Goal: Task Accomplishment & Management: Use online tool/utility

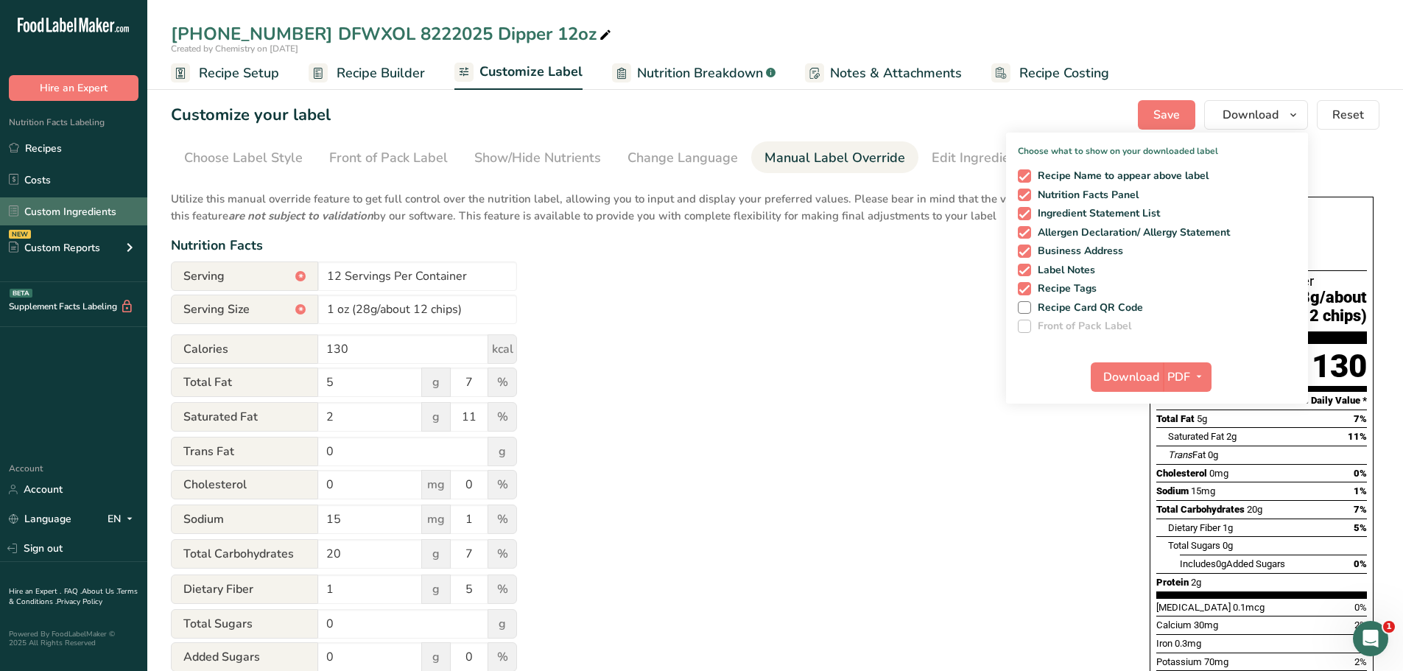
click at [116, 207] on link "Custom Ingredients" at bounding box center [73, 211] width 147 height 28
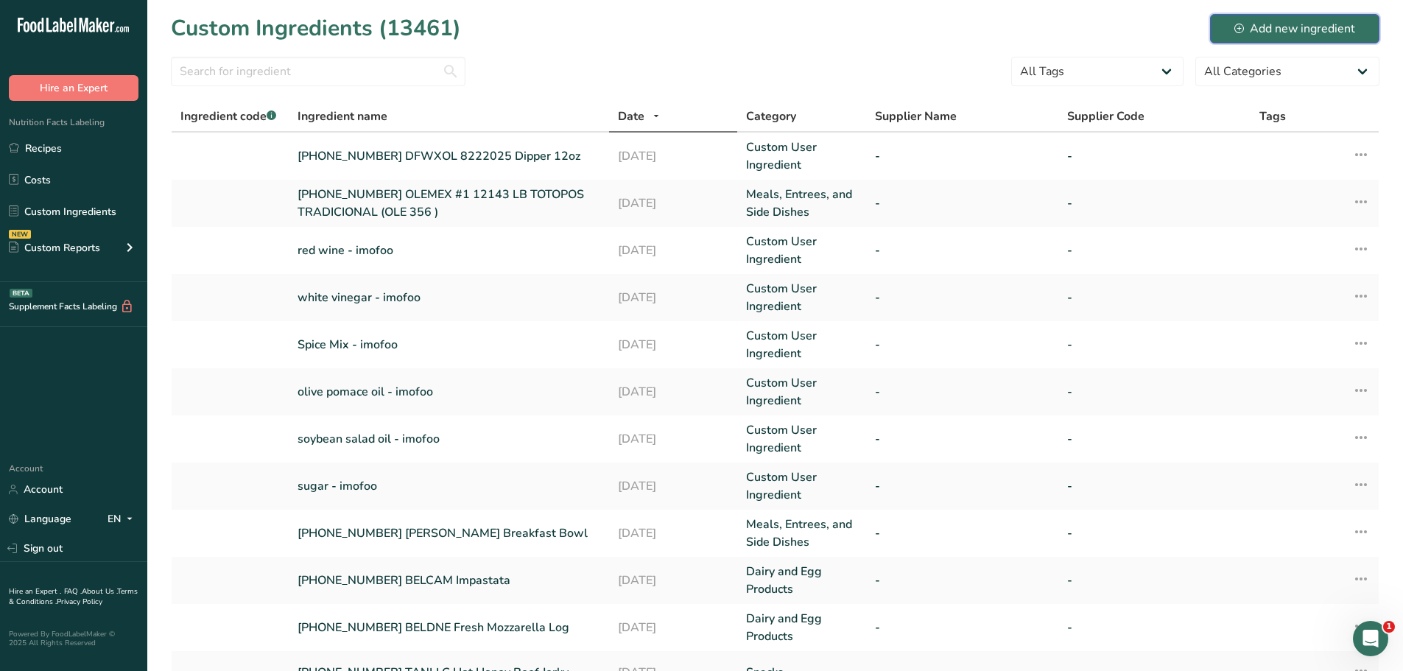
click at [1249, 22] on div "Add new ingredient" at bounding box center [1294, 29] width 121 height 18
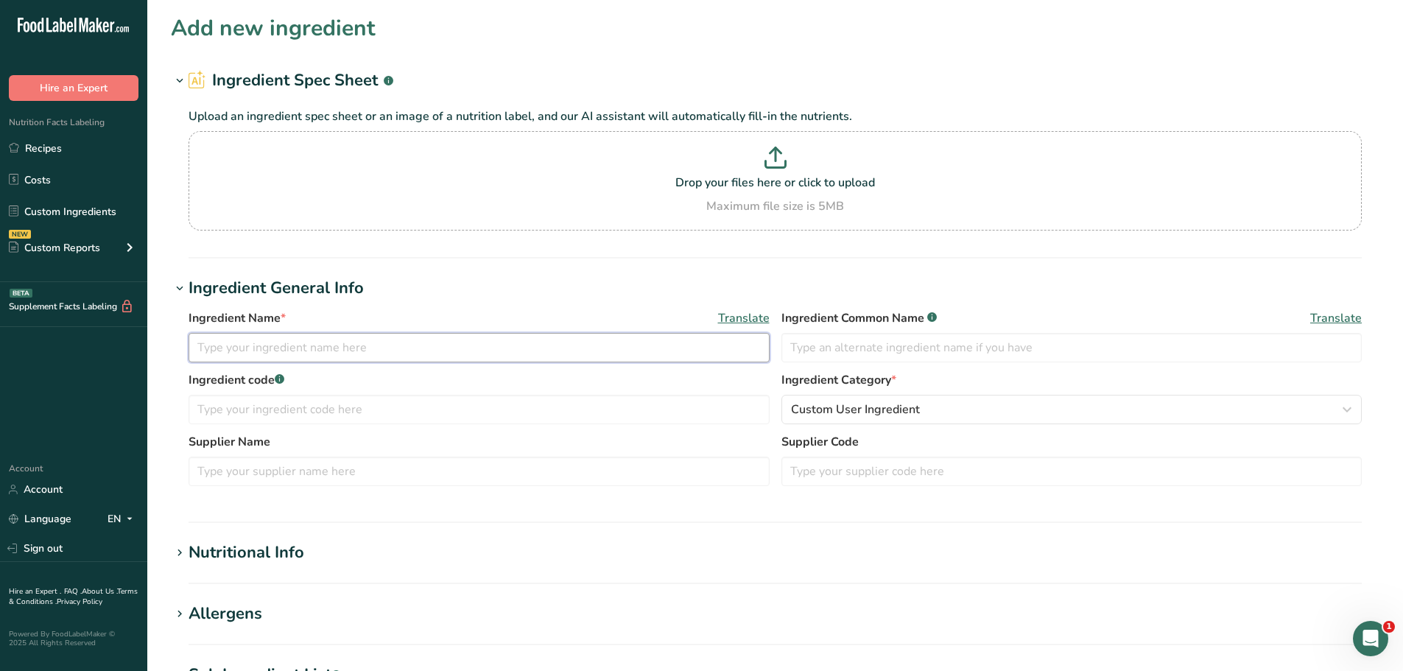
drag, startPoint x: 451, startPoint y: 337, endPoint x: 462, endPoint y: 328, distance: 14.1
click at [451, 338] on input "text" at bounding box center [478, 347] width 581 height 29
click at [370, 345] on input "[PHONE_NUMBER] SYRSAU" at bounding box center [478, 347] width 581 height 29
paste input "01CK Pork Crumbles"
type input "[PHONE_NUMBER] SYRSAU 01CK Pork Crumbles"
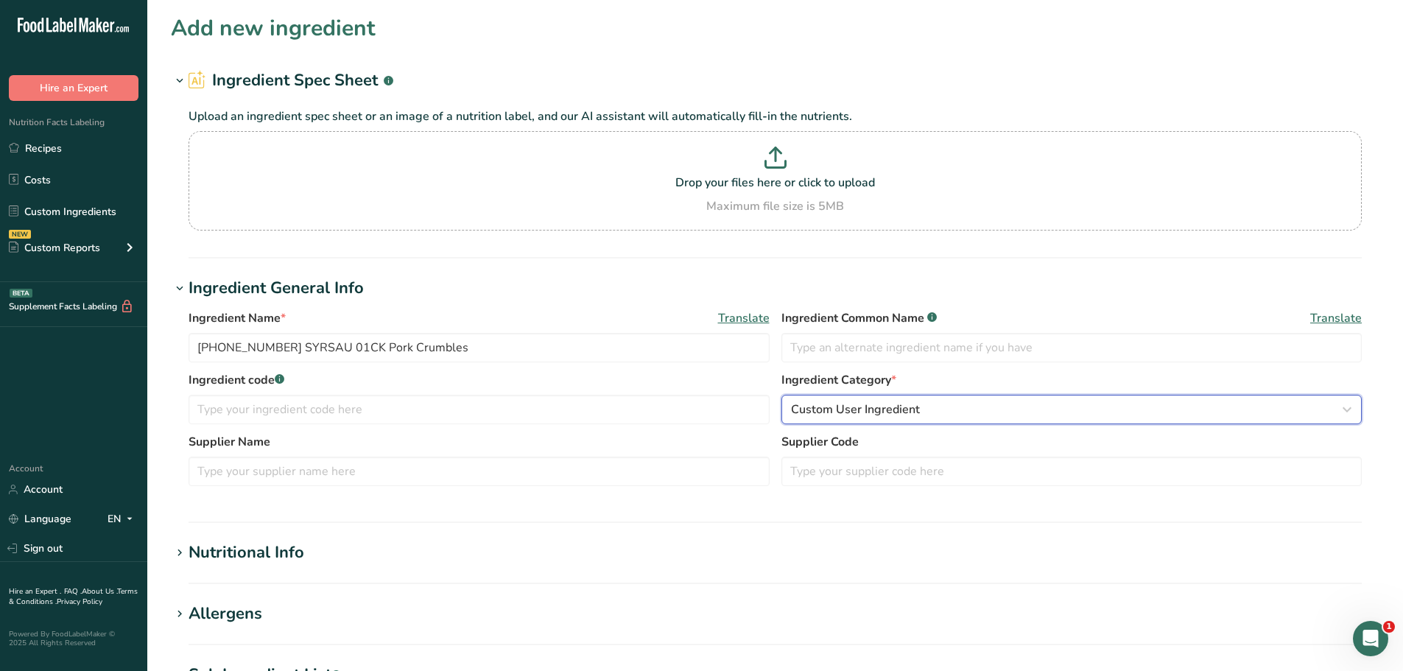
click at [850, 417] on span "Custom User Ingredient" at bounding box center [855, 410] width 129 height 18
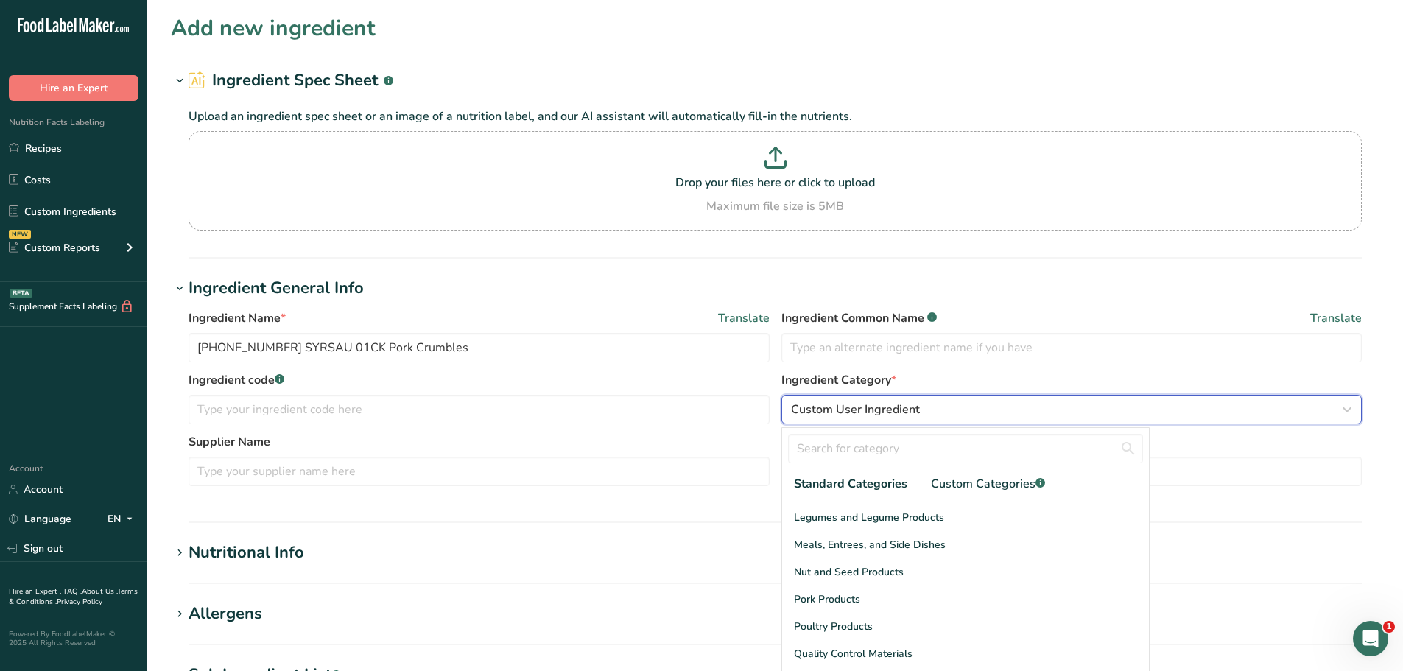
scroll to position [422, 0]
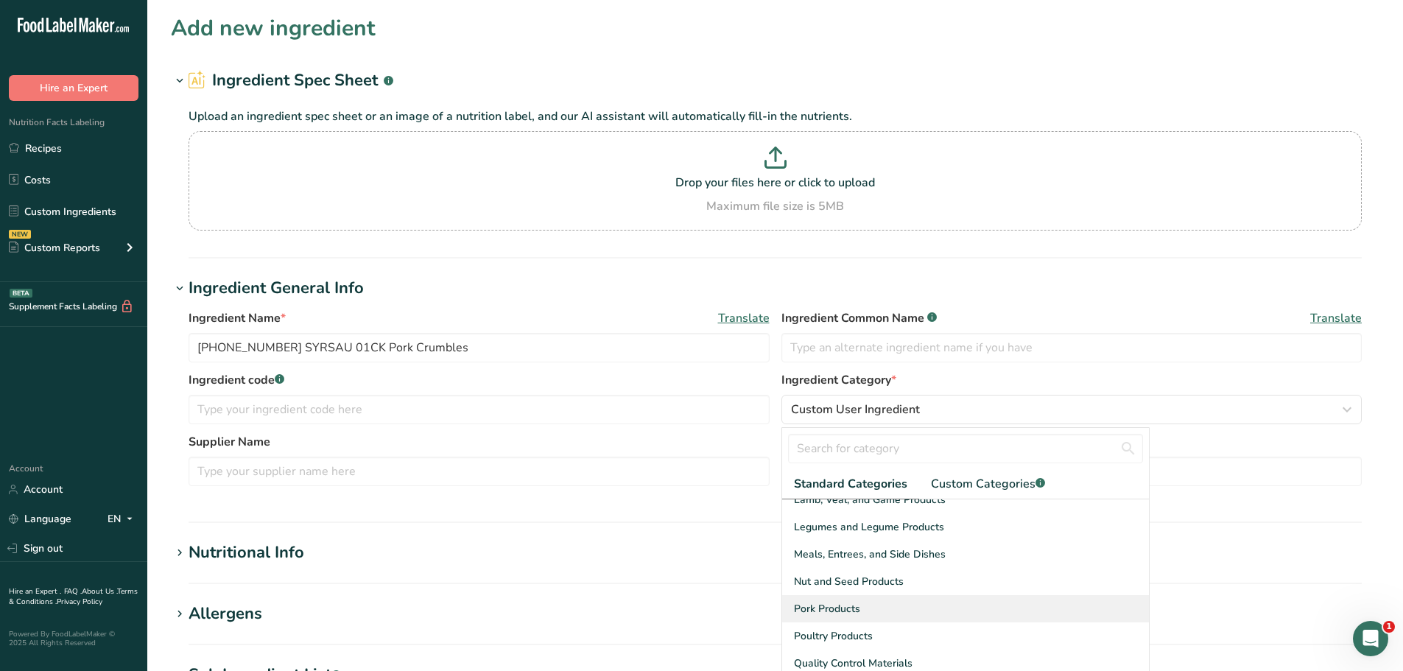
click at [849, 605] on span "Pork Products" at bounding box center [827, 608] width 66 height 15
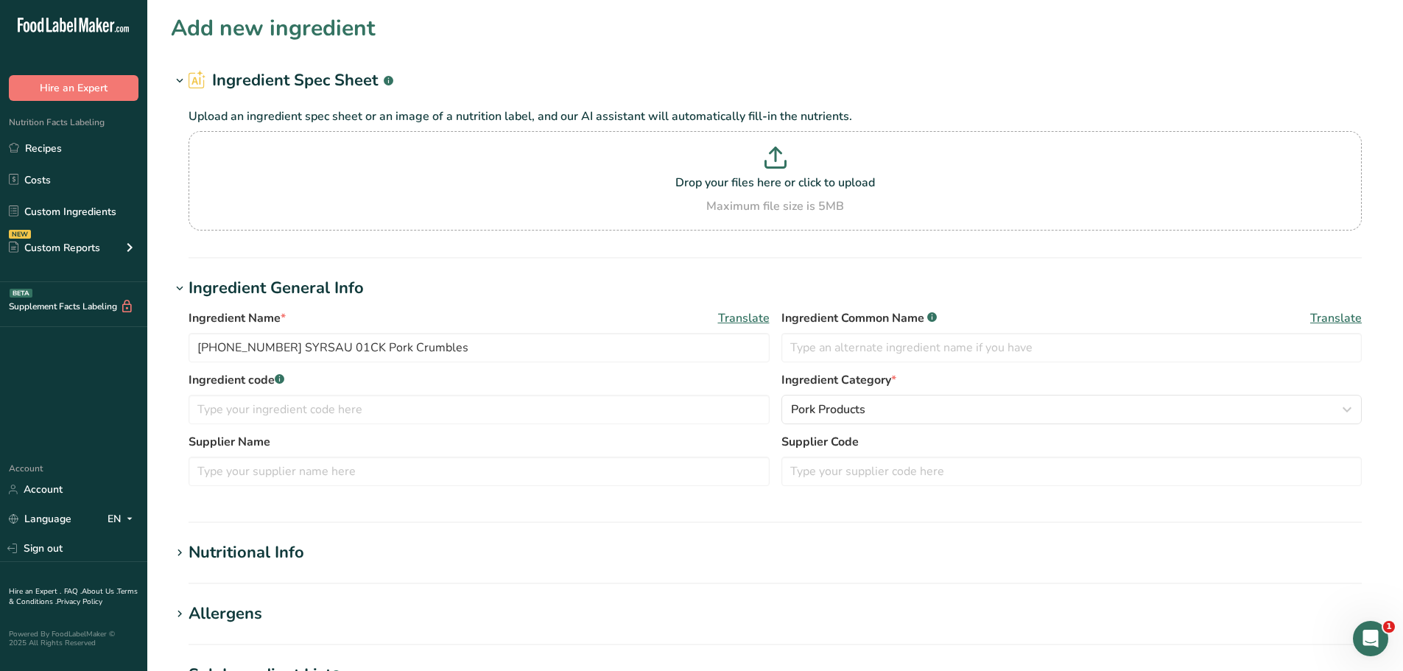
click at [284, 557] on div "Nutritional Info" at bounding box center [246, 552] width 116 height 24
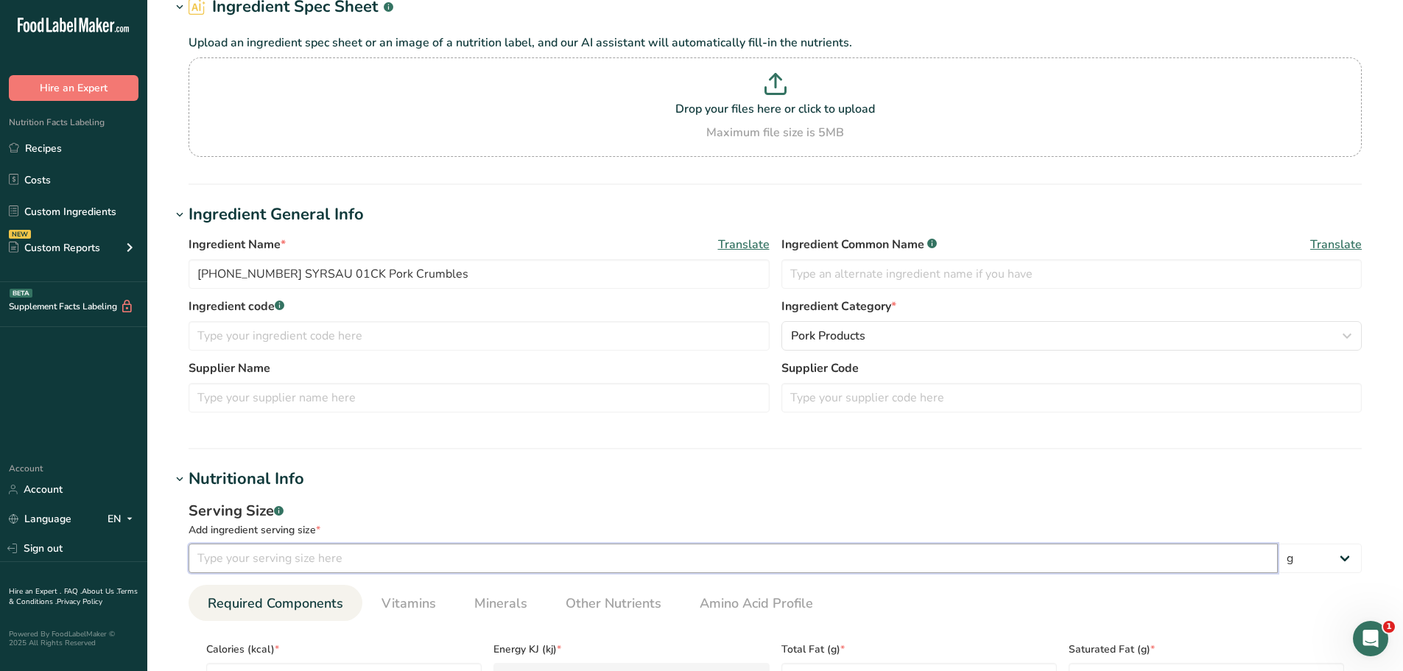
click at [283, 563] on input "number" at bounding box center [732, 557] width 1089 height 29
type input "100"
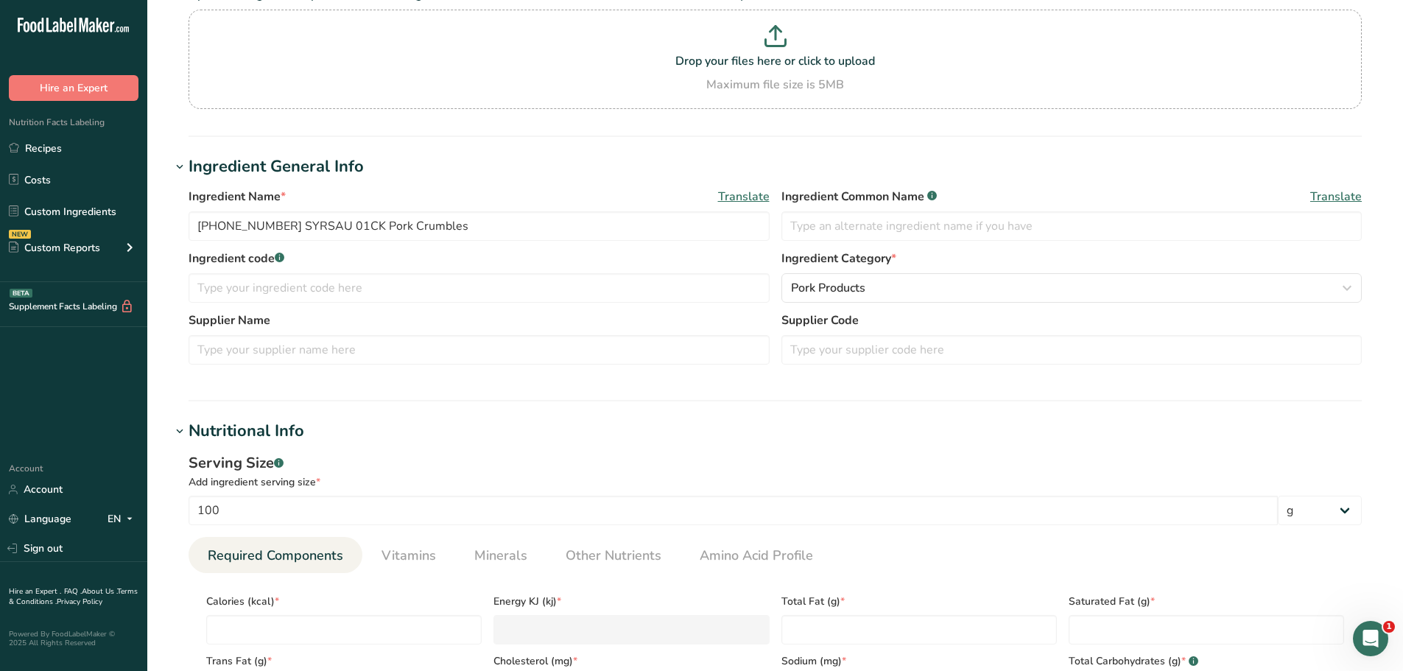
scroll to position [221, 0]
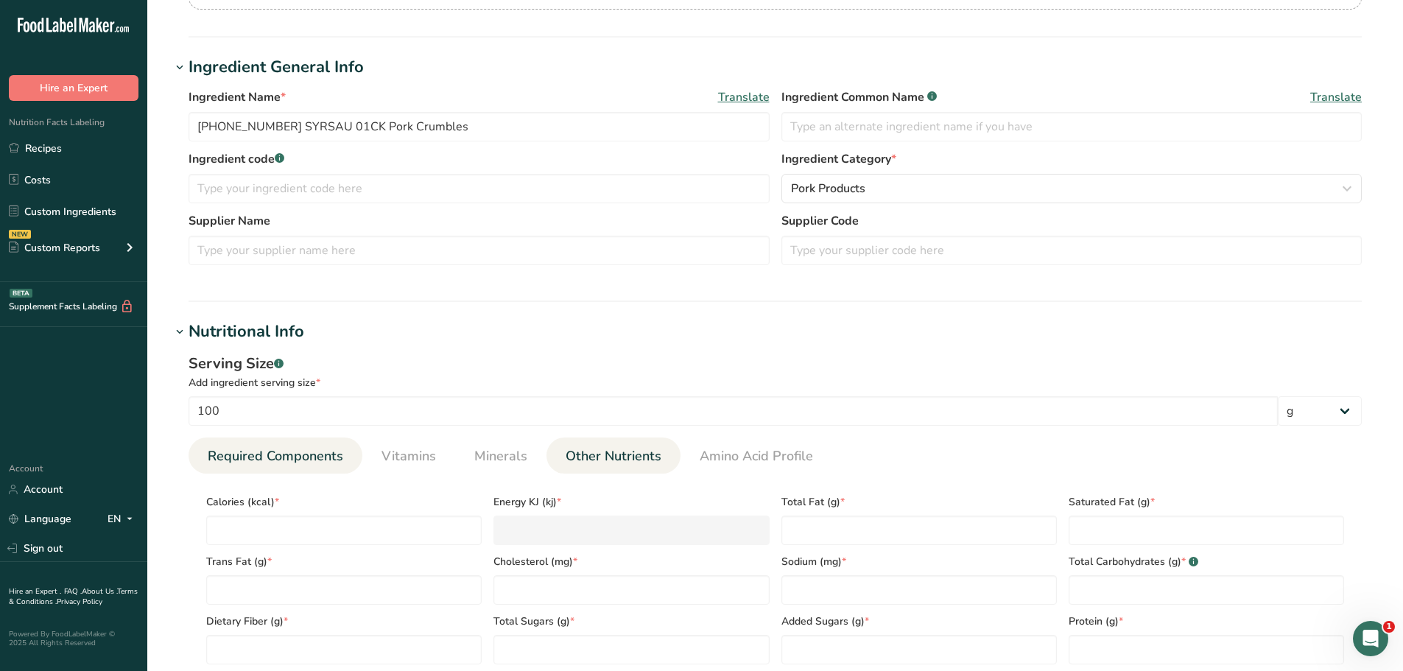
click at [600, 455] on span "Other Nutrients" at bounding box center [613, 456] width 96 height 20
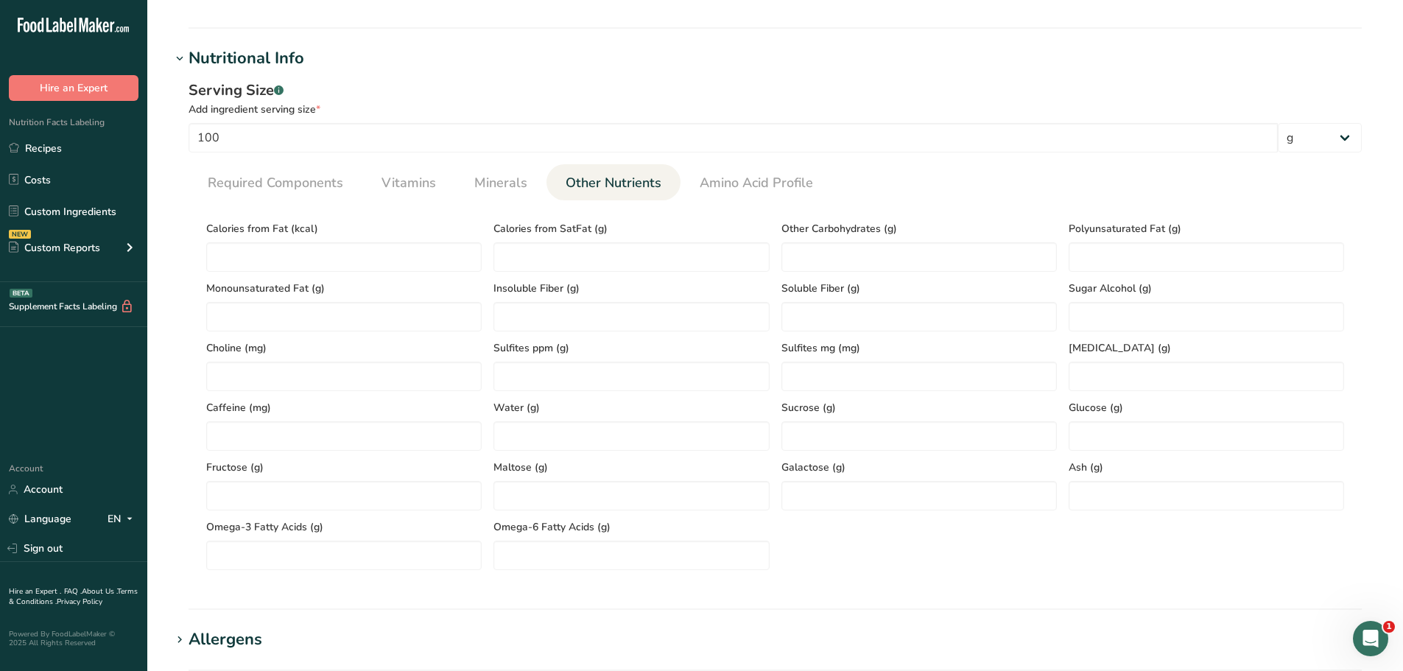
scroll to position [515, 0]
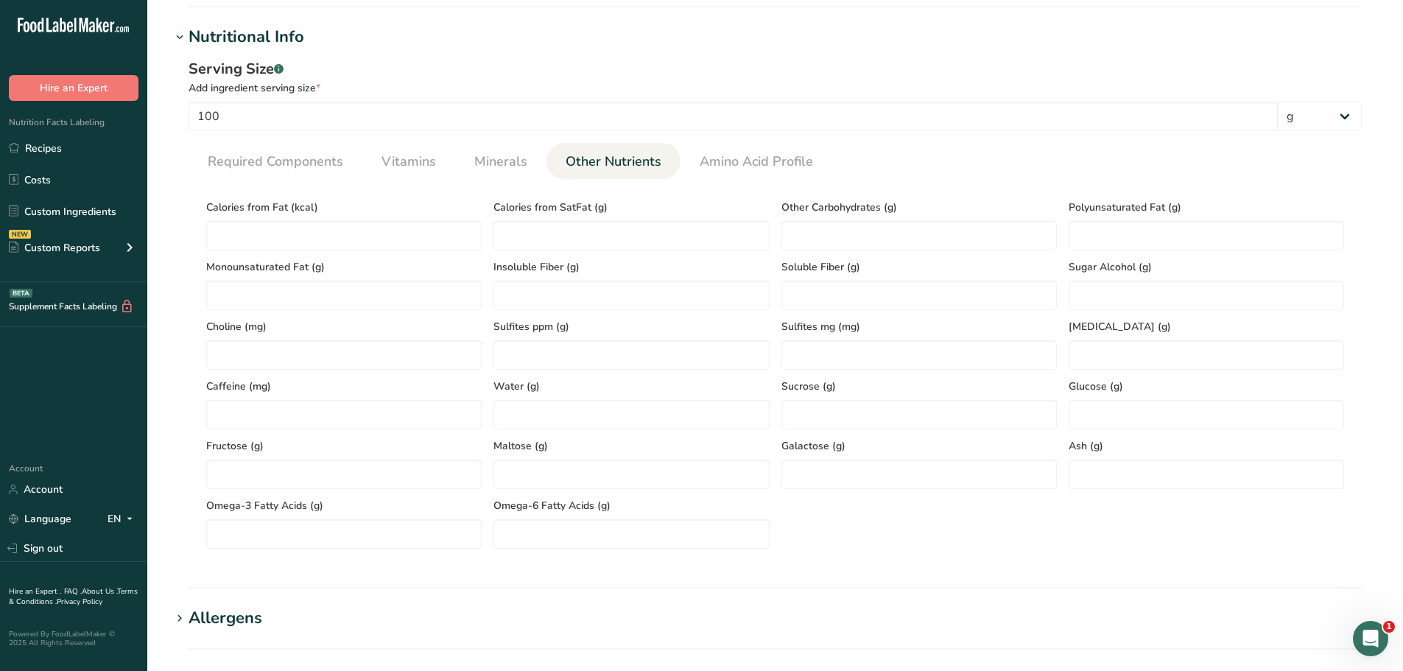
click at [1067, 479] on div "Ash (g)" at bounding box center [1205, 459] width 287 height 60
click at [1086, 478] on input "number" at bounding box center [1205, 473] width 275 height 29
paste input "2.18"
type input "2.18"
click at [280, 158] on span "Required Components" at bounding box center [275, 162] width 135 height 20
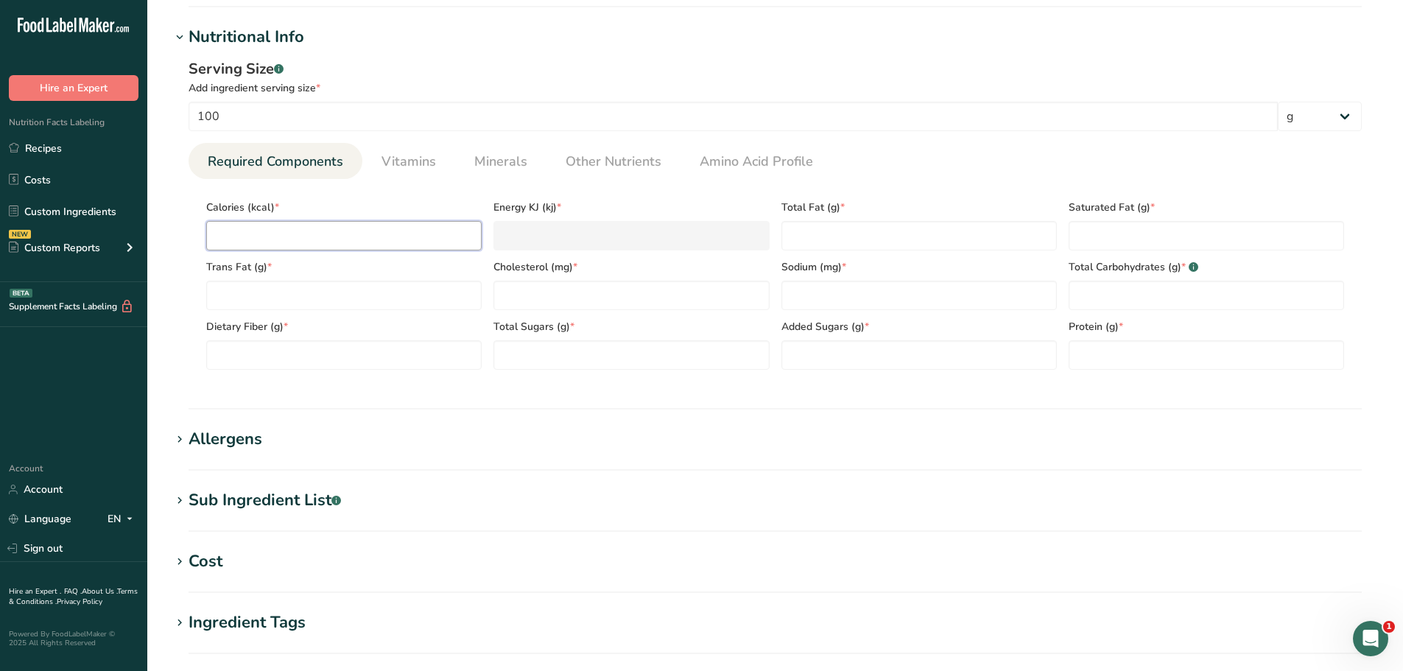
click at [290, 231] on input "number" at bounding box center [343, 235] width 275 height 29
paste input "184.99"
type input "184.99"
type KJ "774"
type input "184.99"
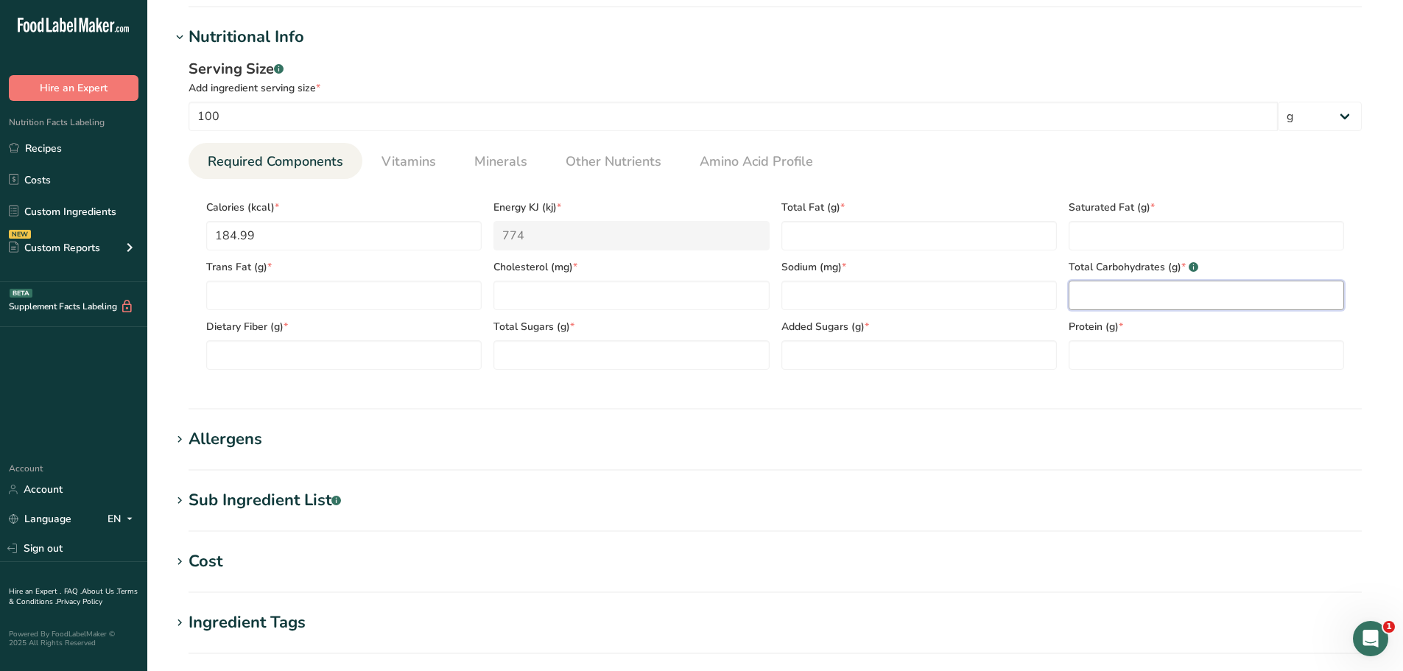
click at [1136, 303] on Carbohydrates "number" at bounding box center [1205, 295] width 275 height 29
paste Carbohydrates "1.38"
type Carbohydrates "1.38"
click at [521, 294] on input "number" at bounding box center [630, 295] width 275 height 29
paste input "63.86"
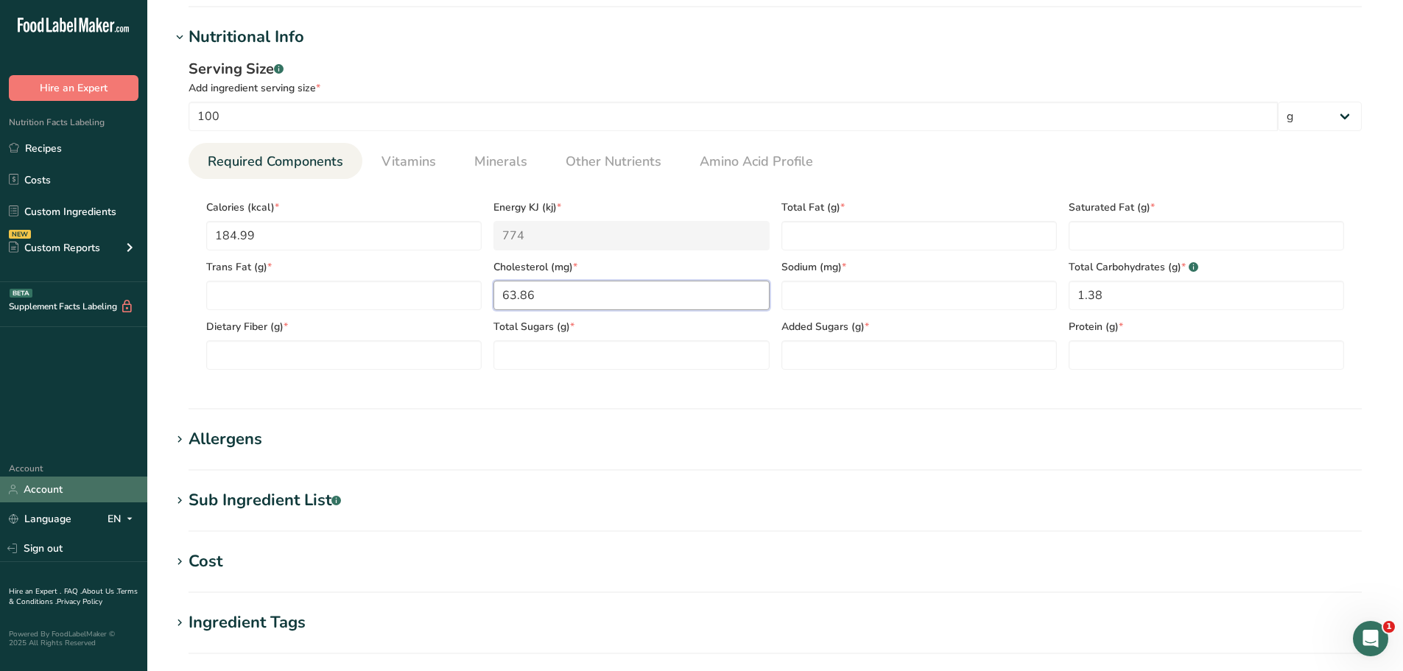
type input "63.86"
click at [335, 356] on Fiber "number" at bounding box center [343, 354] width 275 height 29
paste Fiber "1.74"
type Fiber "1.74"
click at [588, 174] on link "Other Nutrients" at bounding box center [613, 162] width 107 height 38
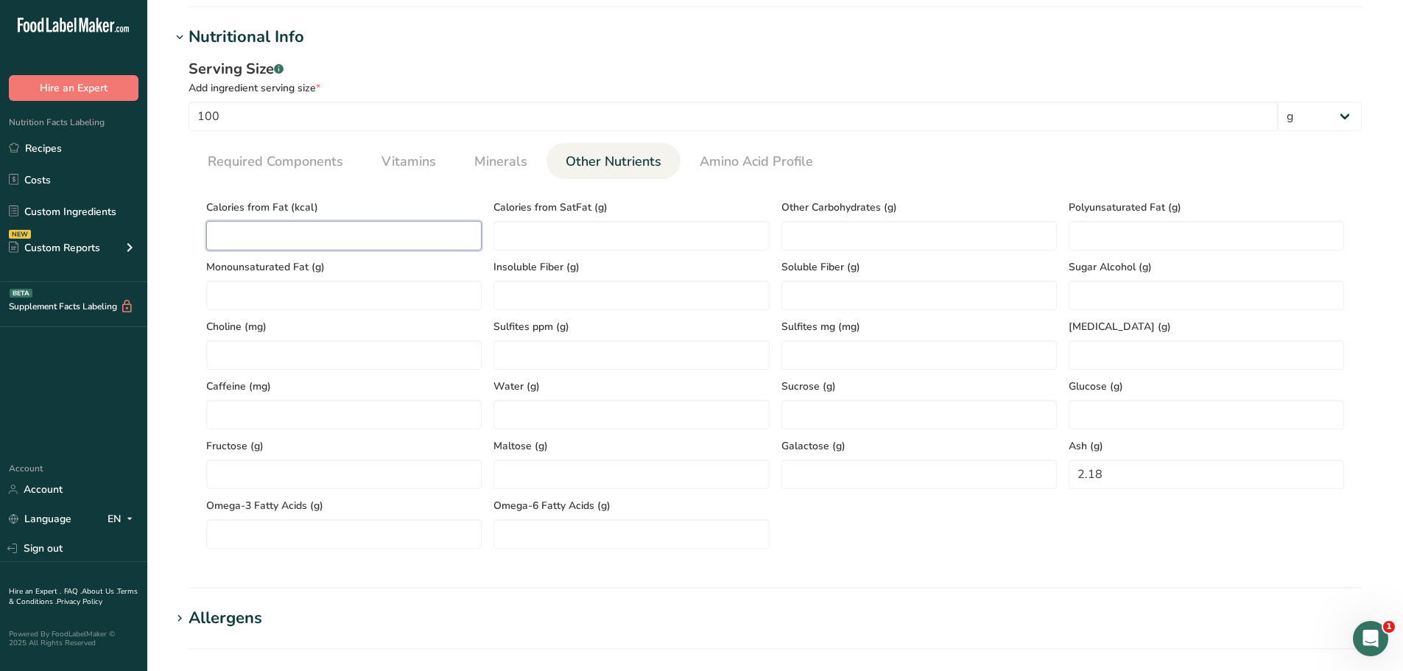
click at [239, 237] on Fat "number" at bounding box center [343, 235] width 275 height 29
paste Fat "101.25"
type Fat "101.25"
click at [324, 152] on span "Required Components" at bounding box center [275, 162] width 135 height 20
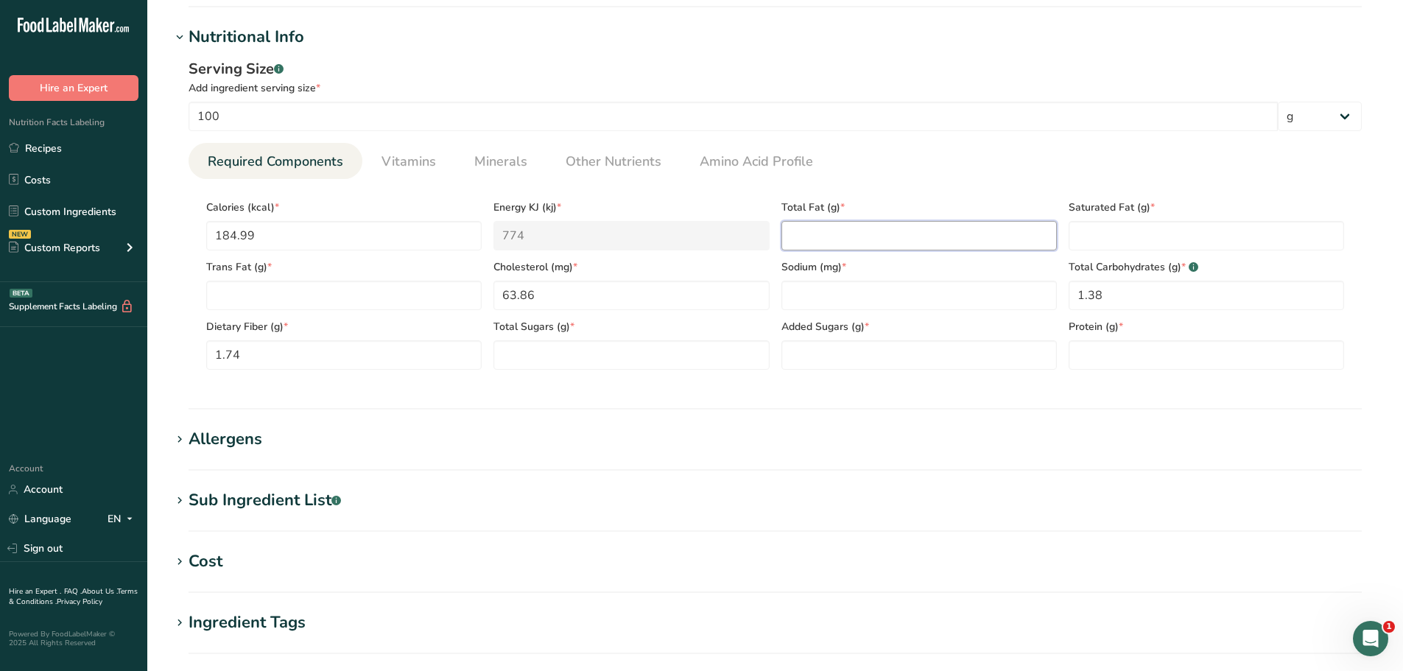
click at [881, 225] on Fat "number" at bounding box center [918, 235] width 275 height 29
paste Fat "11.25"
type Fat "11.25"
click at [496, 172] on link "Minerals" at bounding box center [500, 162] width 65 height 38
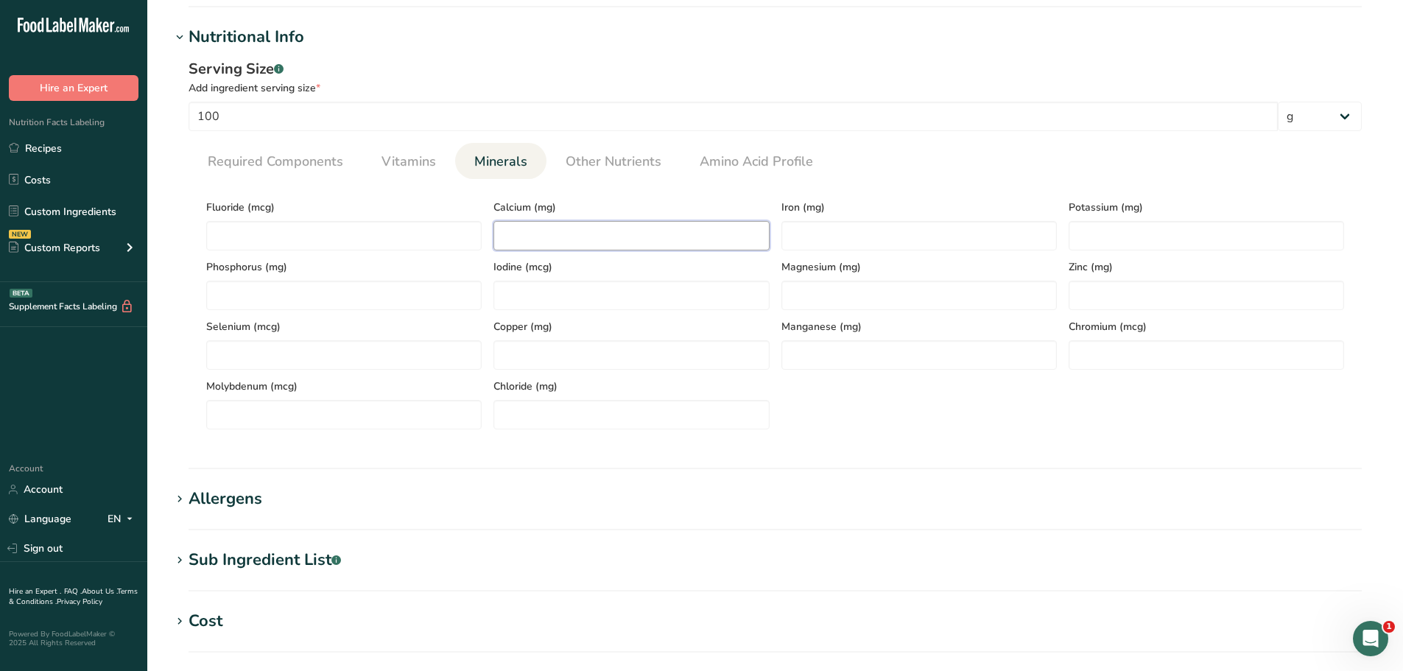
click at [525, 231] on input "number" at bounding box center [630, 235] width 275 height 29
paste input "32.12"
type input "32.12"
click at [795, 229] on input "number" at bounding box center [918, 235] width 275 height 29
paste input "1.13"
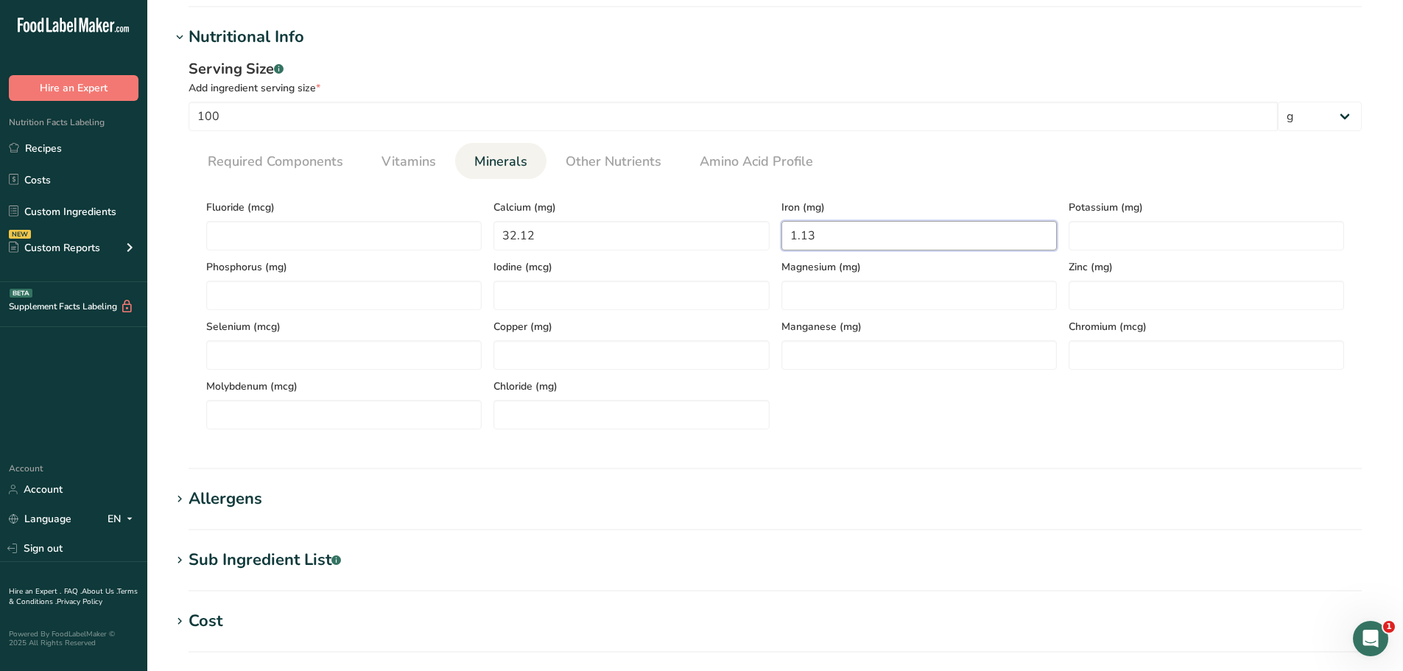
type input "1.13"
click at [1094, 258] on div "Zinc (mg)" at bounding box center [1205, 280] width 287 height 60
click at [1092, 239] on input "number" at bounding box center [1205, 235] width 275 height 29
paste input "289.18"
type input "289.18"
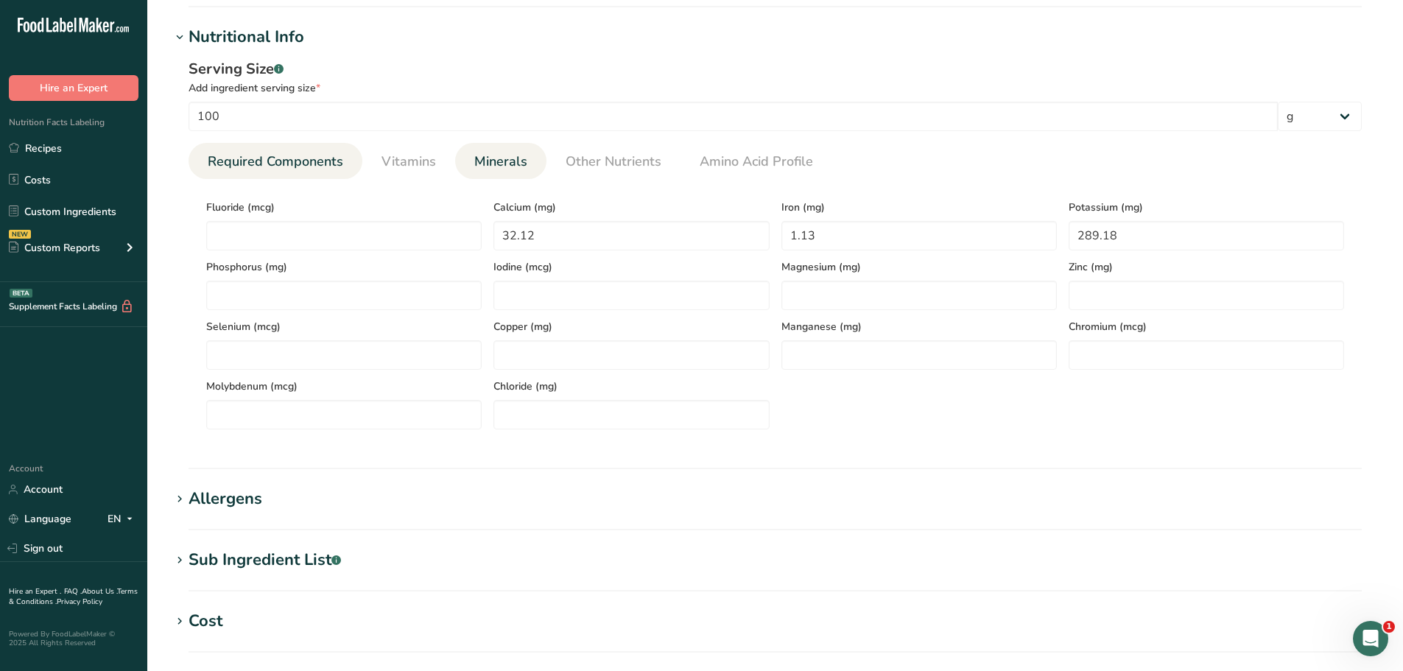
drag, startPoint x: 270, startPoint y: 160, endPoint x: 261, endPoint y: 160, distance: 8.8
click at [271, 160] on span "Required Components" at bounding box center [275, 162] width 135 height 20
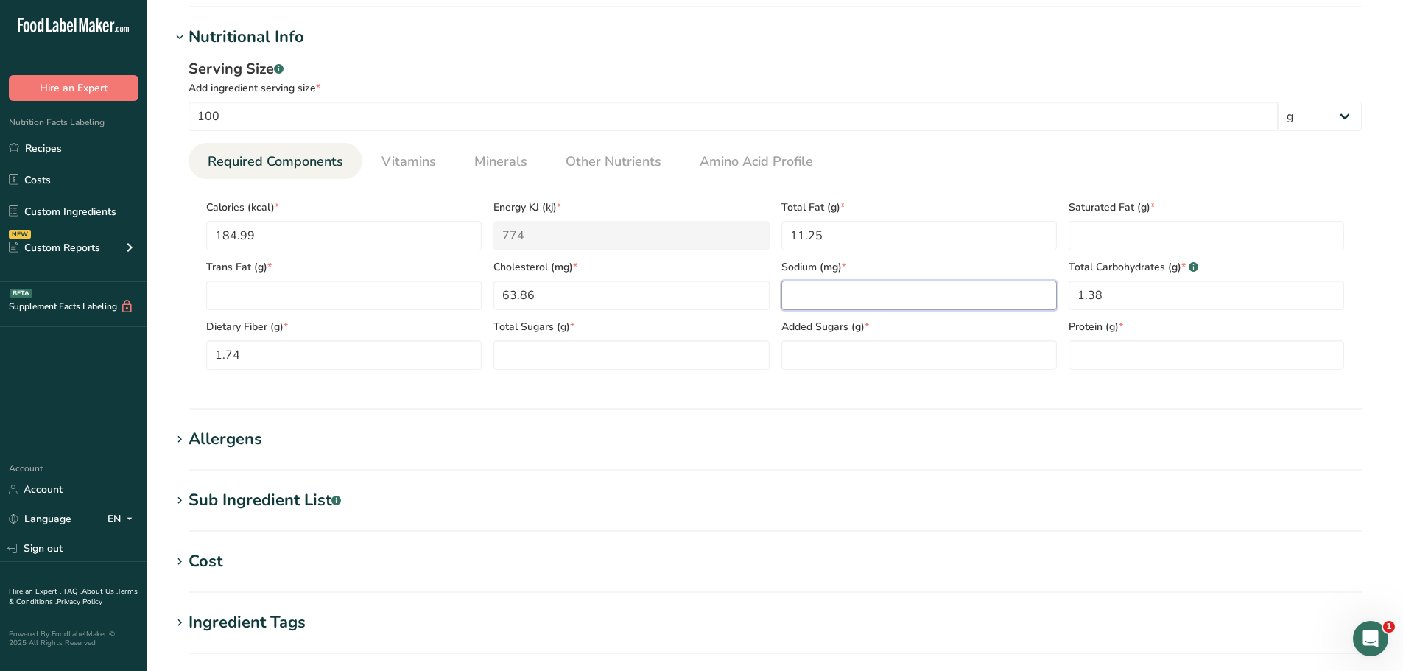
click at [826, 294] on input "number" at bounding box center [918, 295] width 275 height 29
paste input "602.78"
type input "602.78"
click at [635, 172] on link "Other Nutrients" at bounding box center [613, 162] width 107 height 38
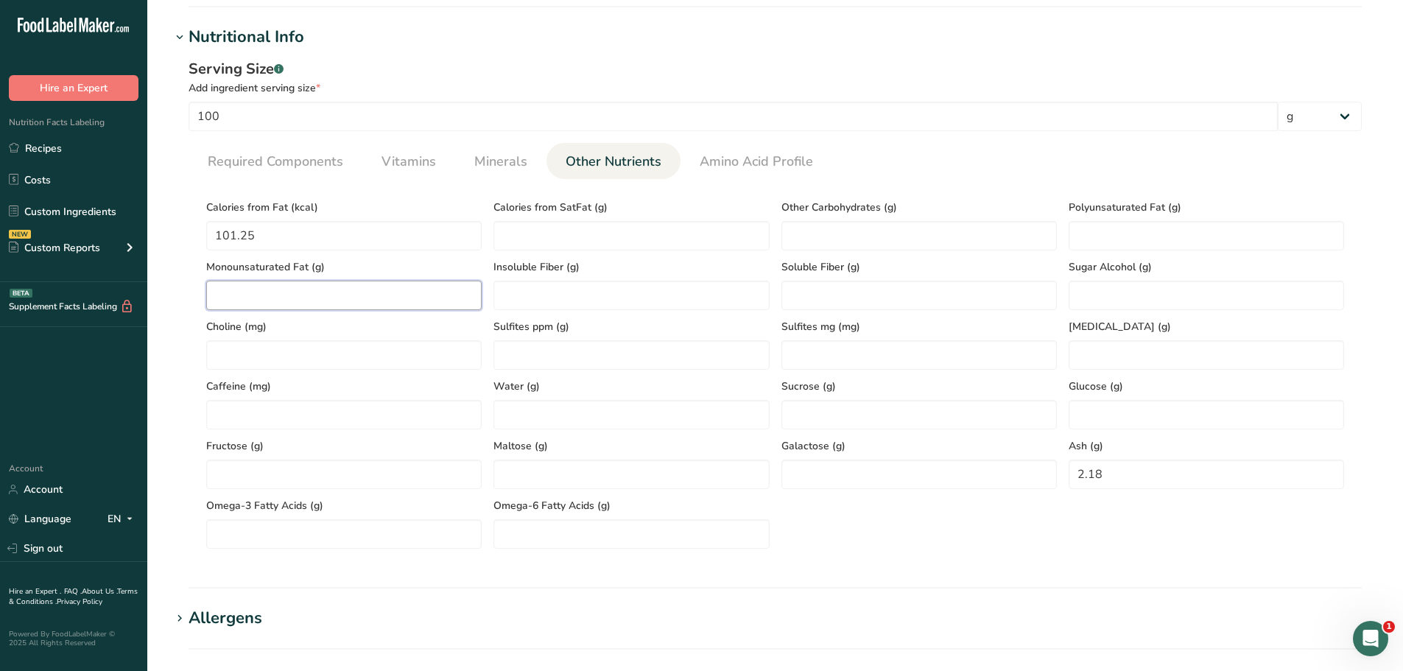
click at [287, 288] on Fat "number" at bounding box center [343, 295] width 275 height 29
paste Fat "5.55"
type Fat "5.55"
click at [1169, 244] on Fat "number" at bounding box center [1205, 235] width 275 height 29
paste Fat "1.43"
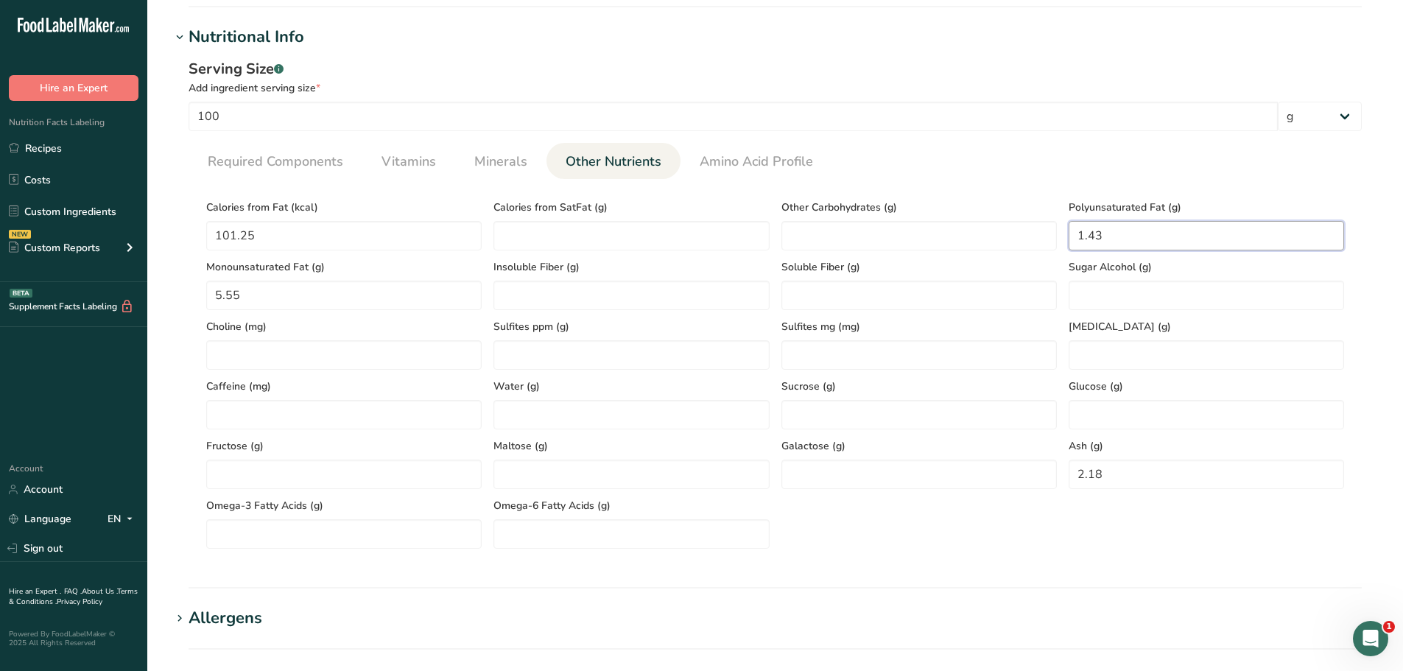
type Fat "1.43"
drag, startPoint x: 300, startPoint y: 159, endPoint x: 306, endPoint y: 152, distance: 9.9
click at [300, 159] on span "Required Components" at bounding box center [275, 162] width 135 height 20
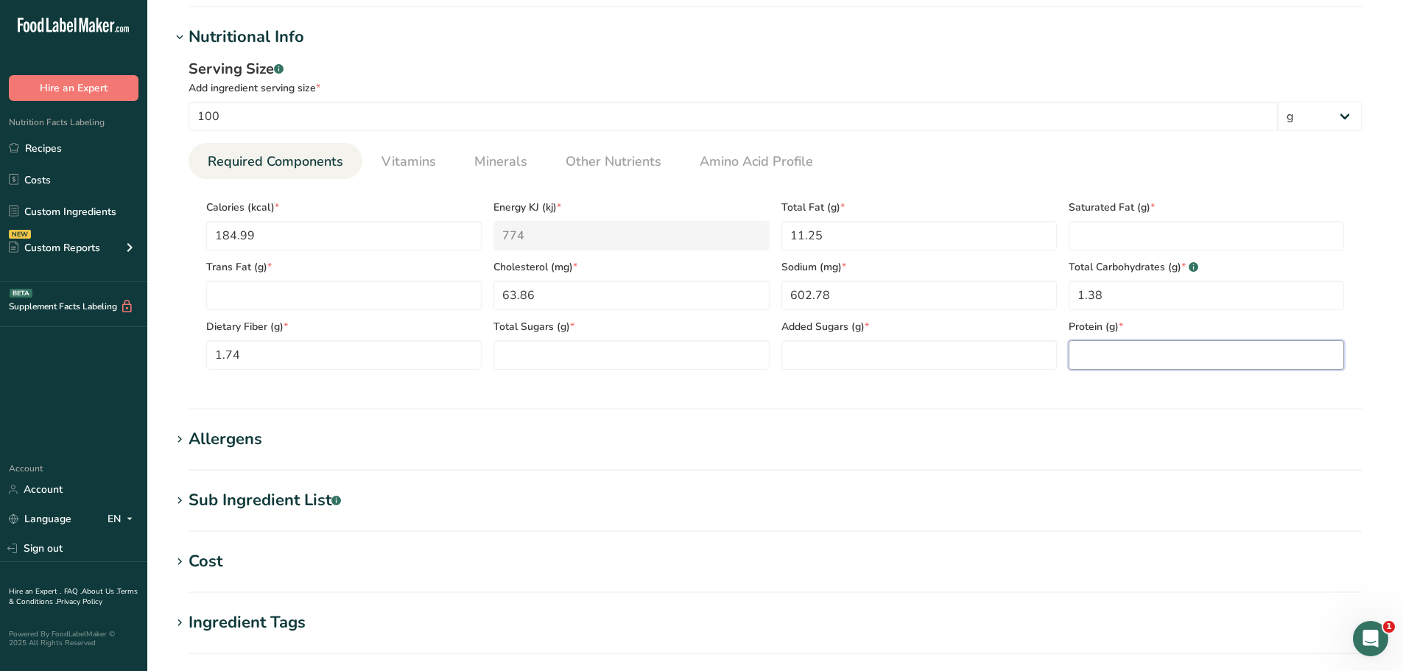
click at [1153, 358] on input "number" at bounding box center [1205, 354] width 275 height 29
paste input "19.56"
type input "19.56"
click at [1132, 240] on Fat "number" at bounding box center [1205, 235] width 275 height 29
paste Fat "4.27"
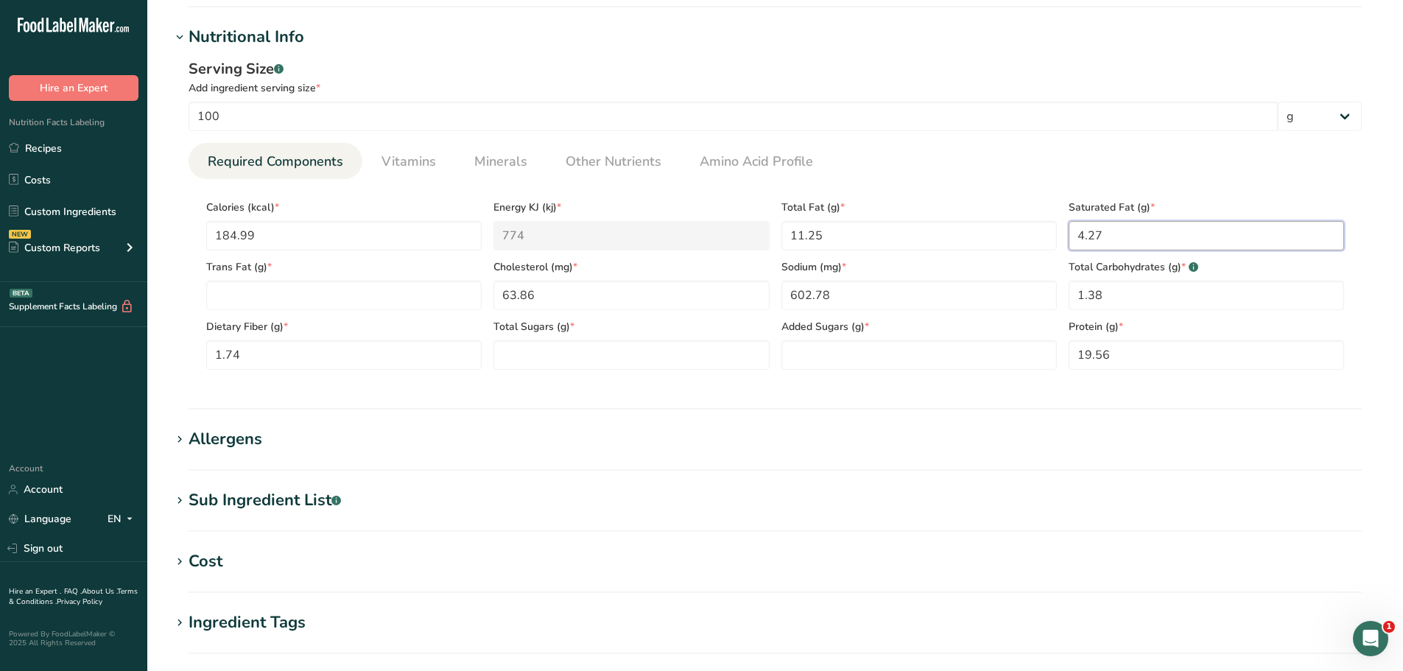
type Fat "4.27"
click at [554, 336] on div "Total Sugars (g) *" at bounding box center [630, 340] width 287 height 60
drag, startPoint x: 537, startPoint y: 336, endPoint x: 537, endPoint y: 356, distance: 19.9
click at [537, 352] on div "Total Sugars (g) *" at bounding box center [630, 340] width 287 height 60
click at [540, 358] on Sugars "number" at bounding box center [630, 354] width 275 height 29
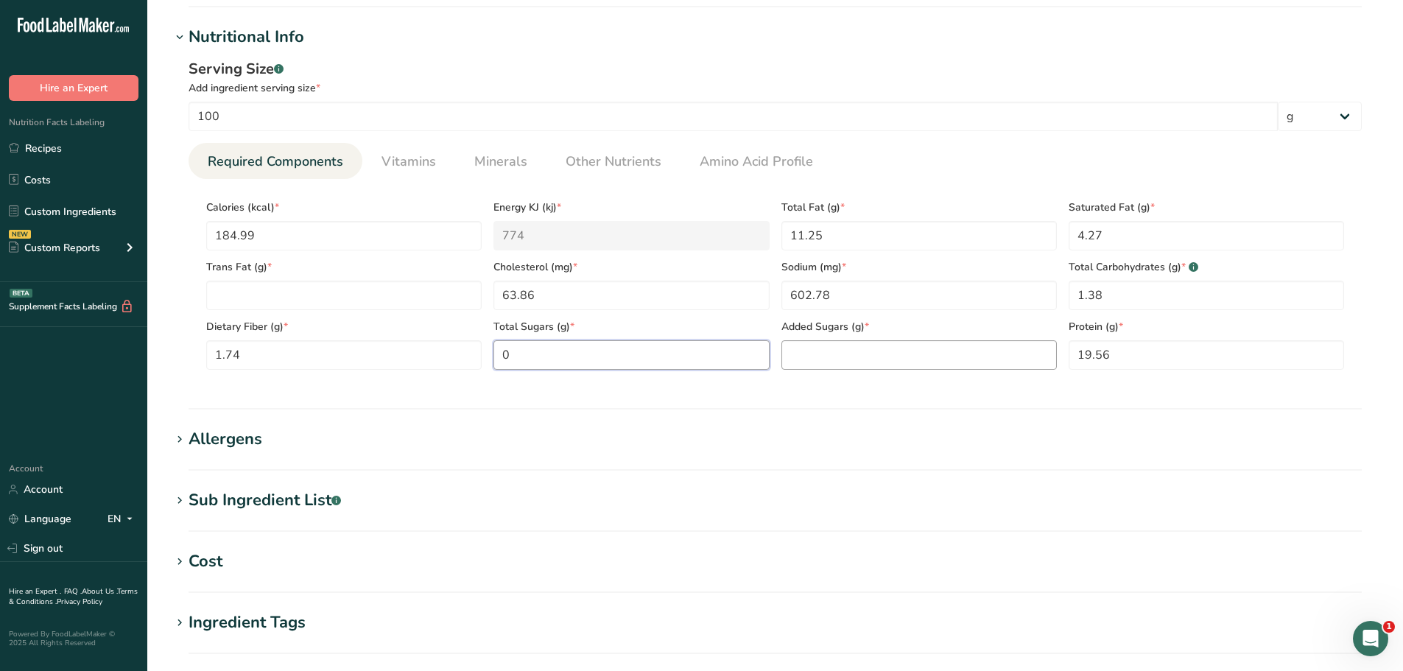
type Sugars "0"
click at [796, 347] on Sugars "number" at bounding box center [918, 354] width 275 height 29
type Sugars "0"
click at [431, 161] on span "Vitamins" at bounding box center [408, 162] width 54 height 20
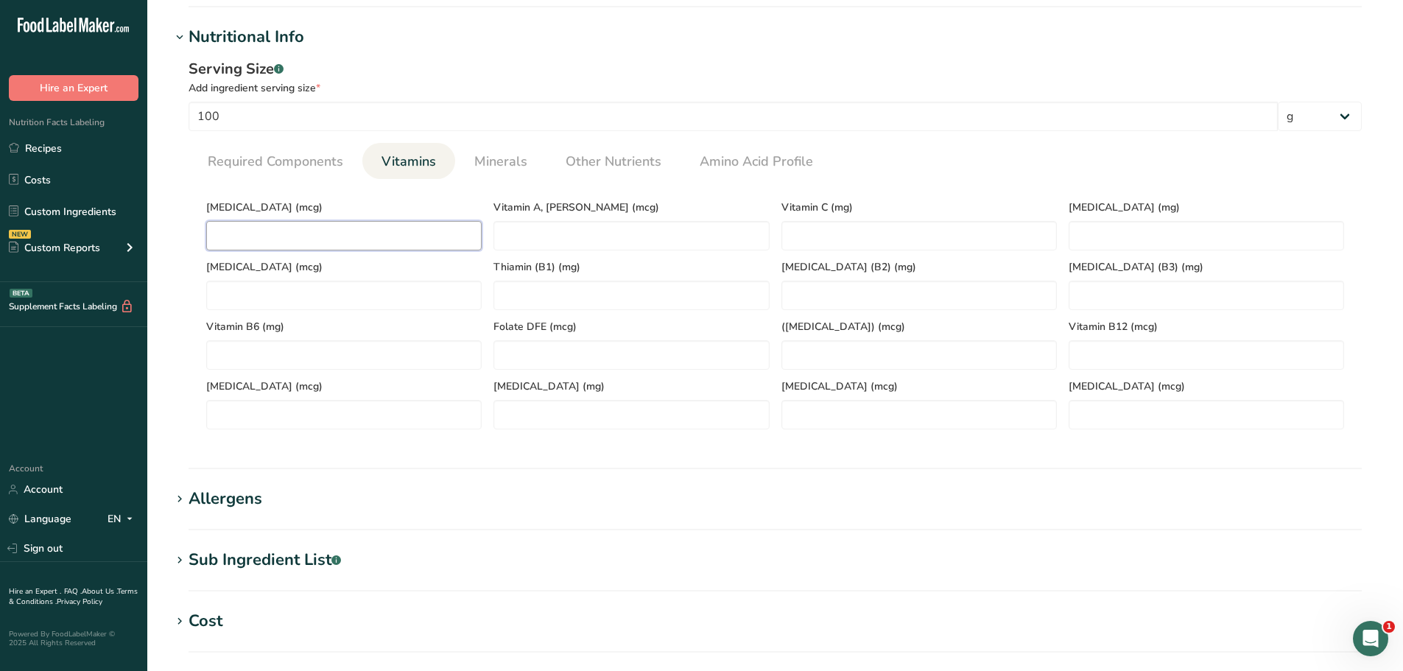
click at [325, 235] on D "number" at bounding box center [343, 235] width 275 height 29
paste D "0.6"
type D "0.6"
click at [304, 163] on span "Required Components" at bounding box center [275, 162] width 135 height 20
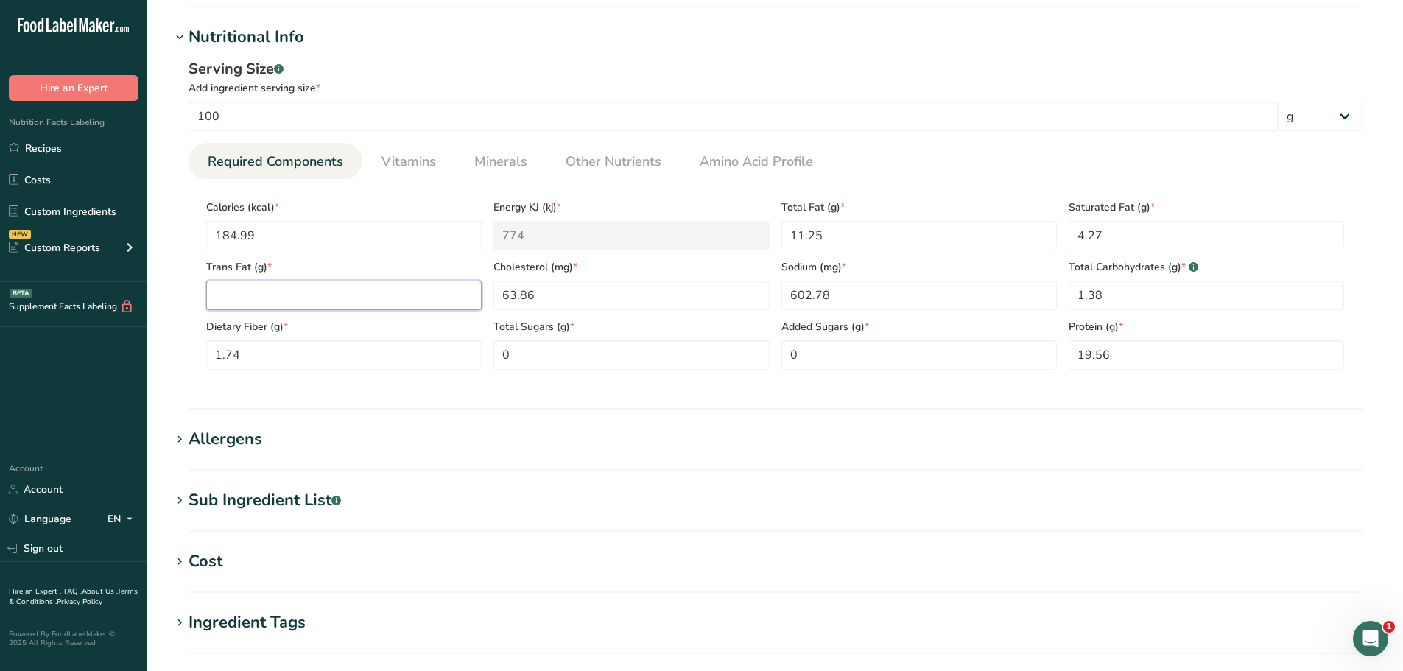
click at [257, 287] on Fat "number" at bounding box center [343, 295] width 275 height 29
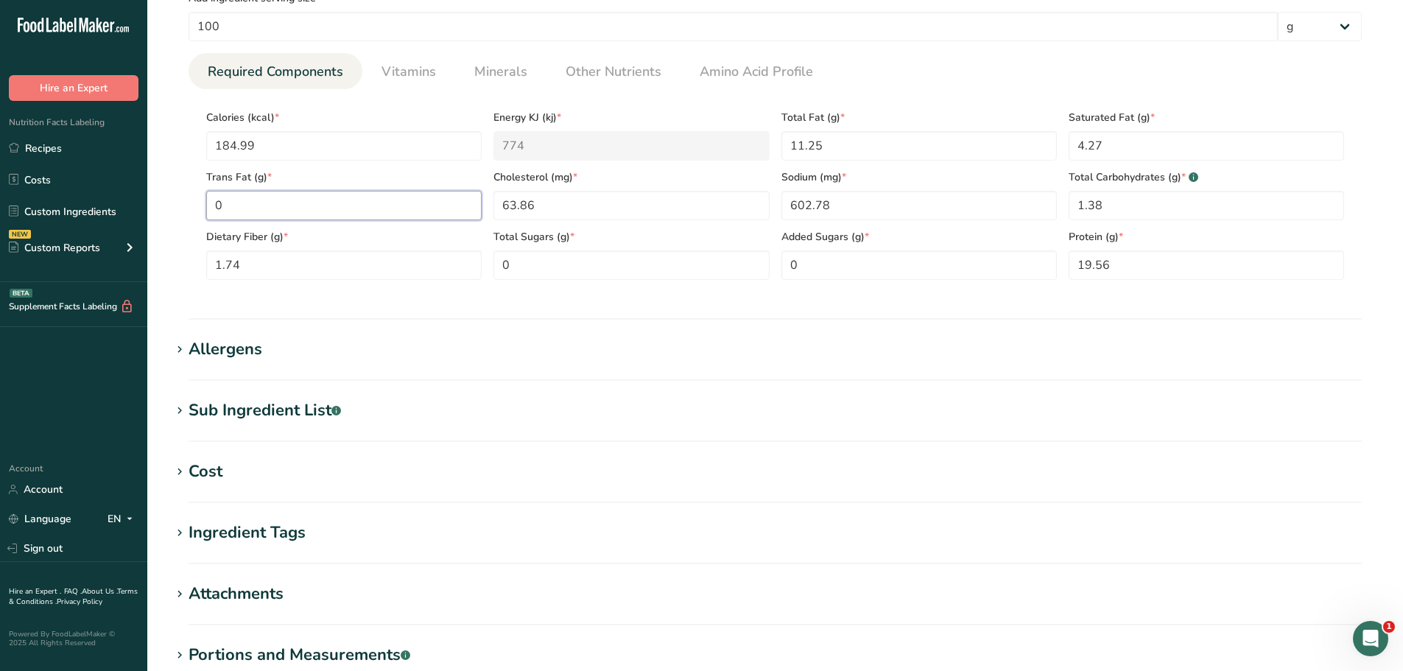
scroll to position [799, 0]
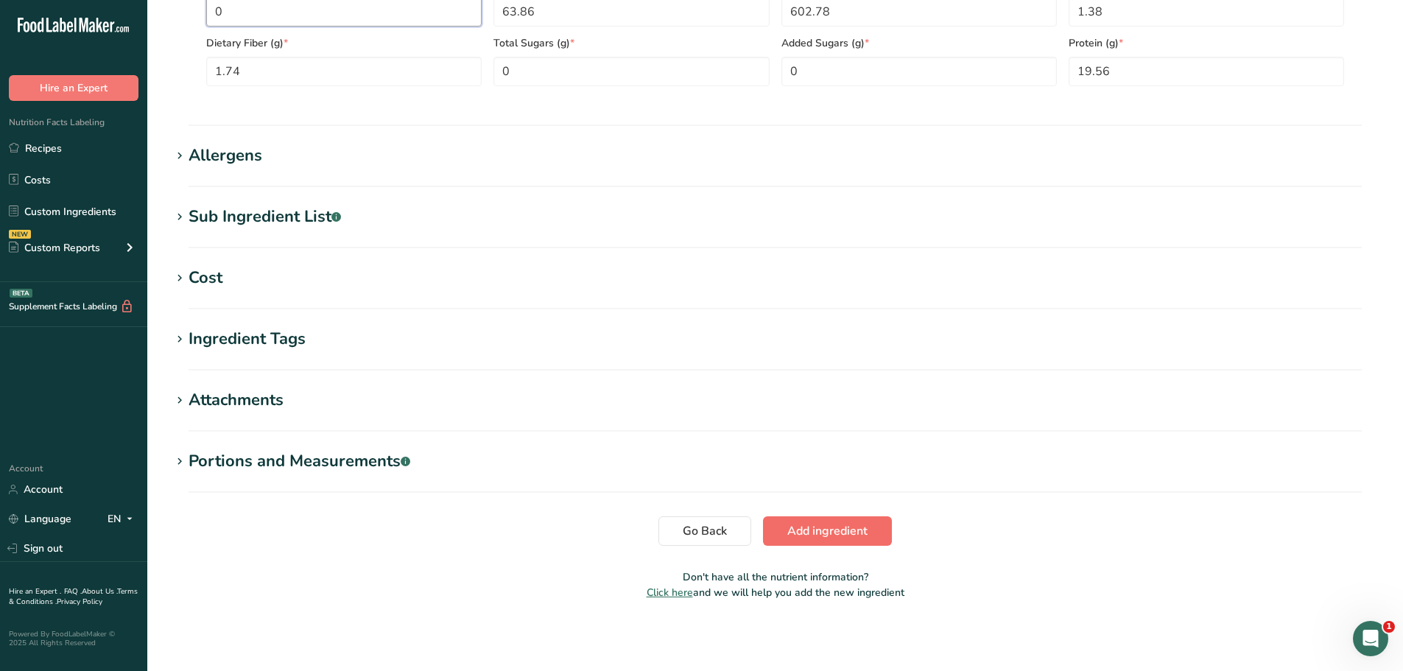
type Fat "0"
click at [872, 524] on button "Add ingredient" at bounding box center [827, 530] width 129 height 29
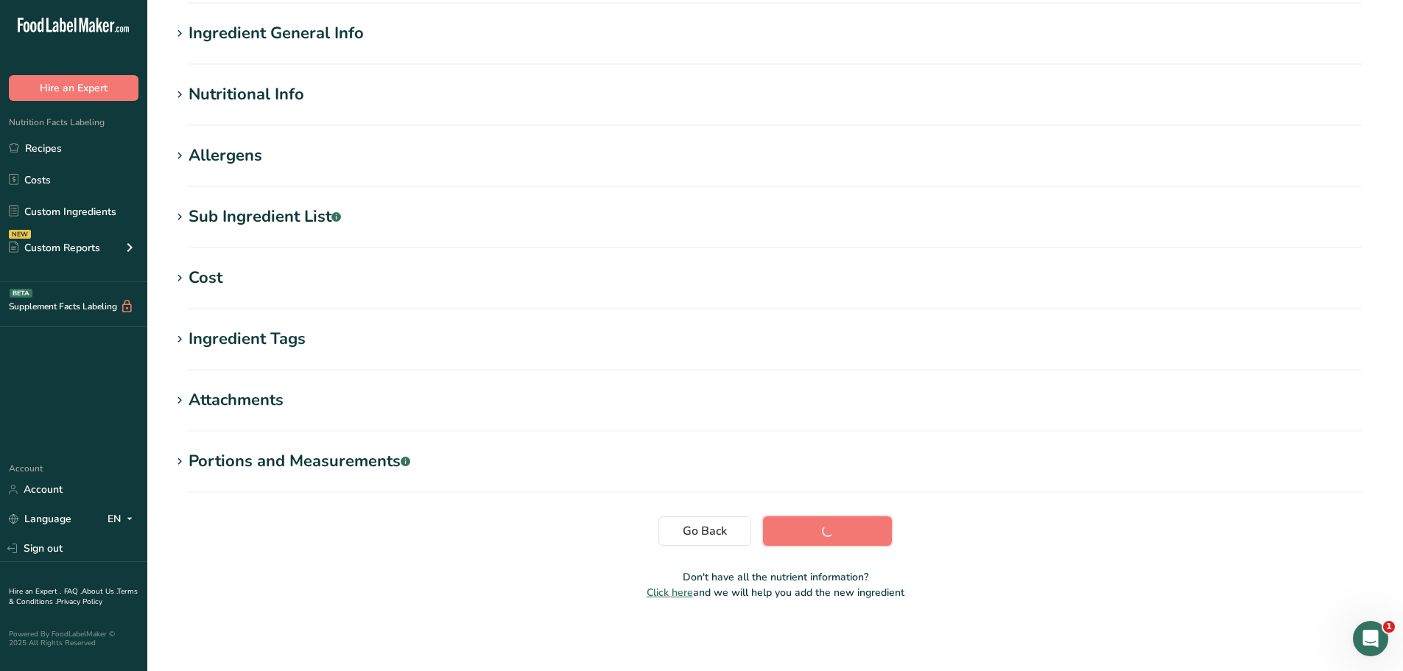
scroll to position [108, 0]
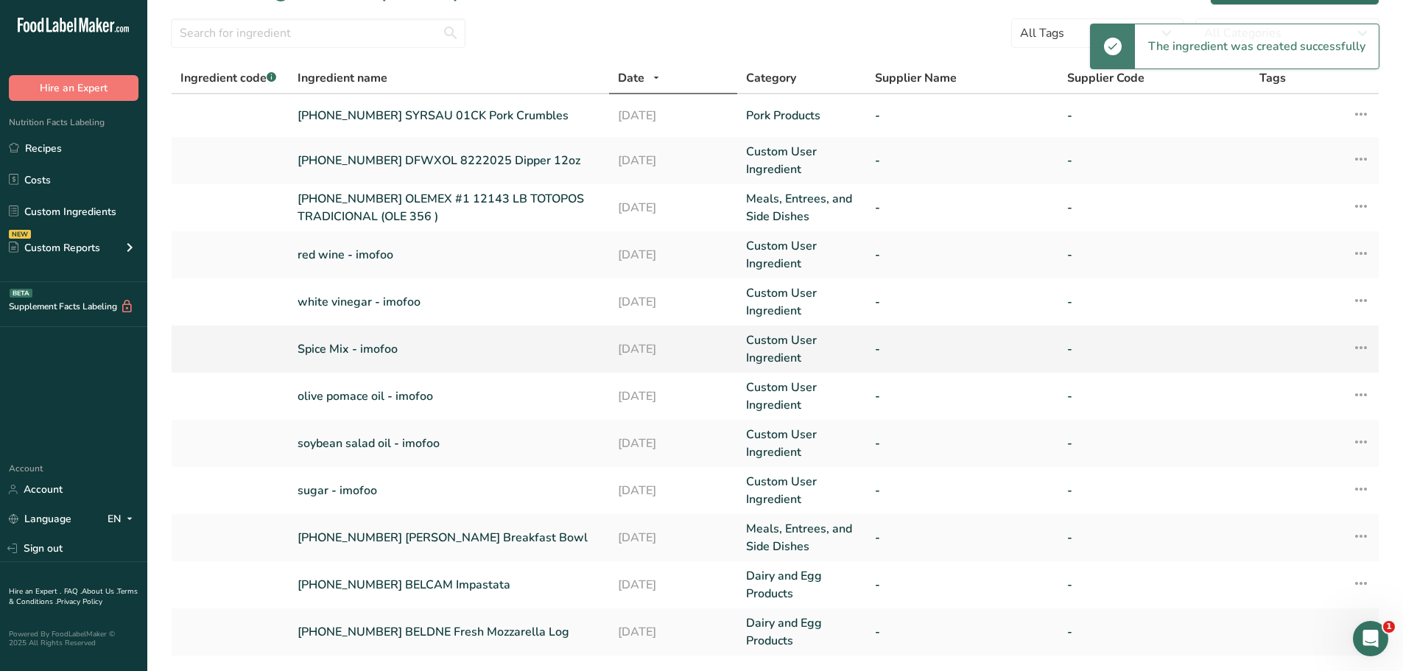
scroll to position [74, 0]
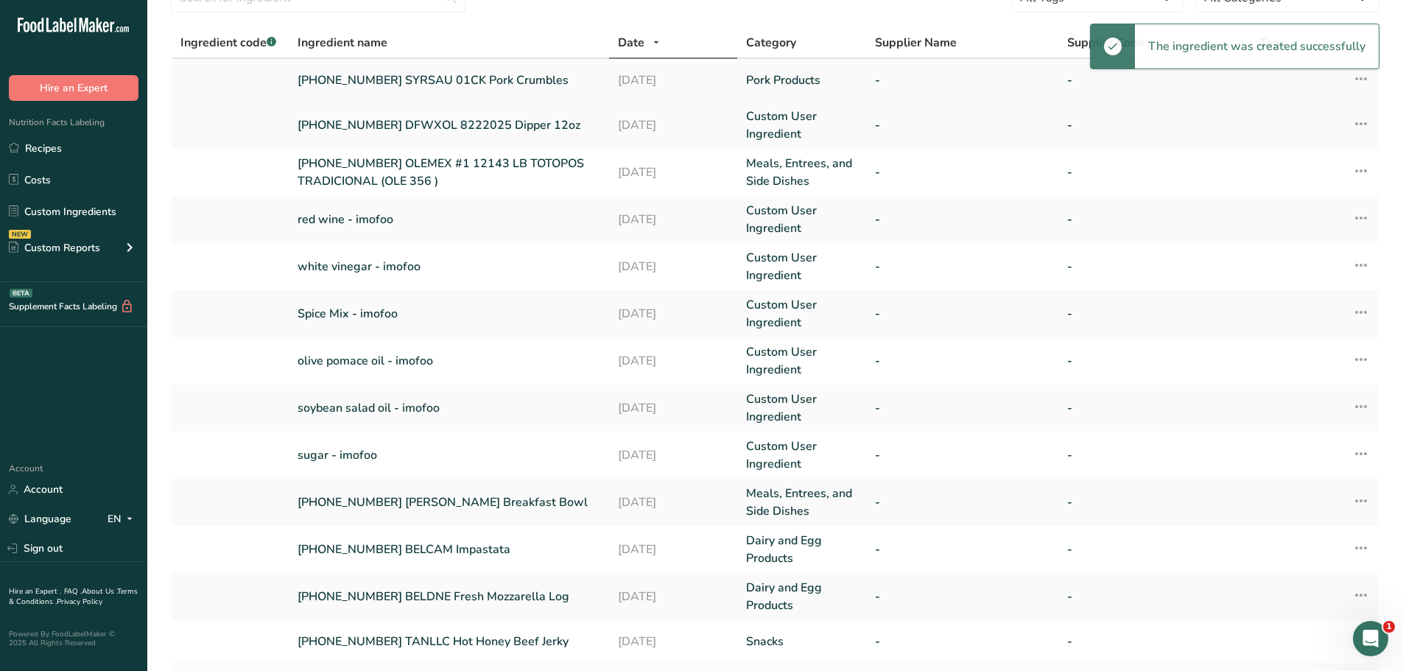
click at [479, 80] on link "[PHONE_NUMBER] SYRSAU 01CK Pork Crumbles" at bounding box center [448, 80] width 303 height 18
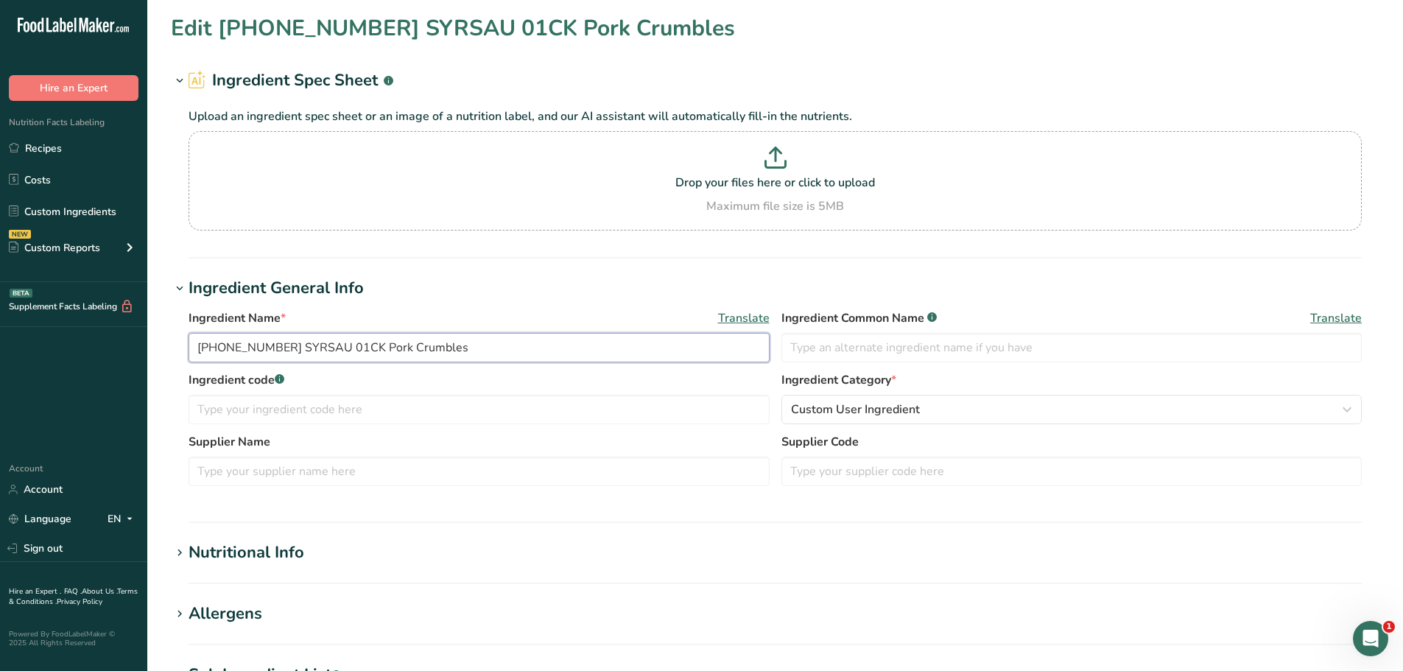
drag, startPoint x: 456, startPoint y: 350, endPoint x: 183, endPoint y: 357, distance: 273.2
click at [183, 357] on div "Ingredient Name * Translate [PHONE_NUMBER] SYRSAU 01CK Pork Crumbles Ingredient…" at bounding box center [775, 401] width 1208 height 203
click at [60, 150] on link "Recipes" at bounding box center [73, 148] width 147 height 28
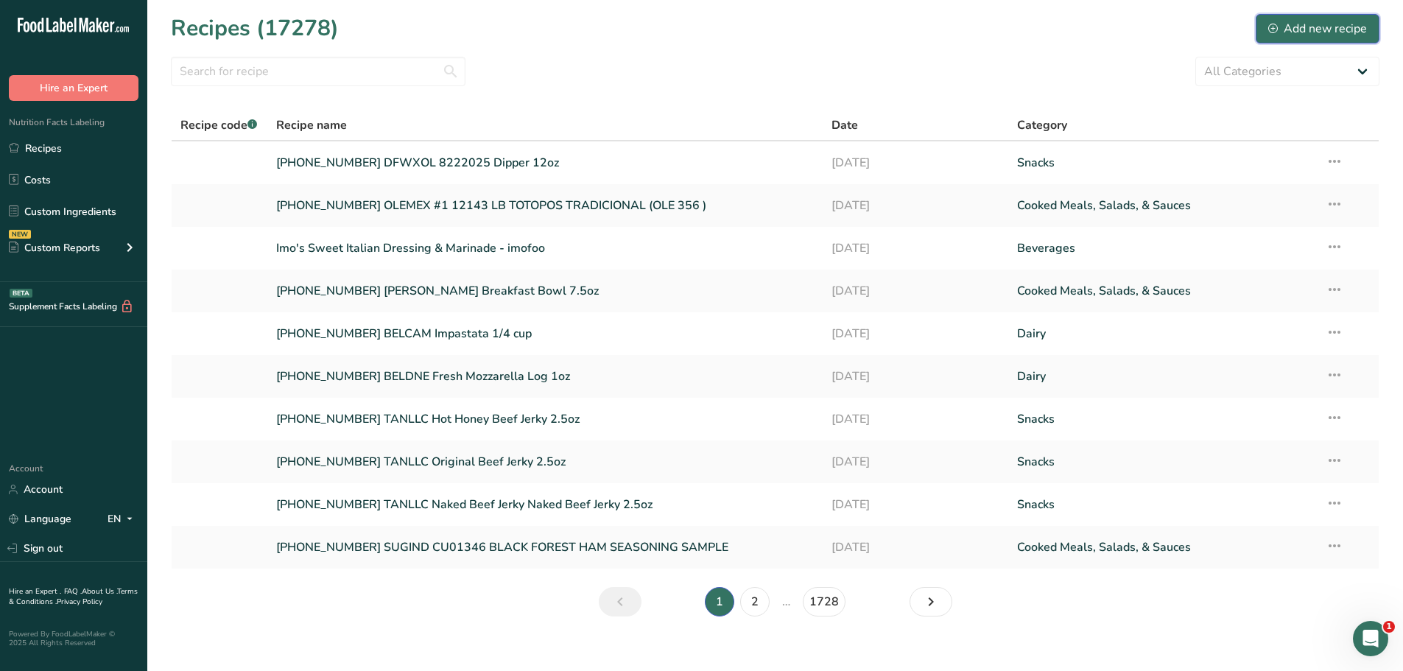
click at [1329, 27] on div "Add new recipe" at bounding box center [1317, 29] width 99 height 18
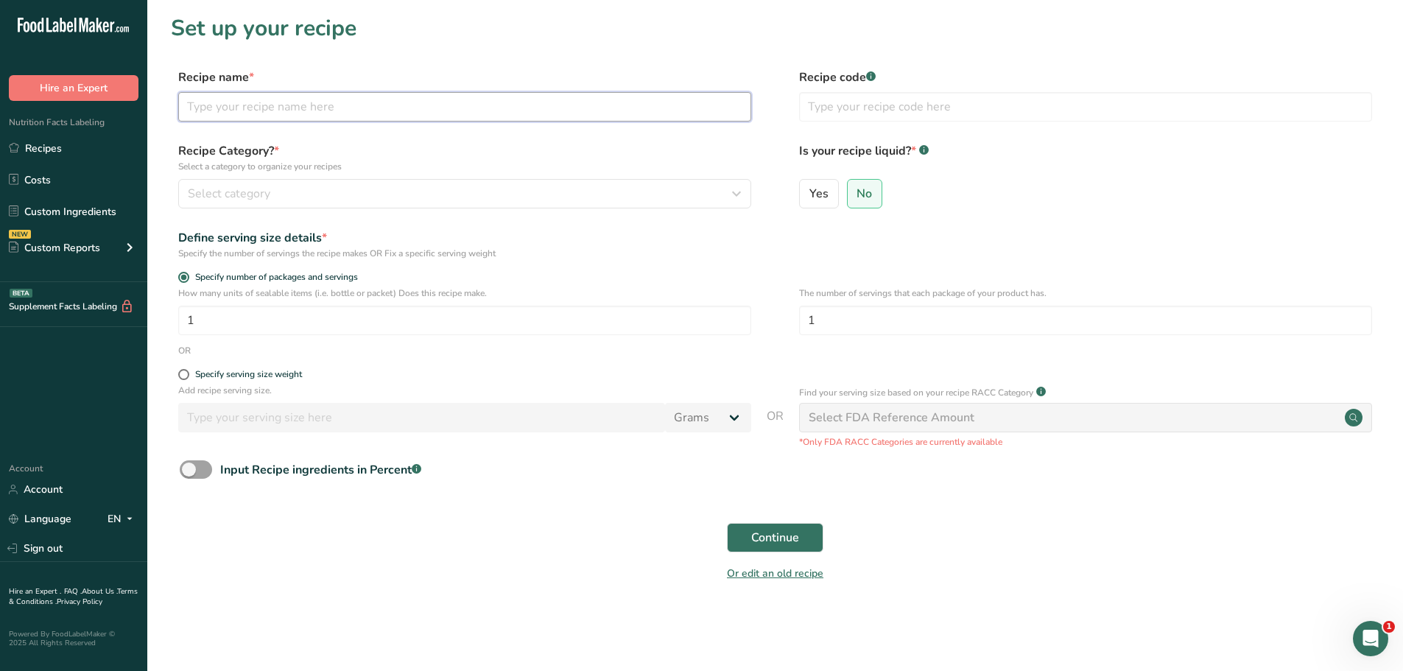
click at [592, 116] on input "text" at bounding box center [464, 106] width 573 height 29
paste input "[PHONE_NUMBER] SYRSAU 01CK Pork Crumbles"
type input "[PHONE_NUMBER] SYRSAU 01CK Pork Crumbles"
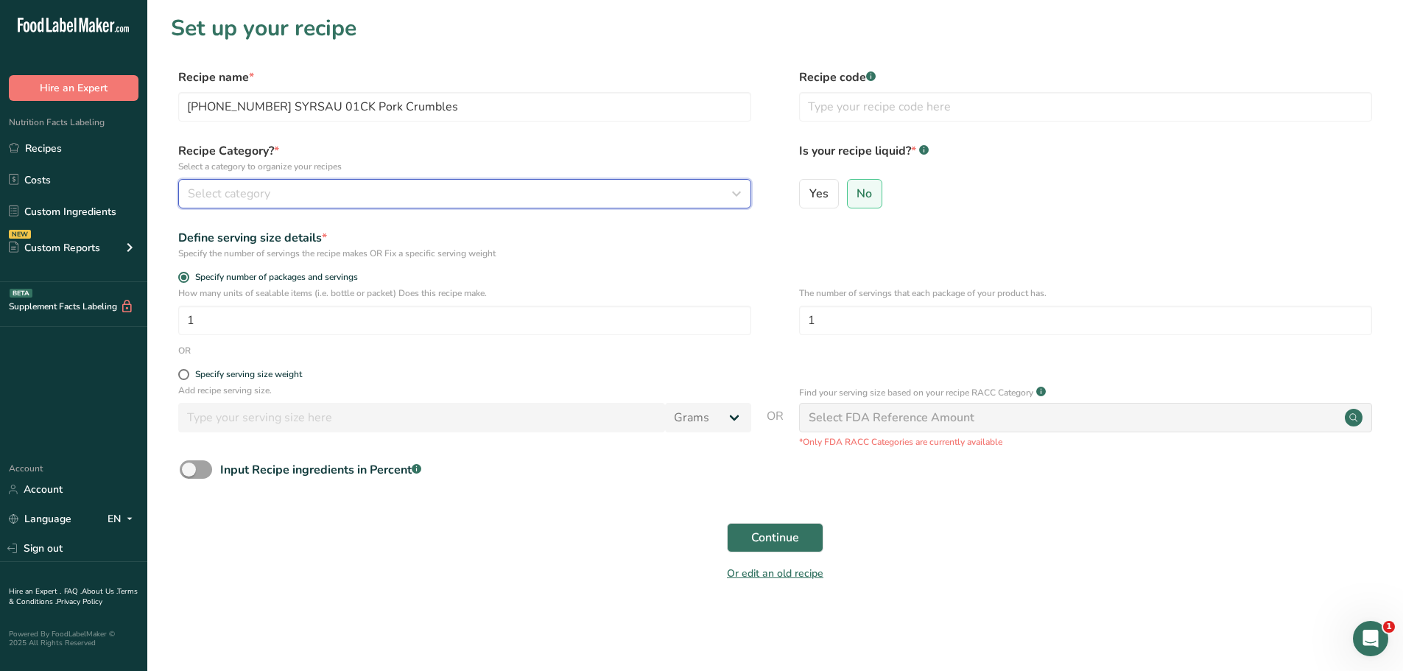
click at [324, 185] on div "Select category" at bounding box center [460, 194] width 545 height 18
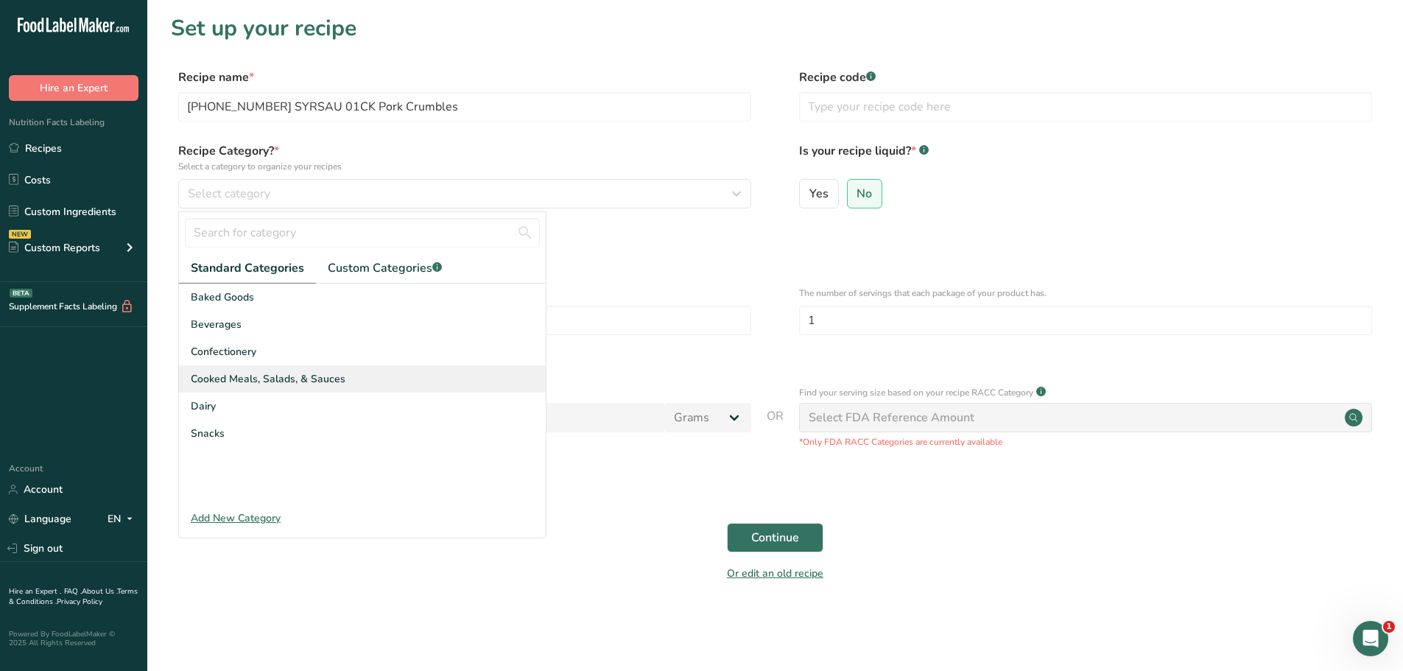
click at [255, 372] on span "Cooked Meals, Salads, & Sauces" at bounding box center [268, 378] width 155 height 15
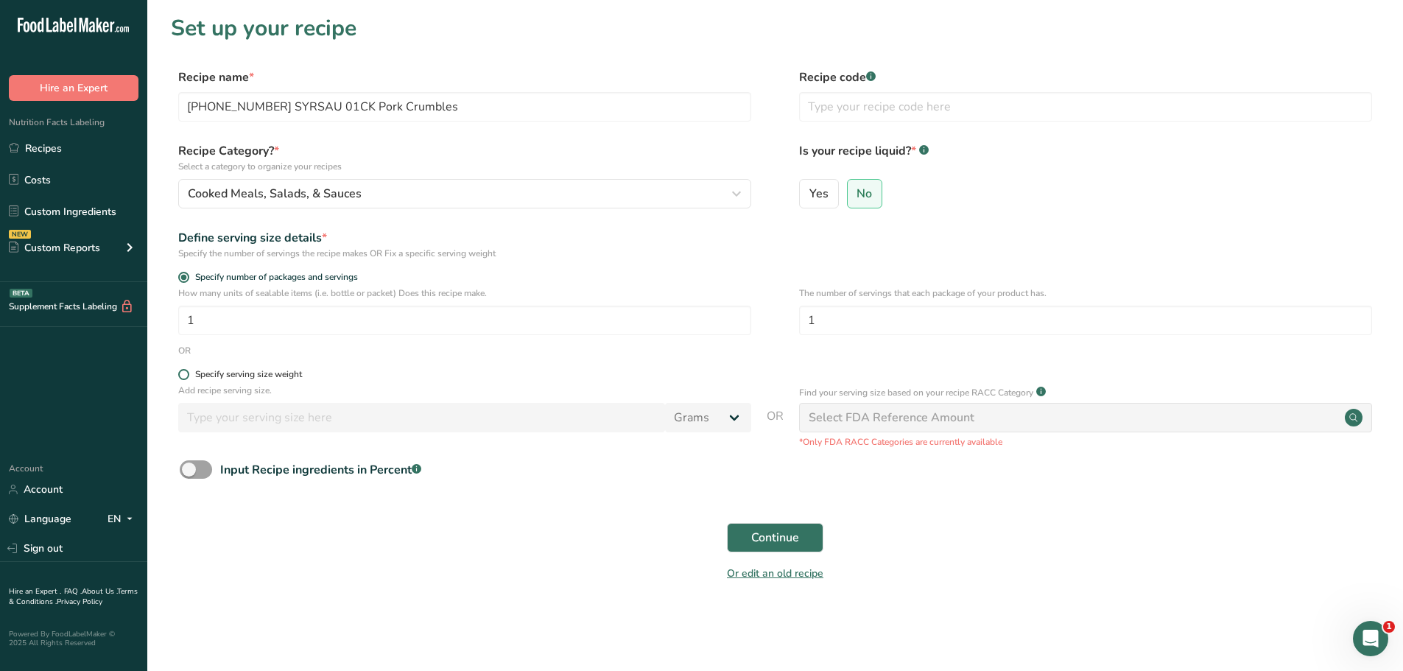
click at [186, 377] on span at bounding box center [183, 374] width 11 height 11
click at [186, 377] on input "Specify serving size weight" at bounding box center [183, 375] width 10 height 10
radio input "true"
radio input "false"
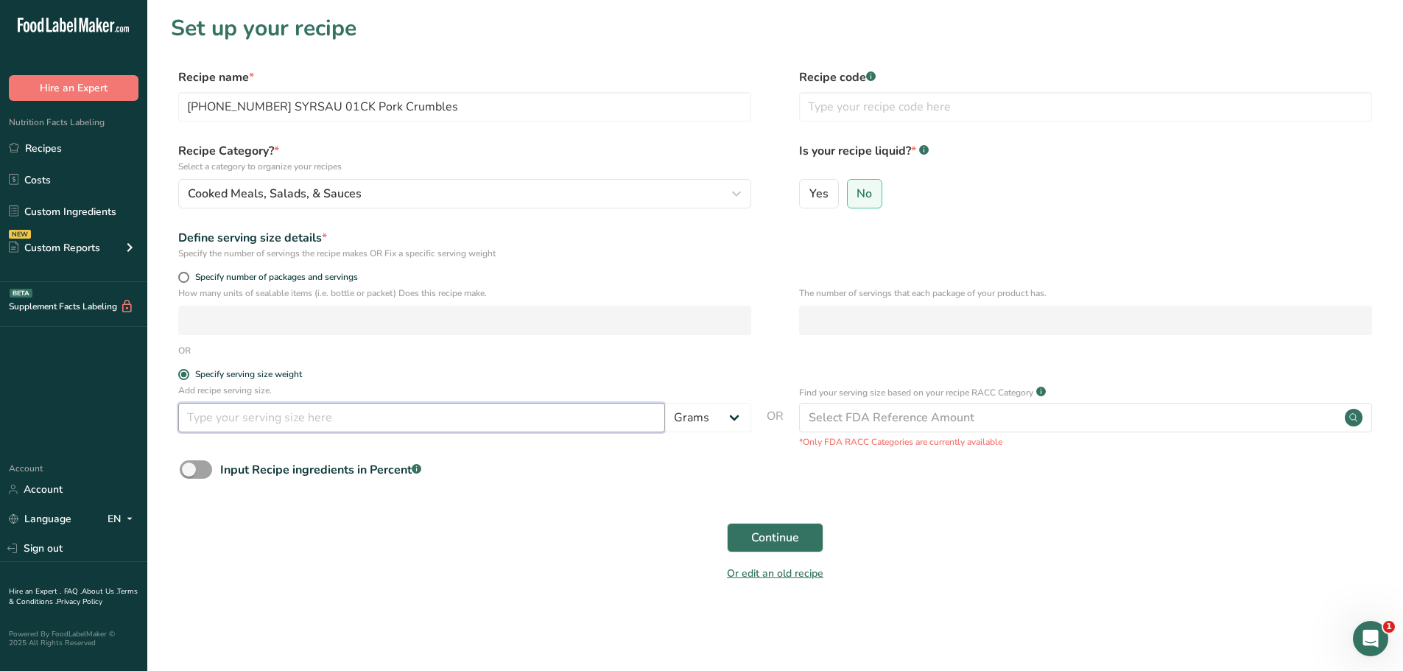
click at [331, 431] on input "number" at bounding box center [421, 417] width 487 height 29
type input "100"
click at [788, 530] on span "Continue" at bounding box center [775, 538] width 48 height 18
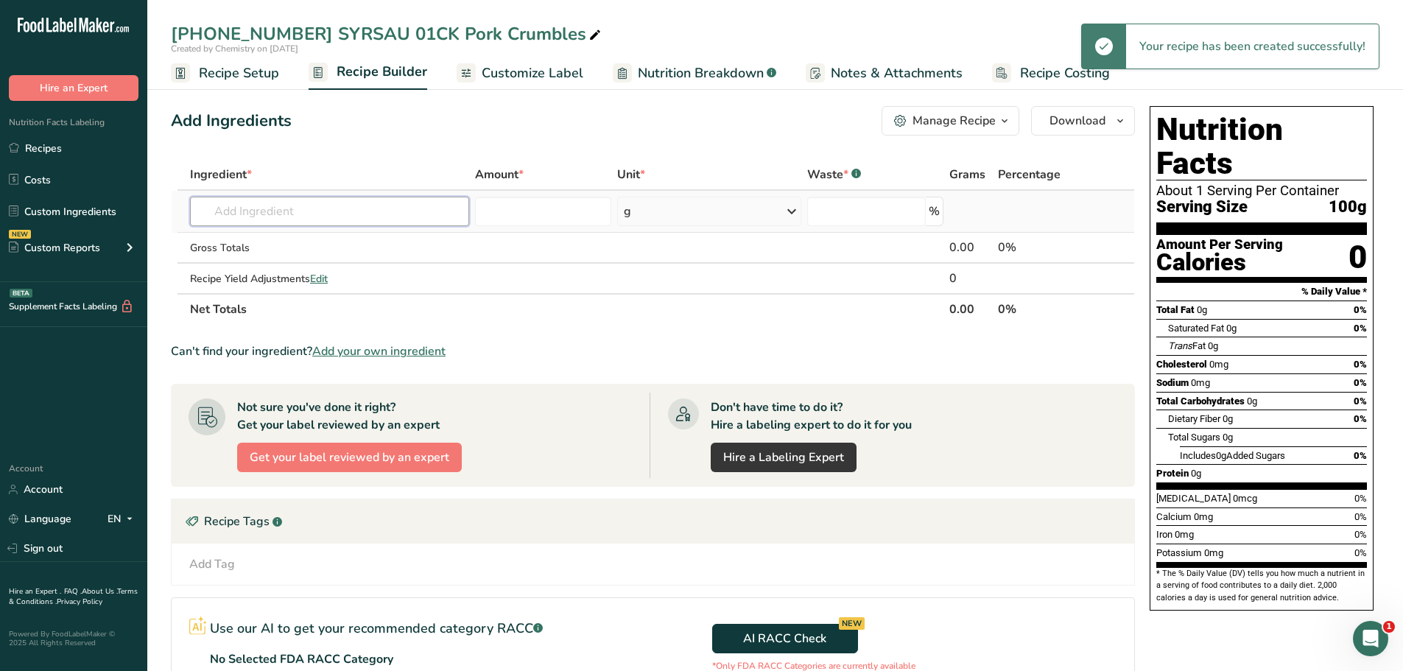
click at [235, 213] on input "text" at bounding box center [329, 211] width 279 height 29
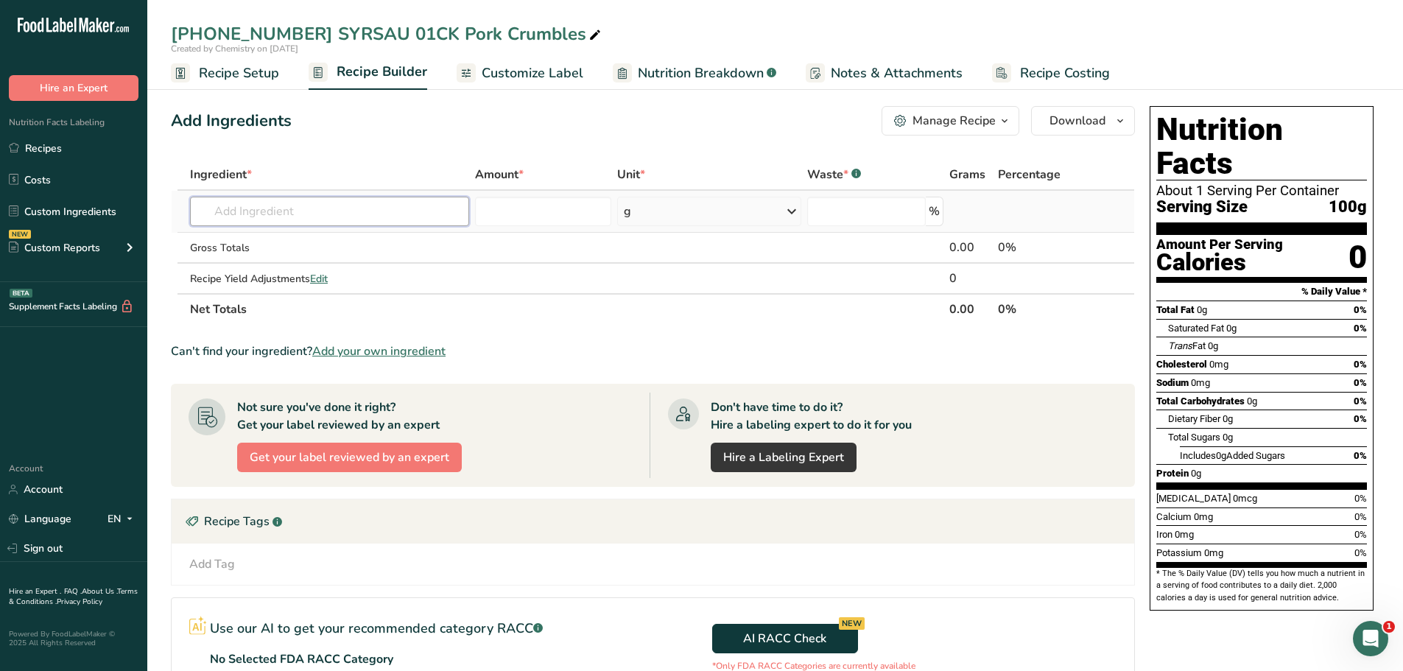
paste input "[PHONE_NUMBER] SYRSAU 01CK Pork Crumbles"
type input "[PHONE_NUMBER] SYRSAU 01CK Pork Crumbles"
click at [224, 237] on p "[PHONE_NUMBER] SYRSAU 01CK Pork Crumbles" at bounding box center [325, 240] width 247 height 15
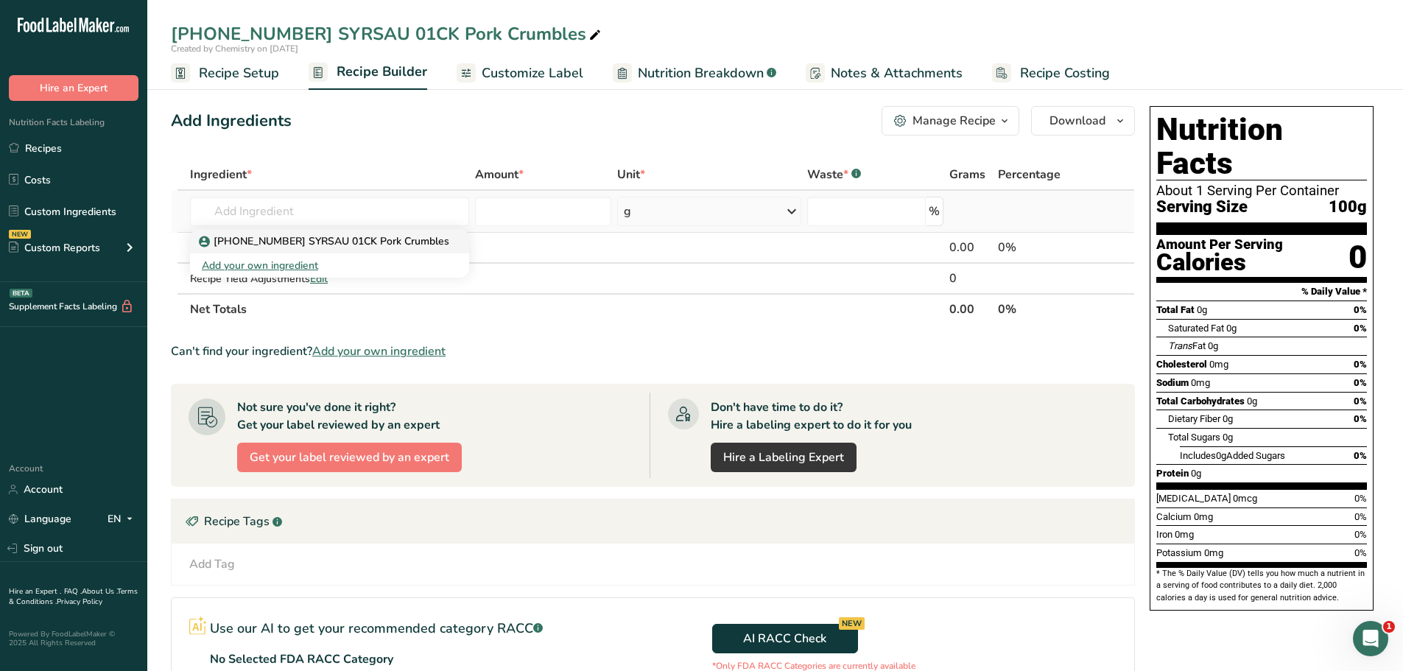
type input "[PHONE_NUMBER] SYRSAU 01CK Pork Crumbles"
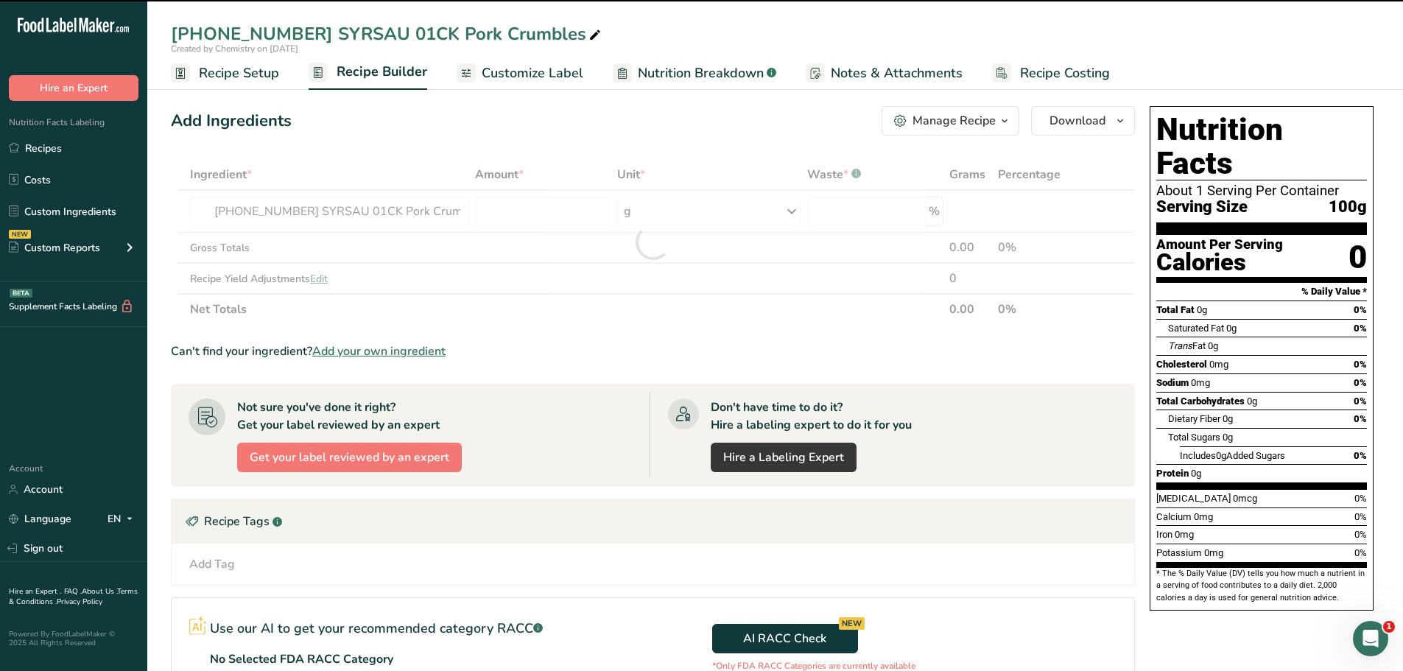
type input "0"
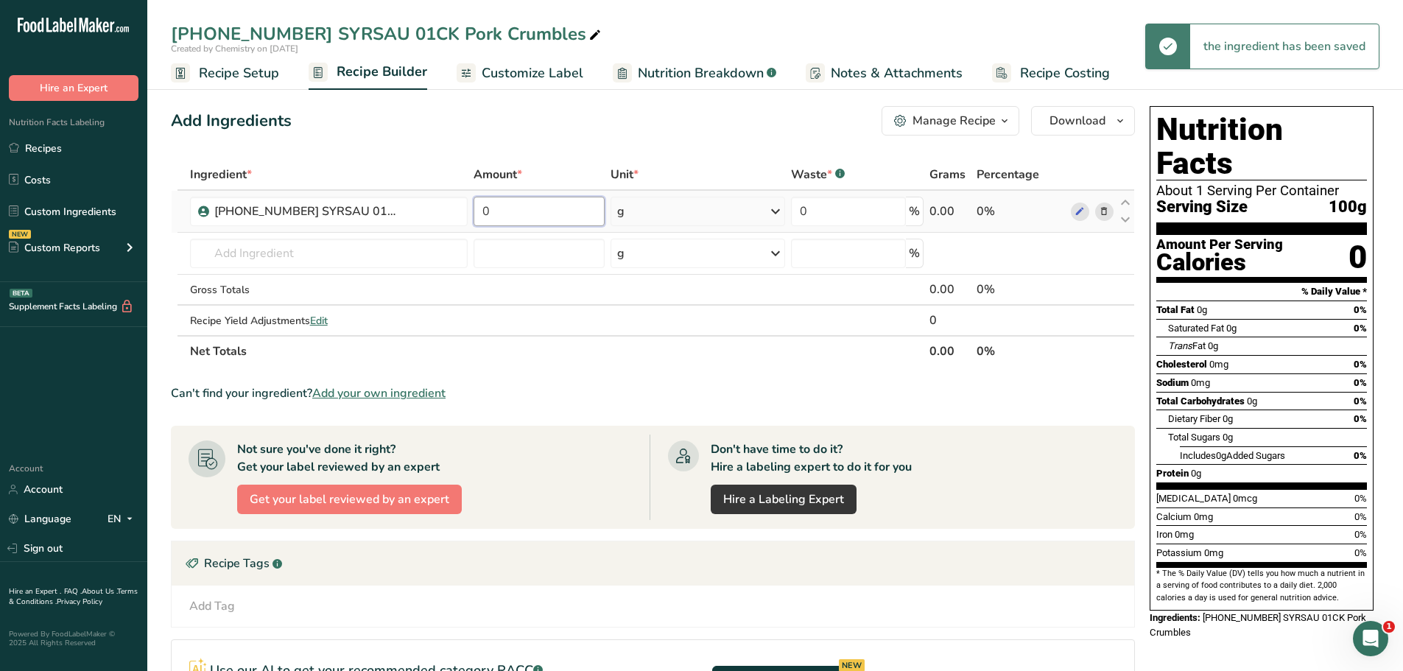
click at [523, 220] on input "0" at bounding box center [539, 211] width 132 height 29
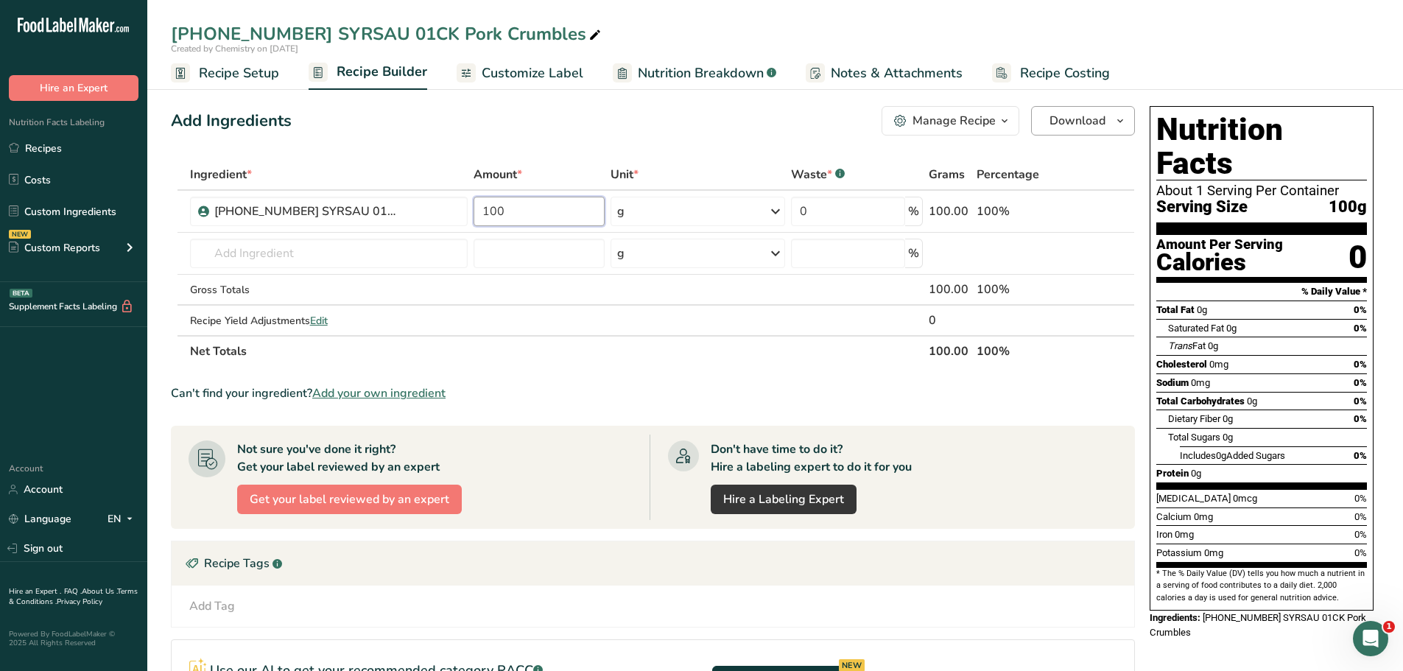
type input "100"
click at [1118, 125] on icon "button" at bounding box center [1120, 121] width 12 height 18
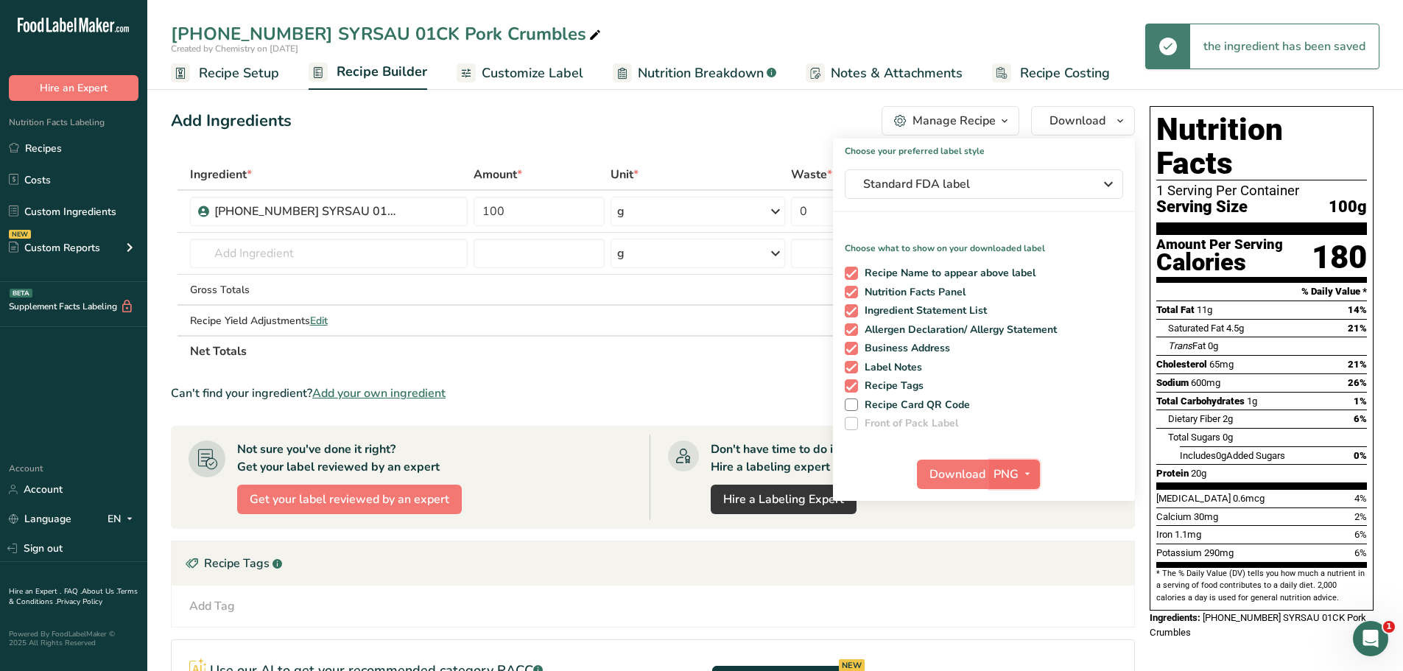
click at [1027, 471] on icon "button" at bounding box center [1027, 474] width 12 height 18
click at [1018, 573] on link "PDF" at bounding box center [1015, 577] width 47 height 24
click at [964, 480] on span "Download" at bounding box center [958, 474] width 56 height 18
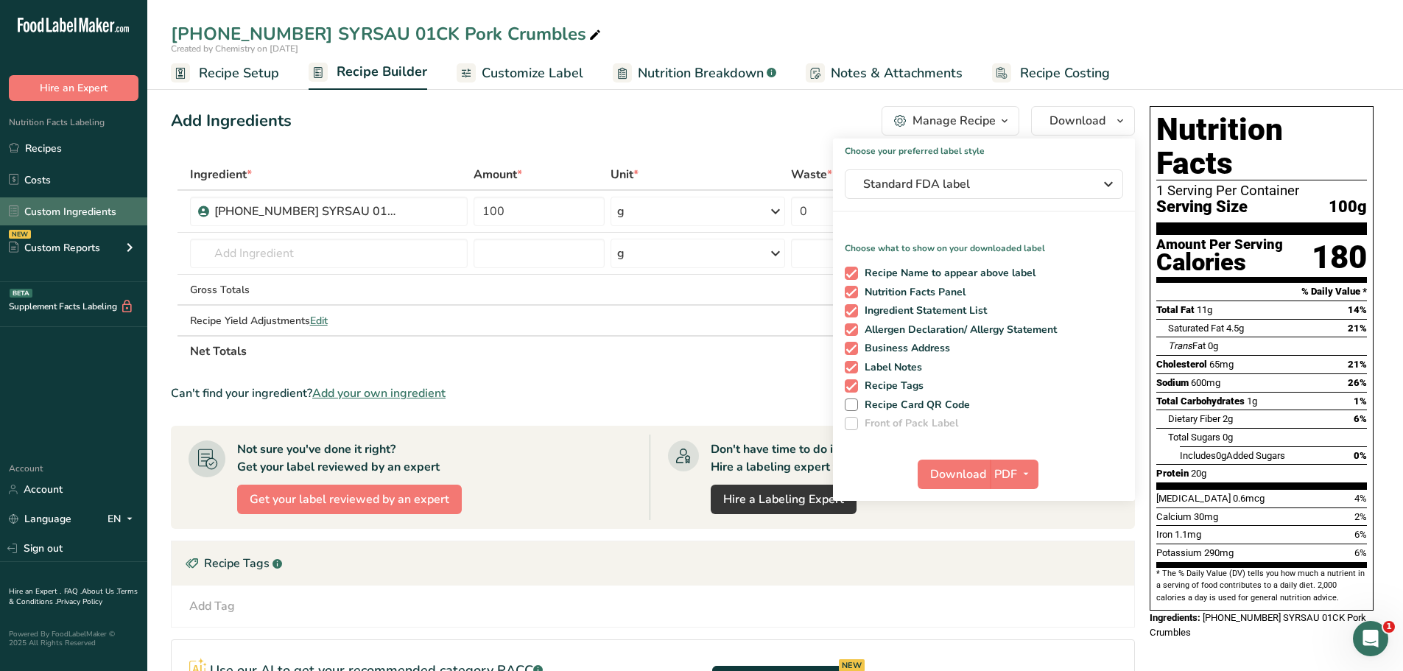
click at [73, 206] on link "Custom Ingredients" at bounding box center [73, 211] width 147 height 28
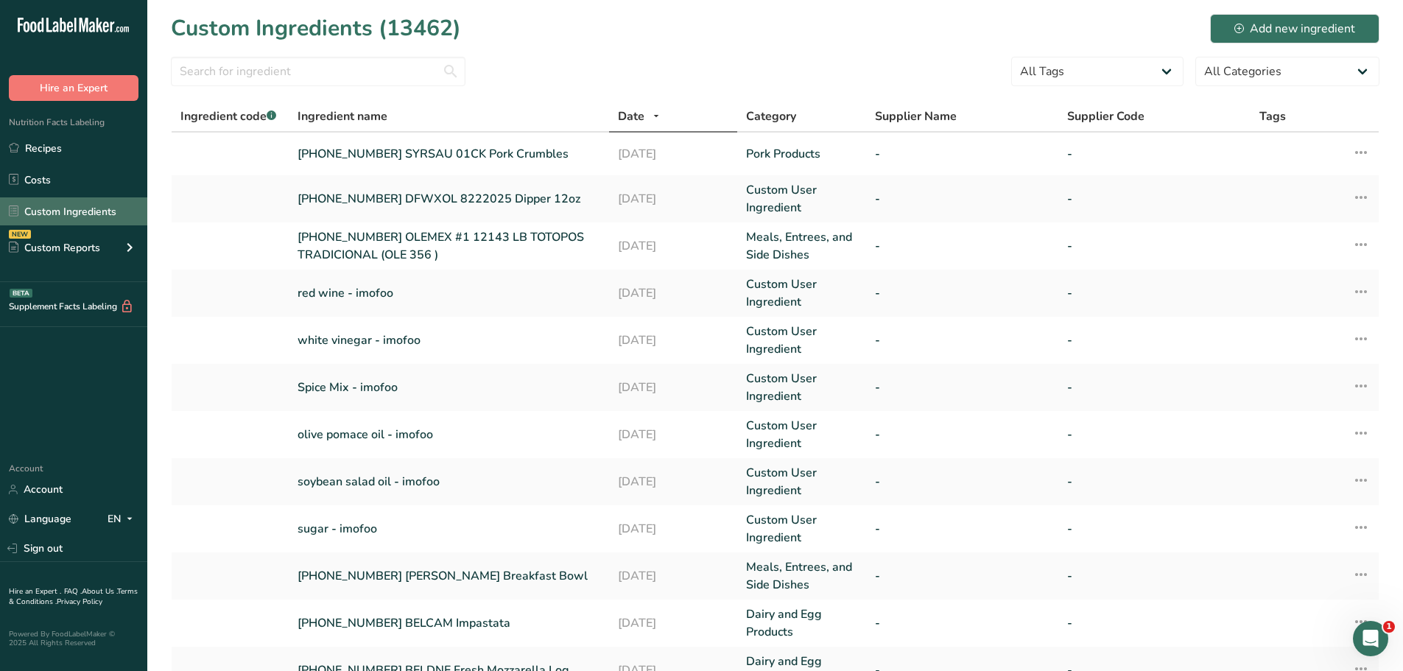
click at [97, 210] on link "Custom Ingredients" at bounding box center [73, 211] width 147 height 28
click at [1274, 30] on div "Add new ingredient" at bounding box center [1294, 29] width 121 height 18
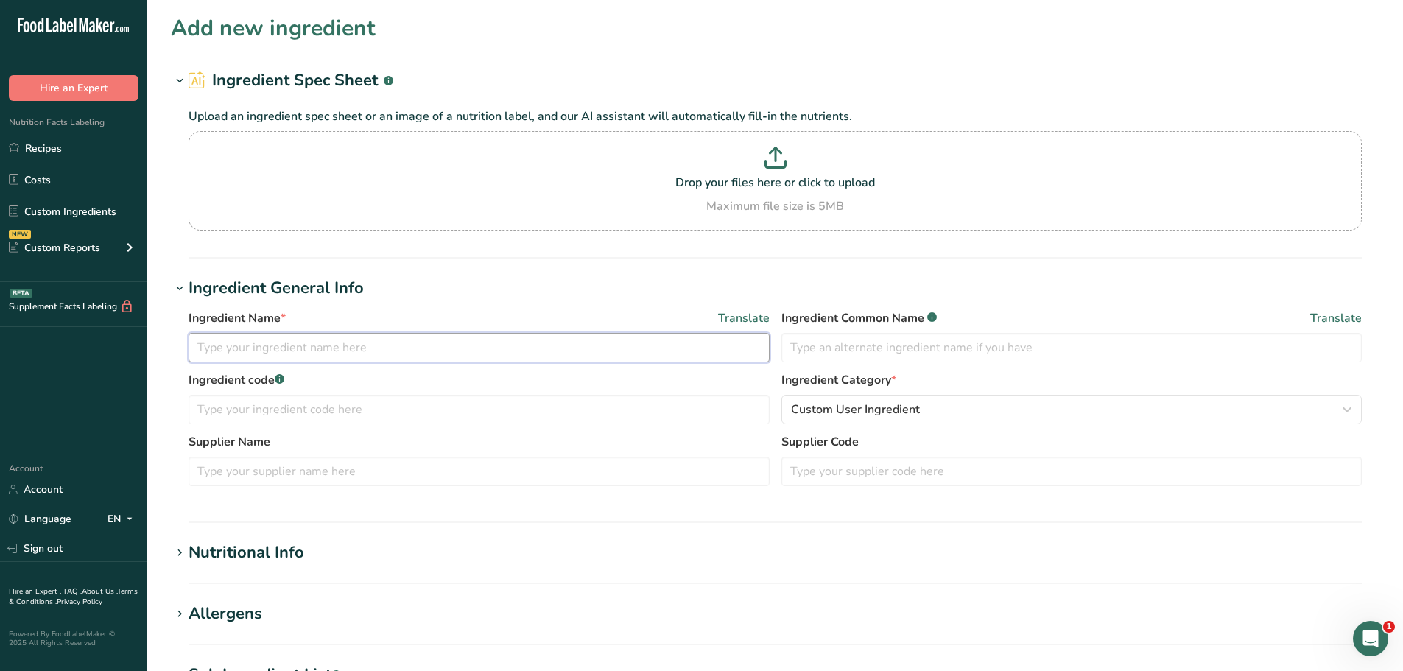
click at [282, 341] on input "text" at bounding box center [478, 347] width 581 height 29
click at [364, 362] on div "Ingredient Name * Translate [PHONE_NUMBER] IZZART Ingredient Common Name .a-a{f…" at bounding box center [774, 340] width 1173 height 62
click at [364, 339] on input "[PHONE_NUMBER] IZZART" at bounding box center [478, 347] width 581 height 29
paste input "Sourdough 25232C"
type input "[PHONE_NUMBER] IZZART Sourdough 25232C"
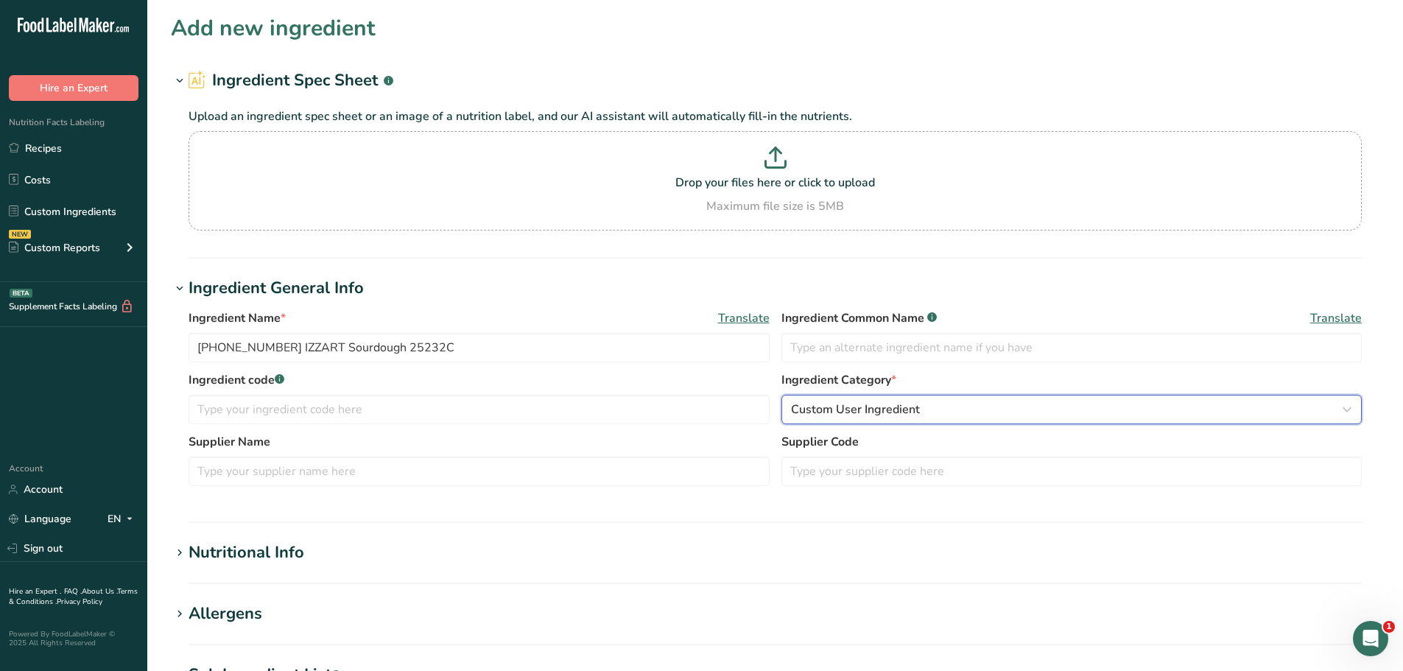
click at [900, 407] on span "Custom User Ingredient" at bounding box center [855, 410] width 129 height 18
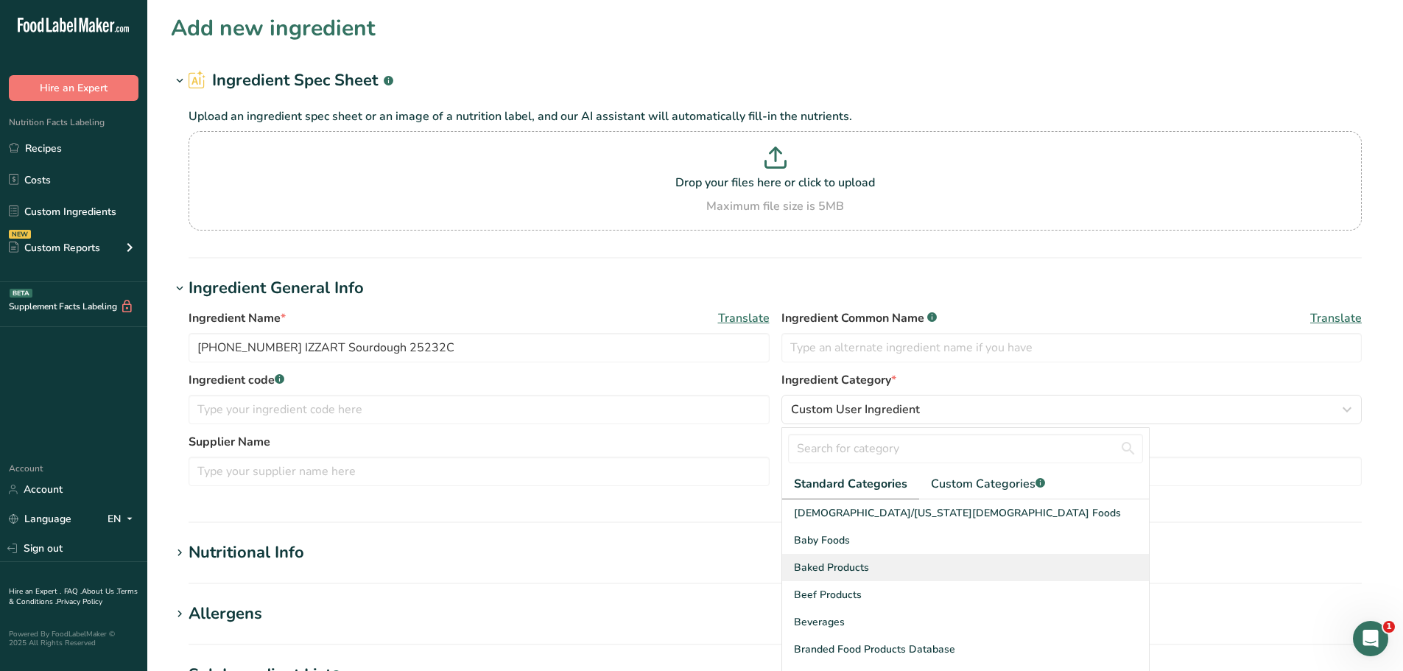
click at [896, 574] on div "Baked Products" at bounding box center [965, 567] width 367 height 27
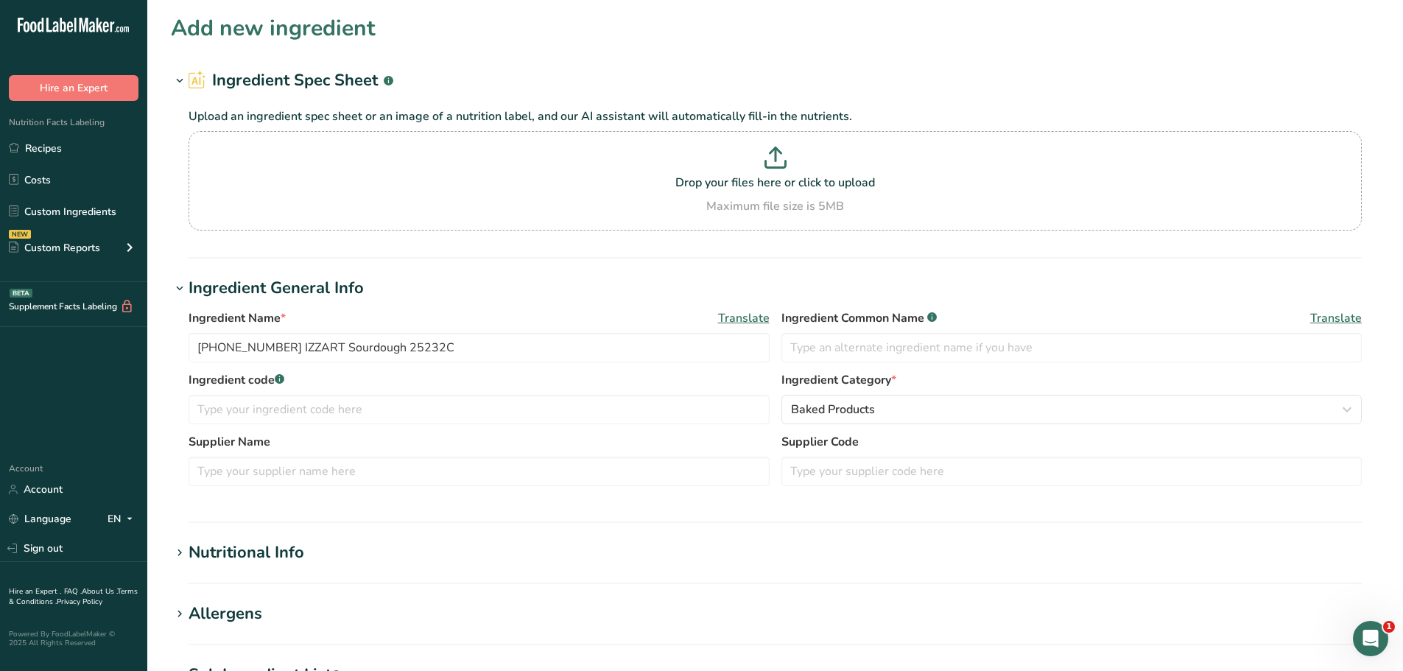
click at [280, 546] on div "Nutritional Info" at bounding box center [246, 552] width 116 height 24
click at [310, 635] on input "number" at bounding box center [732, 631] width 1089 height 29
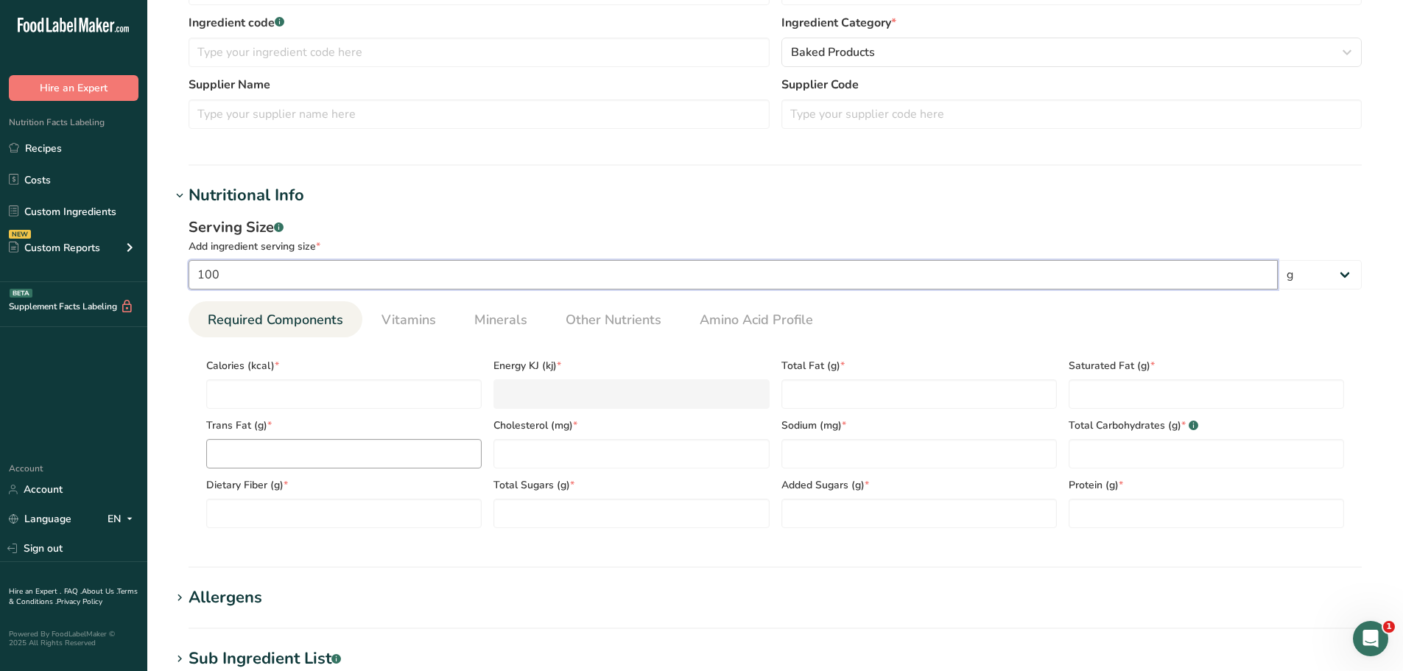
scroll to position [368, 0]
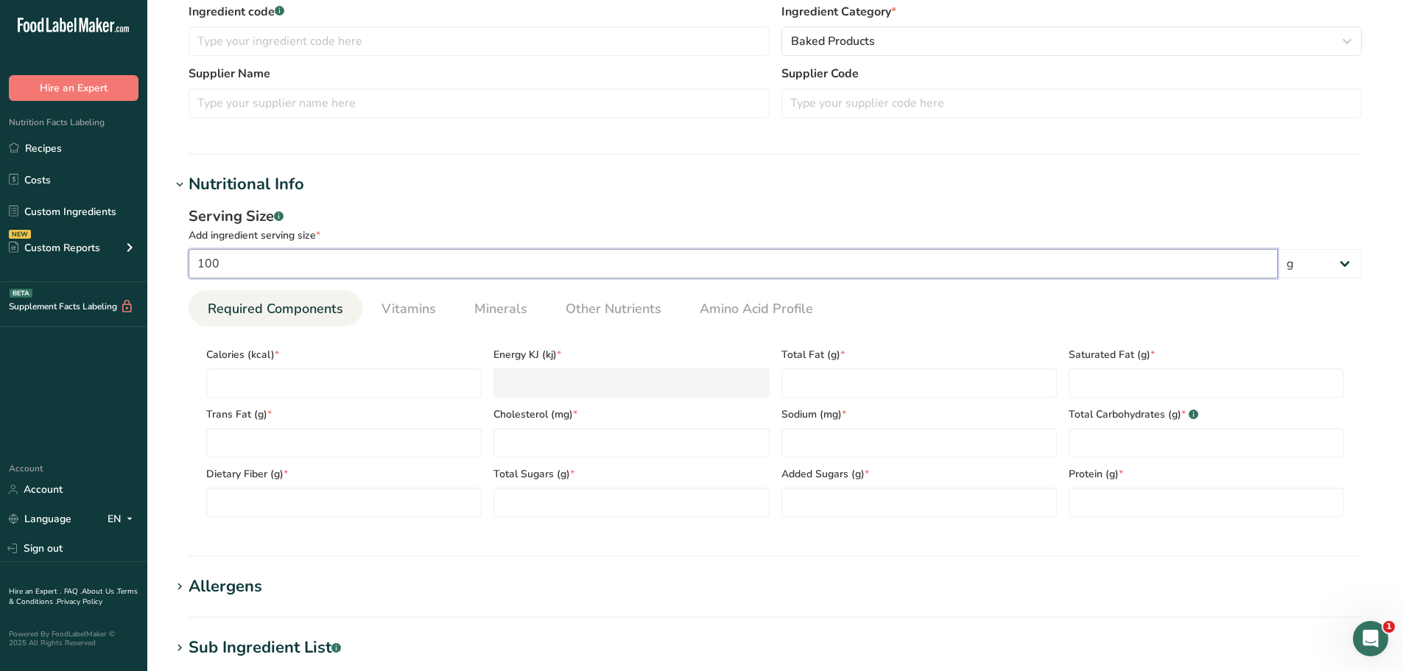
type input "100"
click at [600, 309] on span "Other Nutrients" at bounding box center [613, 309] width 96 height 20
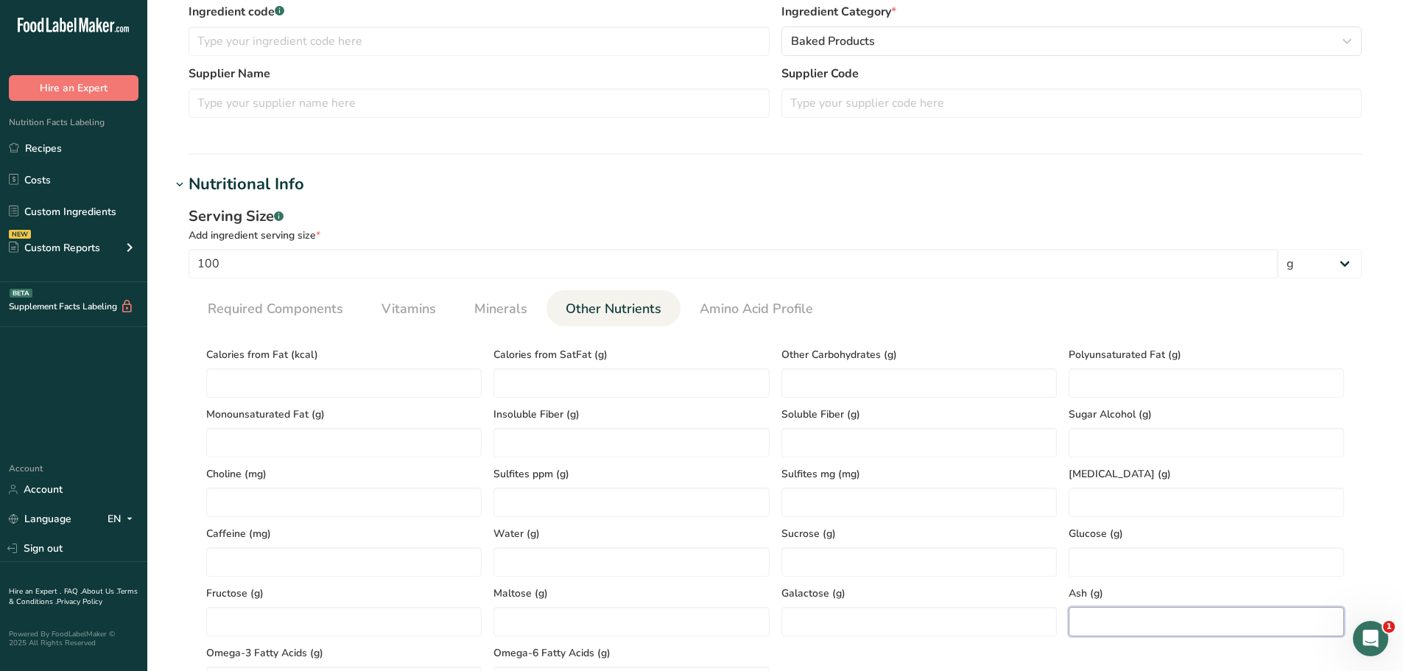
click at [1126, 628] on input "number" at bounding box center [1205, 621] width 275 height 29
paste input "1.47"
type input "1.47"
click at [295, 317] on span "Required Components" at bounding box center [275, 309] width 135 height 20
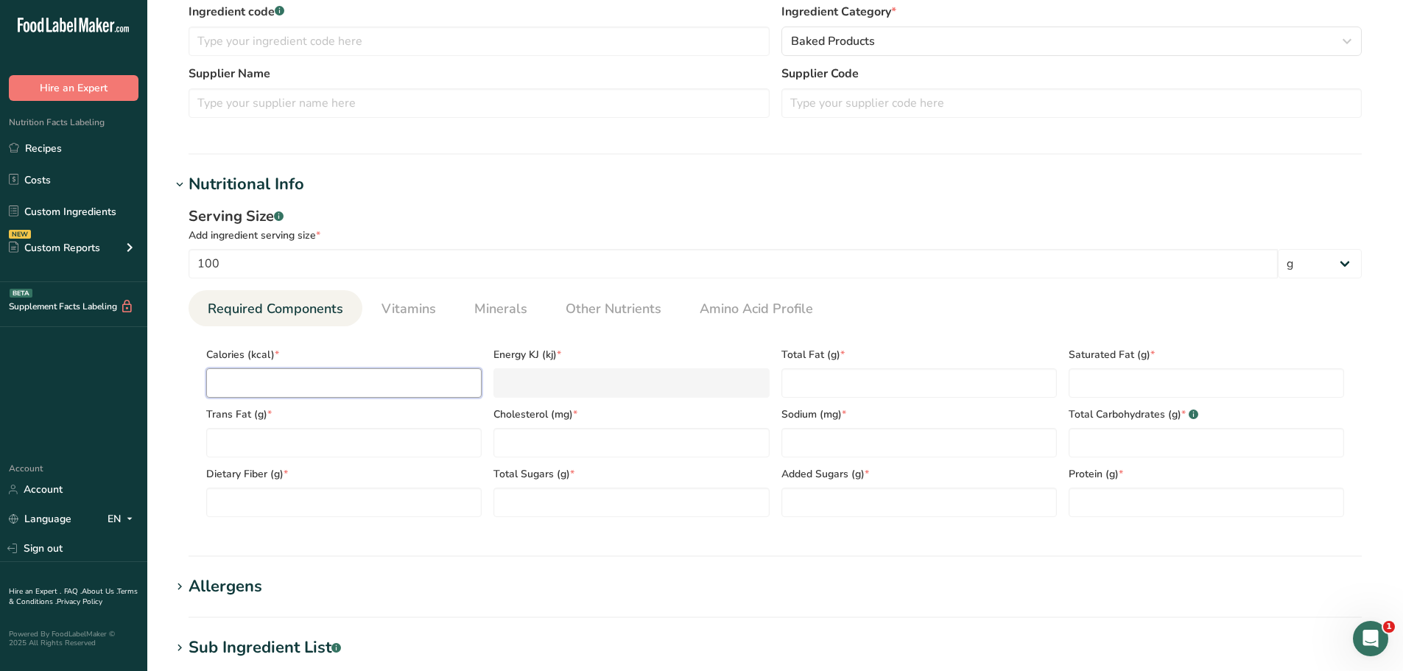
click at [261, 375] on input "number" at bounding box center [343, 382] width 275 height 29
paste input "254.84"
type input "254.84"
type KJ "1066.3"
type input "254.84"
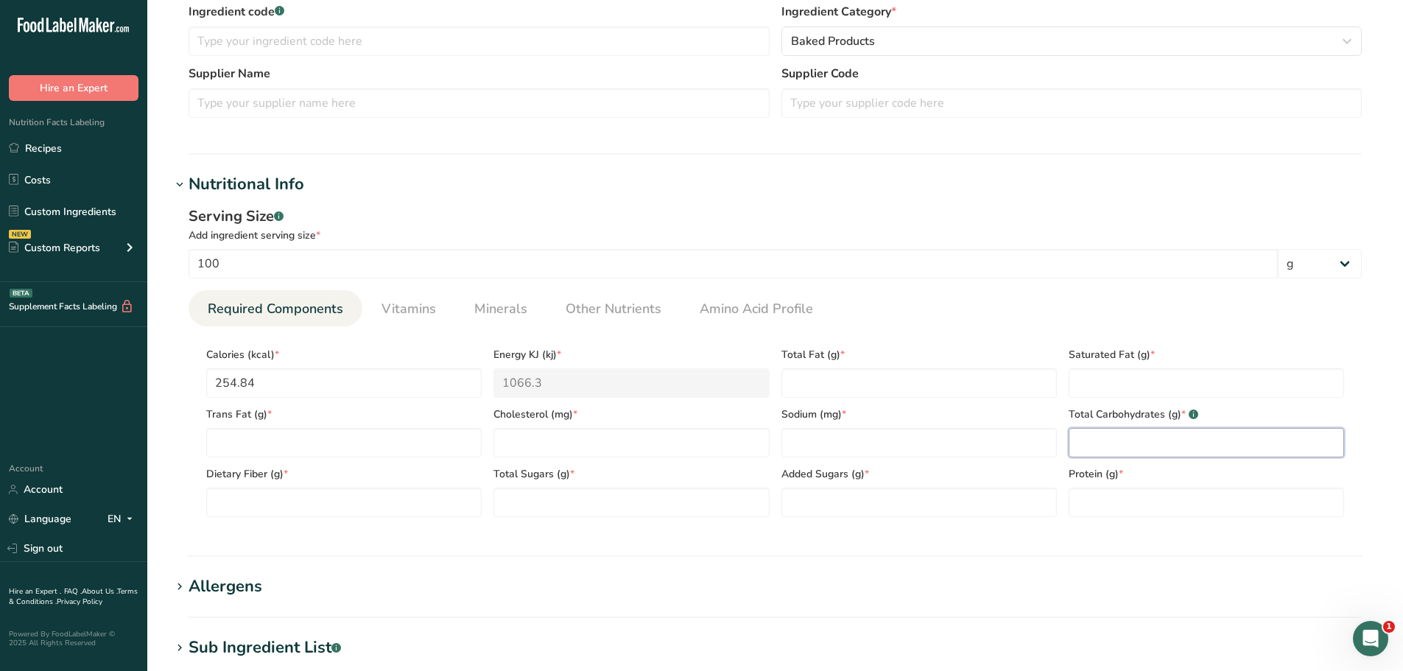
click at [1109, 446] on Carbohydrates "number" at bounding box center [1205, 442] width 275 height 29
paste Carbohydrates "52.78"
type Carbohydrates "52.78"
click at [517, 431] on input "number" at bounding box center [630, 442] width 275 height 29
type input "0"
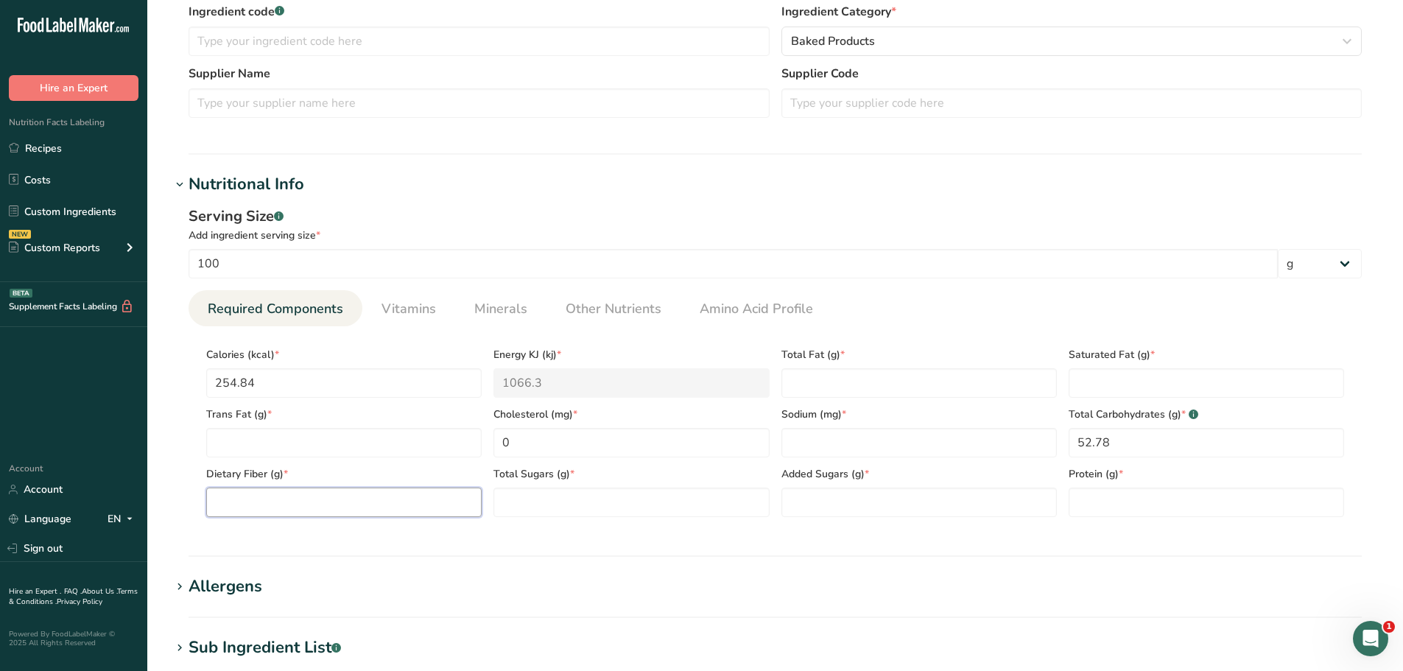
click at [306, 501] on Fiber "number" at bounding box center [343, 501] width 275 height 29
paste Fiber "2.24"
type Fiber "2.24"
drag, startPoint x: 619, startPoint y: 311, endPoint x: 590, endPoint y: 323, distance: 31.0
click at [618, 311] on span "Other Nutrients" at bounding box center [613, 309] width 96 height 20
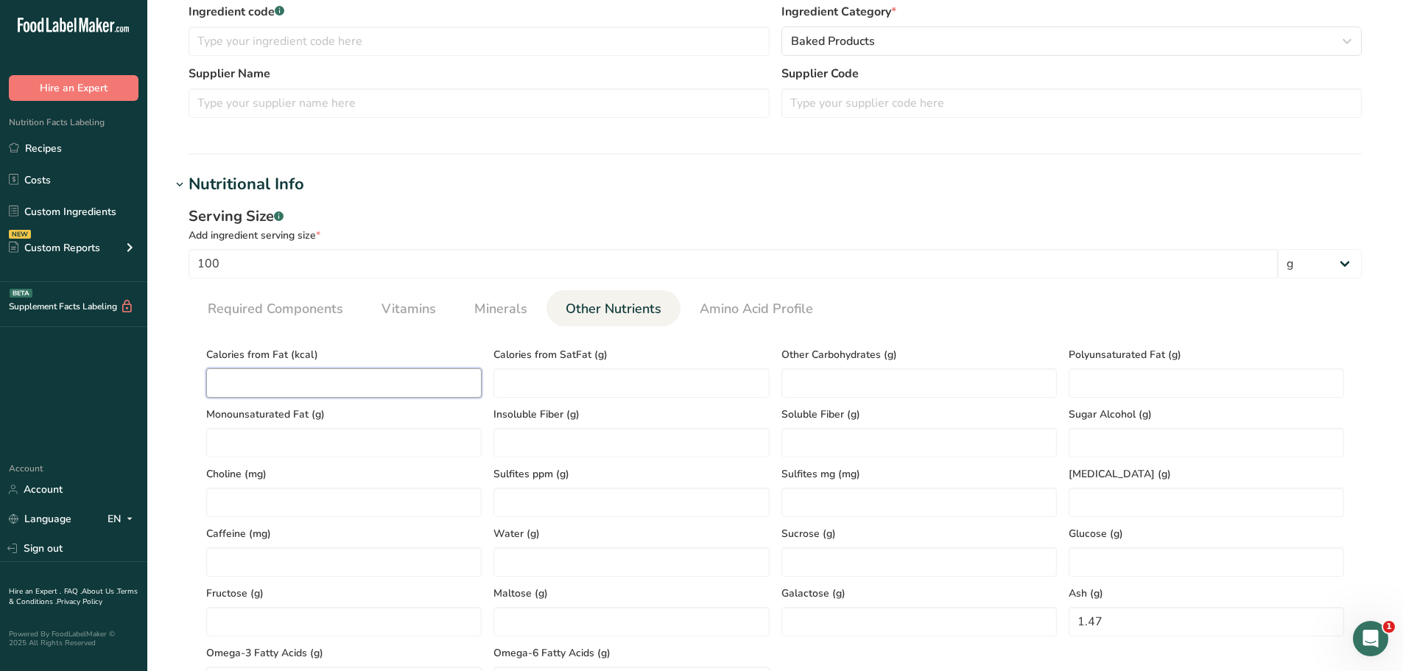
click at [330, 389] on Fat "number" at bounding box center [343, 382] width 275 height 29
paste Fat "11.43"
type Fat "11.43"
click at [325, 309] on span "Required Components" at bounding box center [275, 309] width 135 height 20
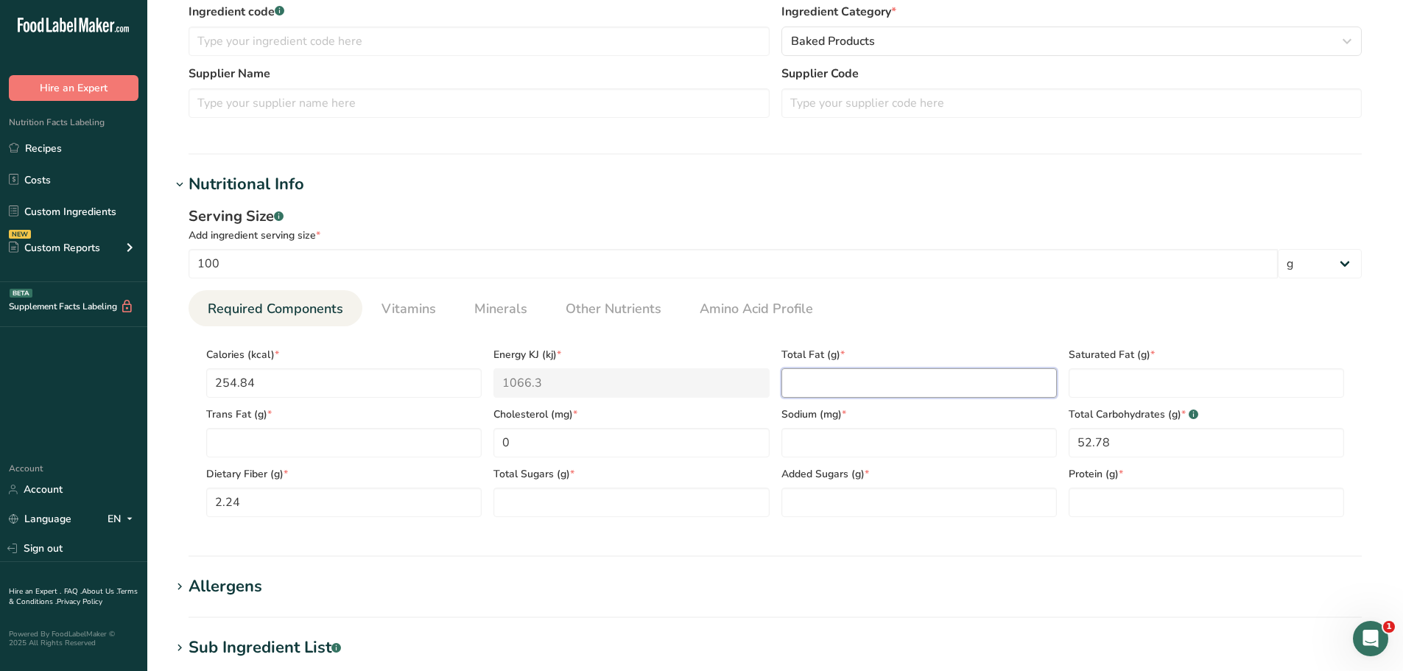
click at [828, 387] on Fat "number" at bounding box center [918, 382] width 275 height 29
paste Fat "1.27"
type Fat "1.27"
click at [506, 317] on span "Minerals" at bounding box center [500, 309] width 53 height 20
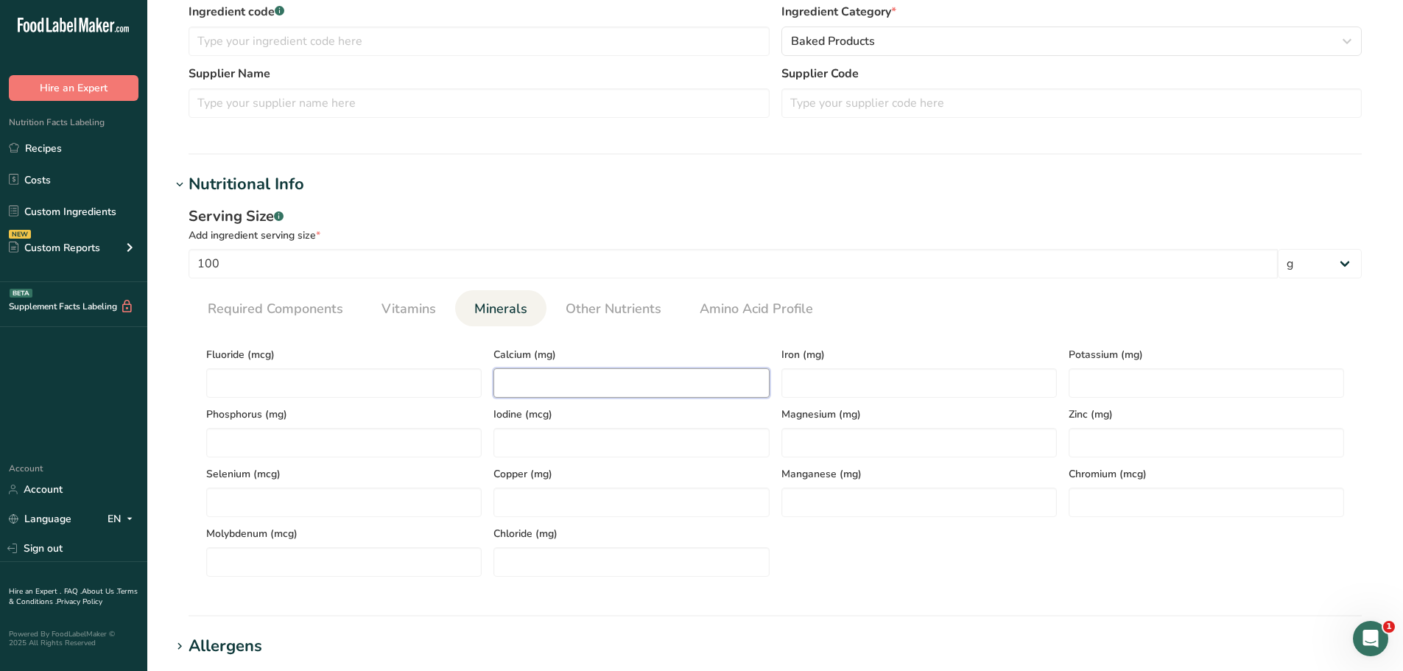
click at [518, 384] on input "number" at bounding box center [630, 382] width 275 height 29
paste input "54.95"
type input "54.95"
click at [828, 392] on input "number" at bounding box center [918, 382] width 275 height 29
type input "0"
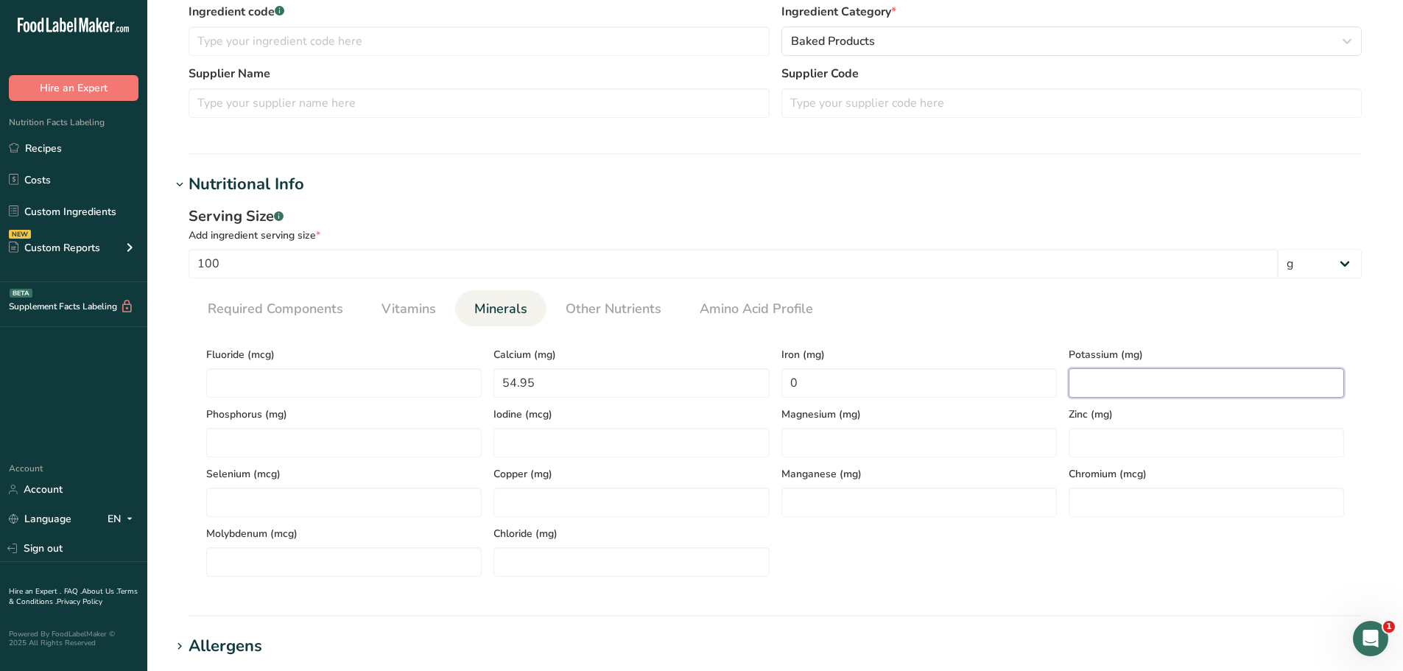
click at [1176, 385] on input "number" at bounding box center [1205, 382] width 275 height 29
paste input "113.62"
type input "113.62"
click at [253, 311] on span "Required Components" at bounding box center [275, 309] width 135 height 20
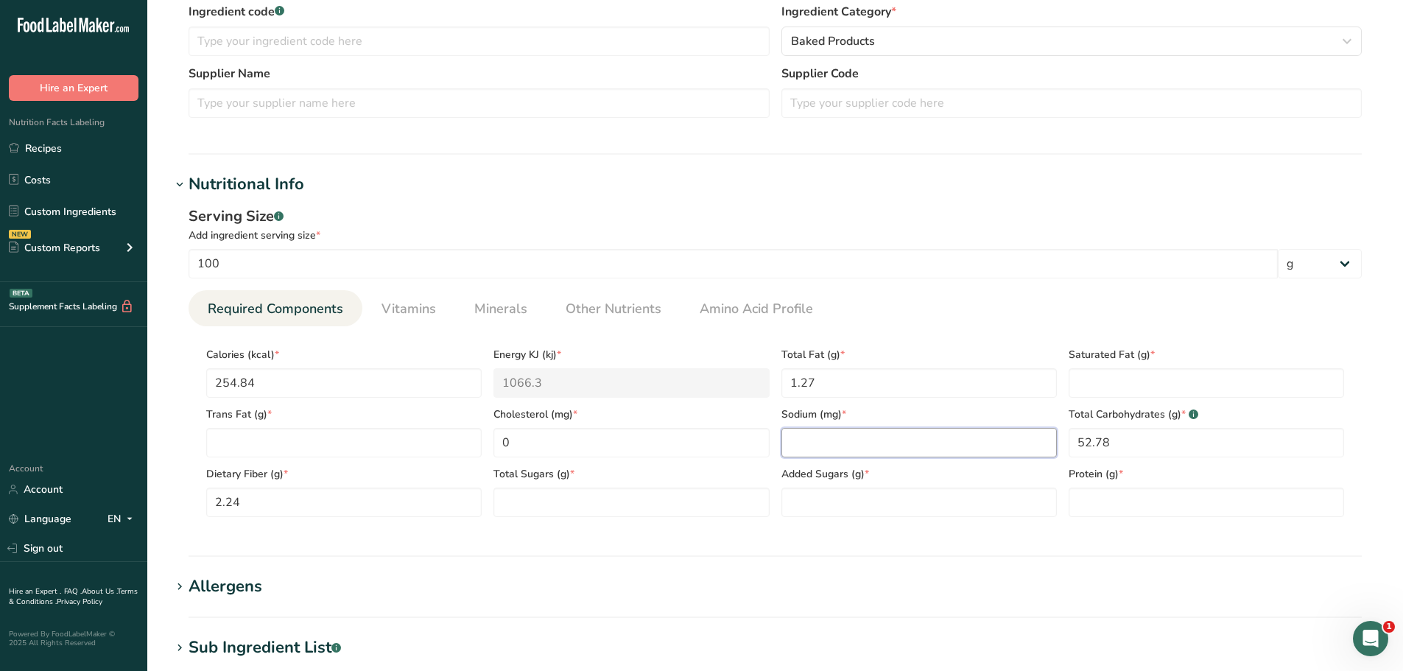
click at [834, 445] on input "number" at bounding box center [918, 442] width 275 height 29
paste input "402.61"
type input "402.61"
click at [608, 312] on span "Other Nutrients" at bounding box center [613, 309] width 96 height 20
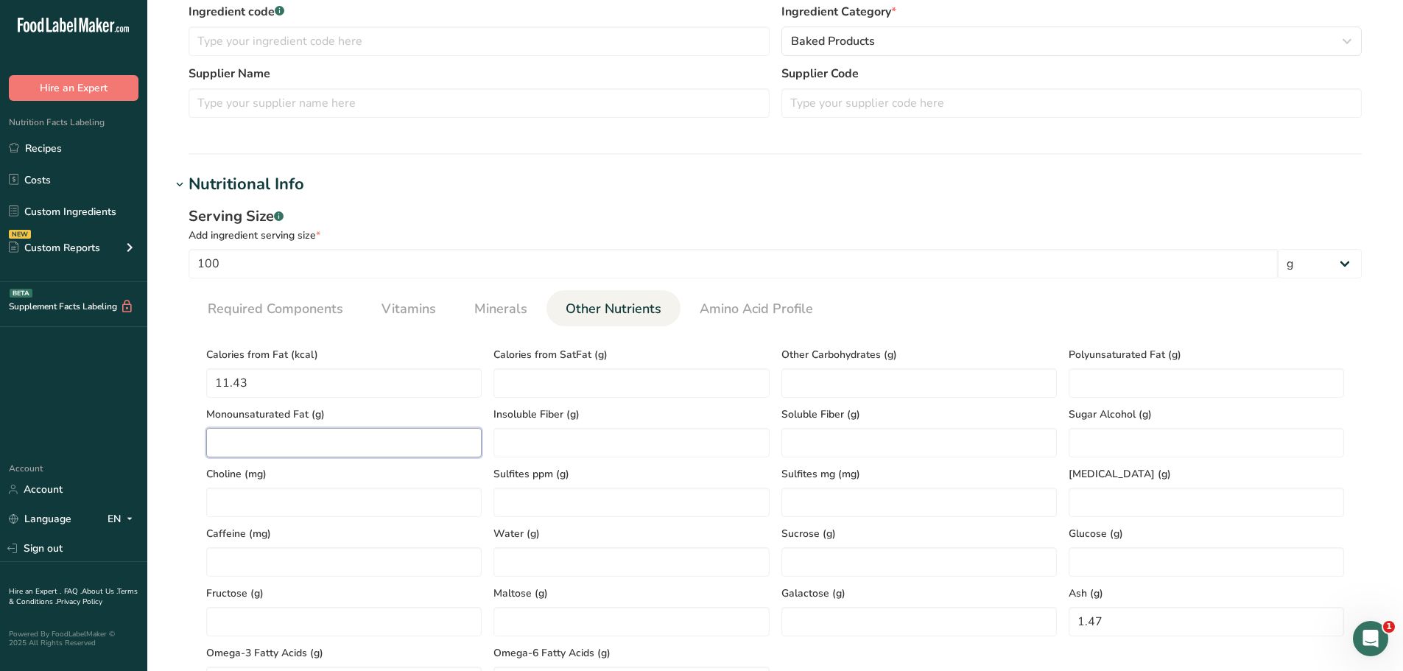
click at [322, 439] on Fat "number" at bounding box center [343, 442] width 275 height 29
paste Fat "0.2"
type Fat "0.2"
click at [1104, 379] on Fat "number" at bounding box center [1205, 382] width 275 height 29
paste Fat "0.72"
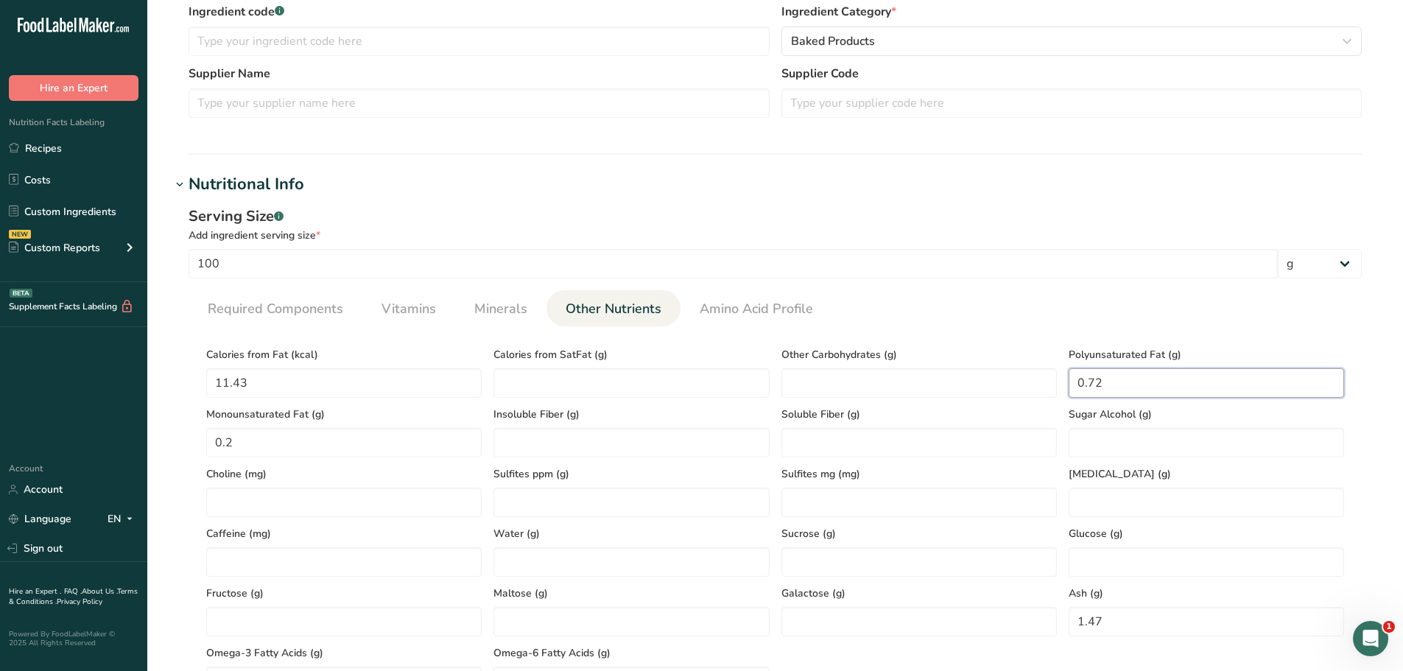
type Fat "0.72"
click at [267, 317] on span "Required Components" at bounding box center [275, 309] width 135 height 20
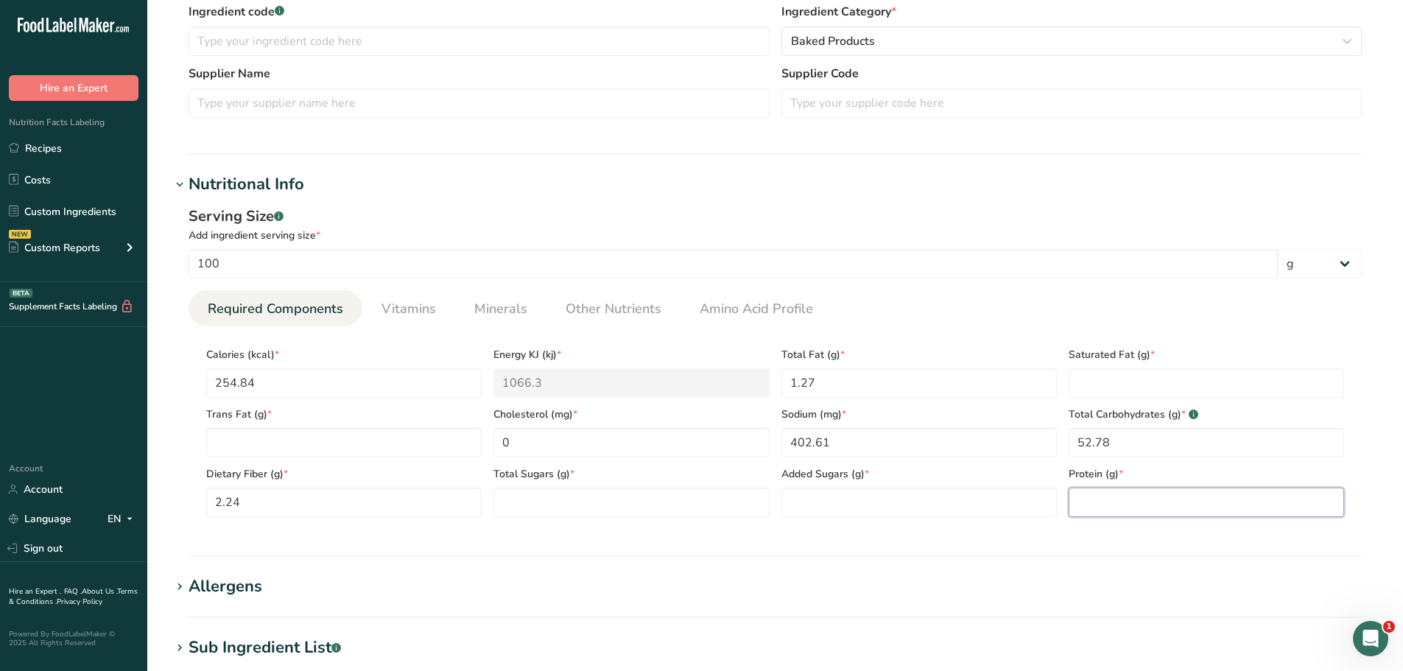
click at [1113, 500] on input "number" at bounding box center [1205, 501] width 275 height 29
paste input "8.07"
type input "8.07"
click at [1082, 387] on Fat "number" at bounding box center [1205, 382] width 275 height 29
paste Fat "0.36"
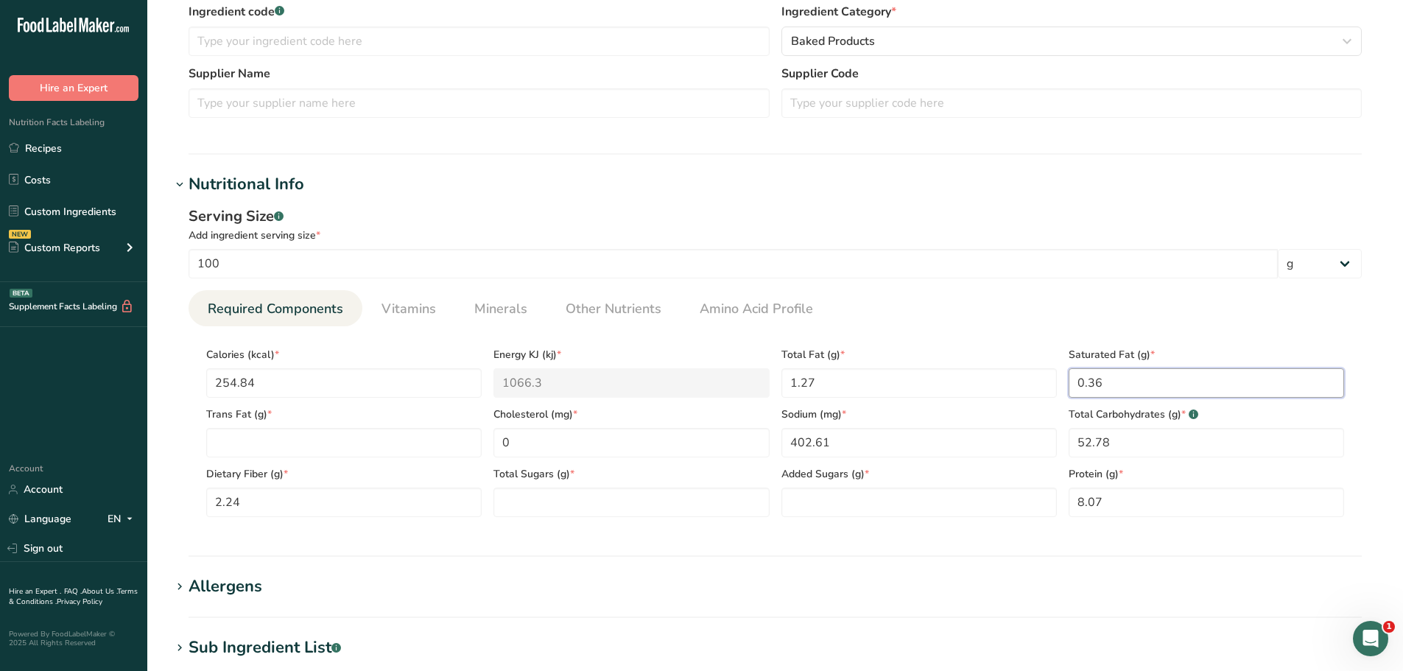
type Fat "0.36"
click at [551, 498] on Sugars "number" at bounding box center [630, 501] width 275 height 29
paste Sugars "2.46"
type Sugars "2.46"
click at [828, 506] on Sugars "number" at bounding box center [918, 501] width 275 height 29
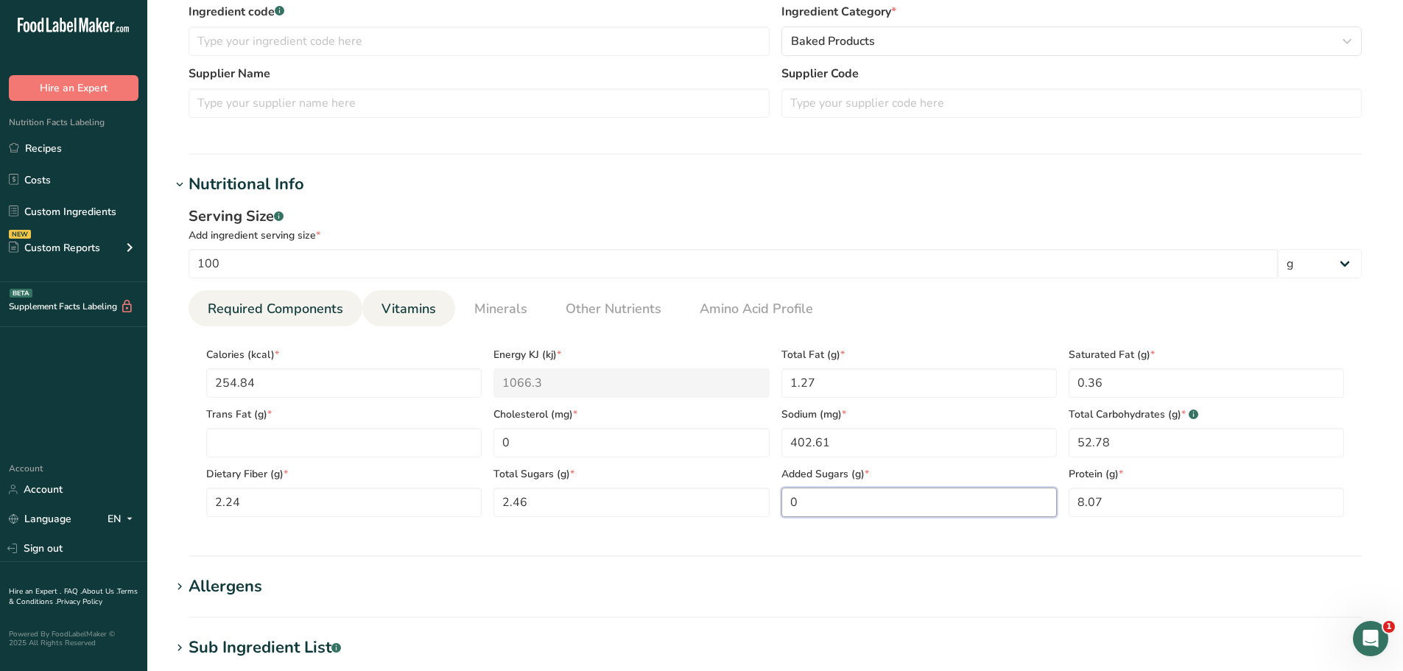
type Sugars "0"
click at [421, 317] on span "Vitamins" at bounding box center [408, 309] width 54 height 20
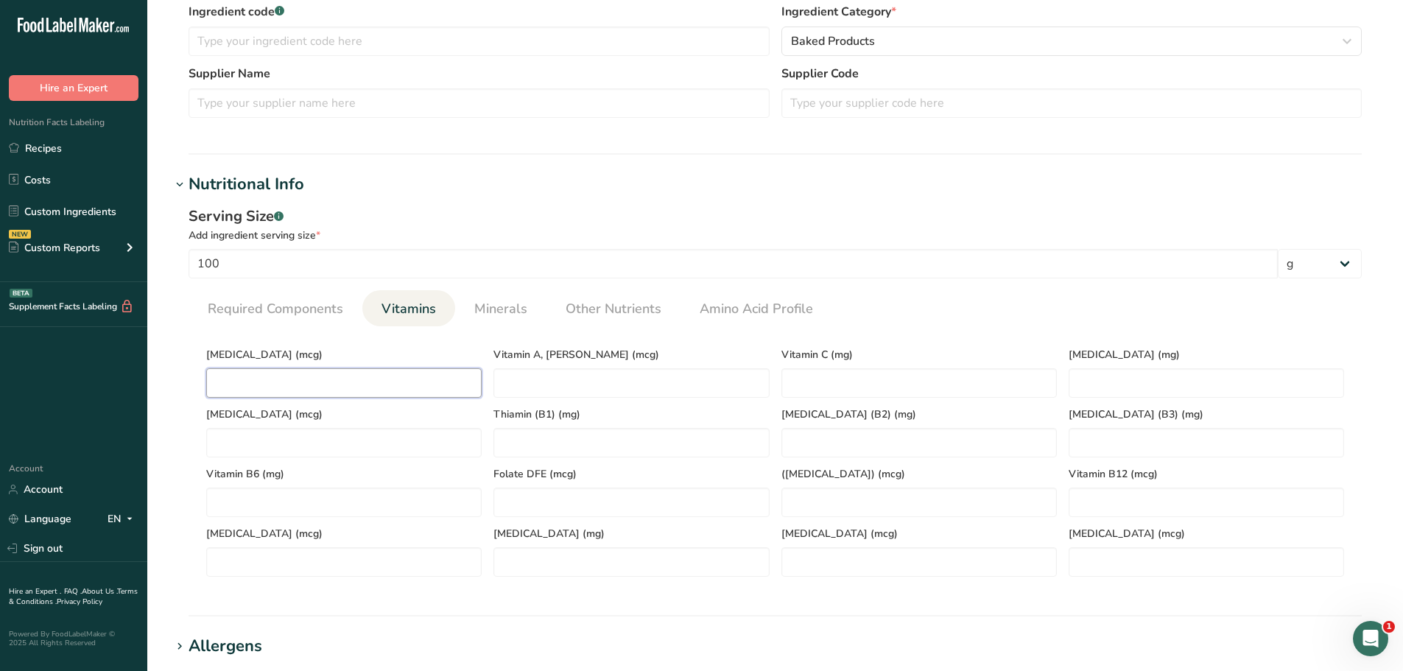
click at [315, 385] on D "number" at bounding box center [343, 382] width 275 height 29
type D "0"
click at [278, 314] on span "Required Components" at bounding box center [275, 309] width 135 height 20
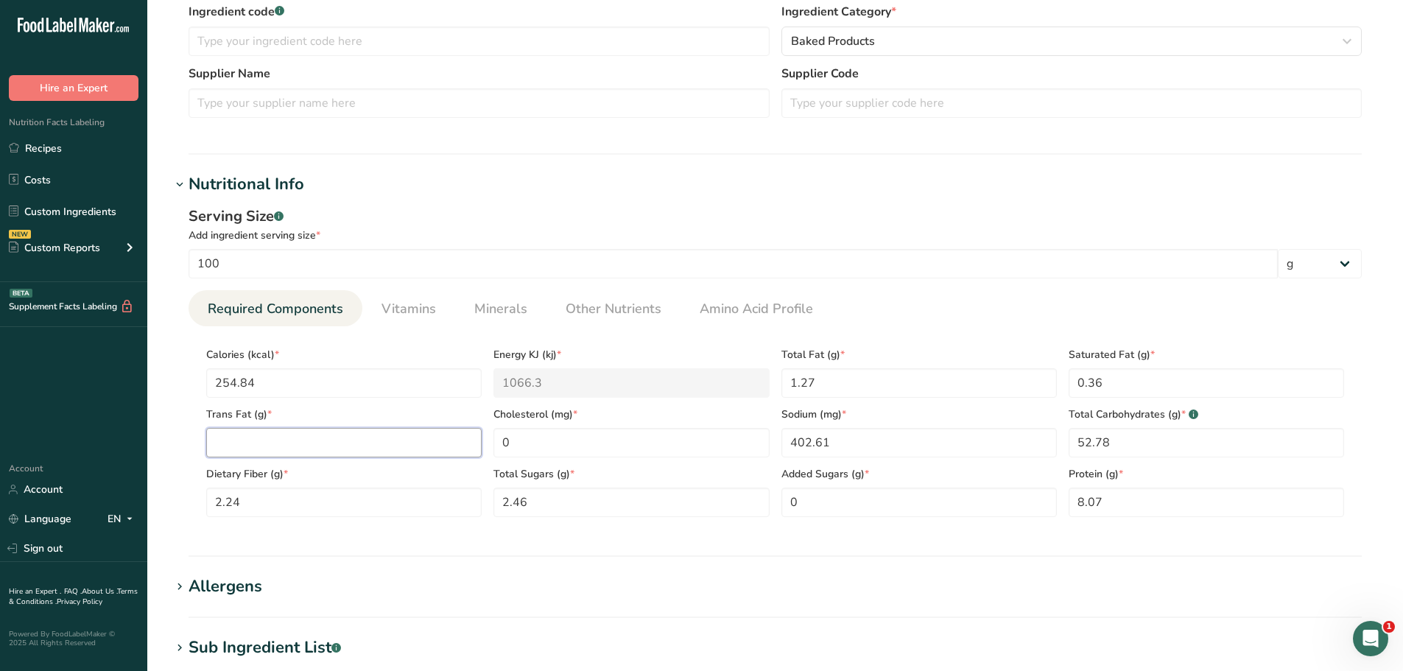
click at [298, 456] on Fat "number" at bounding box center [343, 442] width 275 height 29
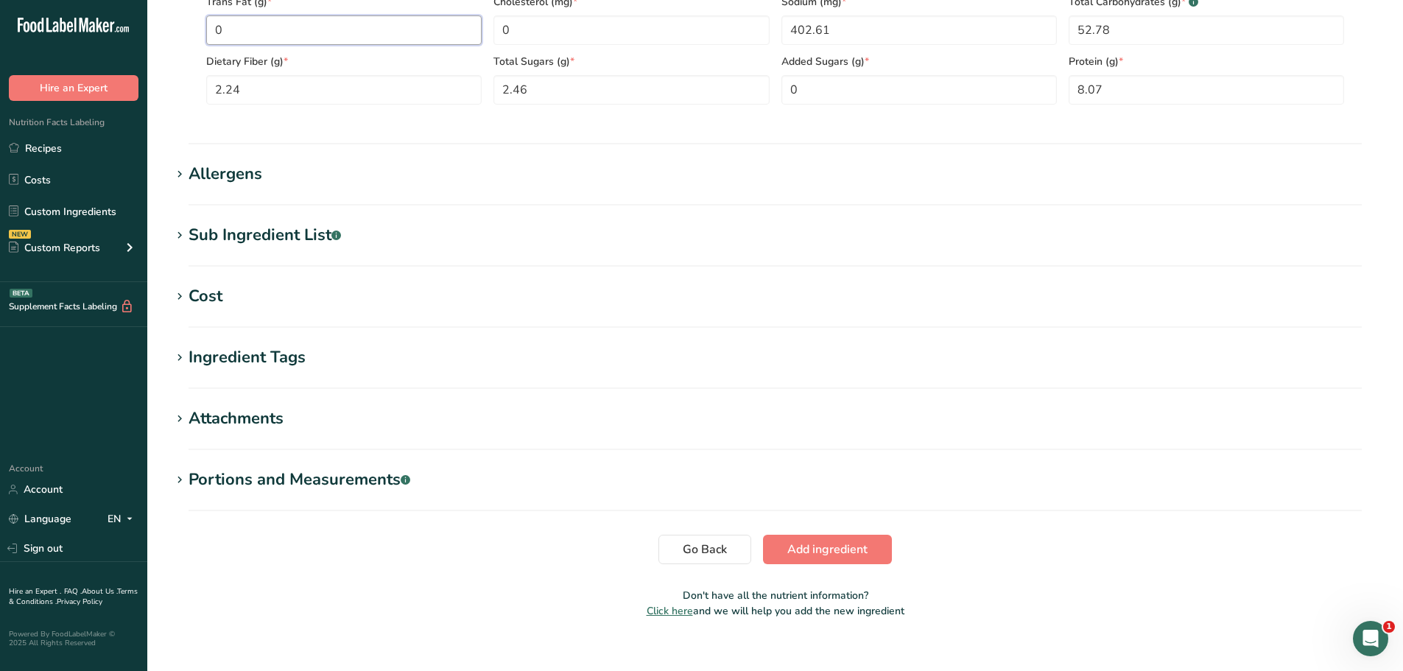
scroll to position [799, 0]
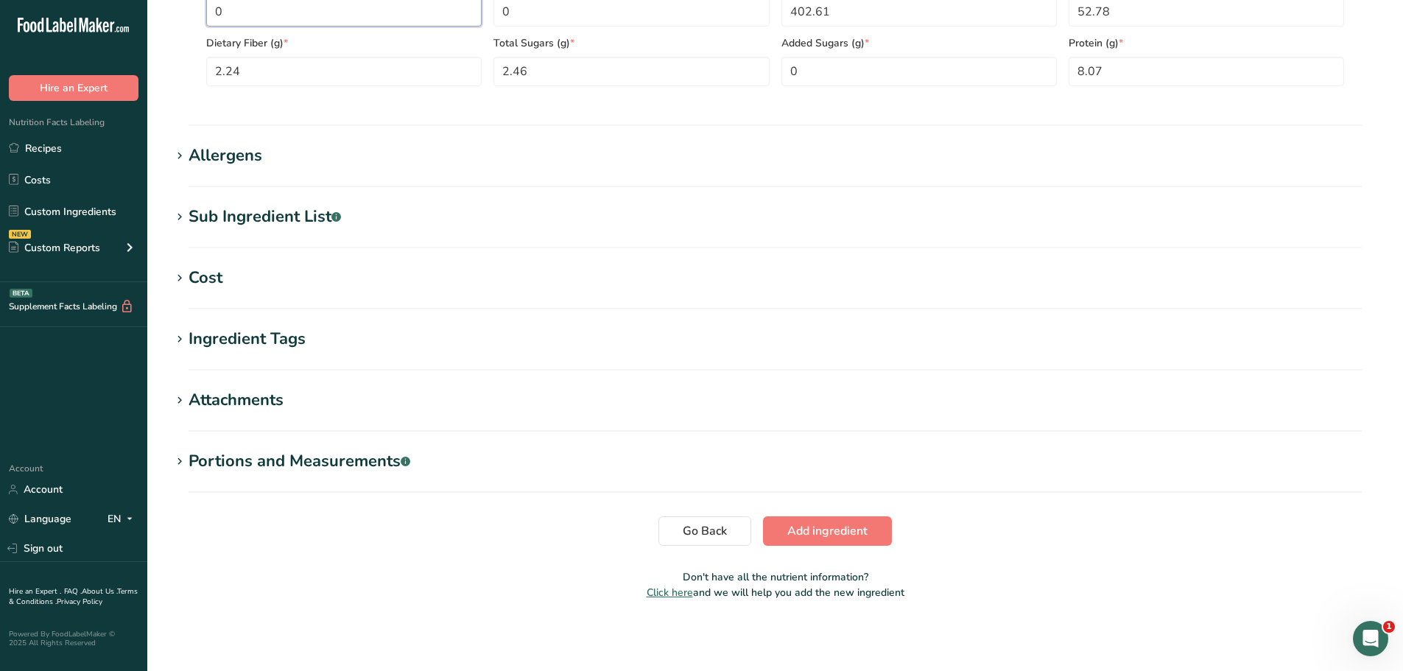
type Fat "0"
click at [883, 528] on button "Add ingredient" at bounding box center [827, 530] width 129 height 29
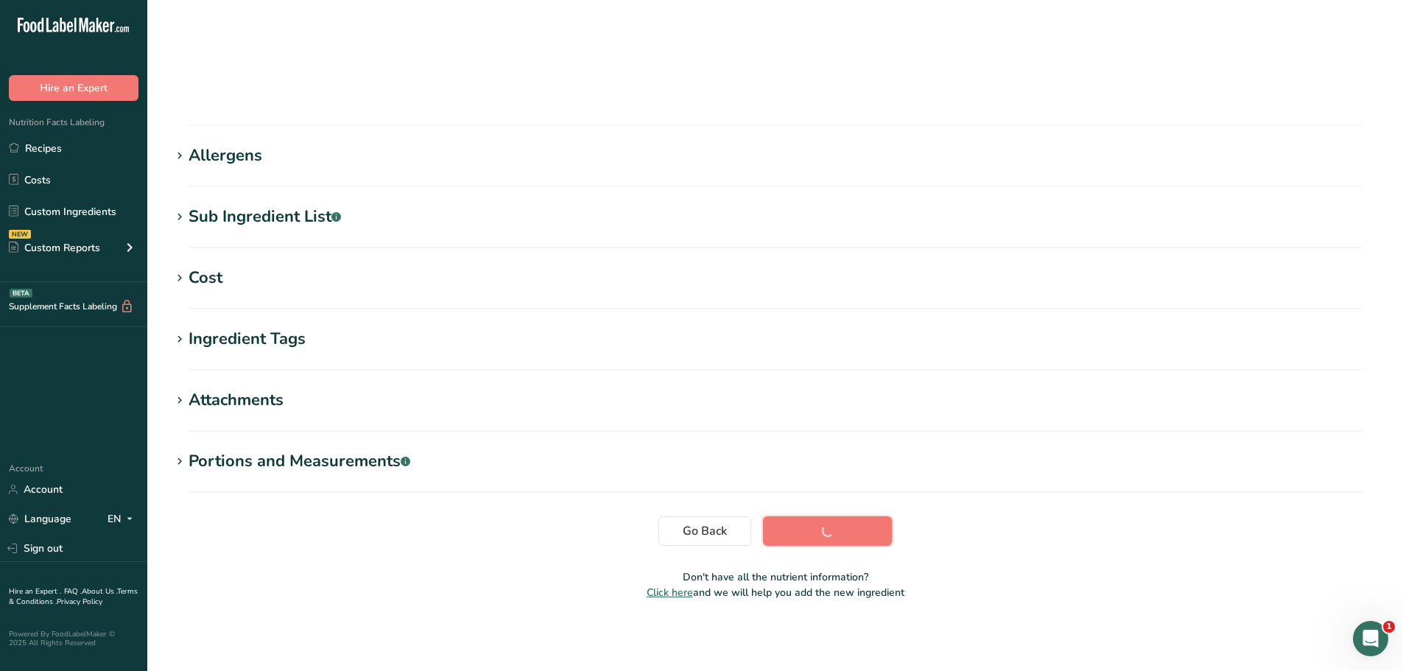
scroll to position [108, 0]
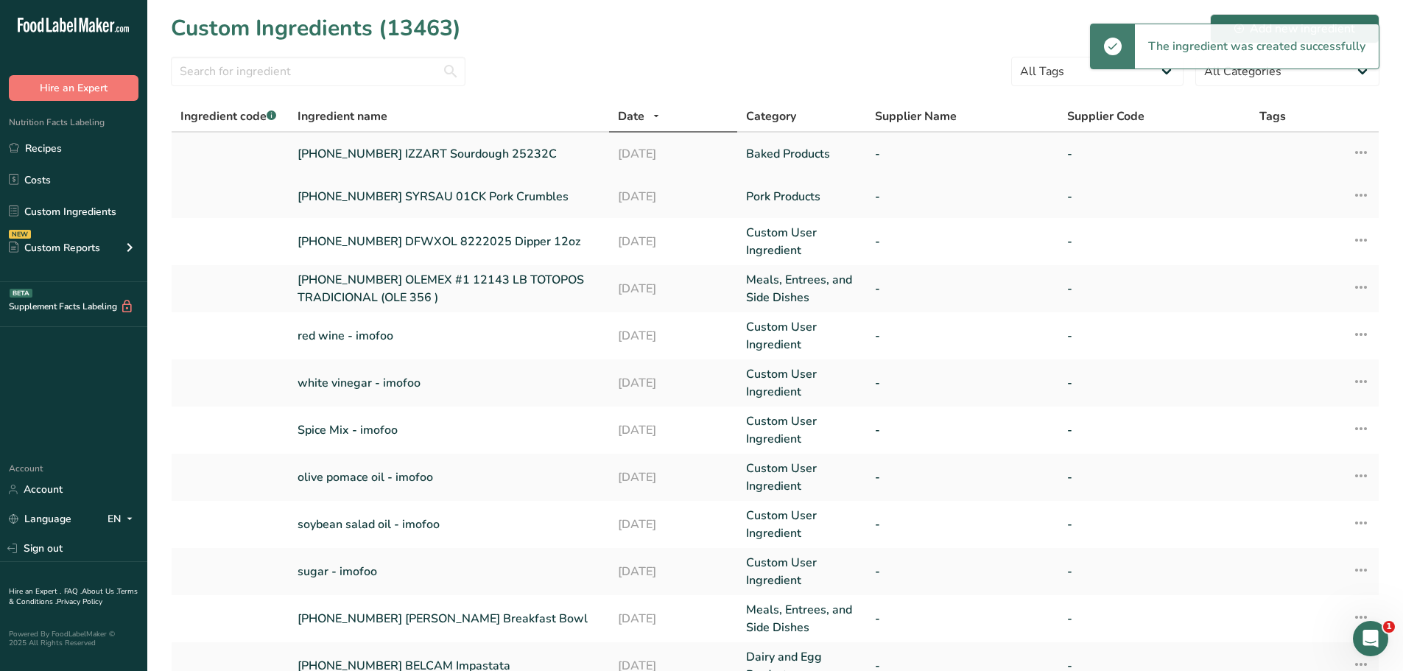
click at [404, 149] on link "[PHONE_NUMBER] IZZART Sourdough 25232C" at bounding box center [448, 154] width 303 height 18
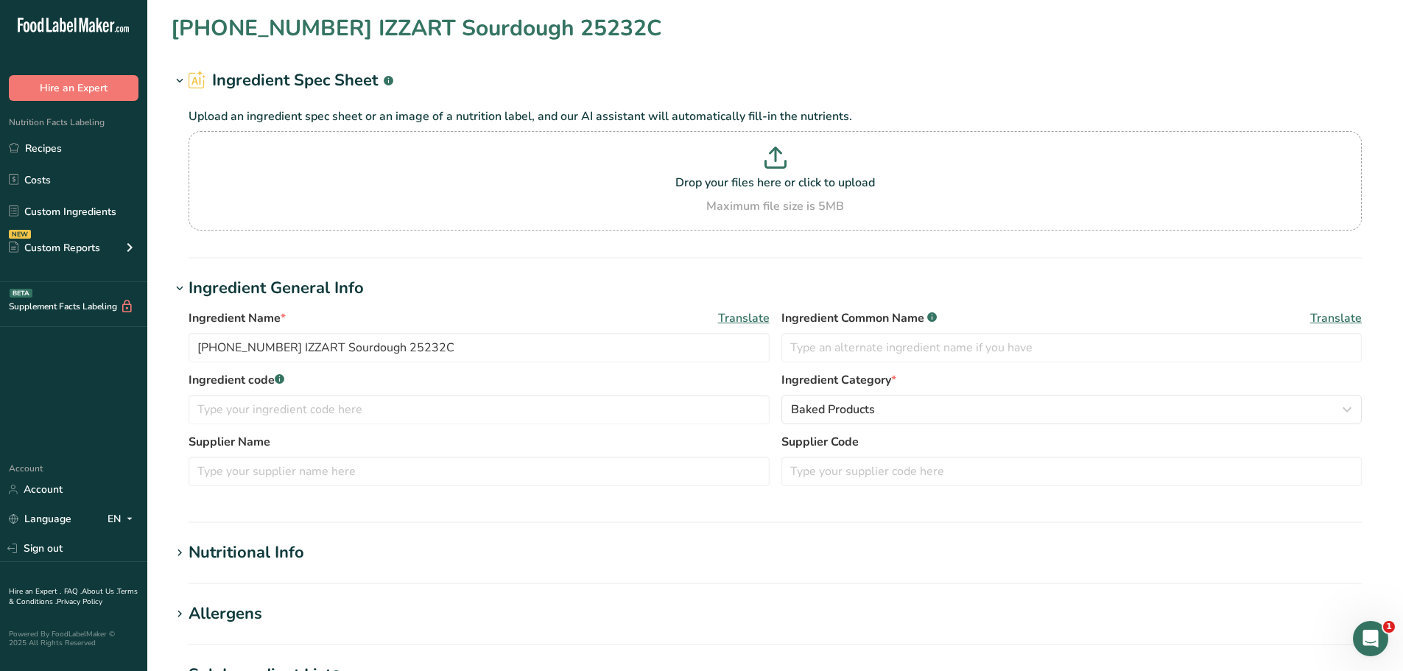
type input "[PHONE_NUMBER] IZZART Sourdough 25232C"
drag, startPoint x: 440, startPoint y: 345, endPoint x: 102, endPoint y: 328, distance: 339.1
click at [102, 328] on div ".a-20{fill:#fff;} Hire an Expert Nutrition Facts Labeling Recipes Costs Custom …" at bounding box center [701, 564] width 1403 height 1129
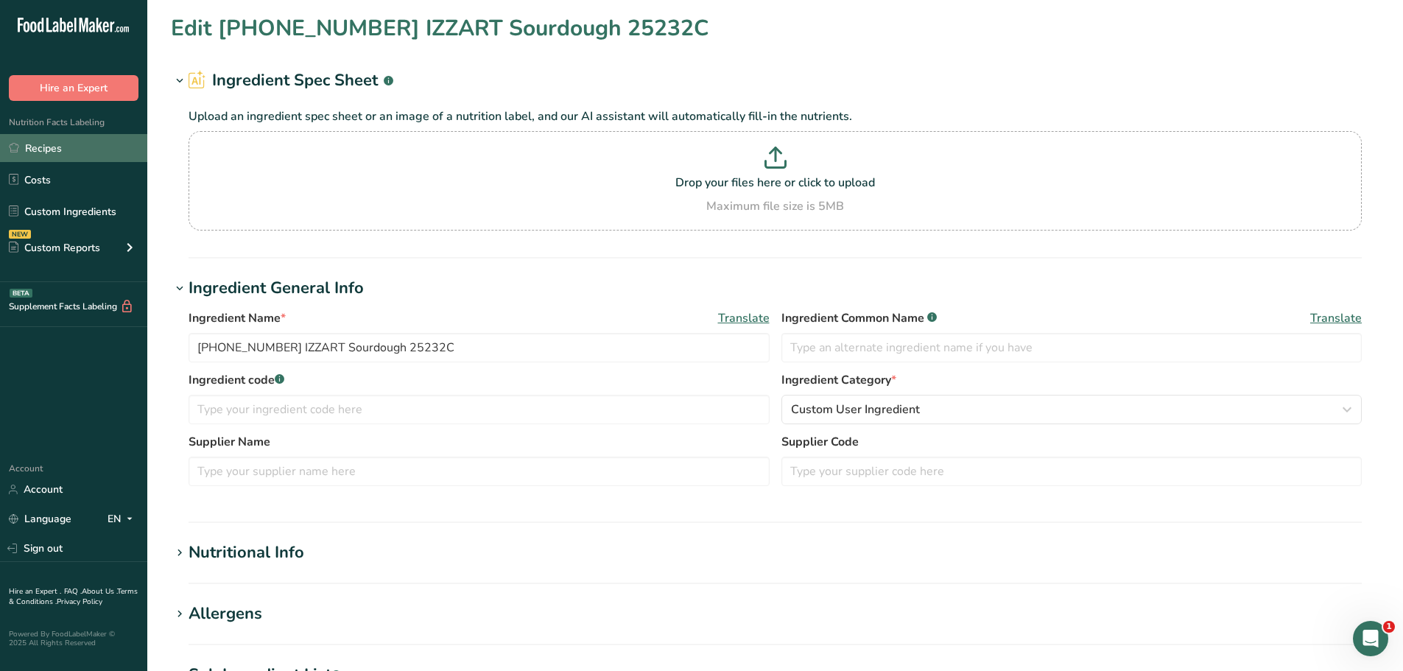
click at [91, 162] on link "Recipes" at bounding box center [73, 148] width 147 height 28
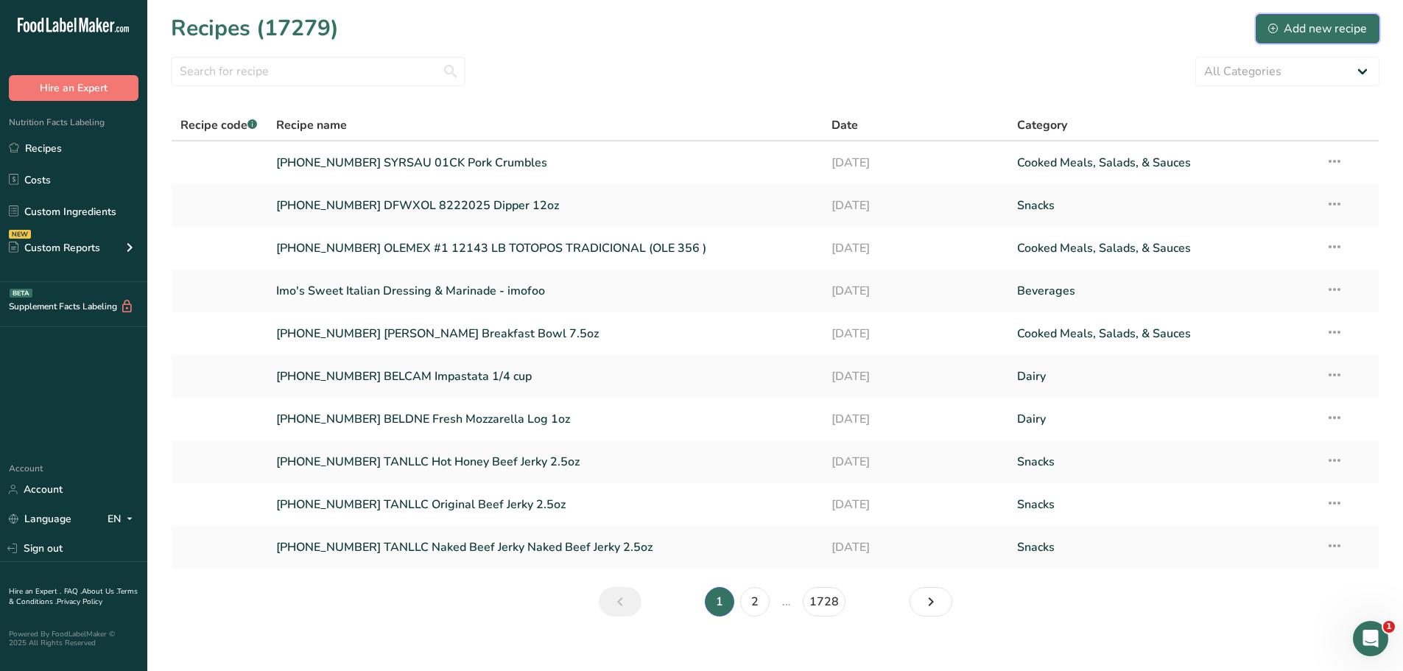
click at [1336, 29] on div "Add new recipe" at bounding box center [1317, 29] width 99 height 18
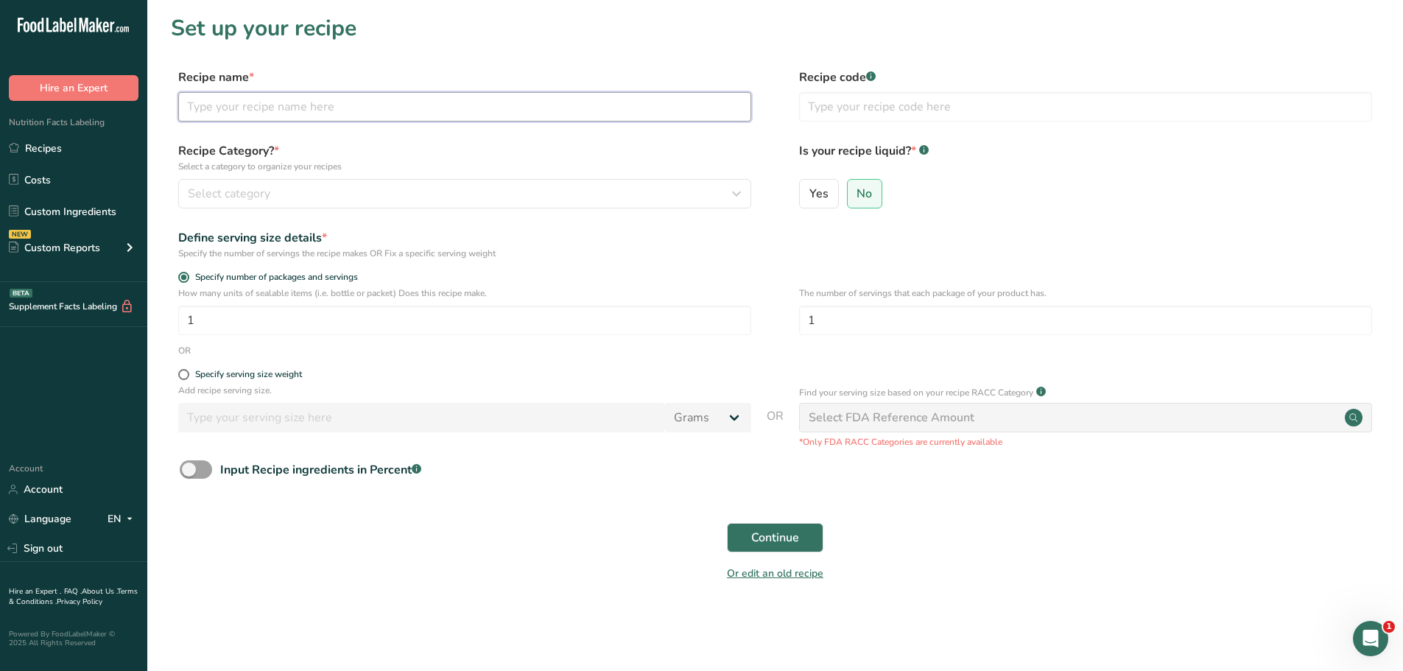
click at [230, 108] on input "text" at bounding box center [464, 106] width 573 height 29
paste input "[PHONE_NUMBER] IZZART Sourdough 25232C"
type input "[PHONE_NUMBER] IZZART Sourdough 25232C"
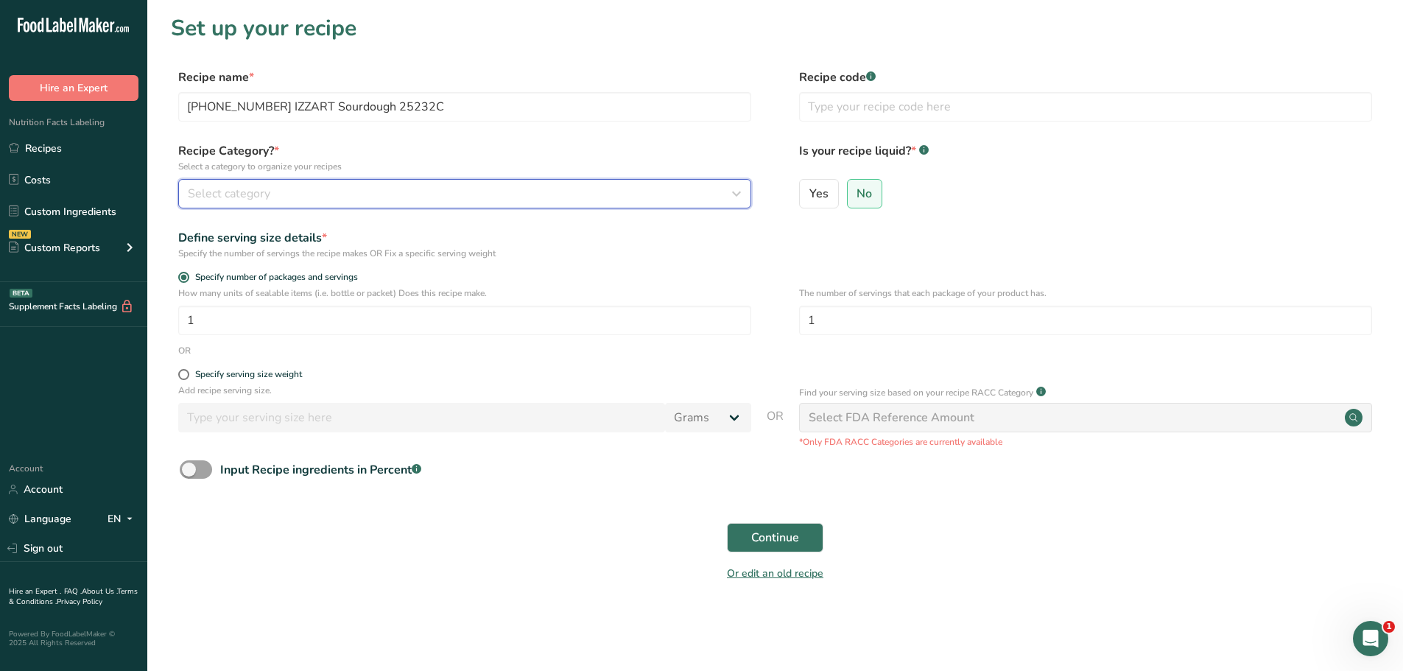
click at [223, 194] on span "Select category" at bounding box center [229, 194] width 82 height 18
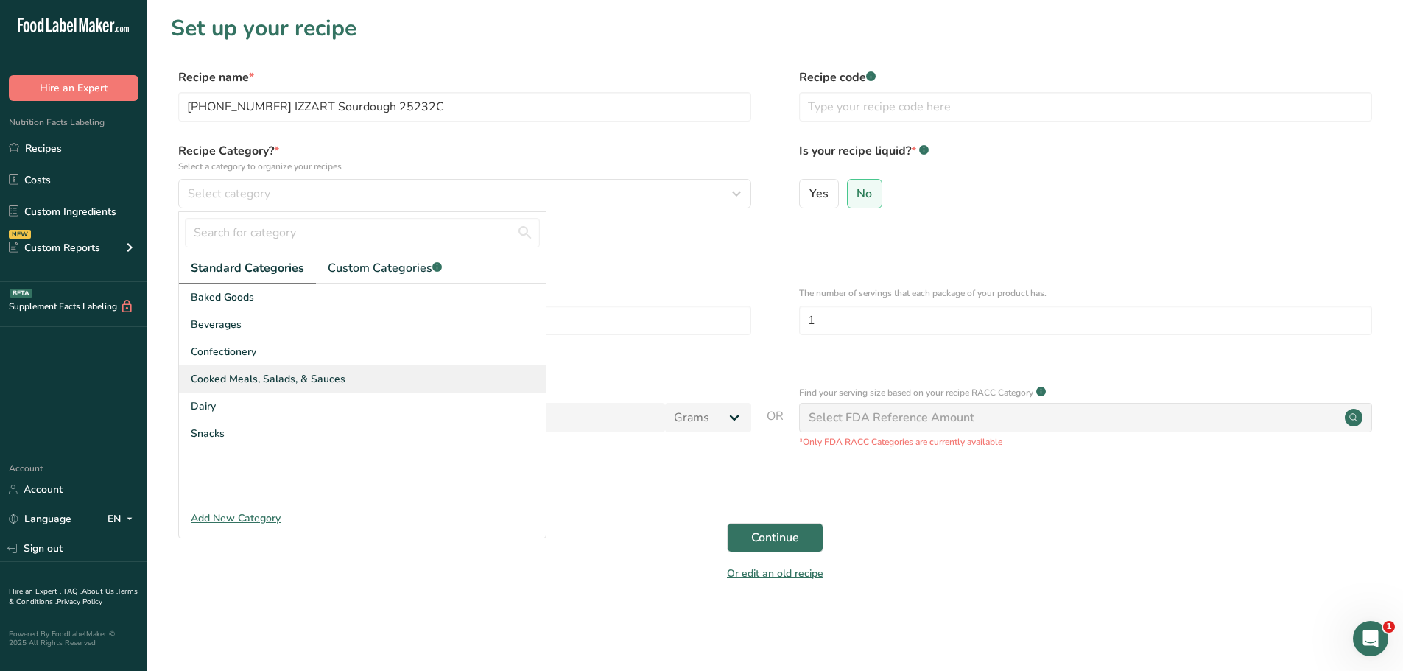
click at [204, 384] on span "Cooked Meals, Salads, & Sauces" at bounding box center [268, 378] width 155 height 15
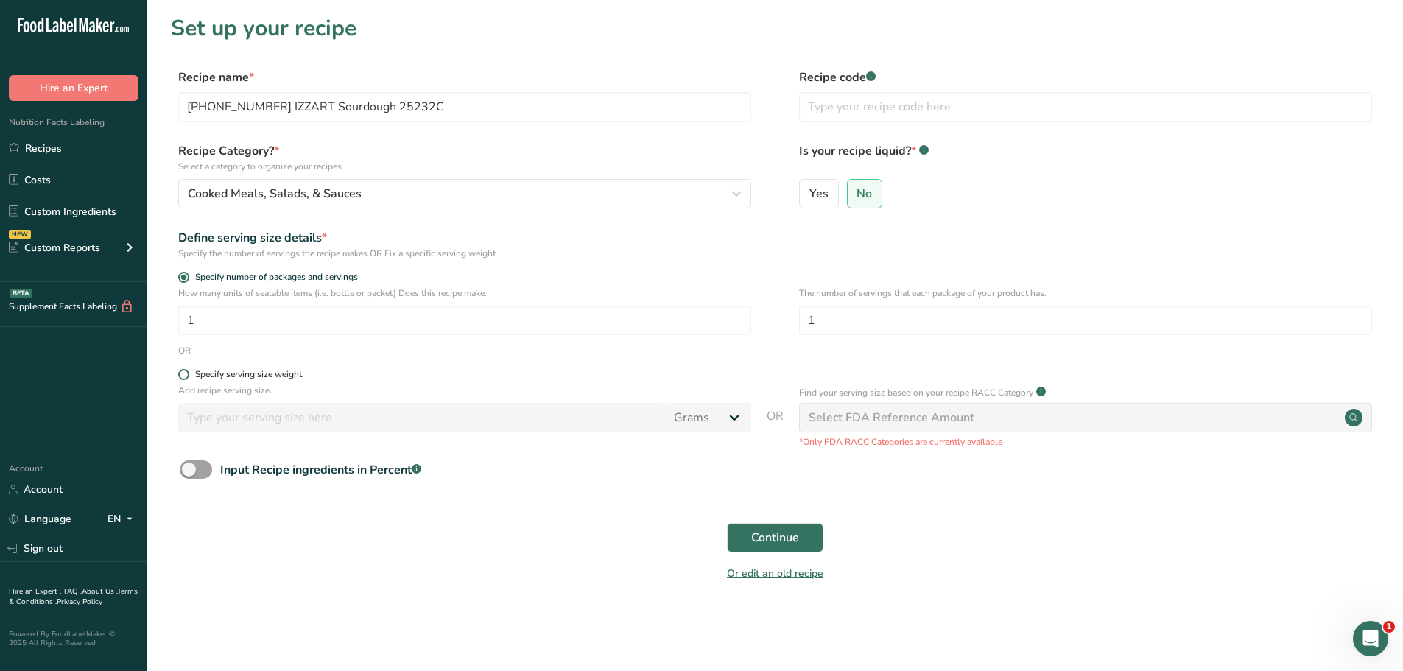
click at [183, 373] on span at bounding box center [183, 374] width 11 height 11
click at [183, 373] on input "Specify serving size weight" at bounding box center [183, 375] width 10 height 10
radio input "true"
radio input "false"
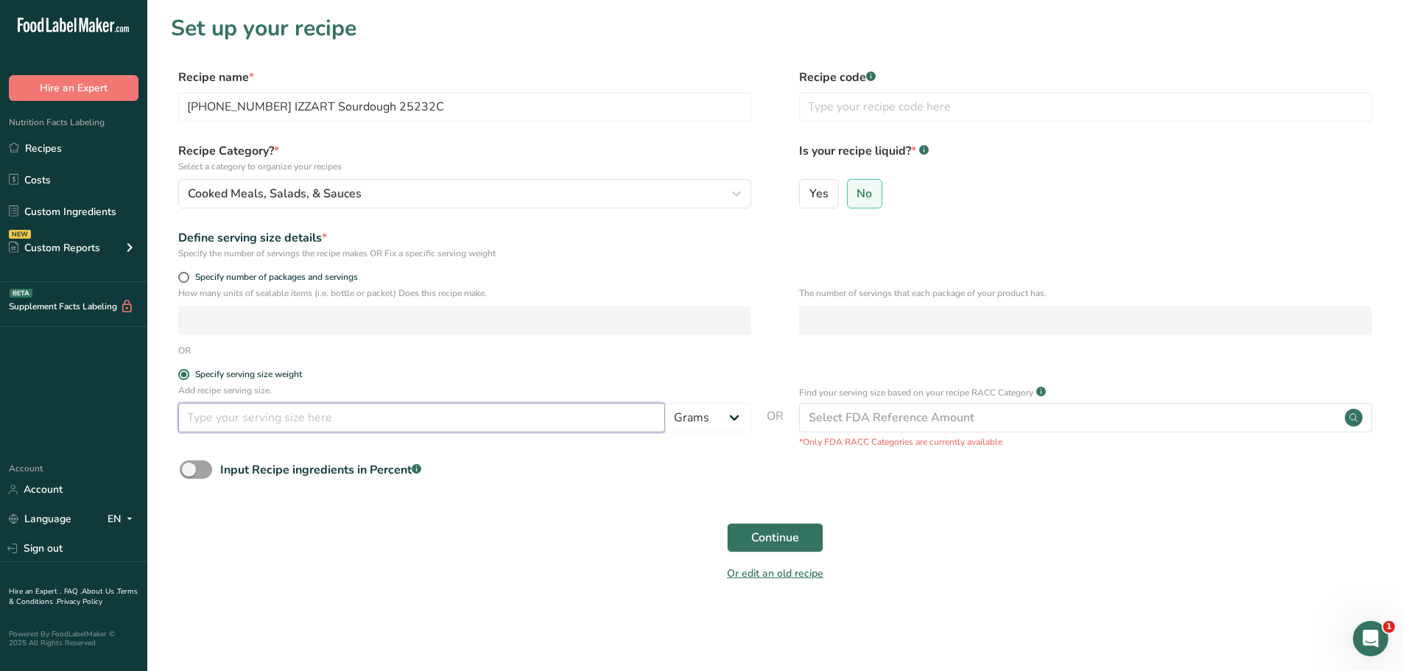
drag, startPoint x: 200, startPoint y: 417, endPoint x: 188, endPoint y: 408, distance: 15.2
click at [198, 415] on input "number" at bounding box center [421, 417] width 487 height 29
type input "100"
click at [782, 538] on span "Continue" at bounding box center [775, 538] width 48 height 18
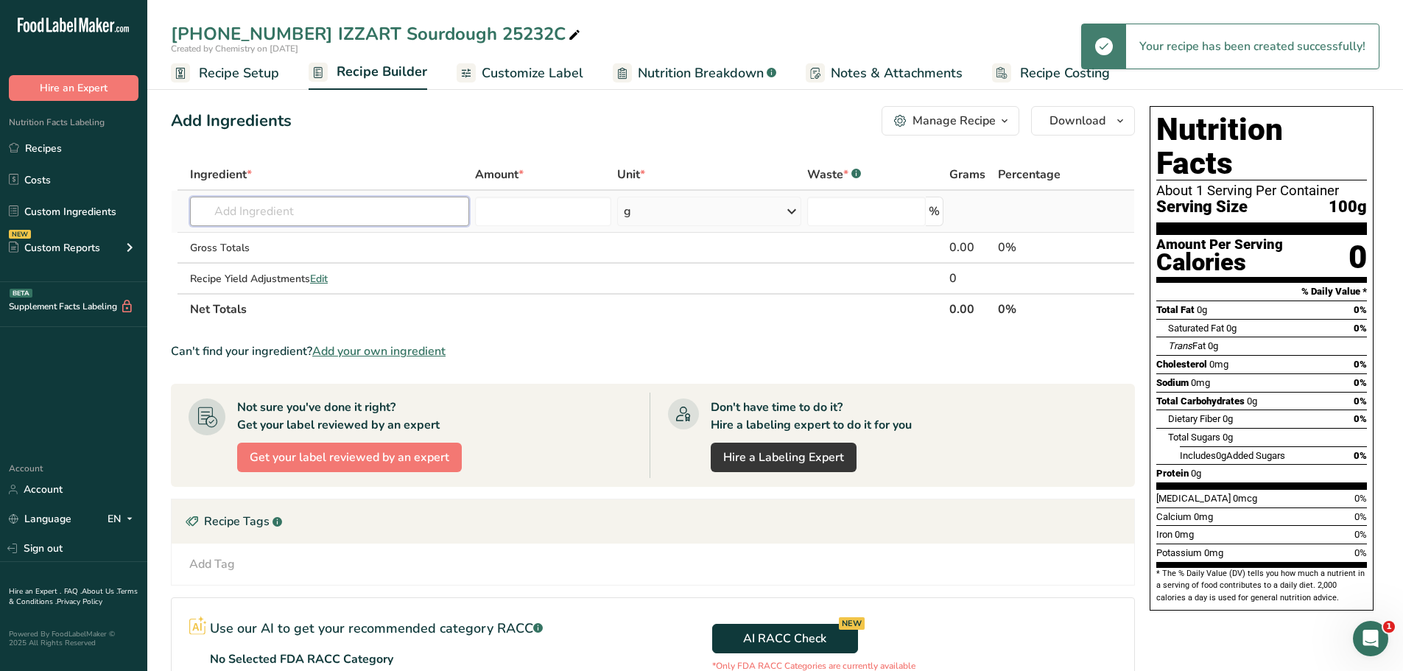
click at [331, 213] on input "text" at bounding box center [329, 211] width 279 height 29
paste input "[PHONE_NUMBER] IZZART Sourdough 25232C"
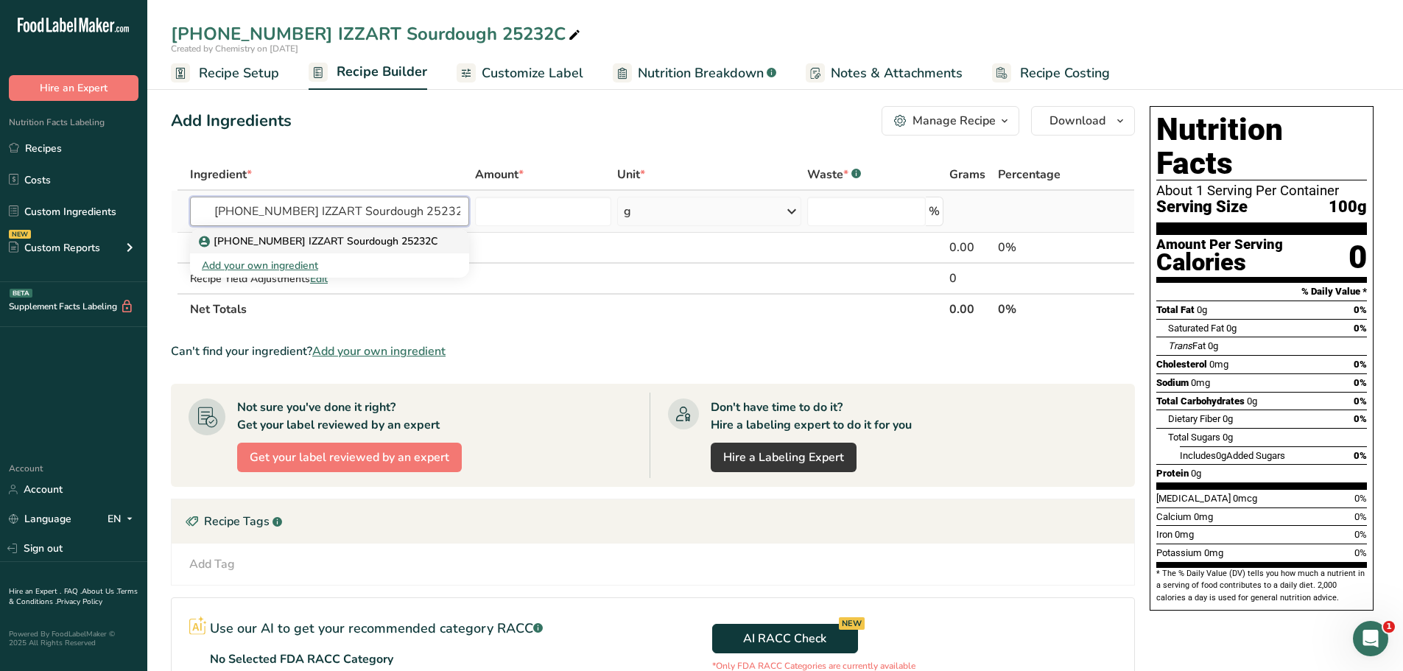
type input "[PHONE_NUMBER] IZZART Sourdough 25232C"
click at [353, 242] on p "[PHONE_NUMBER] IZZART Sourdough 25232C" at bounding box center [320, 240] width 236 height 15
type input "[PHONE_NUMBER] IZZART Sourdough 25232C"
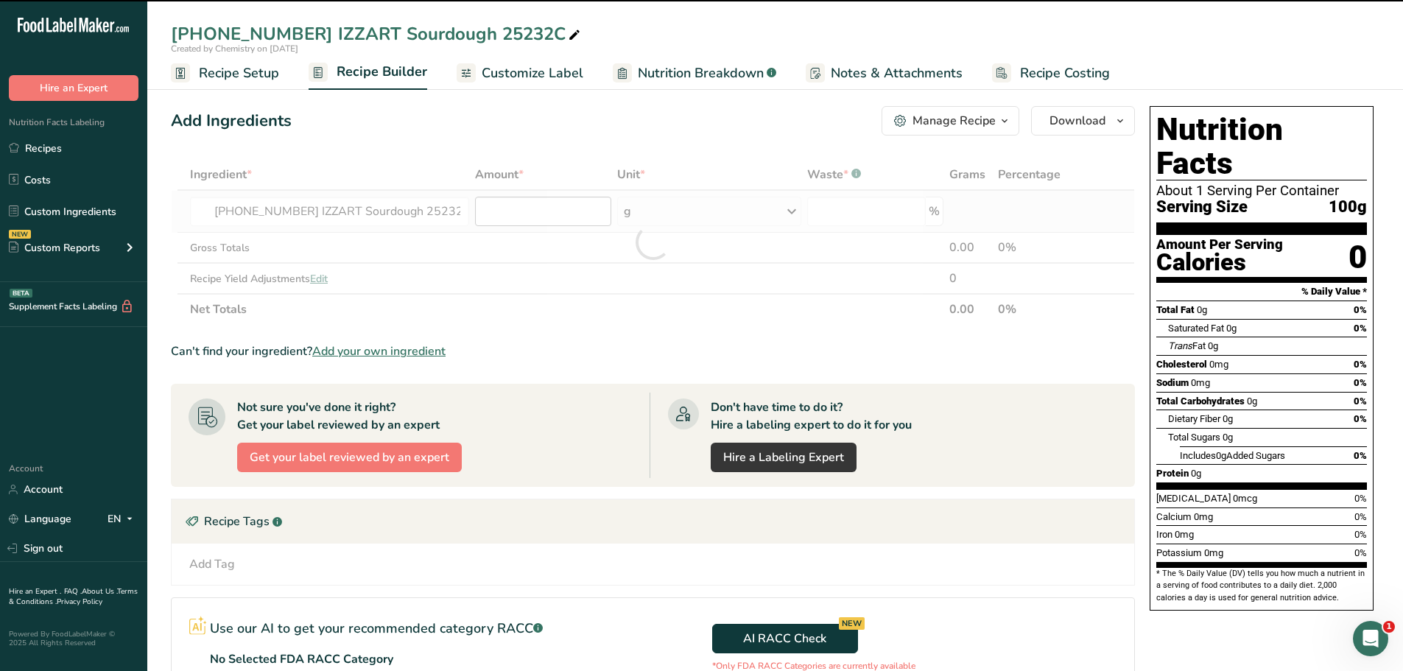
type input "0"
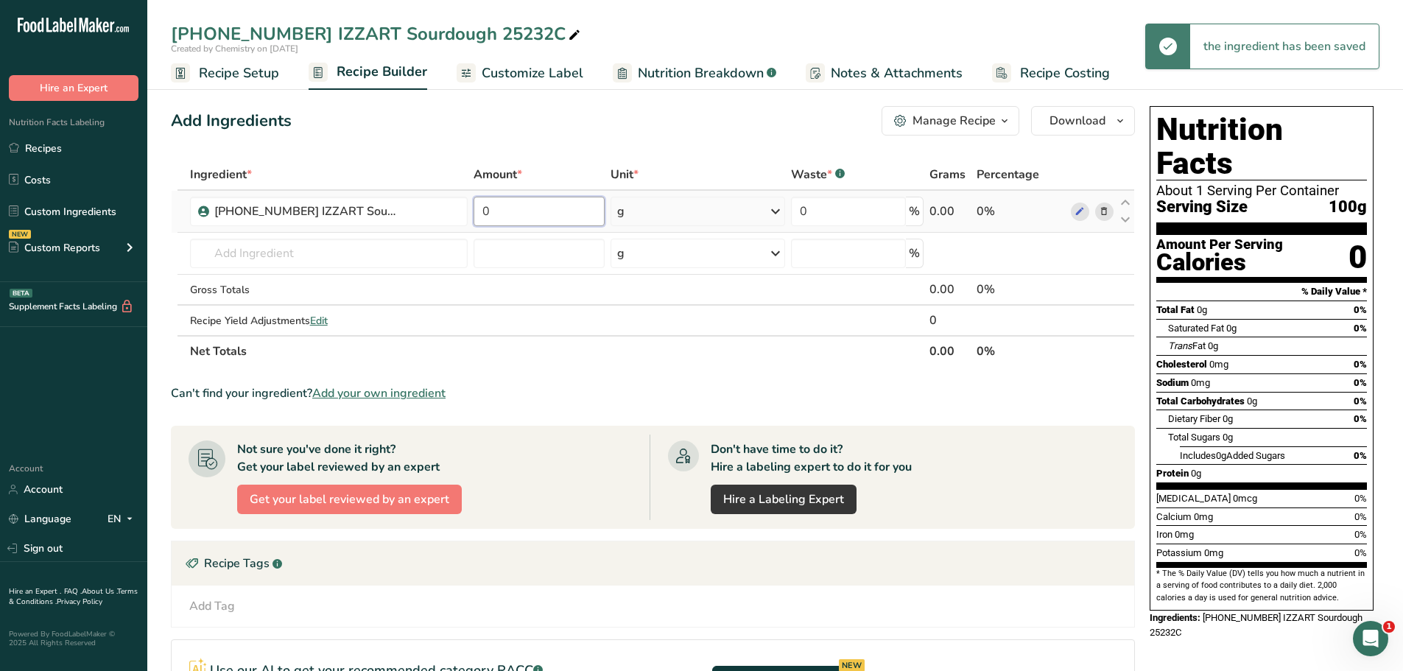
click at [508, 207] on input "0" at bounding box center [539, 211] width 132 height 29
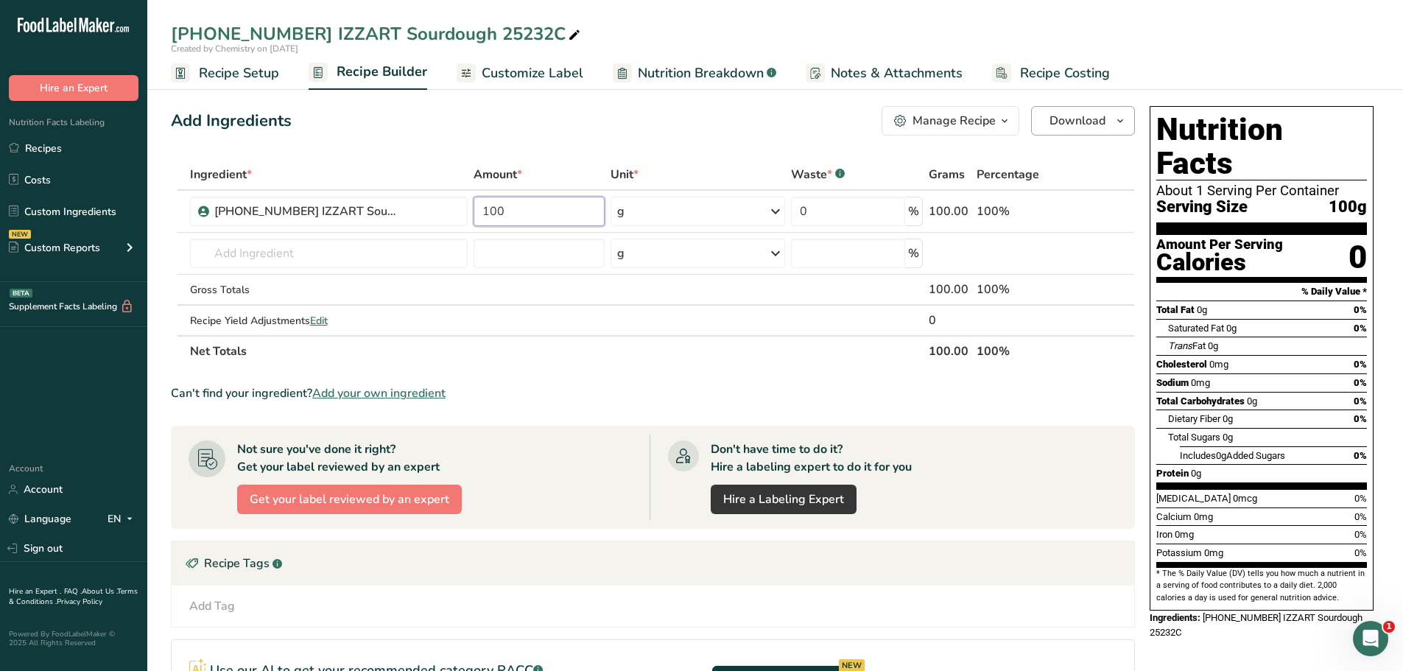
type input "100"
click at [1121, 121] on icon "button" at bounding box center [1120, 121] width 12 height 18
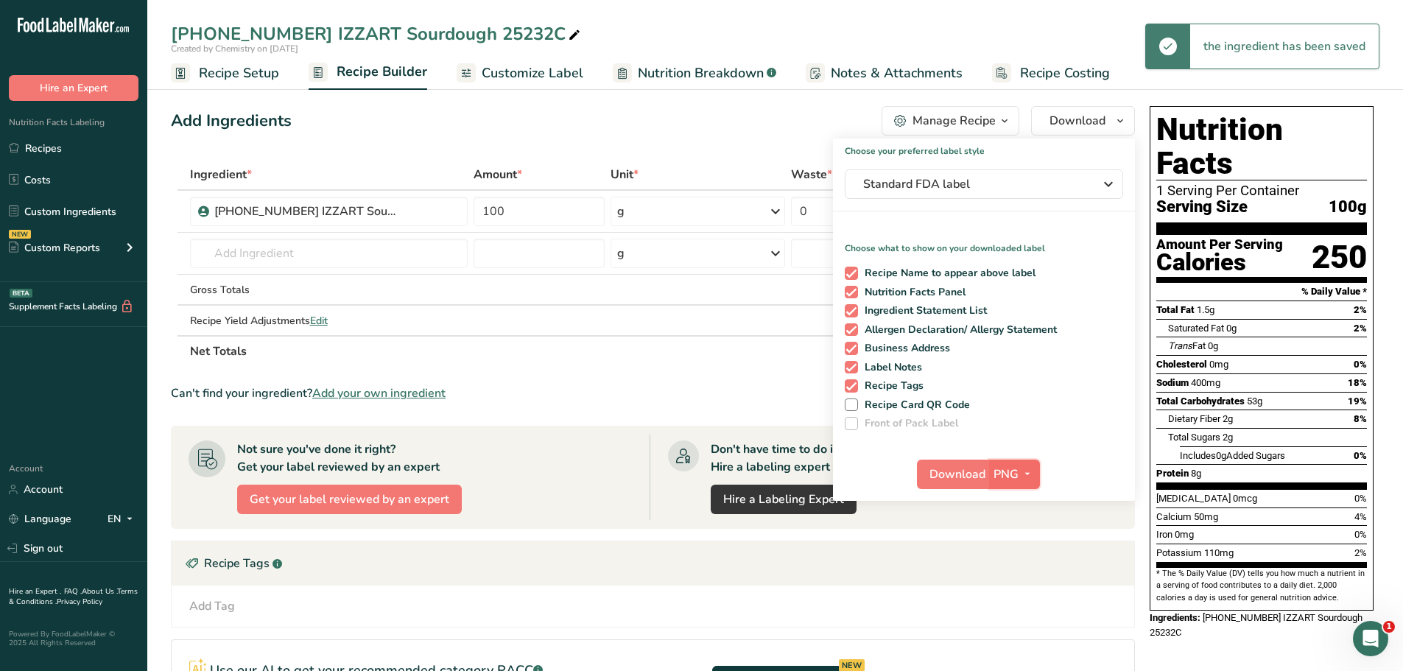
click at [1028, 472] on icon "button" at bounding box center [1027, 474] width 12 height 18
click at [1010, 575] on link "PDF" at bounding box center [1015, 577] width 47 height 24
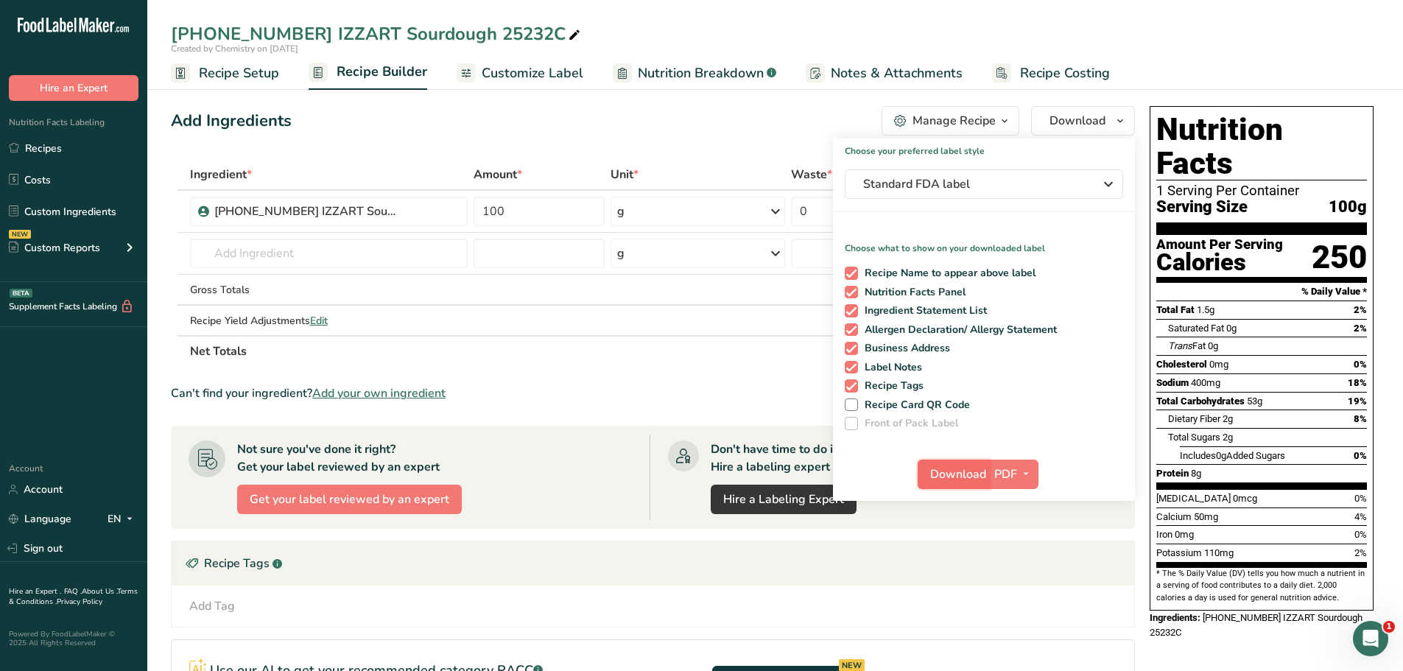
click at [970, 473] on span "Download" at bounding box center [958, 474] width 56 height 18
click at [244, 73] on span "Recipe Setup" at bounding box center [239, 73] width 80 height 20
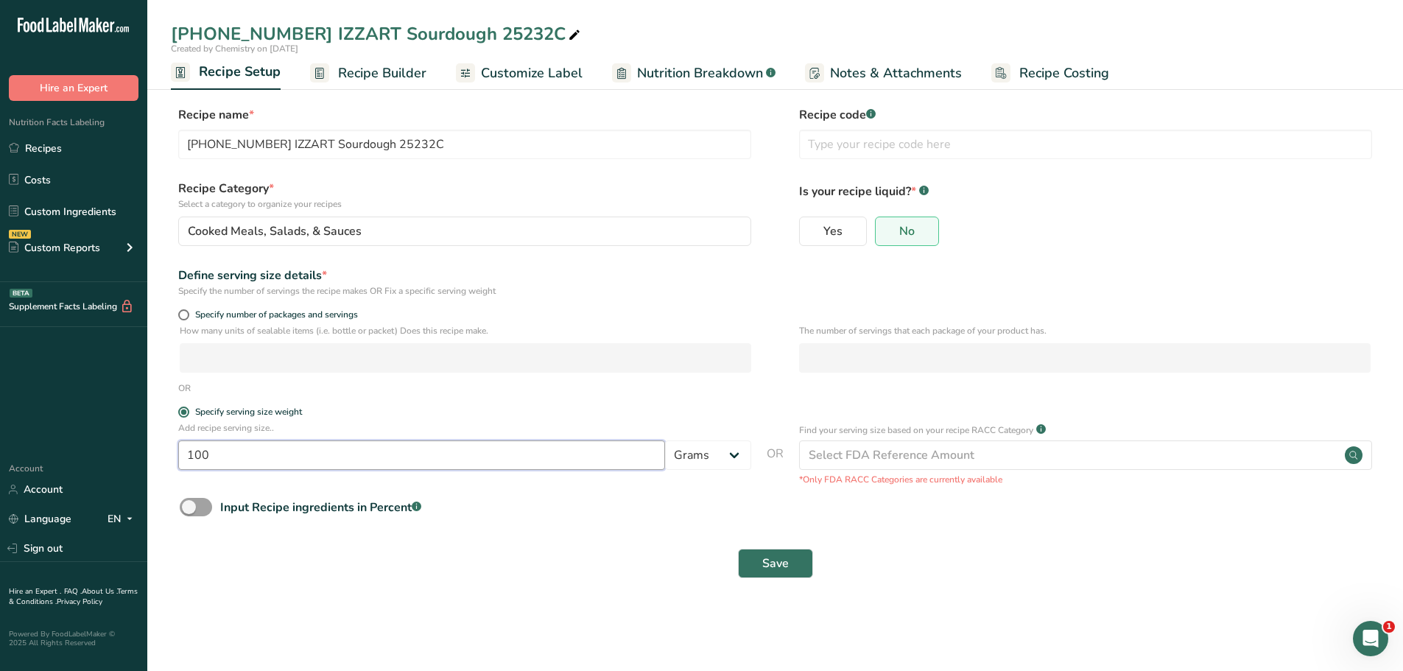
drag, startPoint x: 225, startPoint y: 451, endPoint x: 55, endPoint y: 396, distance: 177.9
click at [88, 423] on div ".a-20{fill:#fff;} Hire an Expert Nutrition Facts Labeling Recipes Costs Custom …" at bounding box center [701, 335] width 1403 height 671
type input "56"
click at [772, 568] on span "Save" at bounding box center [775, 563] width 27 height 18
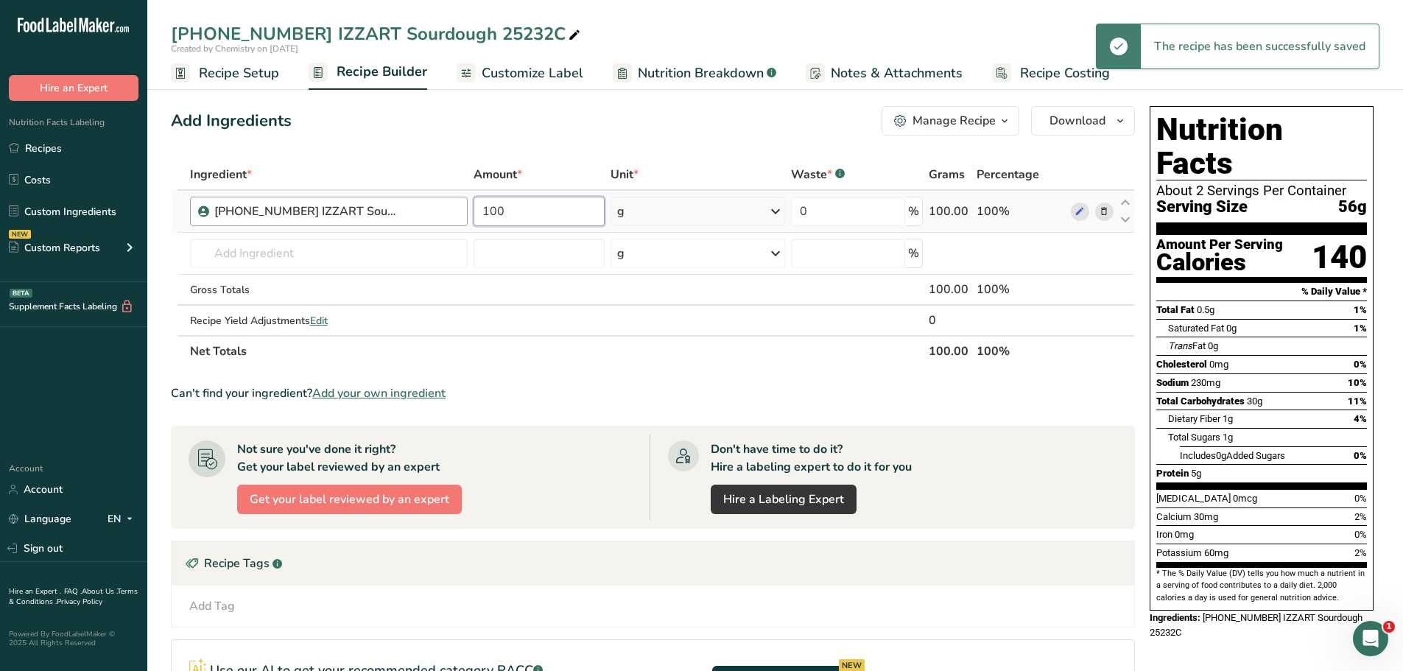
drag, startPoint x: 523, startPoint y: 220, endPoint x: 403, endPoint y: 208, distance: 120.7
click at [421, 213] on tr "[PHONE_NUMBER] IZZART Sourdough 25232C 100 g Weight Units g kg mg See more Volu…" at bounding box center [653, 212] width 962 height 42
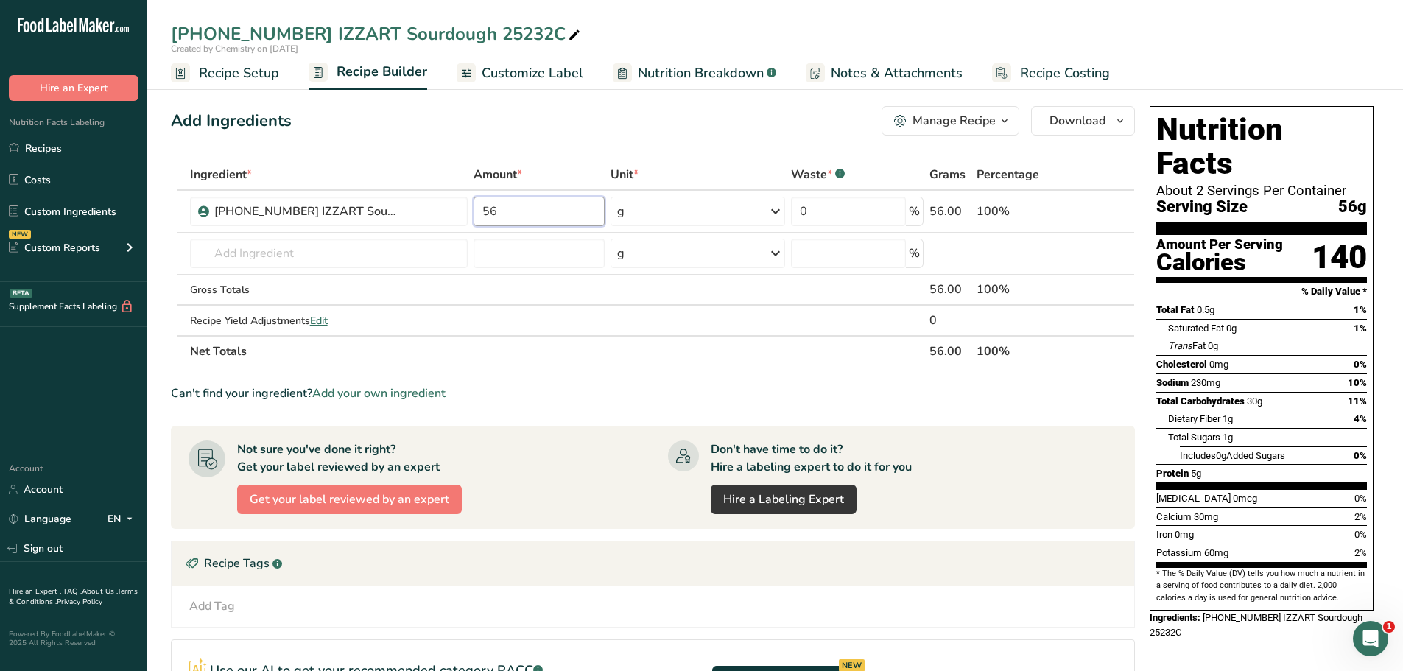
type input "56"
click at [507, 79] on span "Customize Label" at bounding box center [532, 73] width 102 height 20
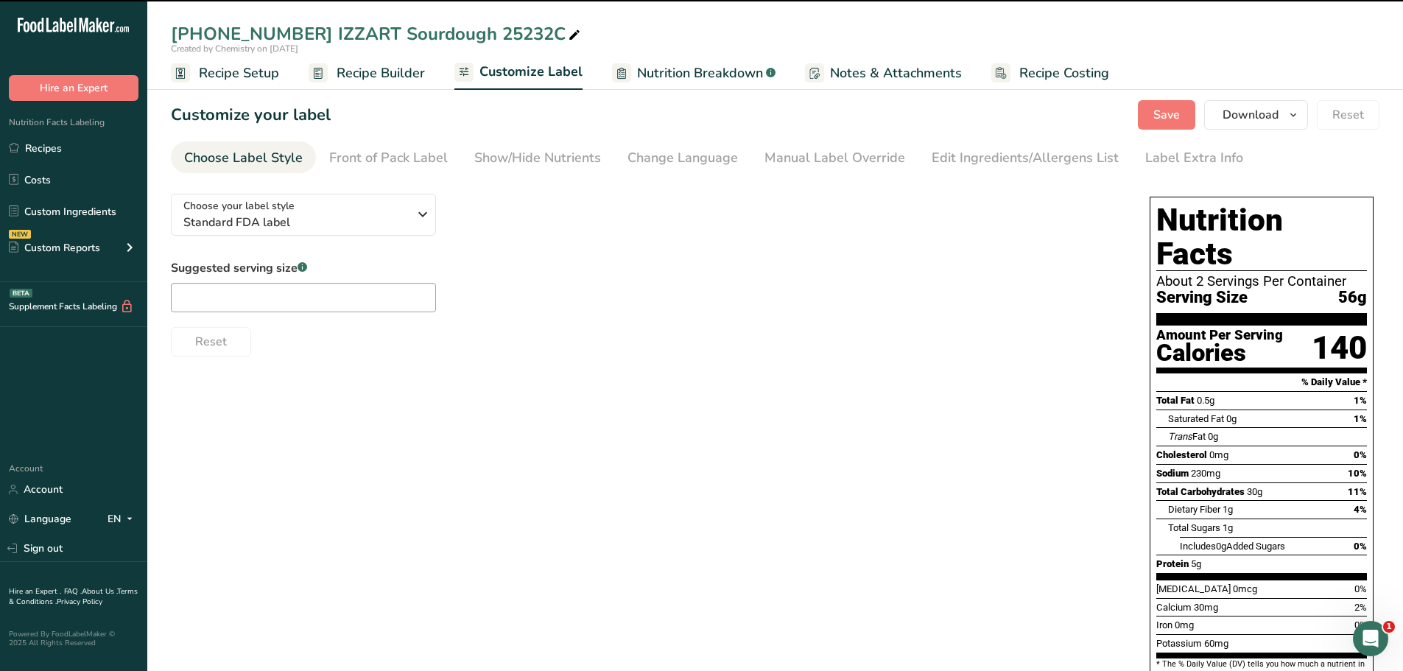
type input "1 Serving Per Container"
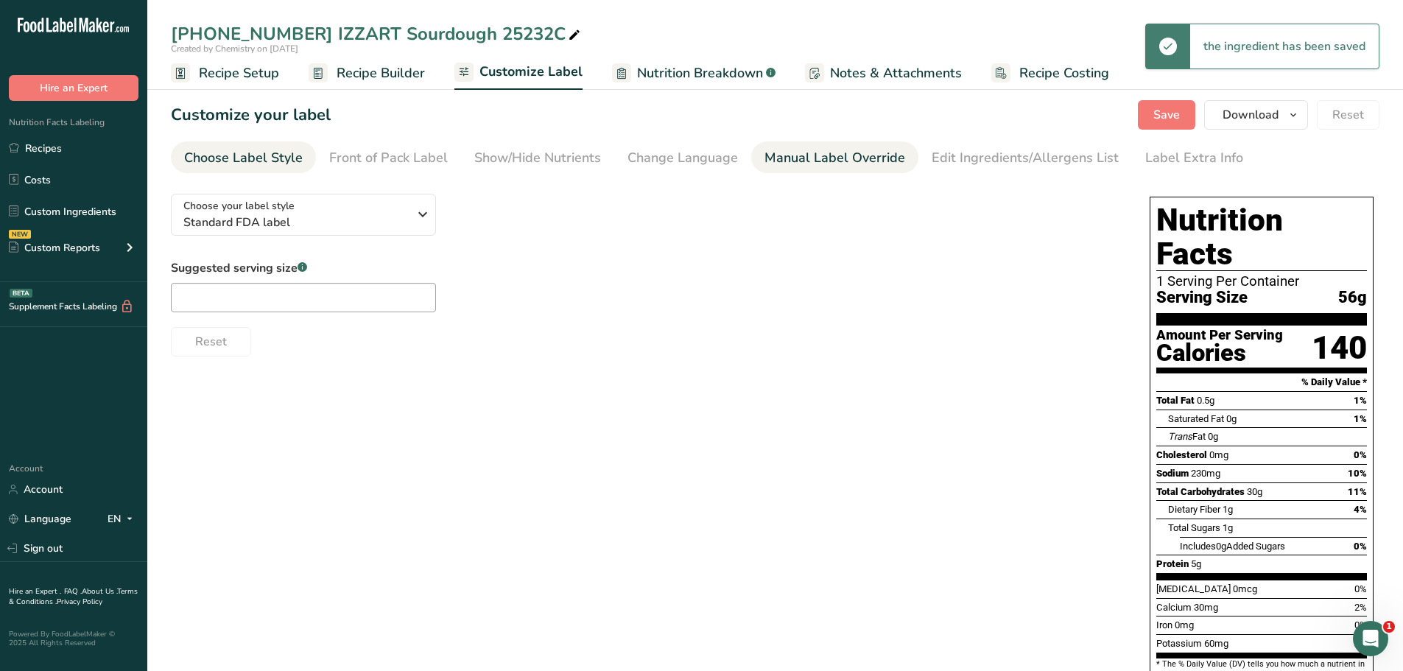
click at [849, 167] on div "Manual Label Override" at bounding box center [834, 158] width 141 height 20
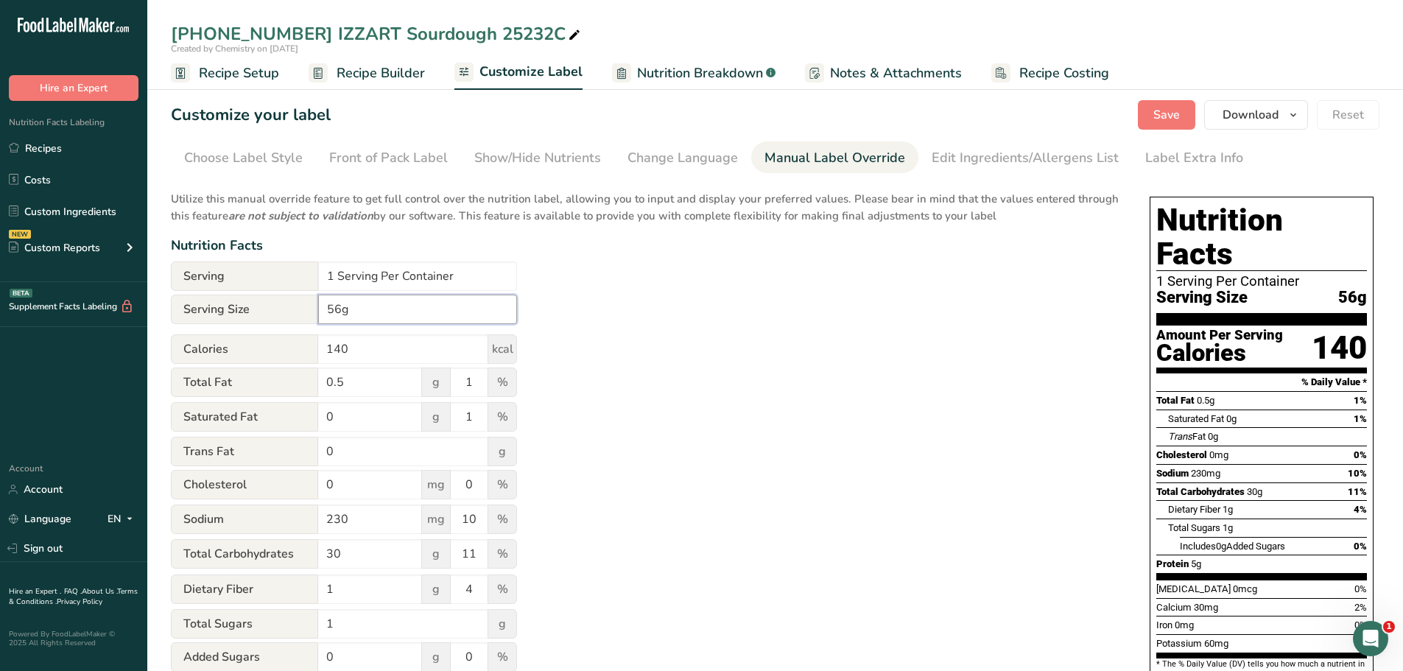
click at [325, 309] on input "56g" at bounding box center [417, 308] width 199 height 29
type input "2 oz (56g)"
click at [333, 281] on input "1 Serving Per Container" at bounding box center [417, 275] width 199 height 29
click at [385, 281] on input "12 Serving Per Container" at bounding box center [417, 275] width 199 height 29
type input "12 Servings Per Container"
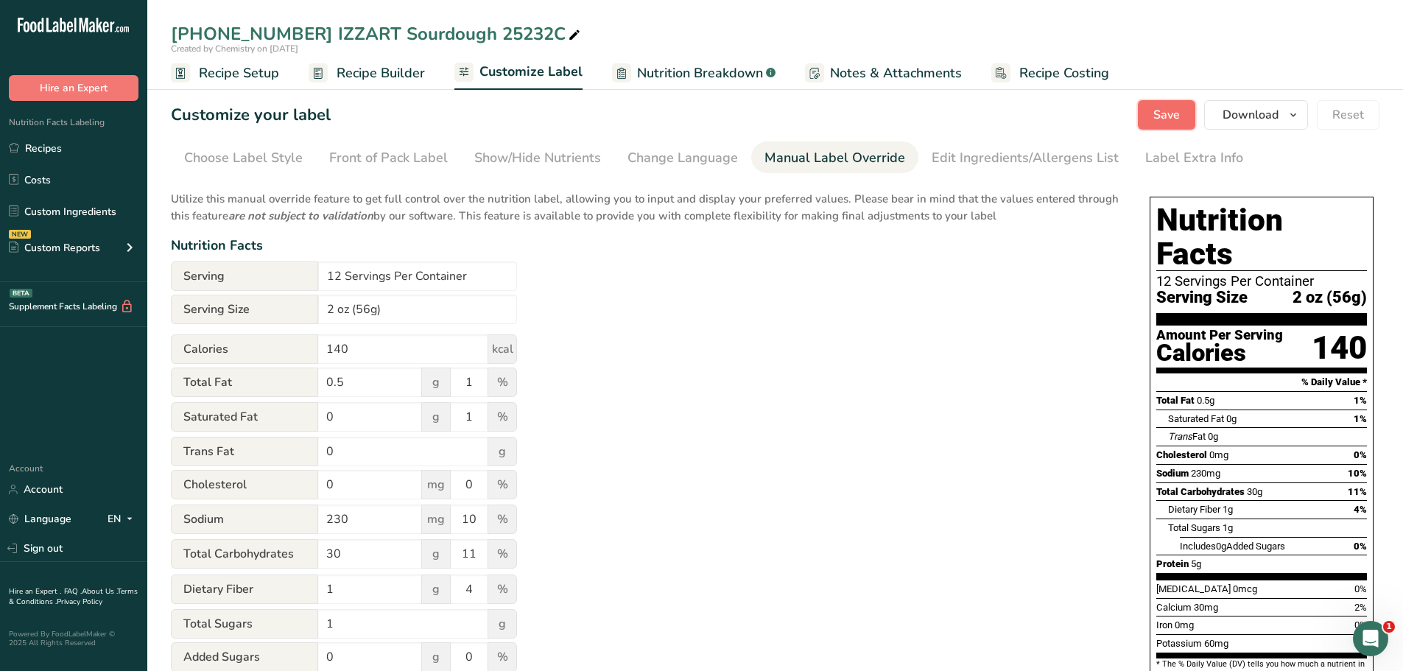
click at [1160, 115] on span "Save" at bounding box center [1166, 115] width 27 height 18
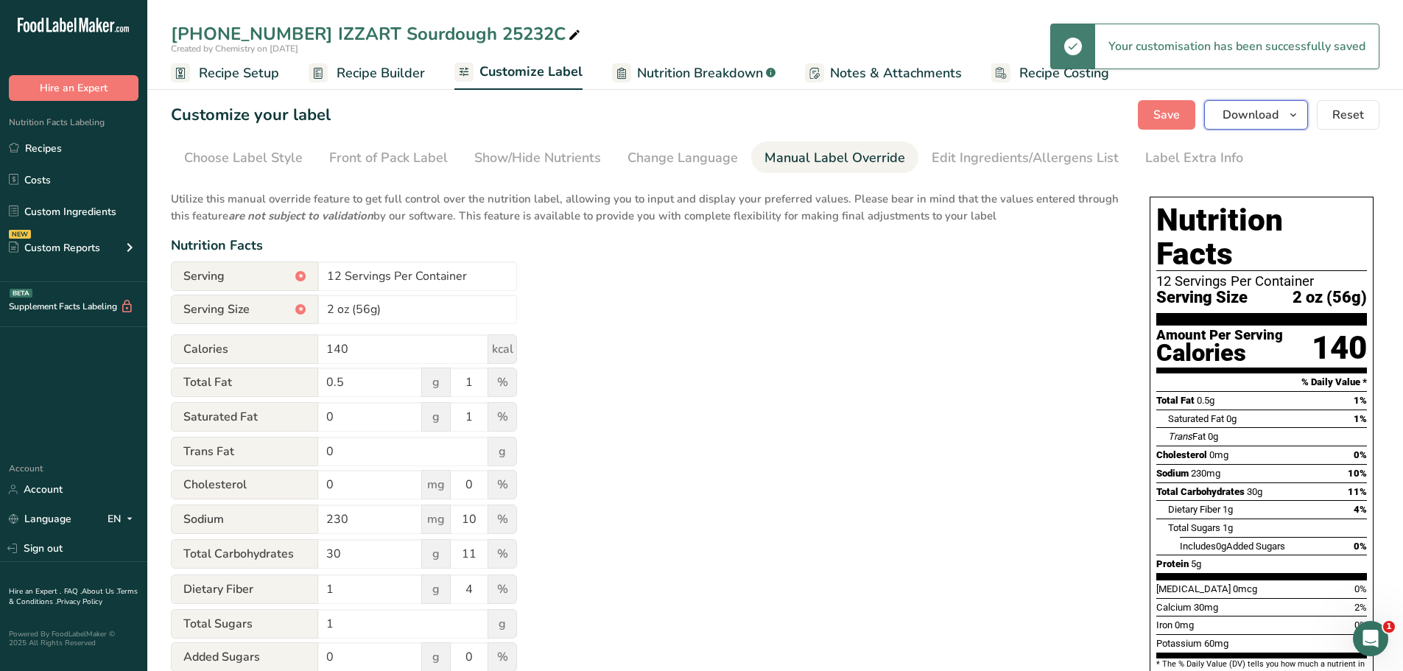
click at [1296, 117] on icon "button" at bounding box center [1293, 115] width 12 height 18
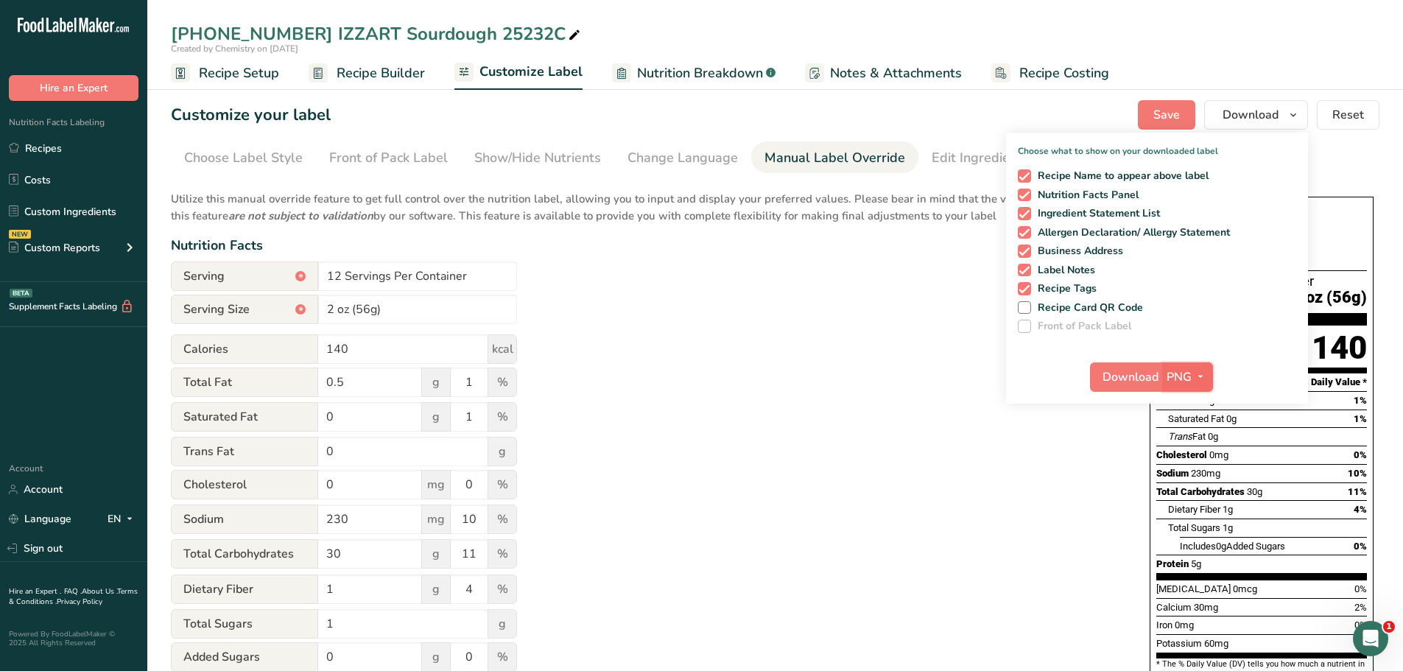
click at [1204, 377] on icon "button" at bounding box center [1200, 376] width 12 height 18
click at [1190, 477] on link "PDF" at bounding box center [1188, 480] width 47 height 24
click at [1114, 369] on span "Download" at bounding box center [1131, 377] width 56 height 18
click at [1164, 377] on button "PDF" at bounding box center [1186, 376] width 49 height 29
click at [1137, 379] on span "Download" at bounding box center [1131, 377] width 56 height 18
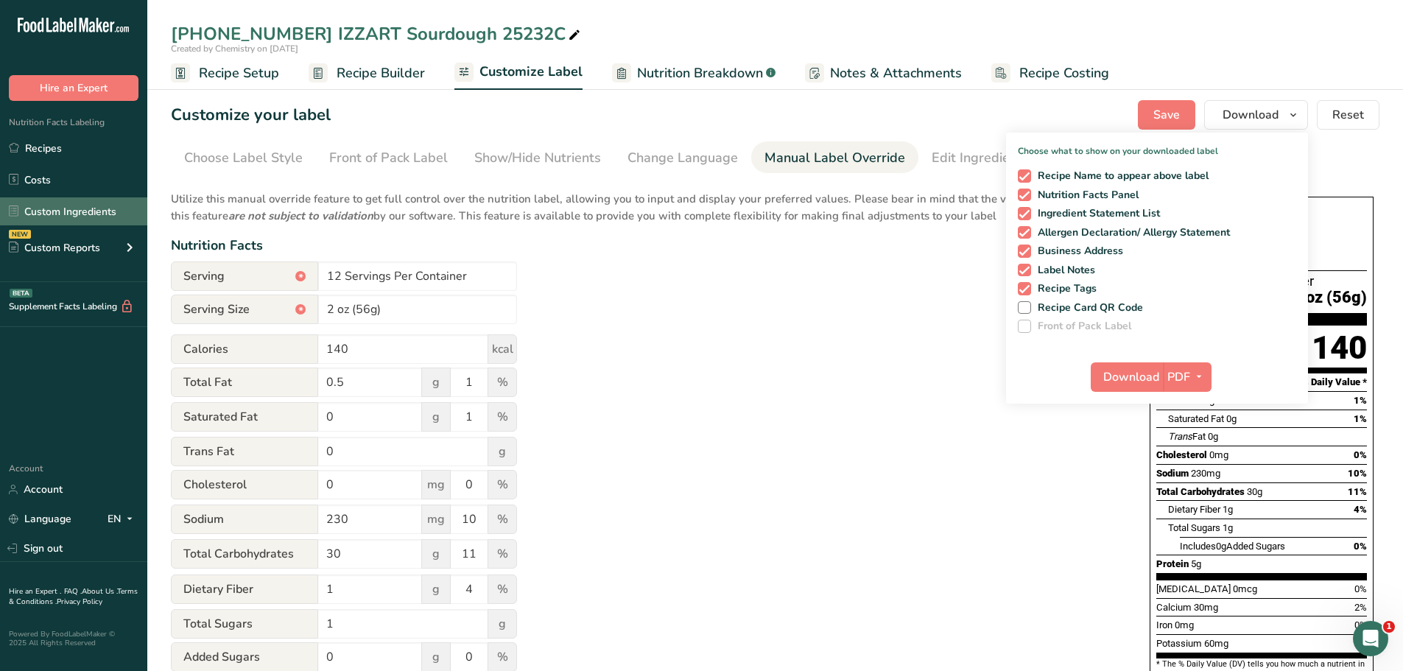
click at [117, 210] on link "Custom Ingredients" at bounding box center [73, 211] width 147 height 28
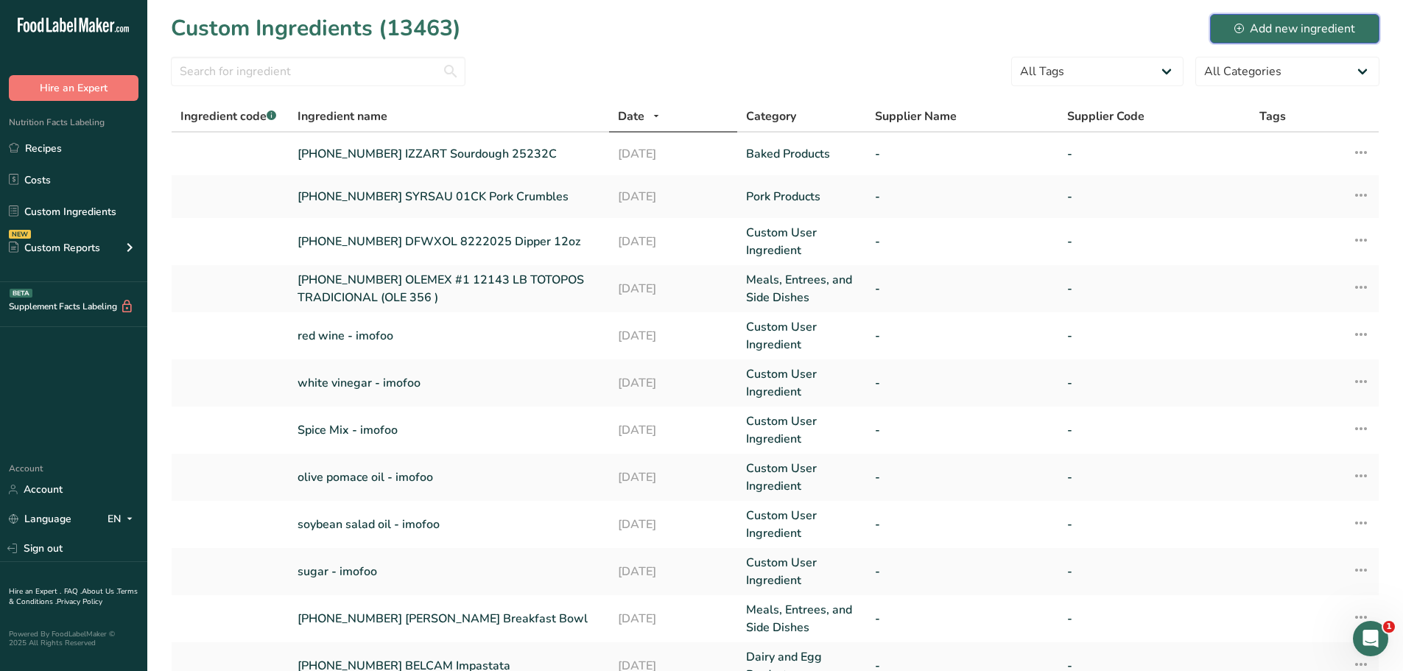
click at [1297, 15] on button "Add new ingredient" at bounding box center [1294, 28] width 169 height 29
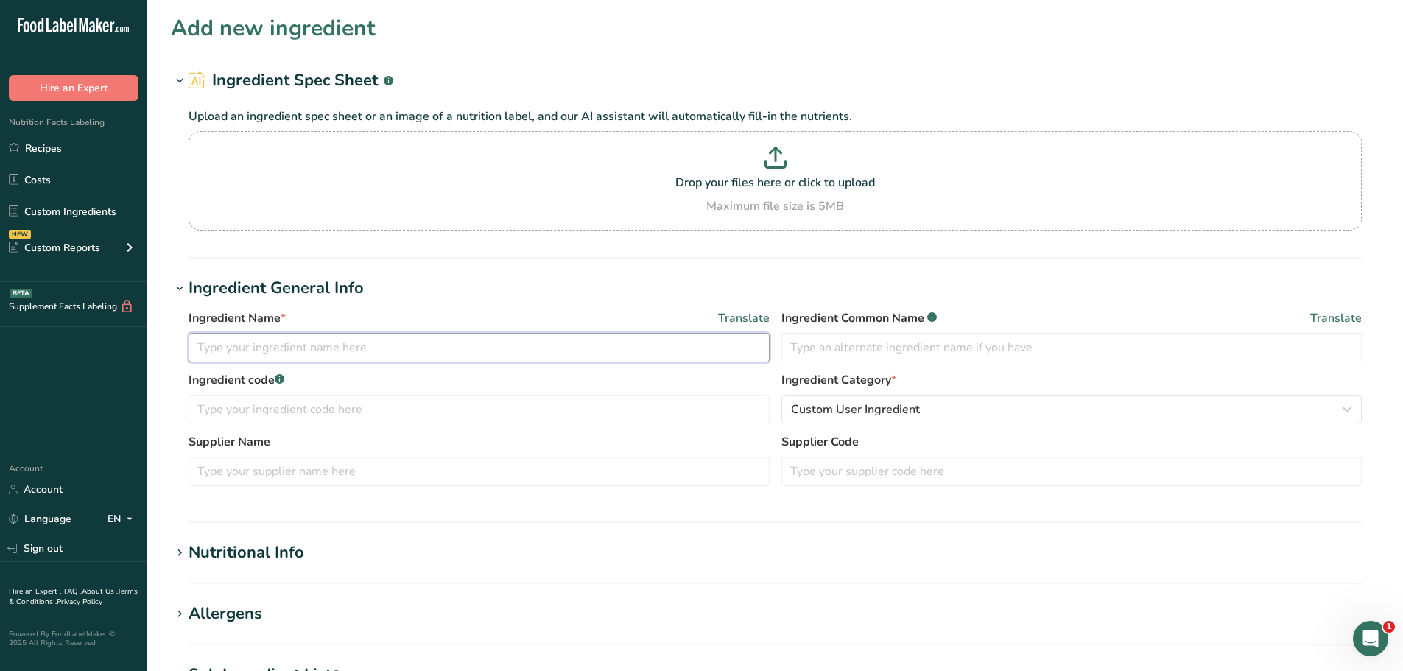
click at [280, 340] on input "text" at bounding box center [478, 347] width 581 height 29
click at [378, 352] on input "[PHONE_NUMBER] WESMEA" at bounding box center [478, 347] width 581 height 29
paste input "THICK CUT BACON APPROXIMATELY 24 OZ"
type input "[PHONE_NUMBER] WESMEA THICK CUT BACON APPROXIMATELY 24 OZ"
click at [840, 402] on span "Custom User Ingredient" at bounding box center [855, 410] width 129 height 18
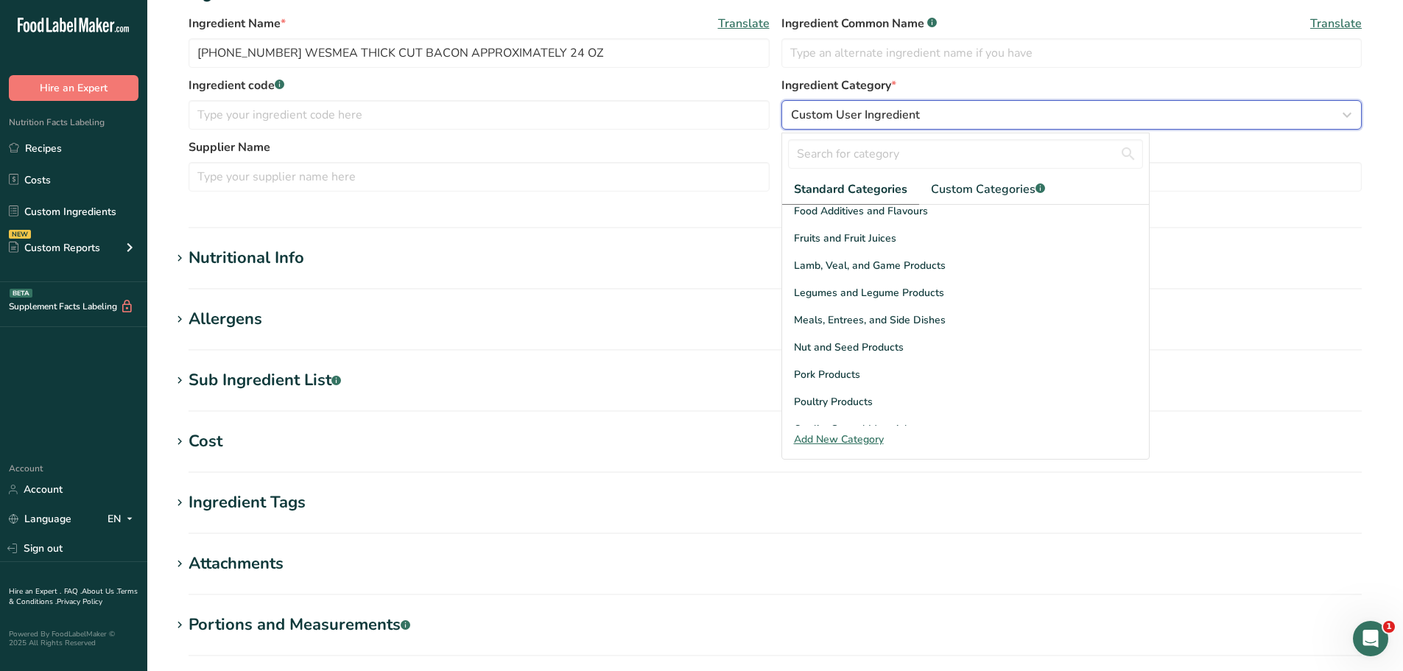
scroll to position [368, 0]
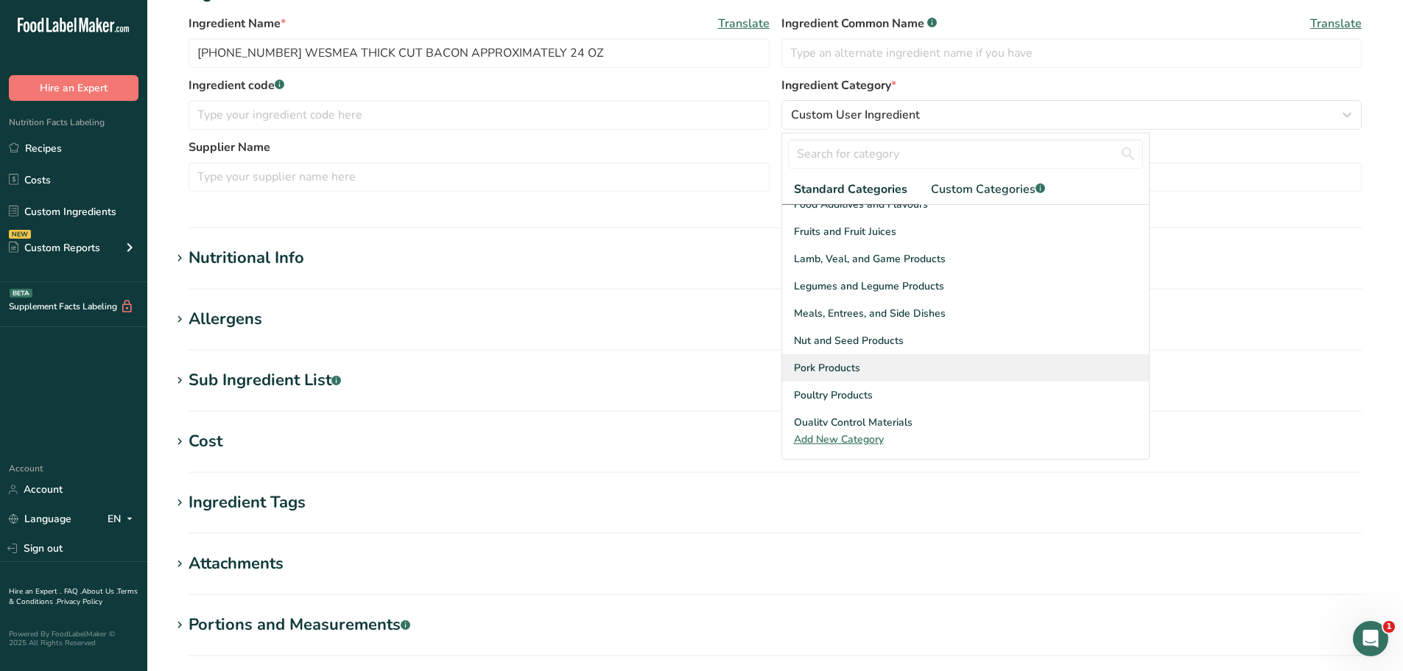
click at [828, 369] on span "Pork Products" at bounding box center [827, 367] width 66 height 15
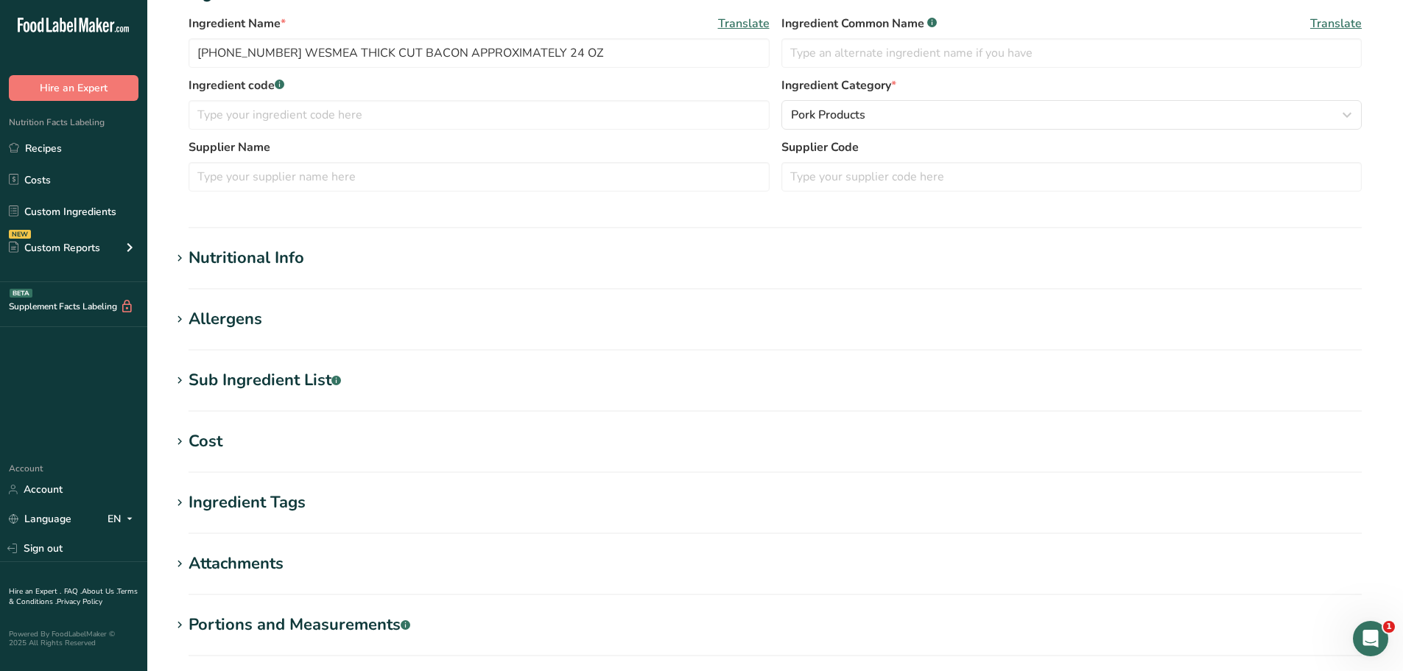
click at [292, 267] on div "Nutritional Info" at bounding box center [246, 258] width 116 height 24
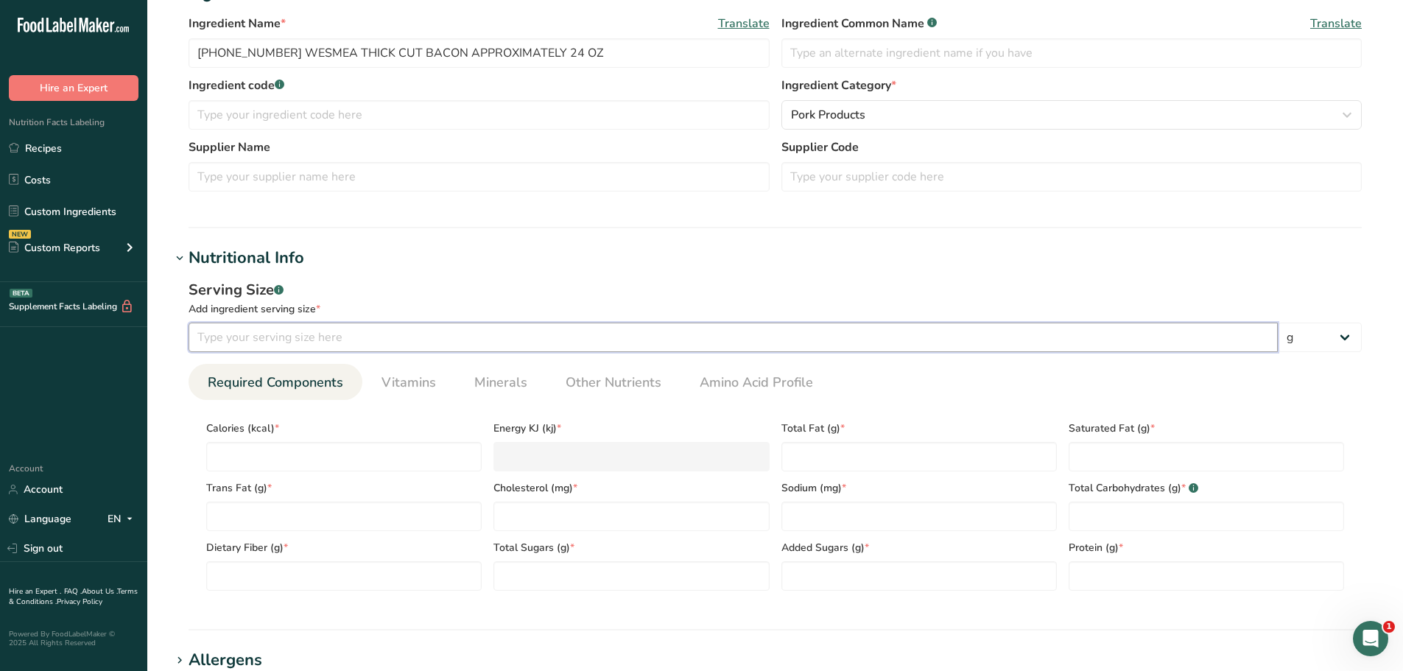
click at [335, 327] on input "number" at bounding box center [732, 336] width 1089 height 29
type input "100"
click at [598, 377] on span "Other Nutrients" at bounding box center [613, 383] width 96 height 20
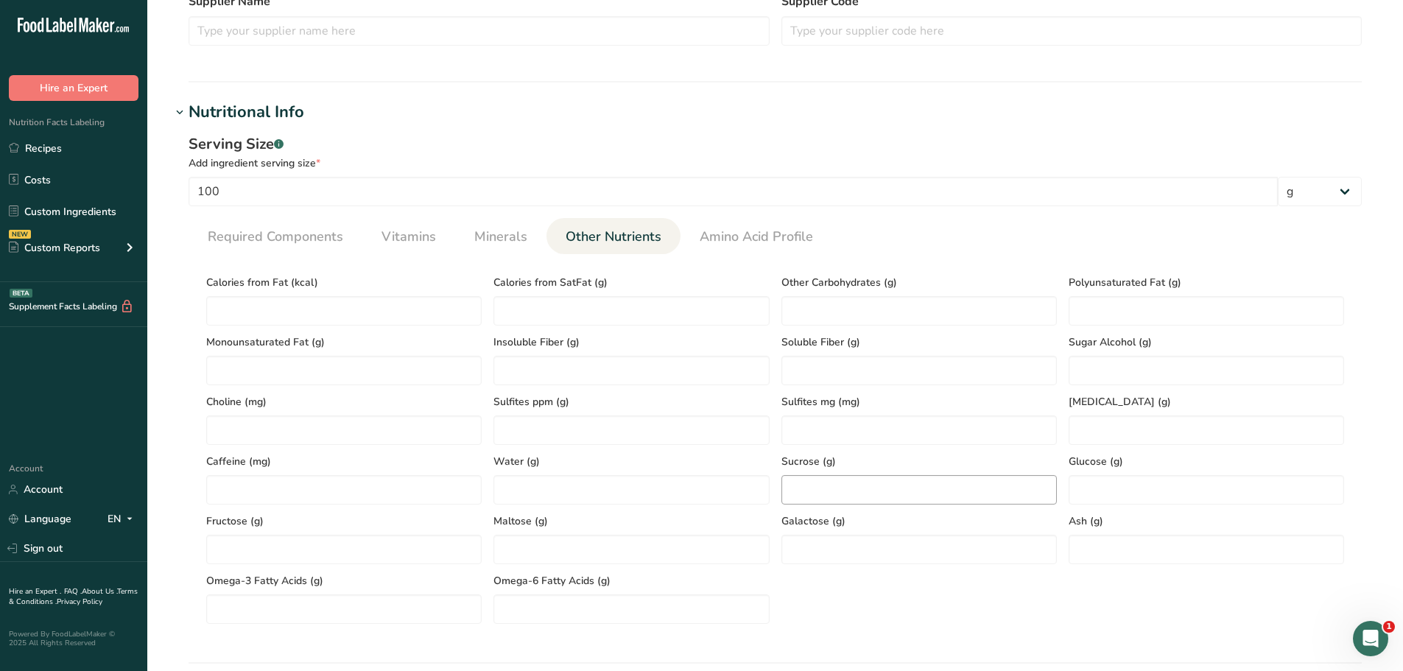
scroll to position [442, 0]
click at [1099, 541] on input "number" at bounding box center [1205, 547] width 275 height 29
paste input "2.46"
type input "2.46"
click at [221, 236] on span "Required Components" at bounding box center [275, 235] width 135 height 20
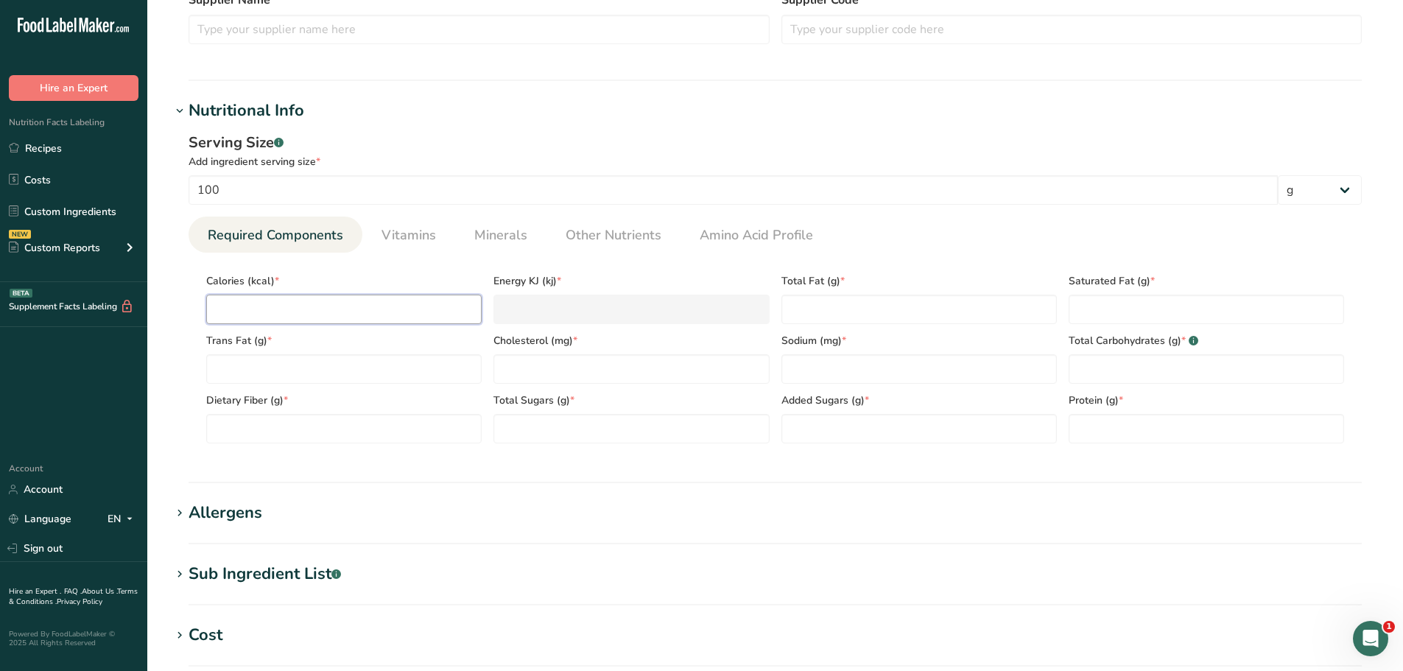
click at [263, 308] on input "number" at bounding box center [343, 308] width 275 height 29
paste input "445.66"
type input "445.66"
type KJ "1864.6"
type input "445.66"
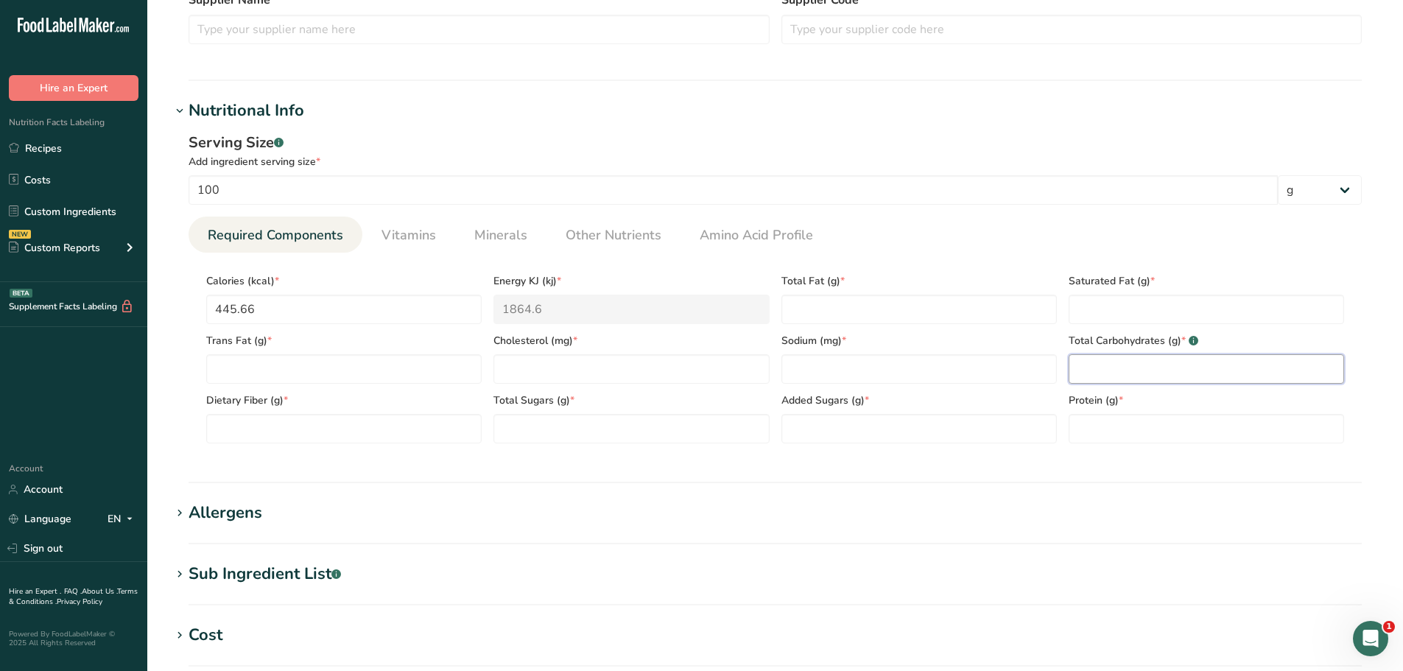
click at [1139, 369] on Carbohydrates "number" at bounding box center [1205, 368] width 275 height 29
type Carbohydrates "0"
click at [563, 367] on input "number" at bounding box center [630, 368] width 275 height 29
paste input "67.72"
type input "67.72"
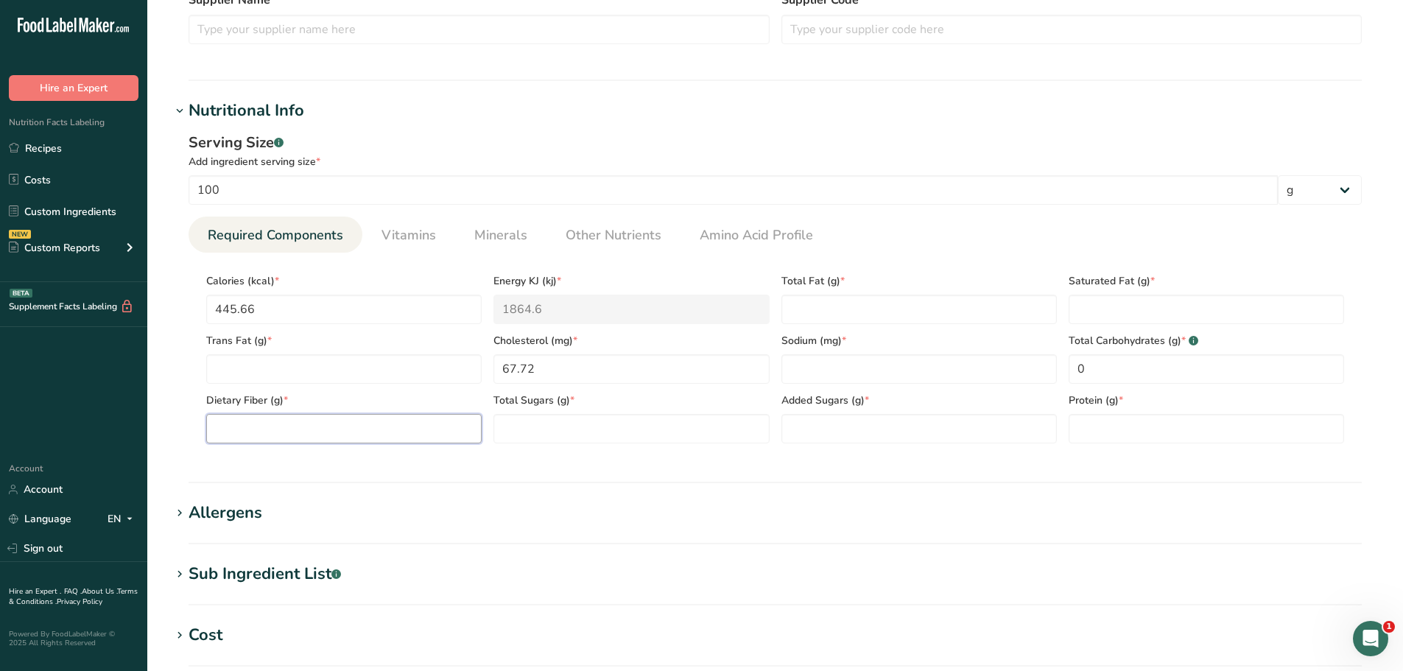
click at [261, 436] on Fiber "number" at bounding box center [343, 428] width 275 height 29
type Fiber "0"
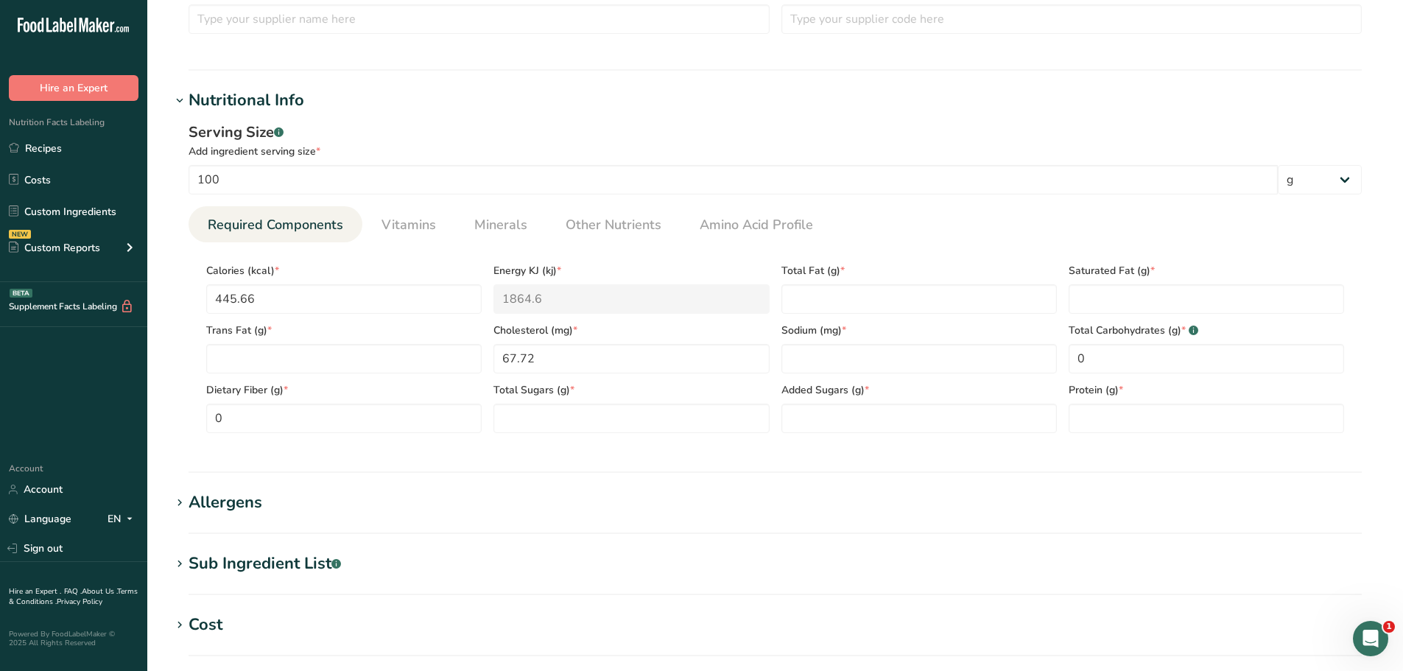
scroll to position [515, 0]
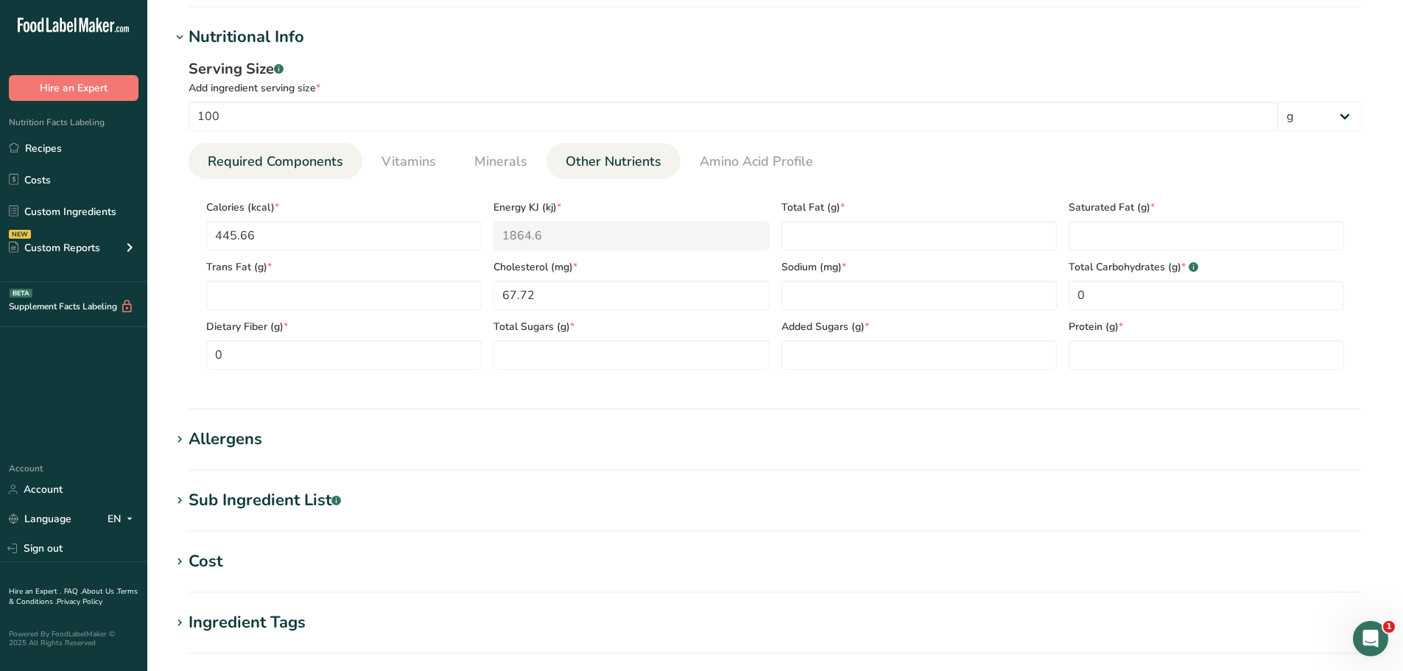
click at [620, 164] on span "Other Nutrients" at bounding box center [613, 162] width 96 height 20
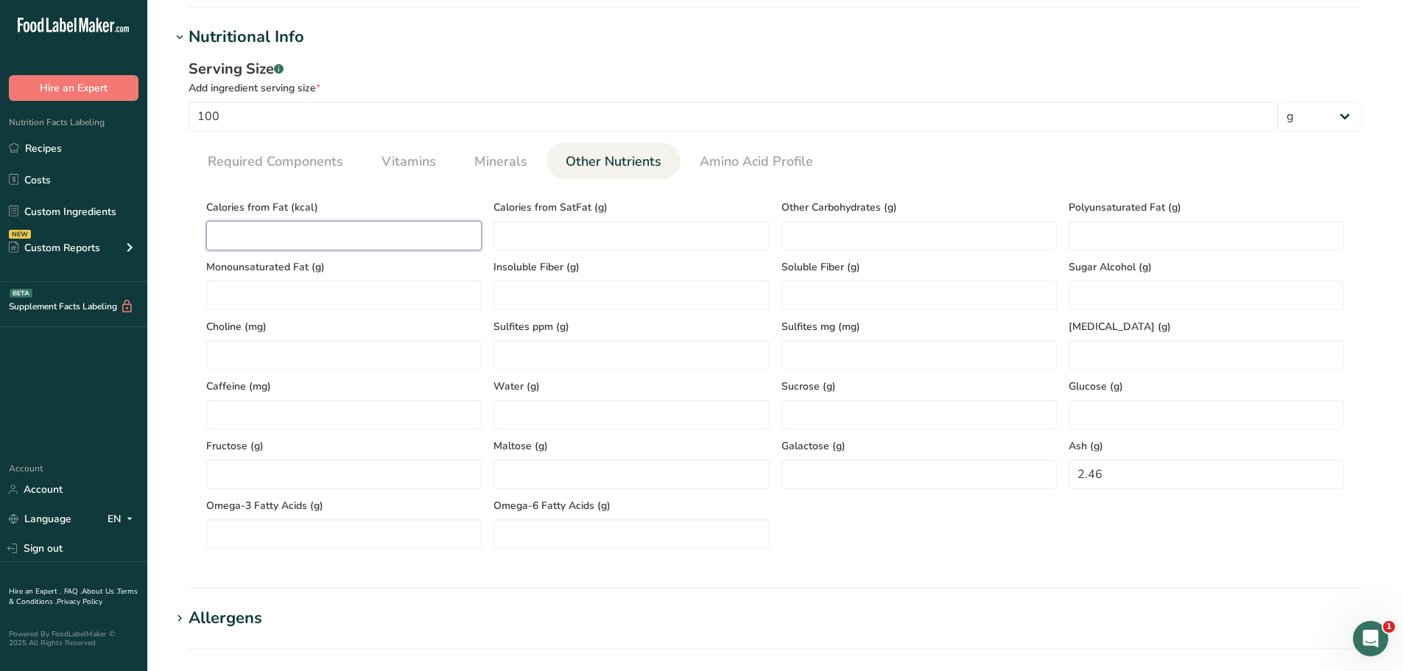
click at [347, 236] on Fat "number" at bounding box center [343, 235] width 275 height 29
paste Fat "397.08"
type Fat "397.08"
click at [328, 166] on span "Required Components" at bounding box center [275, 162] width 135 height 20
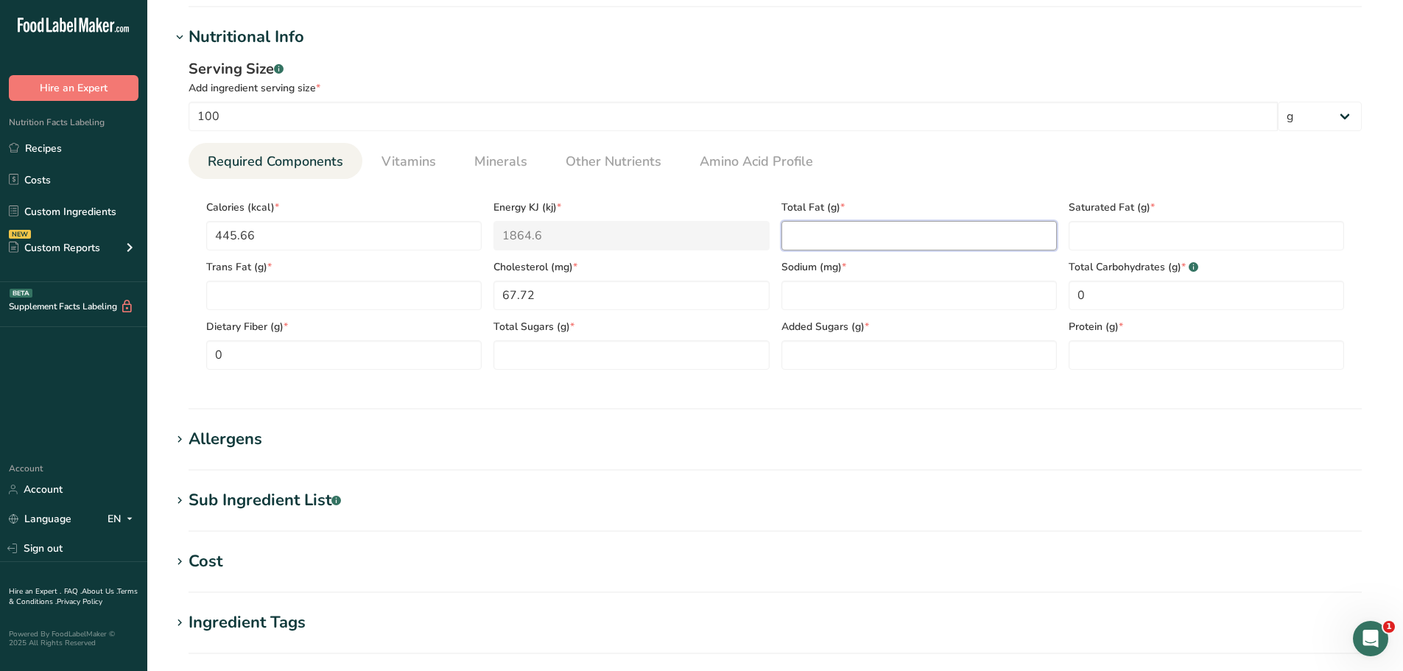
click at [895, 236] on Fat "number" at bounding box center [918, 235] width 275 height 29
paste Fat "44.12"
type Fat "44.12"
click at [507, 166] on span "Minerals" at bounding box center [500, 162] width 53 height 20
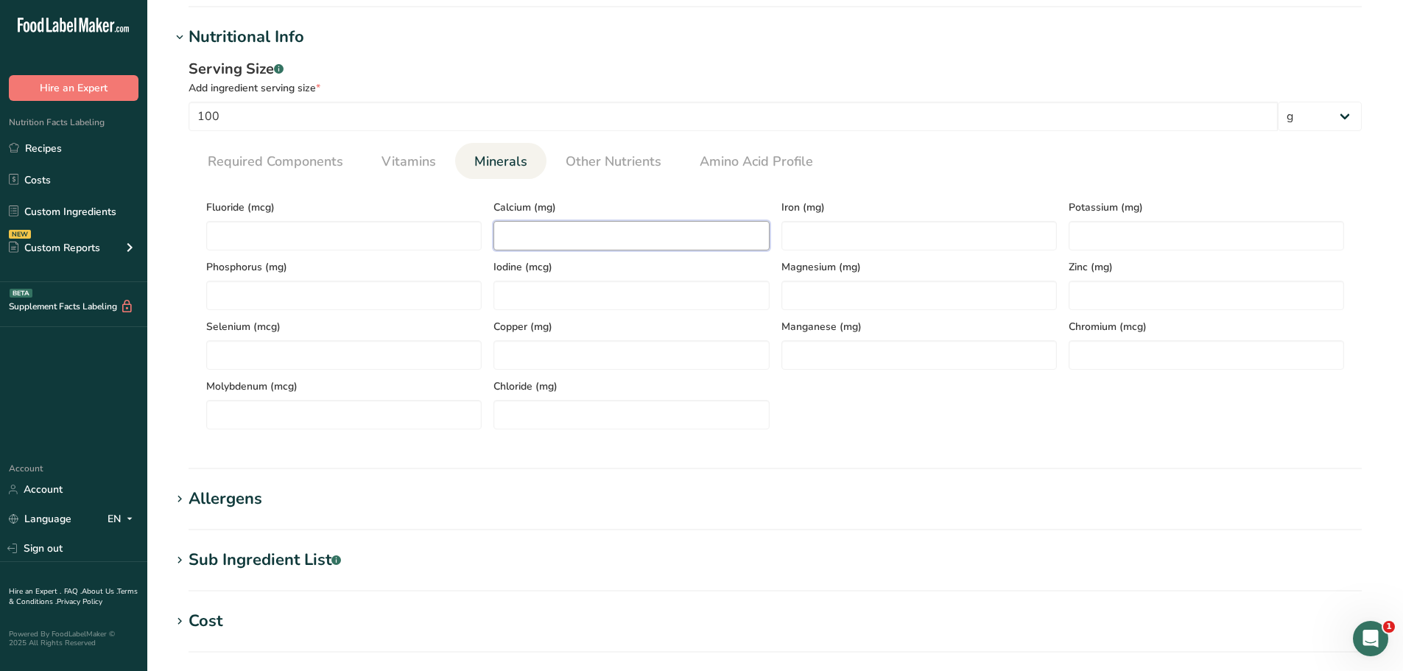
click at [526, 236] on input "number" at bounding box center [630, 235] width 275 height 29
paste input "5.15"
type input "5.15"
click at [821, 225] on input "number" at bounding box center [918, 235] width 275 height 29
type input "0"
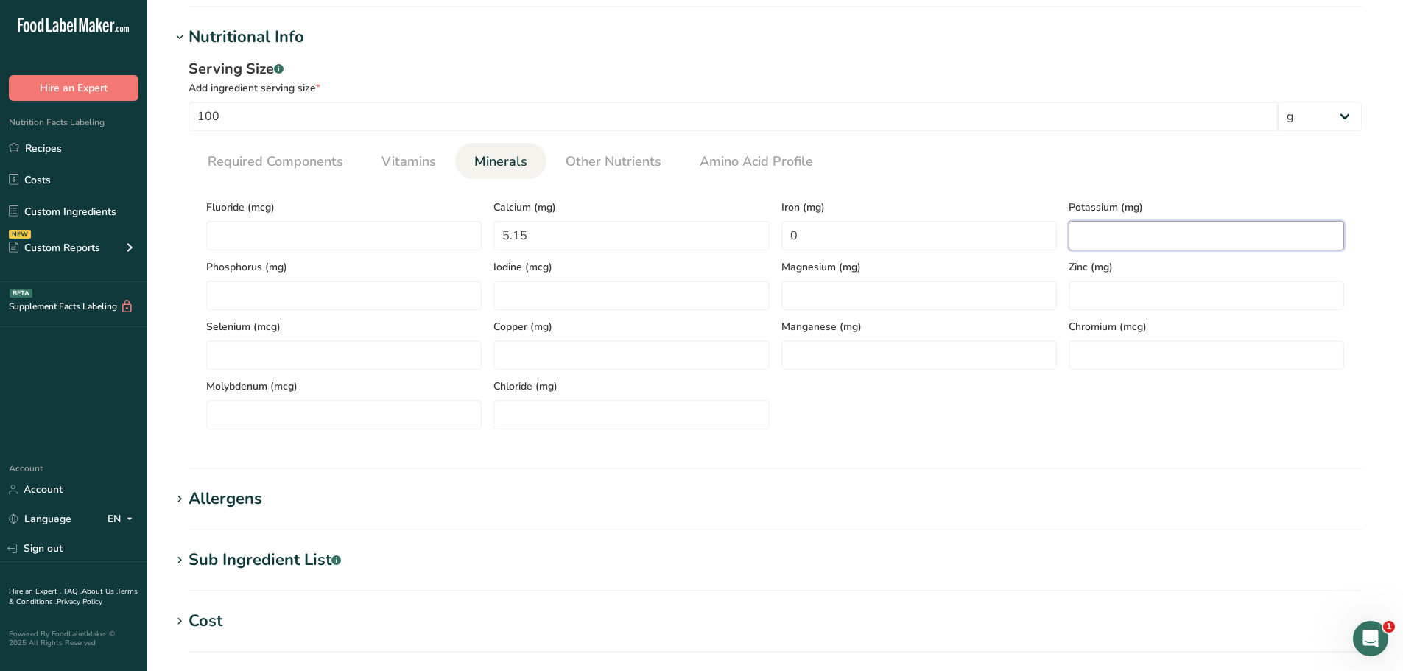
click at [1160, 239] on input "number" at bounding box center [1205, 235] width 275 height 29
paste input "153.62"
type input "153.62"
click at [332, 172] on link "Required Components" at bounding box center [275, 162] width 147 height 38
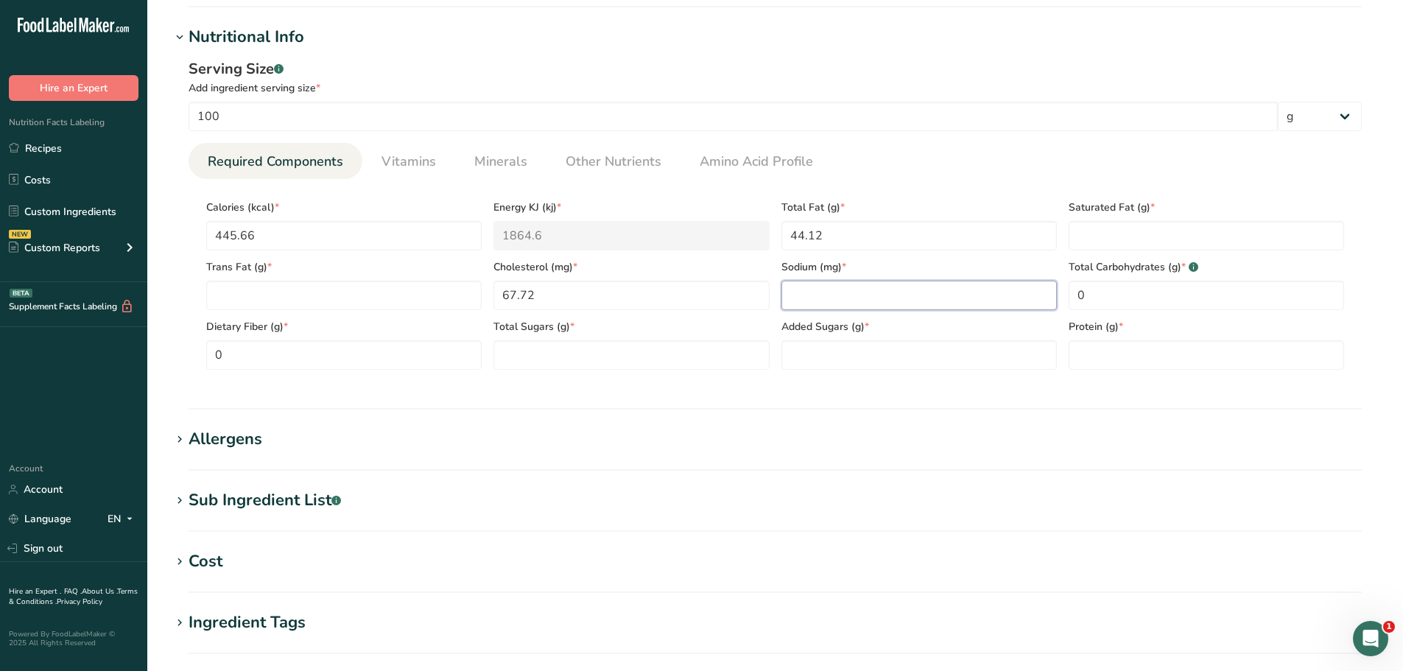
click at [842, 292] on input "number" at bounding box center [918, 295] width 275 height 29
paste input "704.11"
type input "704.11"
drag, startPoint x: 596, startPoint y: 172, endPoint x: 595, endPoint y: 213, distance: 41.3
click at [595, 172] on link "Other Nutrients" at bounding box center [613, 162] width 107 height 38
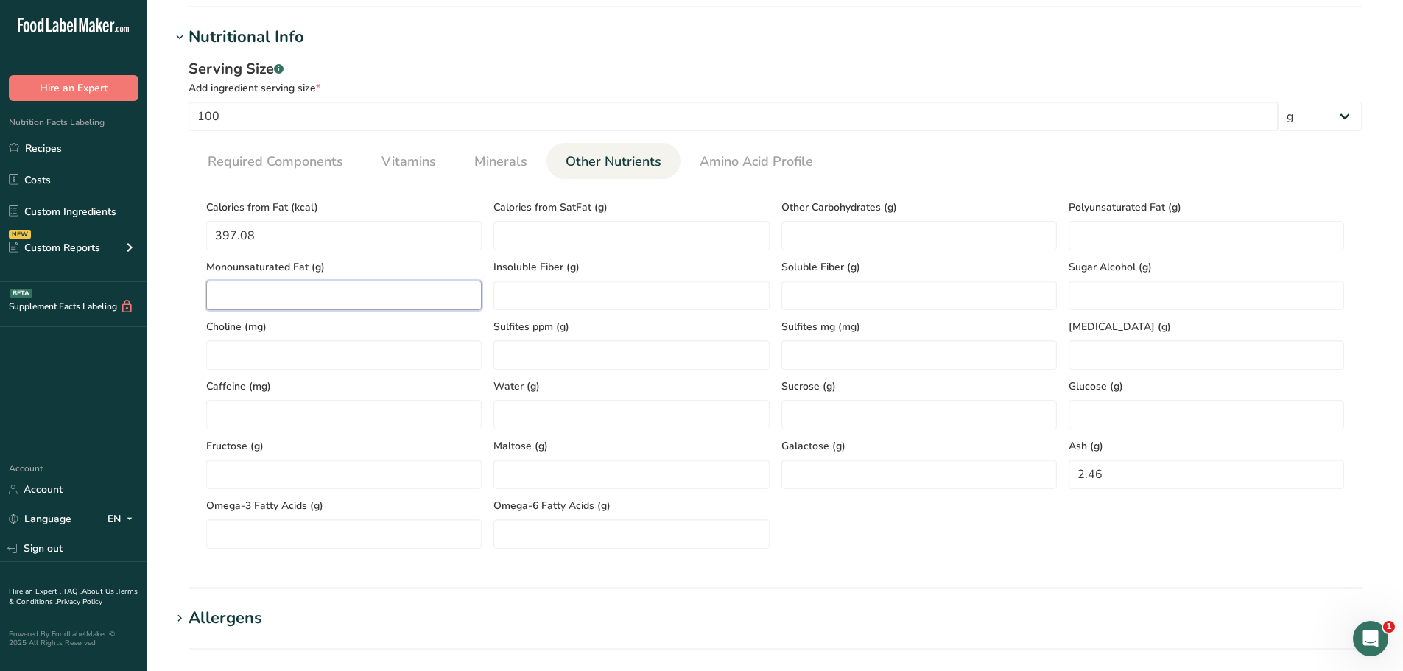
click at [326, 294] on Fat "number" at bounding box center [343, 295] width 275 height 29
paste Fat "22.45"
type Fat "22.45"
click at [1104, 241] on Fat "number" at bounding box center [1205, 235] width 275 height 29
paste Fat "4.64"
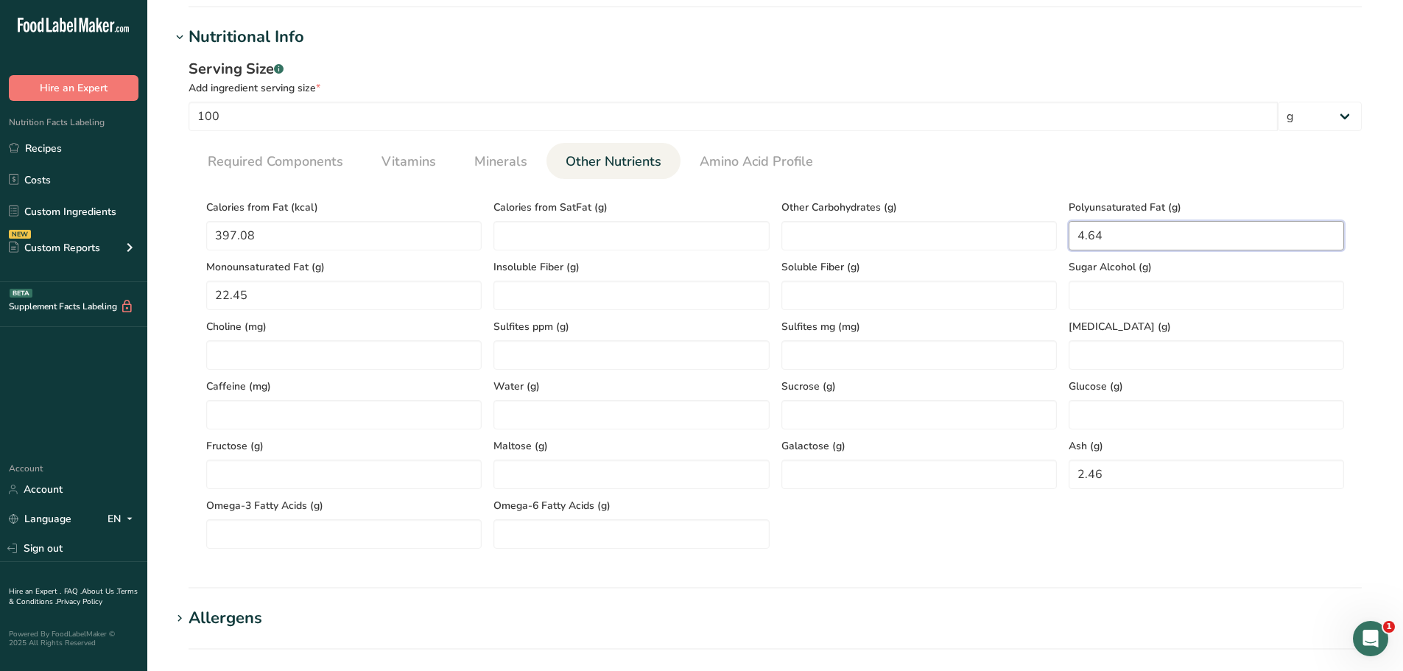
type Fat "4.64"
click at [292, 172] on link "Required Components" at bounding box center [275, 162] width 147 height 38
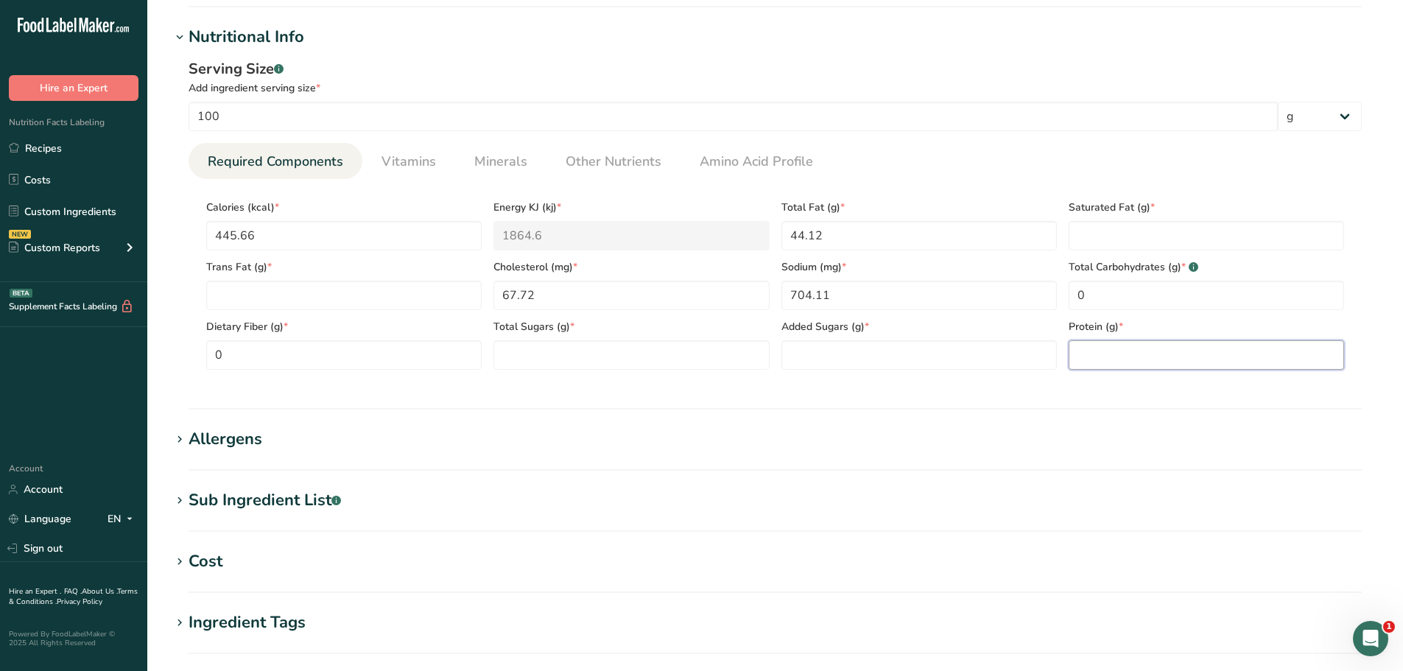
click at [1137, 365] on input "number" at bounding box center [1205, 354] width 275 height 29
paste input "12.15"
type input "12.15"
click at [1188, 233] on Fat "number" at bounding box center [1205, 235] width 275 height 29
paste Fat "16.69"
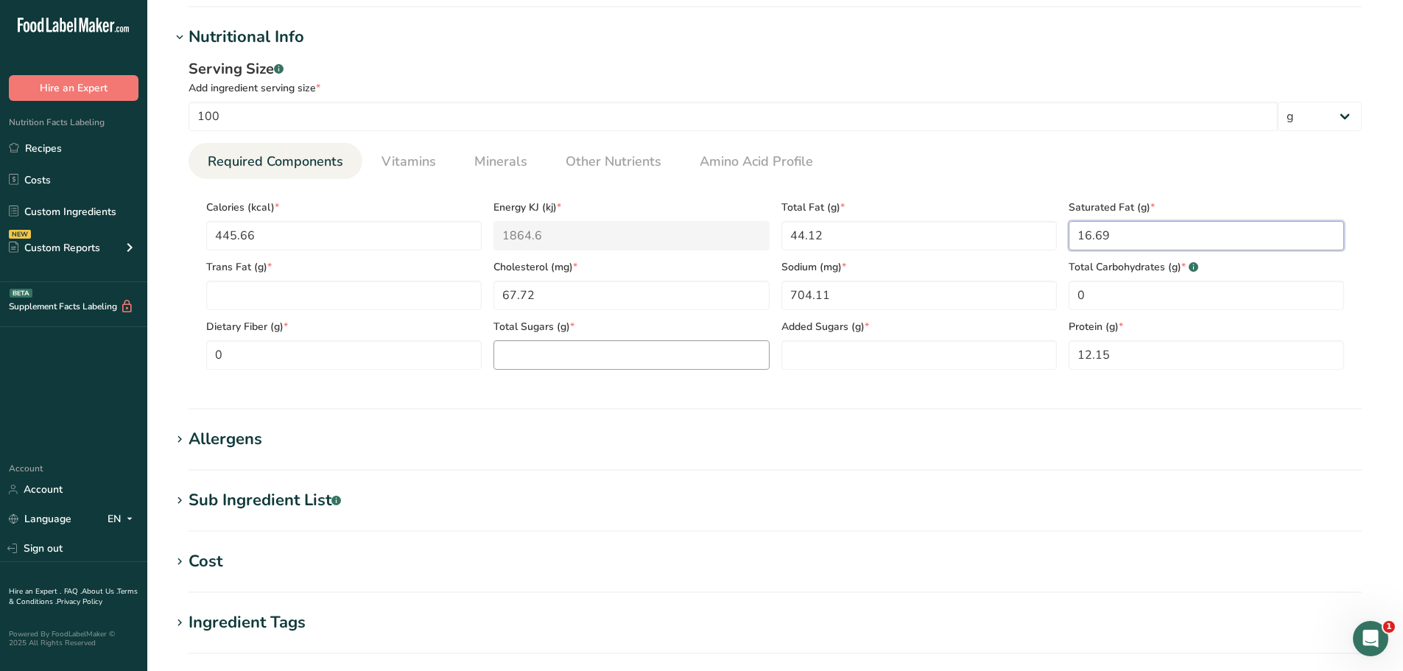
type Fat "16.69"
click at [530, 348] on Sugars "number" at bounding box center [630, 354] width 275 height 29
type Sugars "0"
click at [815, 365] on Sugars "number" at bounding box center [918, 354] width 275 height 29
type Sugars "0"
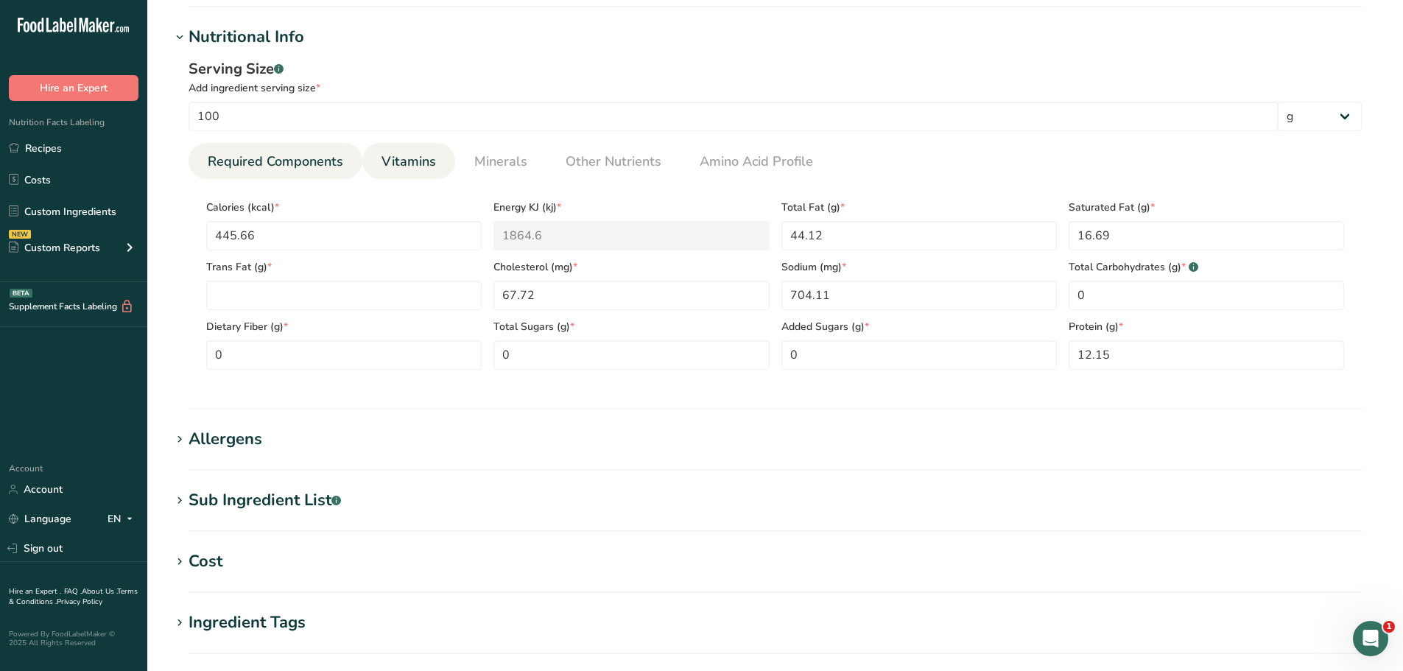
click at [380, 172] on link "Vitamins" at bounding box center [408, 162] width 66 height 38
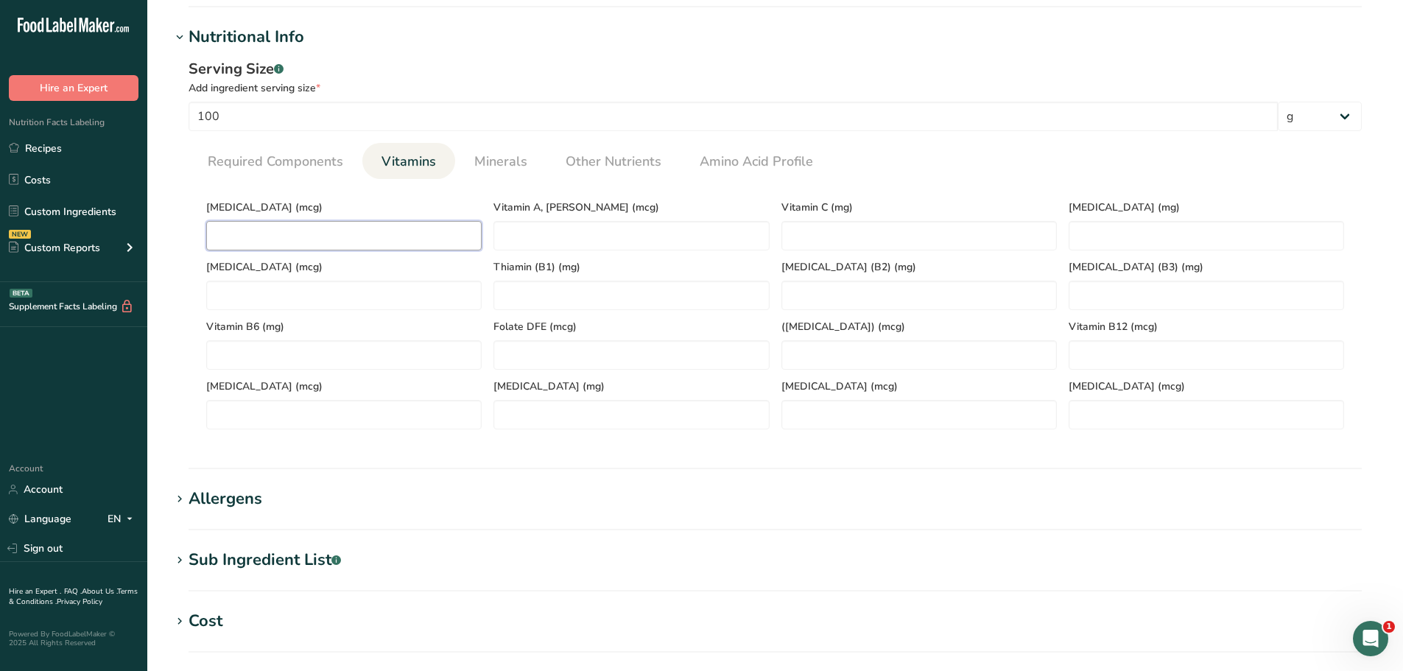
click at [326, 231] on D "number" at bounding box center [343, 235] width 275 height 29
type D "0"
drag, startPoint x: 284, startPoint y: 163, endPoint x: 282, endPoint y: 175, distance: 12.0
click at [286, 163] on span "Required Components" at bounding box center [275, 162] width 135 height 20
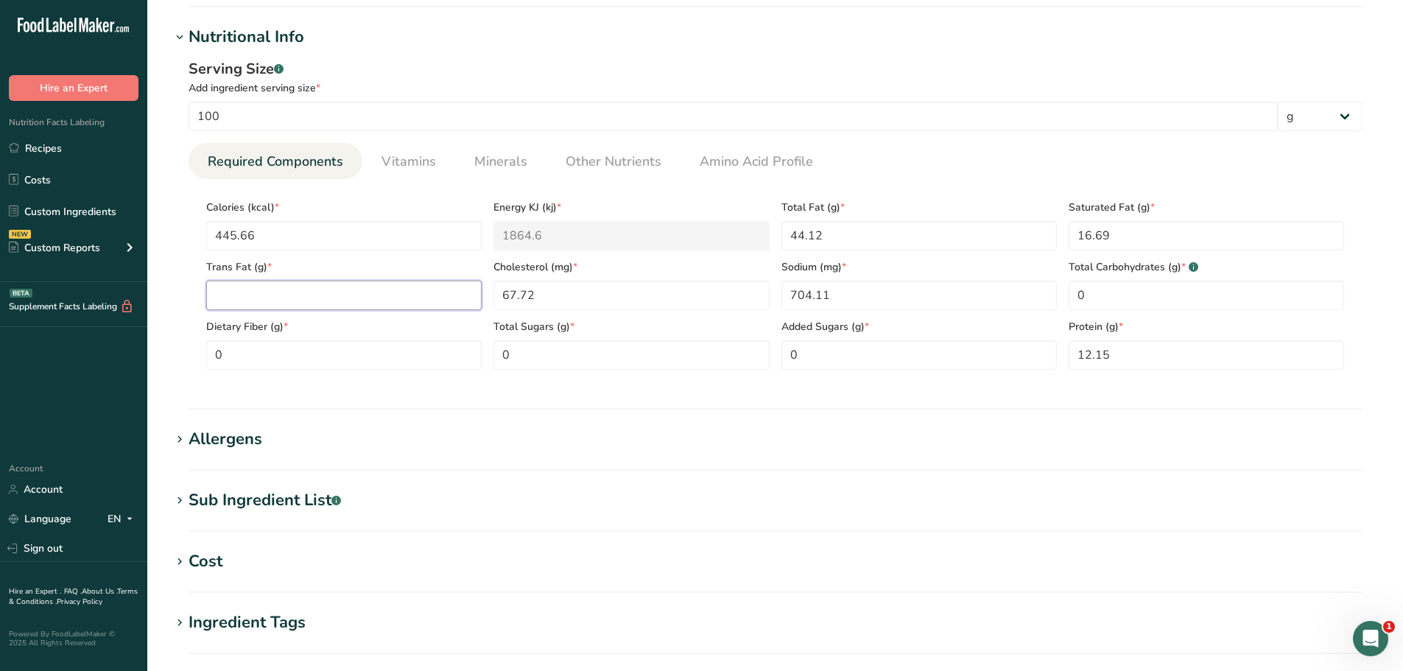
click at [237, 301] on Fat "number" at bounding box center [343, 295] width 275 height 29
paste Fat "0.34"
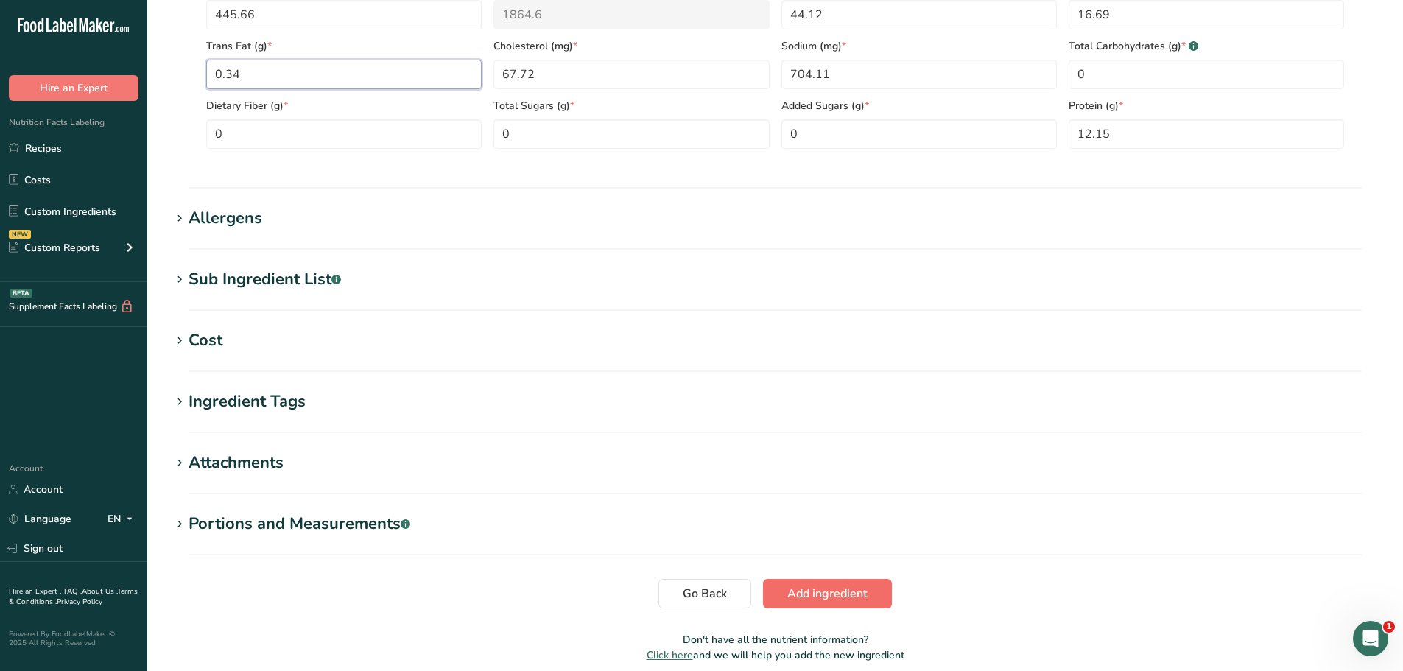
type Fat "0.34"
click at [821, 593] on span "Add ingredient" at bounding box center [827, 594] width 80 height 18
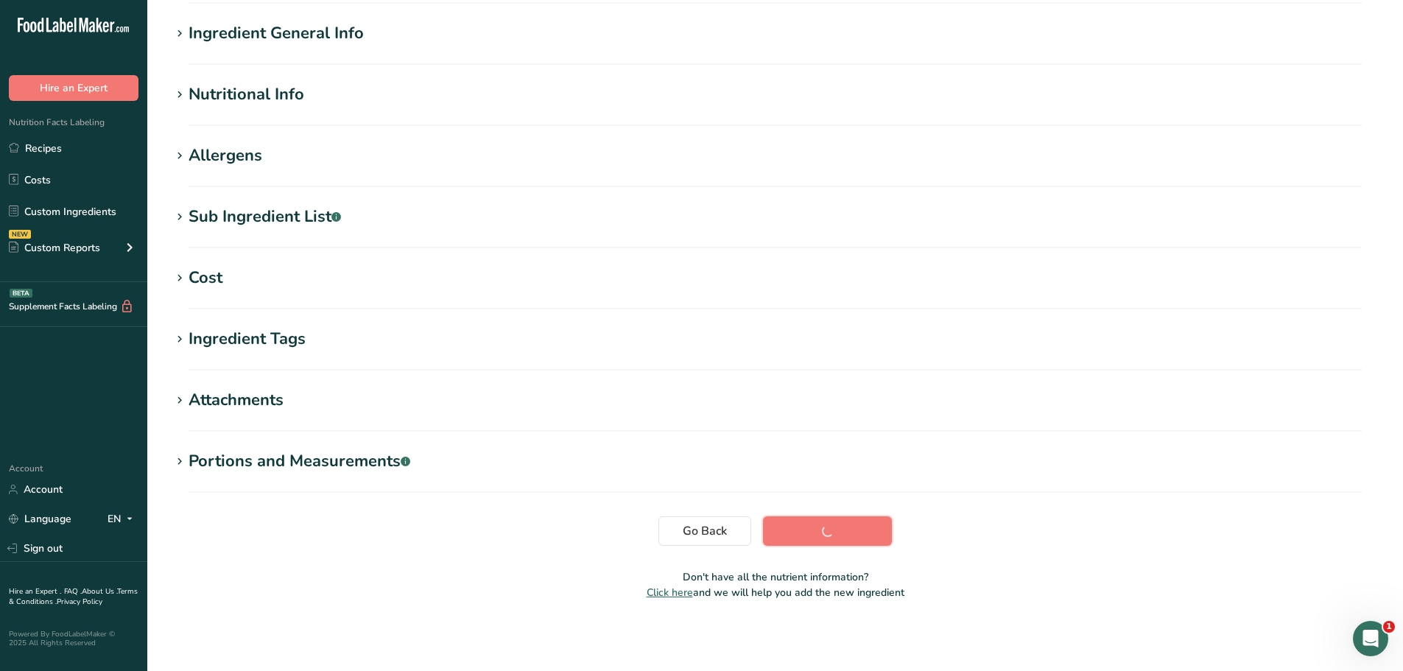
scroll to position [108, 0]
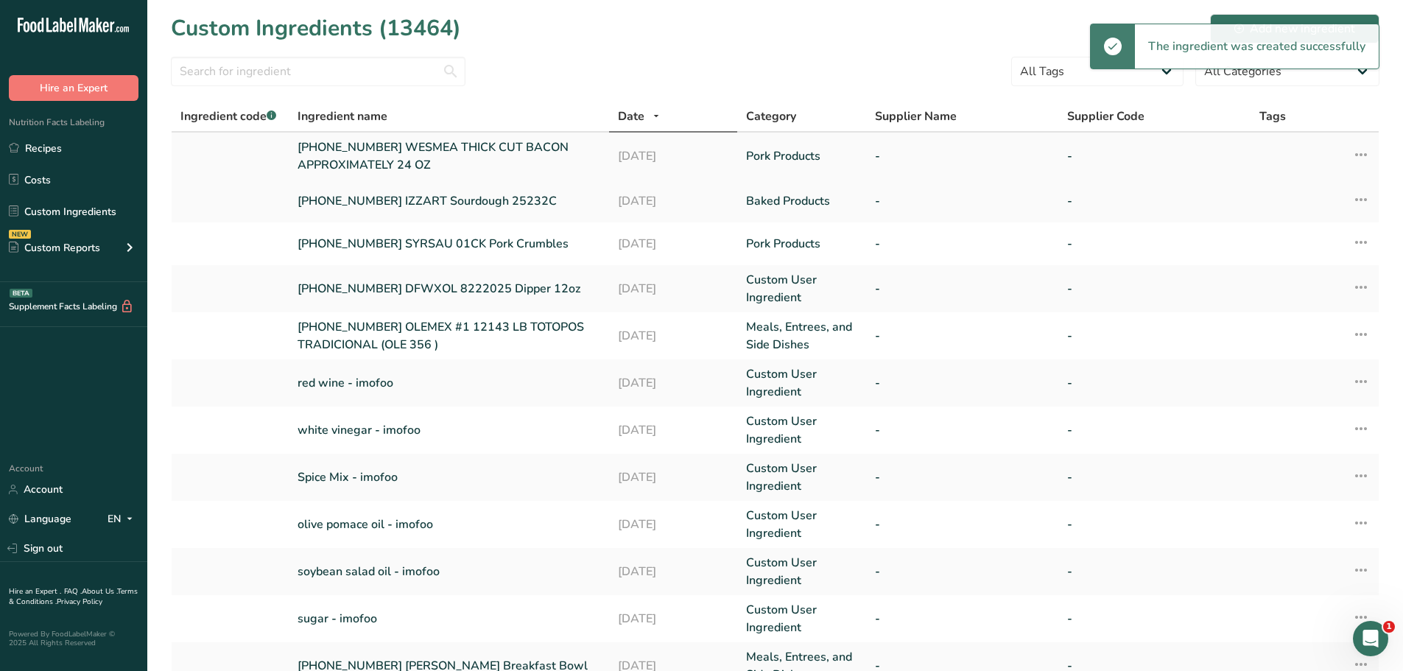
click at [406, 155] on link "25-477708-001 WESMEA THICK CUT BACON APPROXIMATELY 24 OZ" at bounding box center [448, 155] width 303 height 35
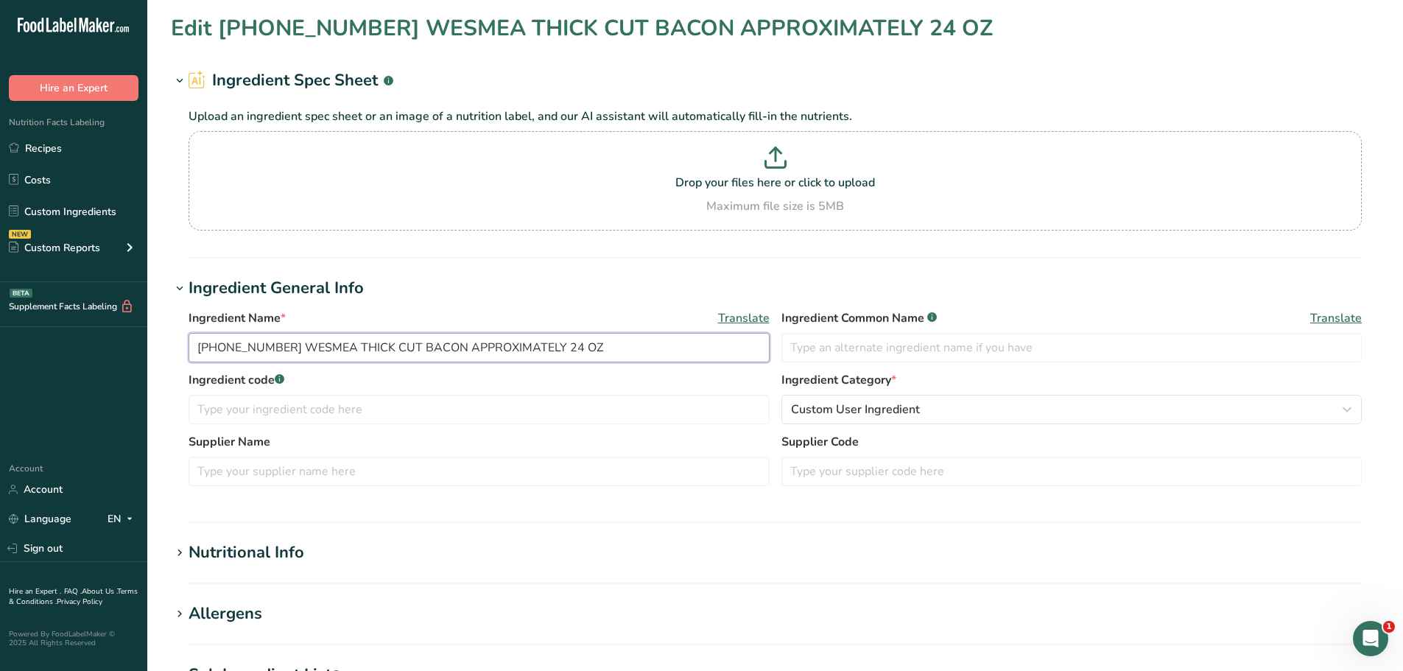
drag, startPoint x: 590, startPoint y: 343, endPoint x: 114, endPoint y: 329, distance: 475.8
click at [116, 336] on div ".a-20{fill:#fff;} Hire an Expert Nutrition Facts Labeling Recipes Costs Custom …" at bounding box center [701, 564] width 1403 height 1129
click at [52, 155] on link "Recipes" at bounding box center [73, 148] width 147 height 28
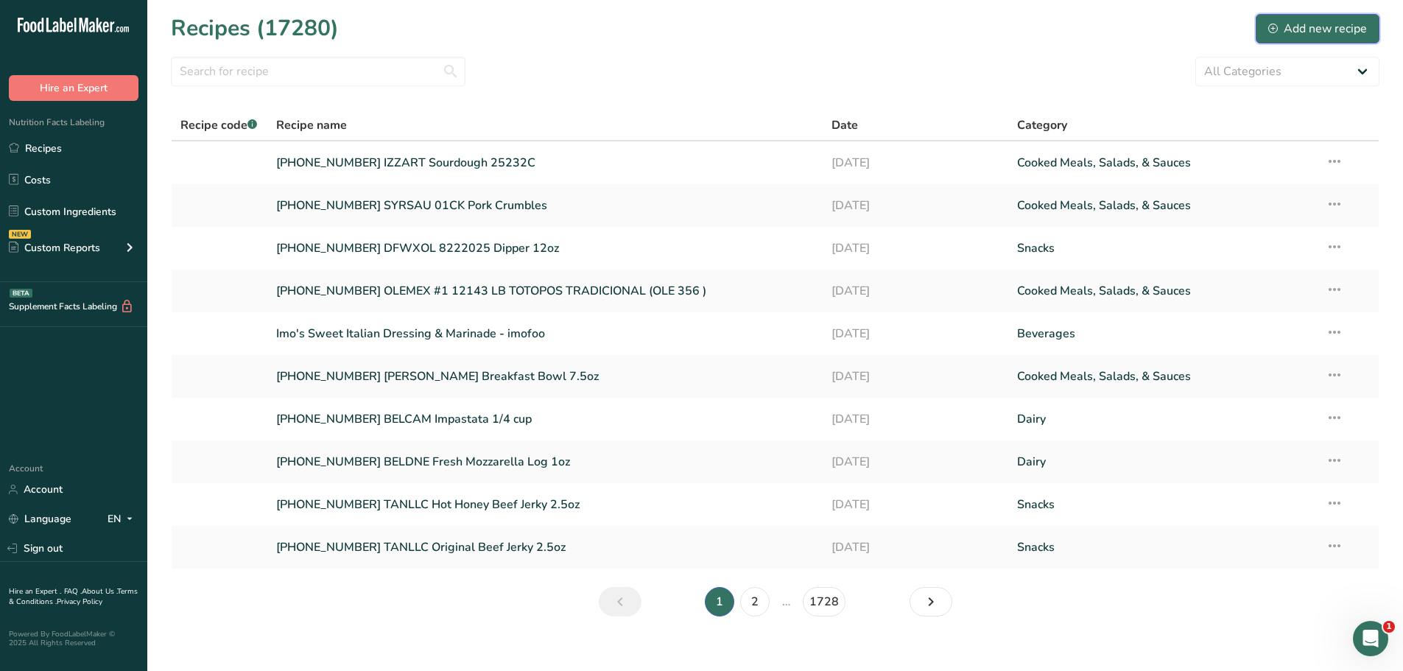
click at [1274, 40] on button "Add new recipe" at bounding box center [1317, 28] width 124 height 29
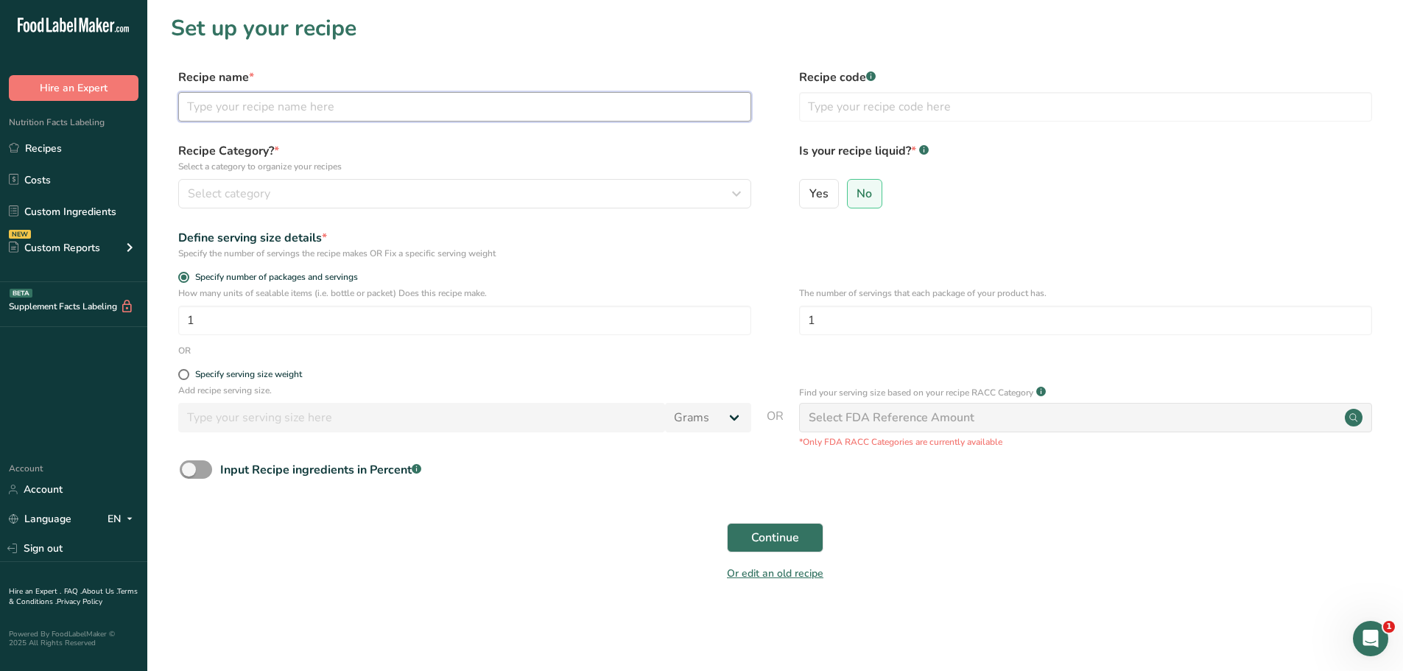
drag, startPoint x: 471, startPoint y: 96, endPoint x: 466, endPoint y: 103, distance: 9.0
click at [470, 96] on input "text" at bounding box center [464, 106] width 573 height 29
paste input "25-477708-001 WESMEA THICK CUT BACON APPROXIMATELY 24 OZ"
type input "25-477708-001 WESMEA THICK CUT BACON APPROXIMATELY 24 OZ"
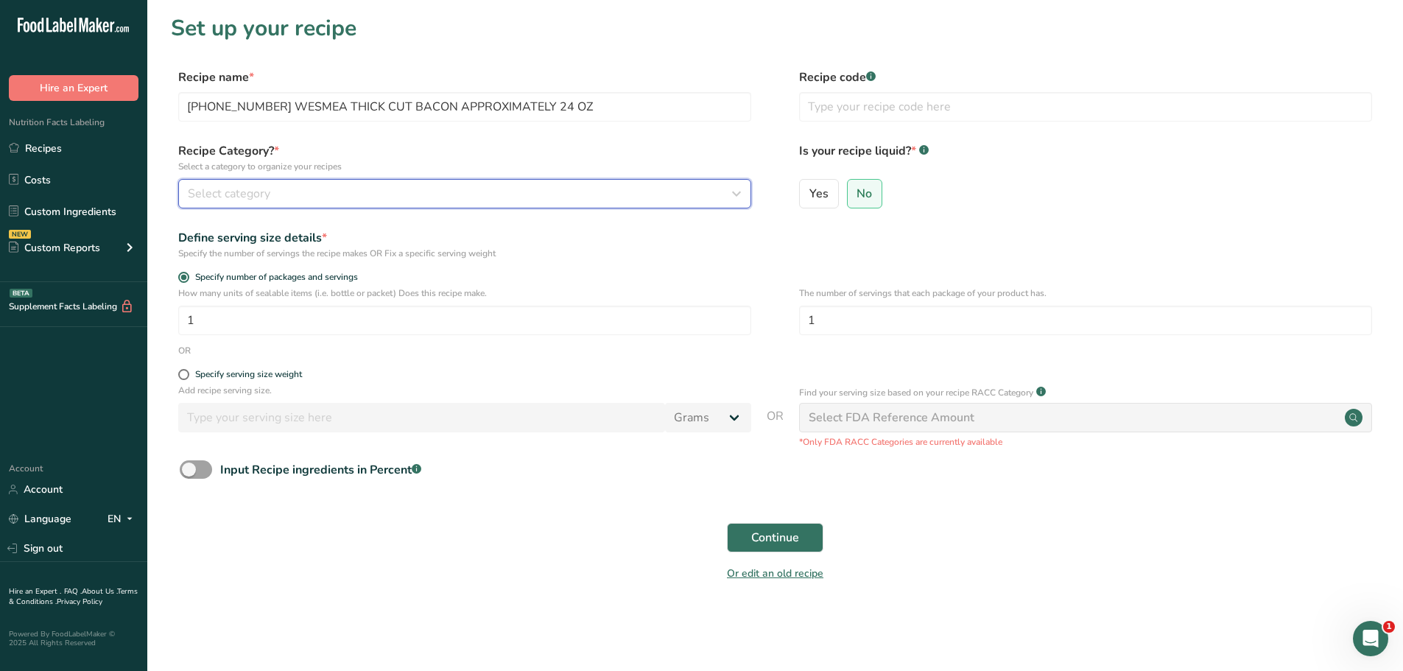
click at [433, 206] on button "Select category" at bounding box center [464, 193] width 573 height 29
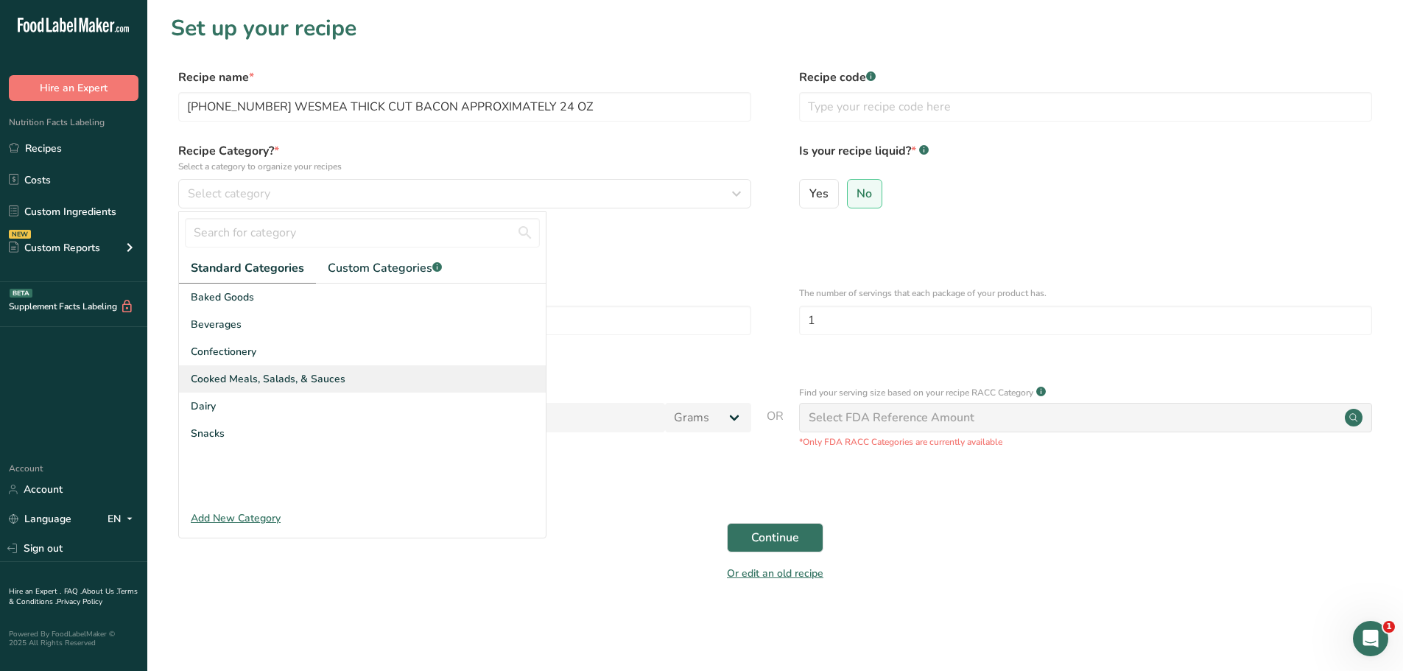
click at [312, 384] on span "Cooked Meals, Salads, & Sauces" at bounding box center [268, 378] width 155 height 15
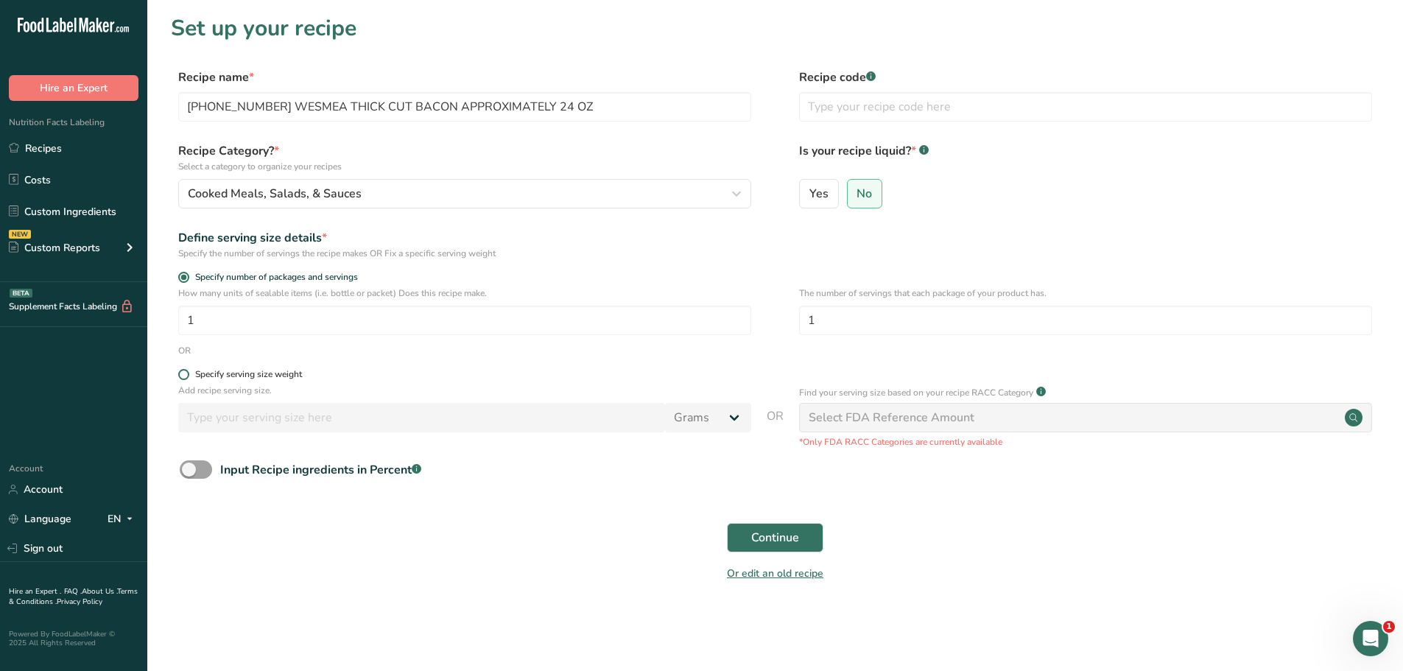
click at [185, 371] on span at bounding box center [183, 374] width 11 height 11
click at [185, 371] on input "Specify serving size weight" at bounding box center [183, 375] width 10 height 10
radio input "true"
radio input "false"
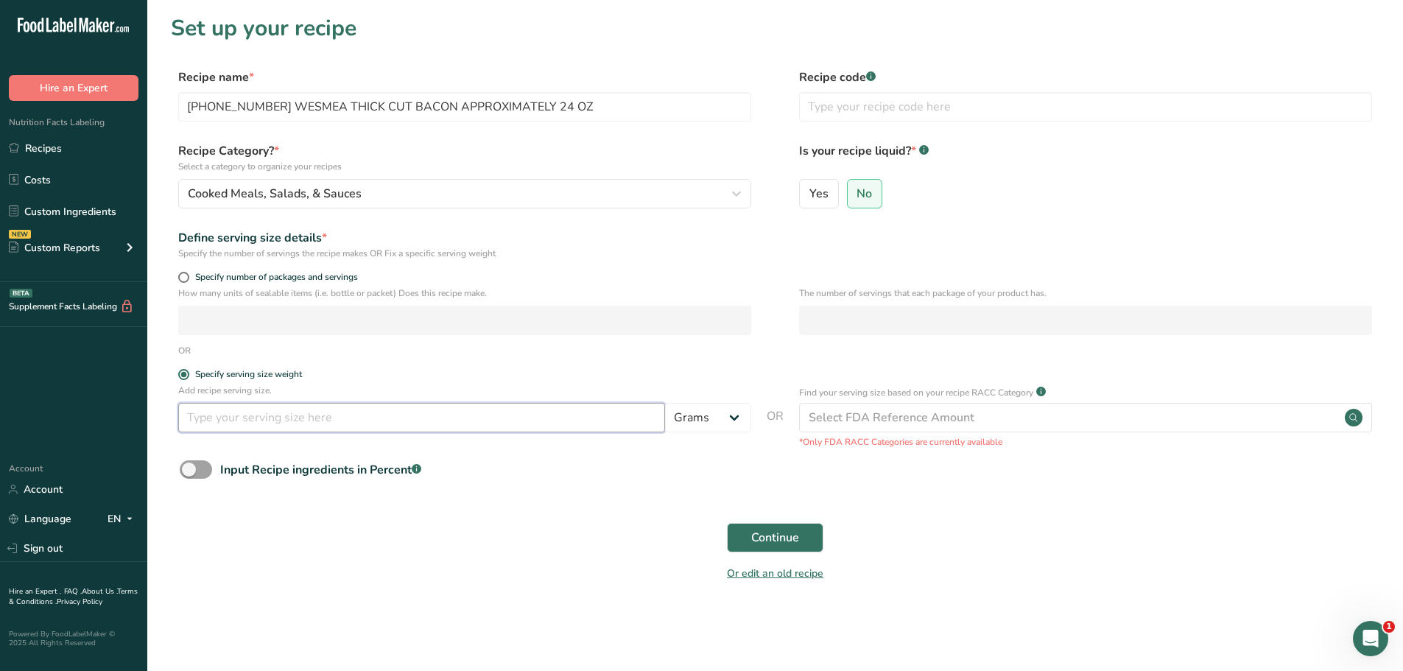
click at [205, 417] on input "number" at bounding box center [421, 417] width 487 height 29
type input "100"
click at [769, 547] on button "Continue" at bounding box center [775, 537] width 96 height 29
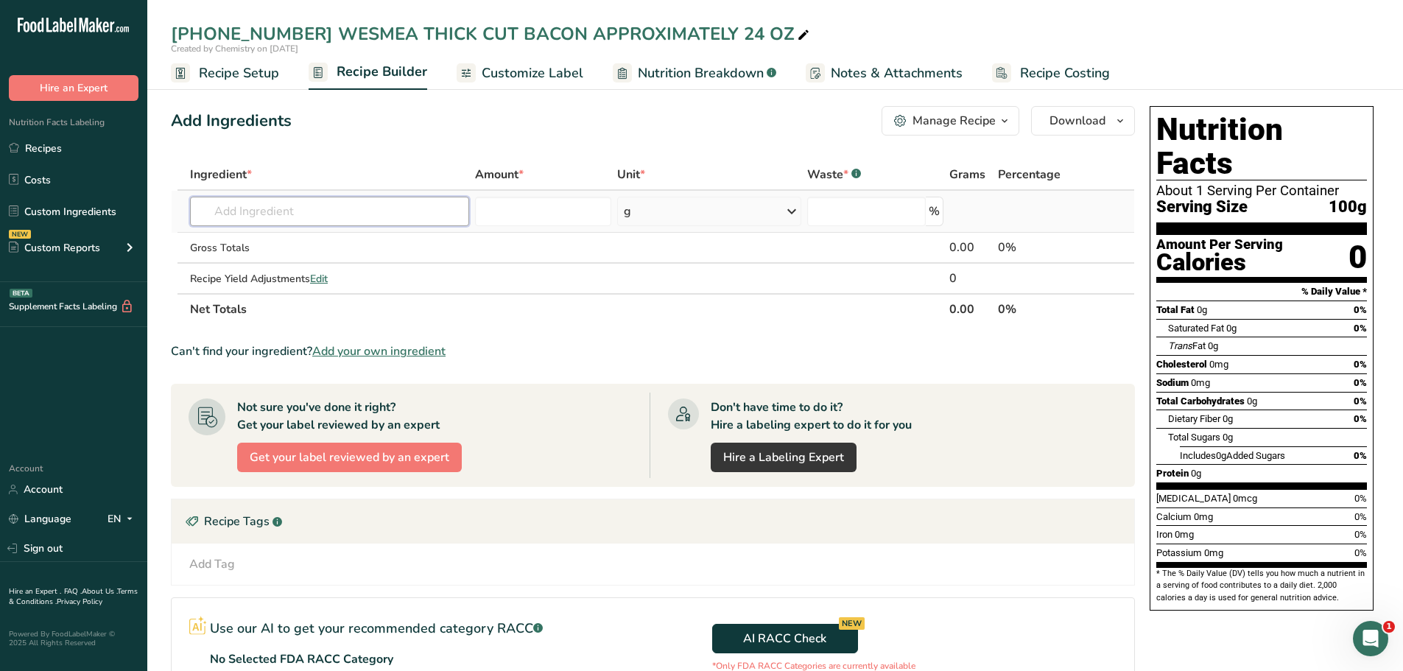
click at [328, 205] on input "text" at bounding box center [329, 211] width 279 height 29
paste input "25-477708-001 WESMEA THICK CUT BACON APPROXIMATELY 24 OZ"
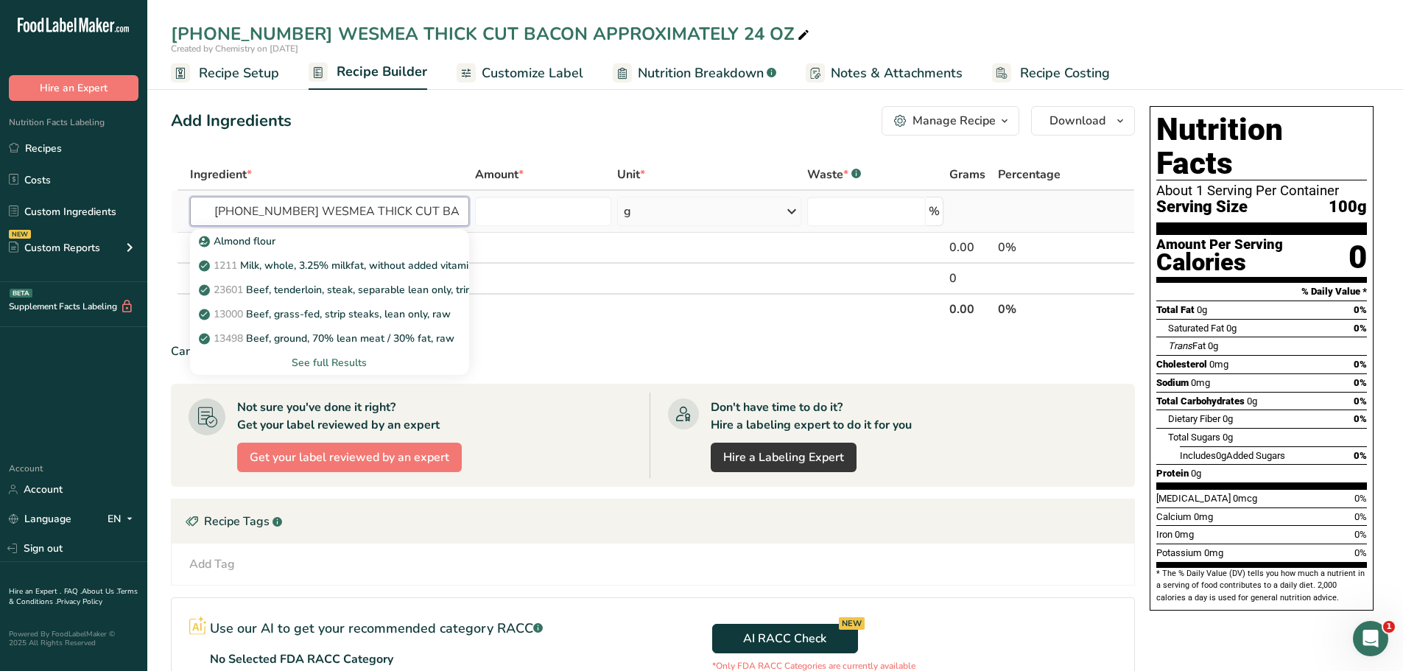
scroll to position [0, 140]
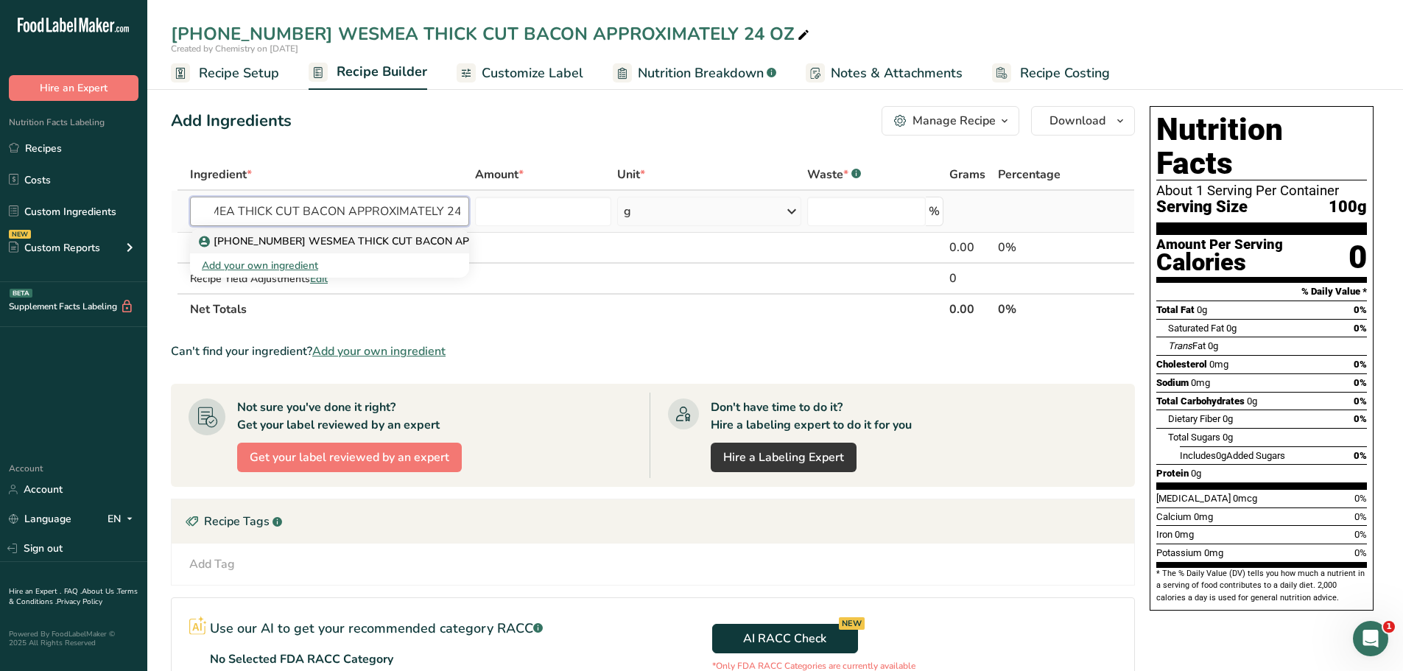
type input "25-477708-001 WESMEA THICK CUT BACON APPROXIMATELY 24 OZ"
click at [349, 244] on p "25-477708-001 WESMEA THICK CUT BACON APPROXIMATELY 24 OZ" at bounding box center [386, 240] width 368 height 15
type input "25-477708-001 WESMEA THICK CUT BACON APPROXIMATELY 24 OZ"
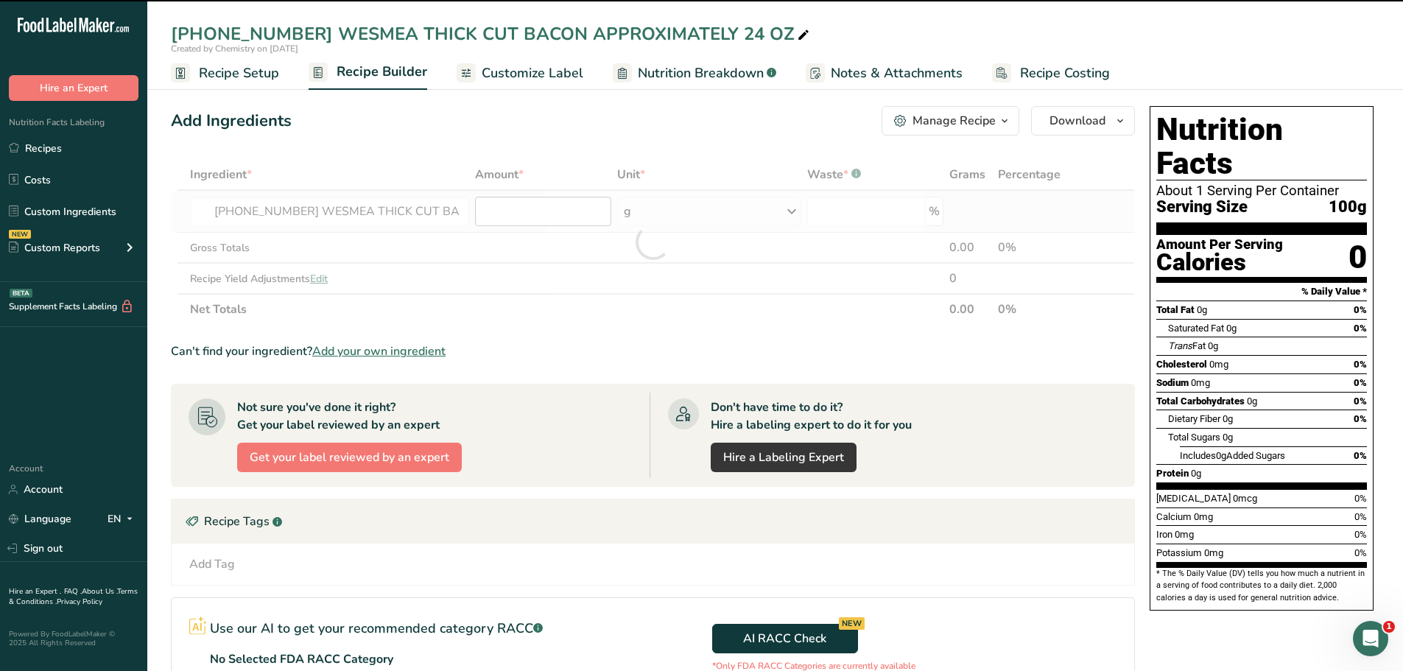
type input "0"
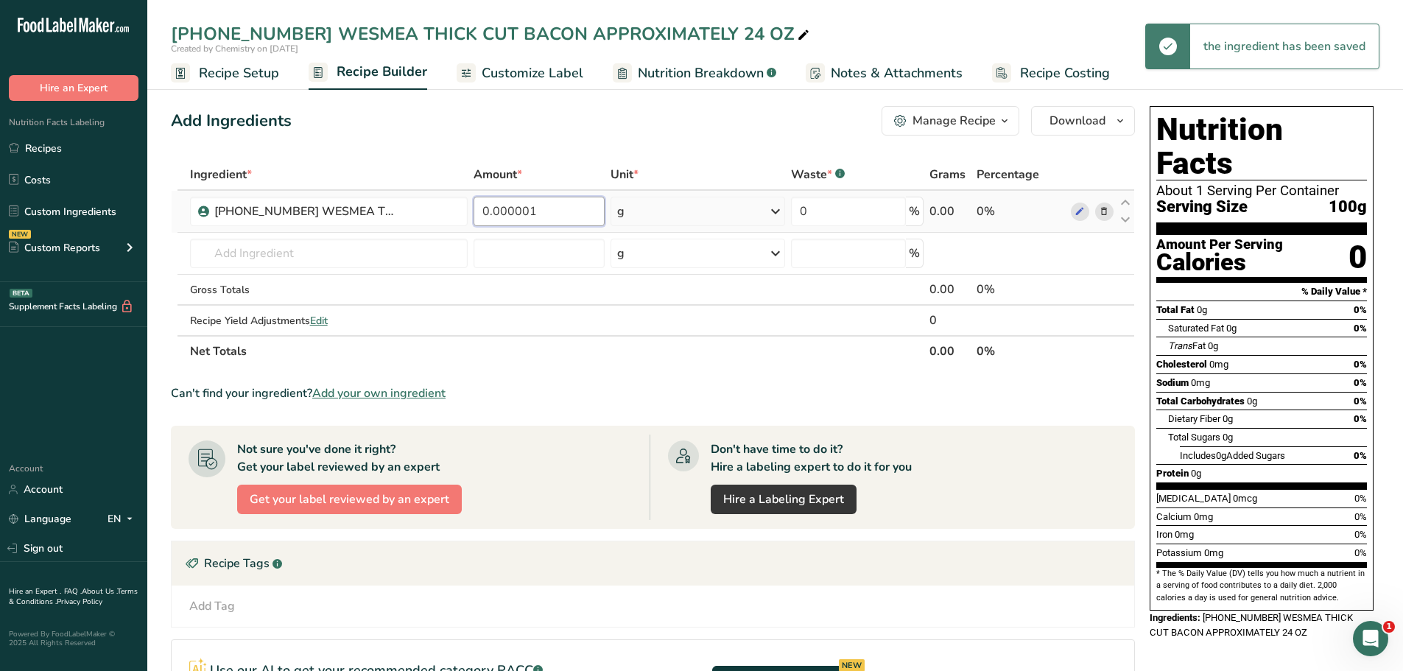
click at [522, 211] on input "0.000001" at bounding box center [539, 211] width 132 height 29
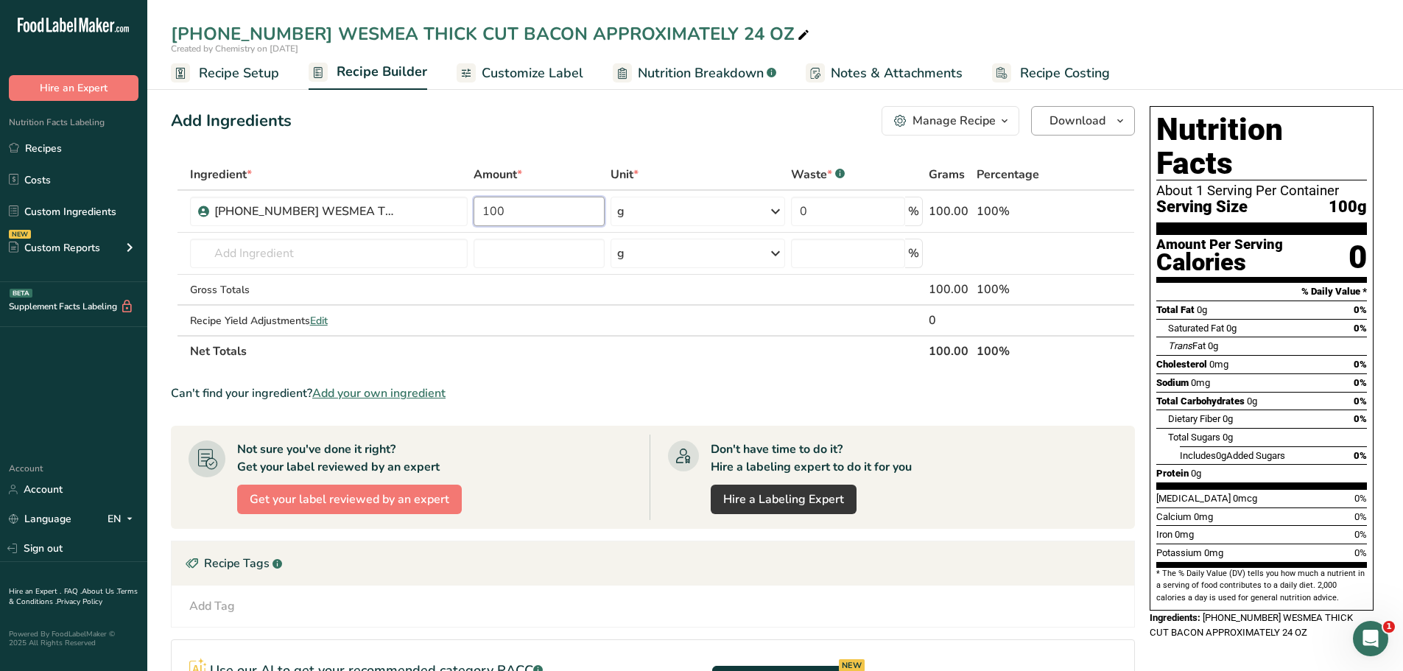
type input "100"
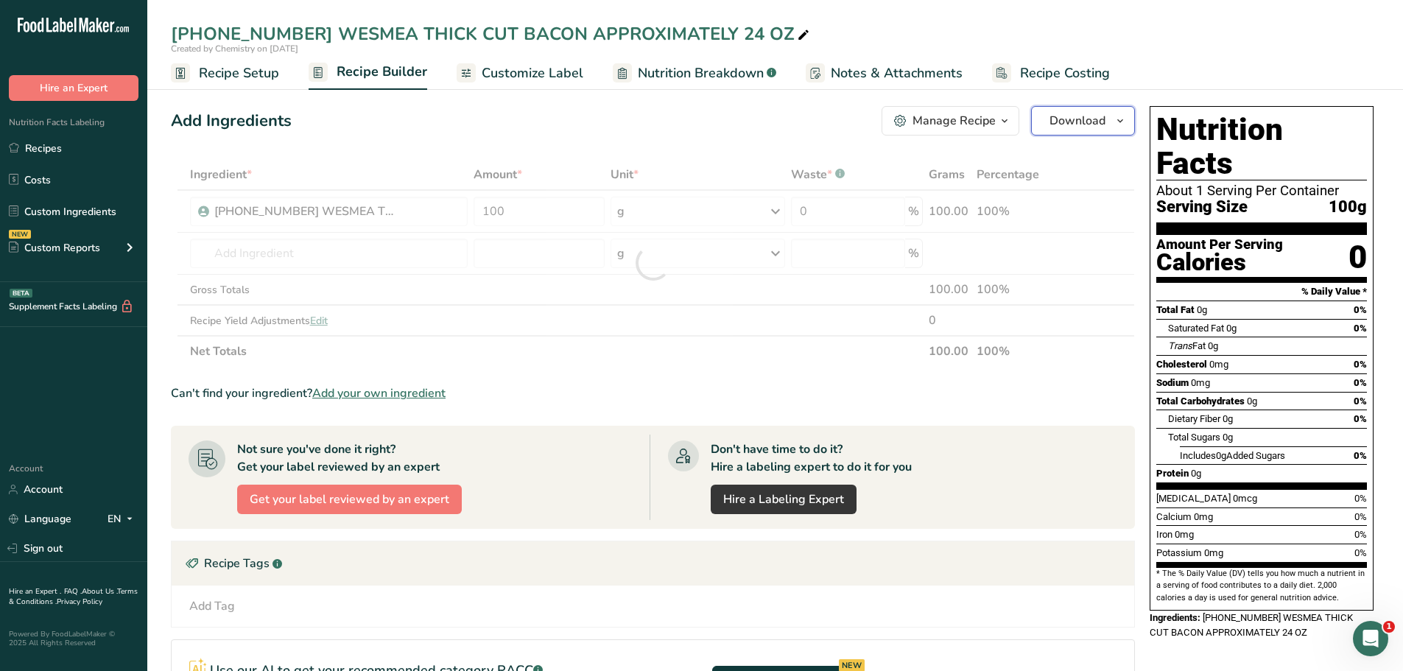
click at [1126, 117] on span "button" at bounding box center [1120, 121] width 18 height 18
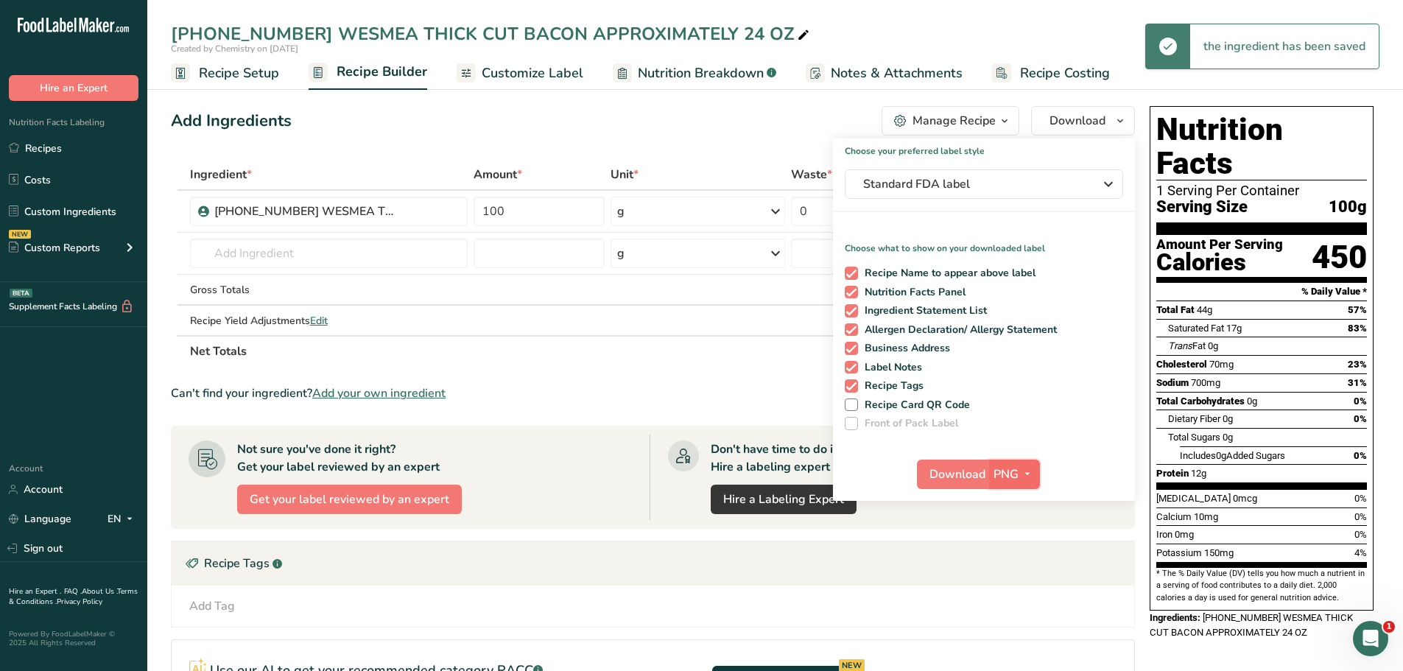
click at [1020, 474] on span "button" at bounding box center [1027, 474] width 18 height 18
click at [1026, 571] on link "PDF" at bounding box center [1015, 577] width 47 height 24
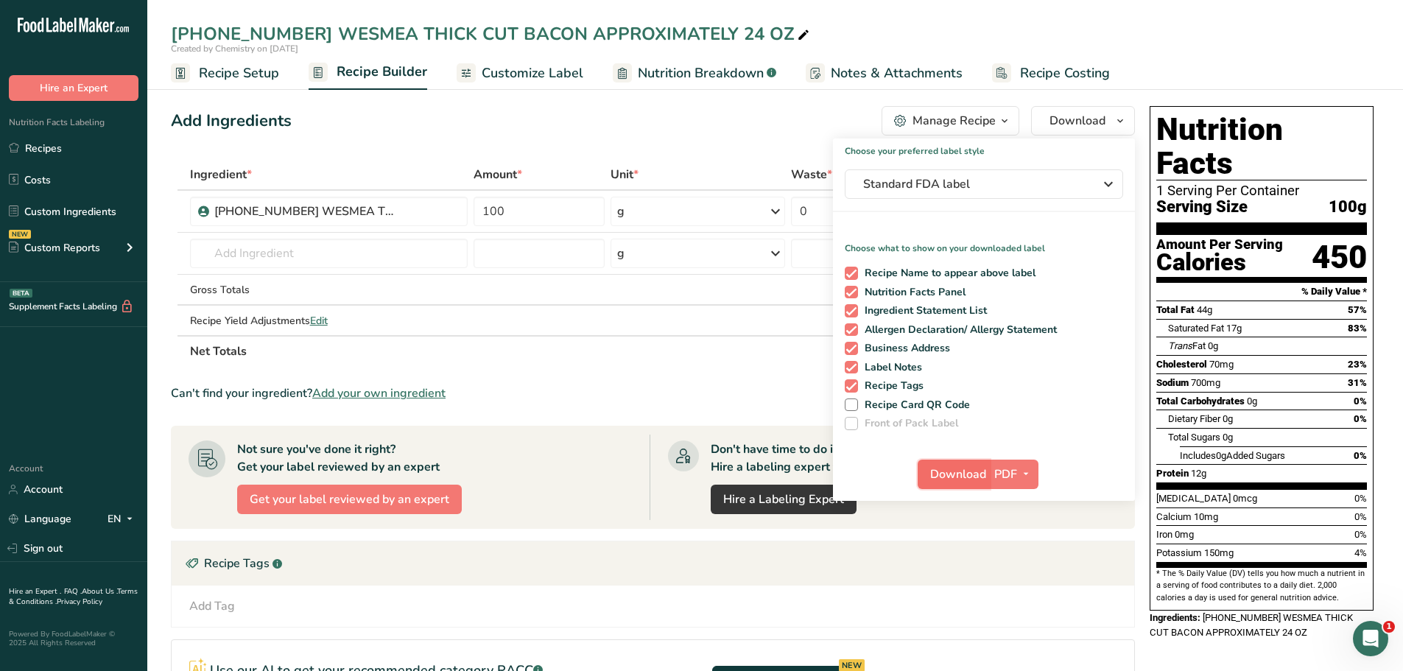
click at [945, 469] on span "Download" at bounding box center [958, 474] width 56 height 18
click at [102, 205] on link "Custom Ingredients" at bounding box center [73, 211] width 147 height 28
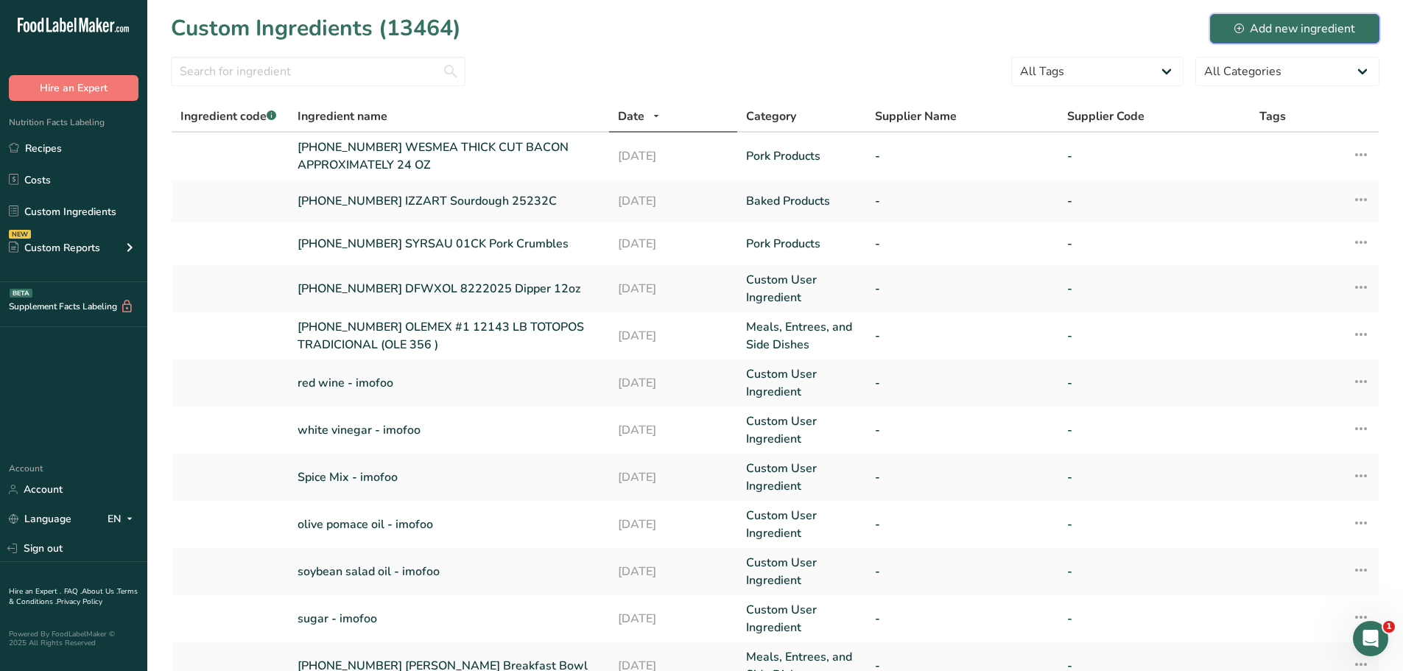
click at [1264, 26] on div "Add new ingredient" at bounding box center [1294, 29] width 121 height 18
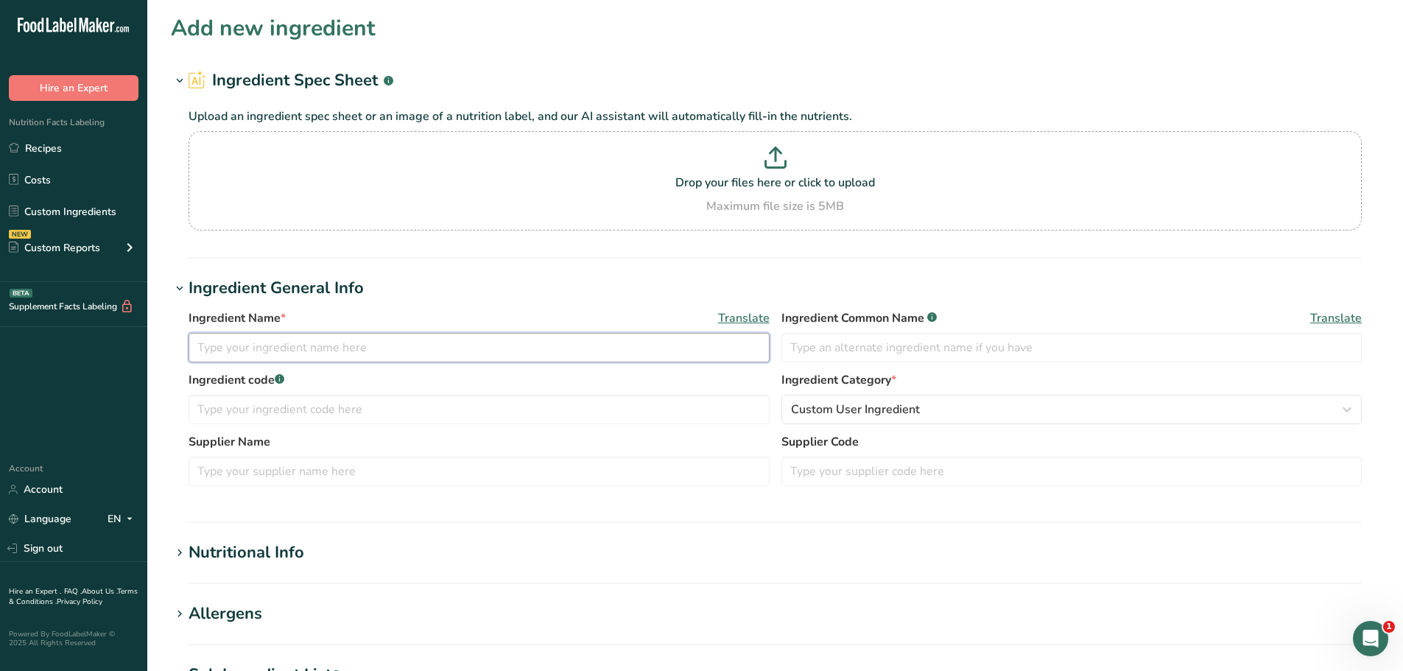
click at [227, 358] on input "text" at bounding box center [478, 347] width 581 height 29
click at [385, 342] on input "25-475703-001 BAKBAR" at bounding box center [478, 347] width 581 height 29
paste input "Burger Bun, 25.008, 8/18/25, #4377"
type input "25-475703-001 BAKBAR Burger Bun, 25.008, 8/18/25, #4377"
click at [853, 411] on span "Custom User Ingredient" at bounding box center [855, 410] width 129 height 18
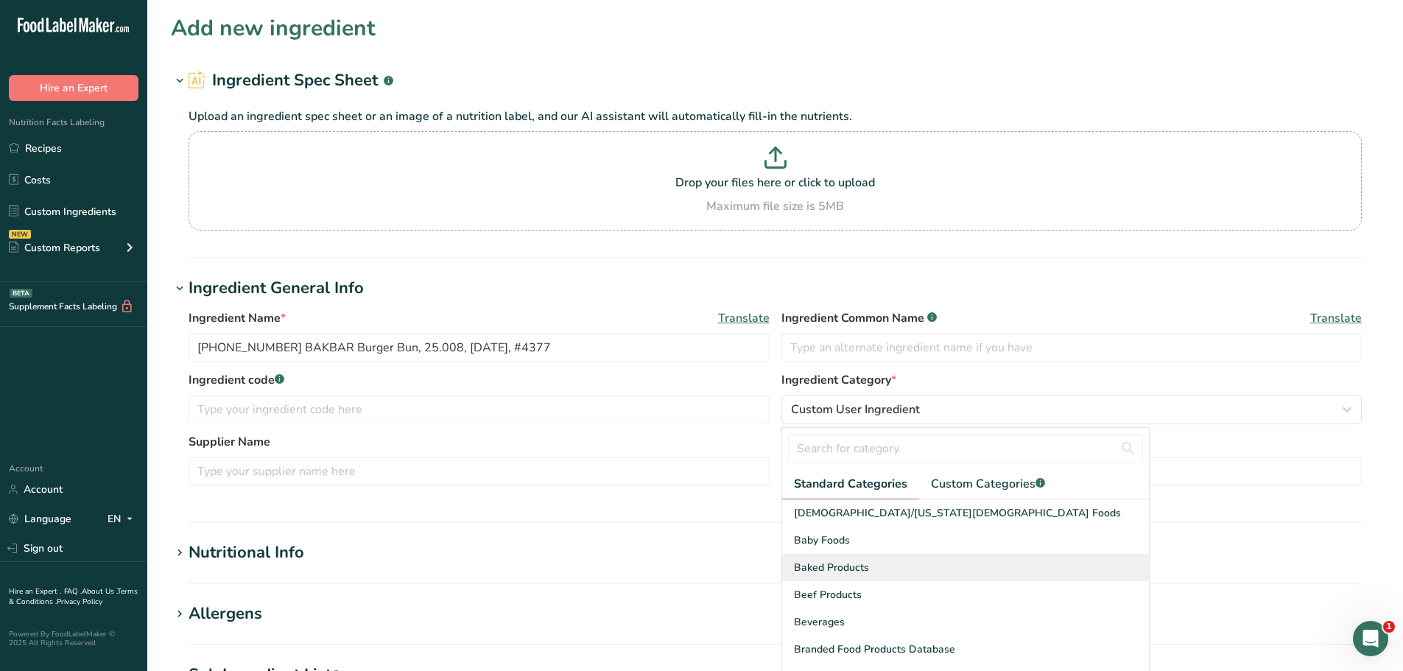
click at [840, 557] on div "Baked Products" at bounding box center [965, 567] width 367 height 27
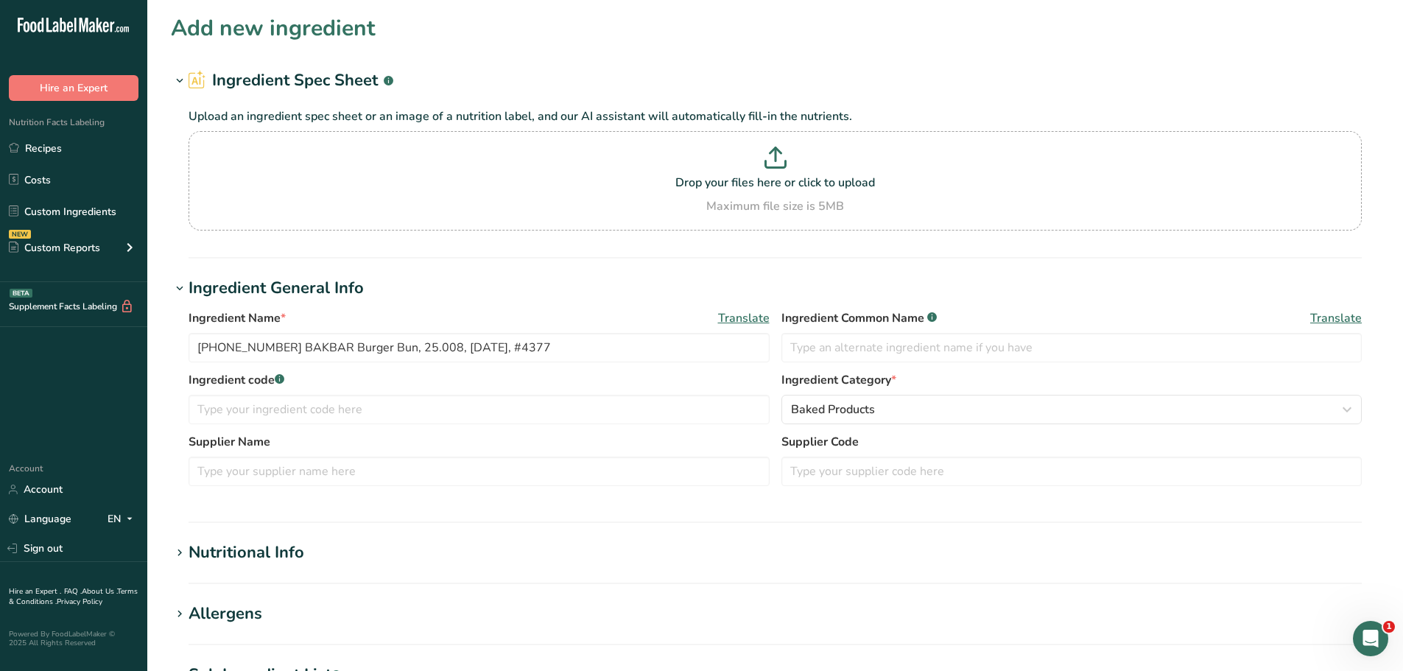
click at [259, 556] on div "Nutritional Info" at bounding box center [246, 552] width 116 height 24
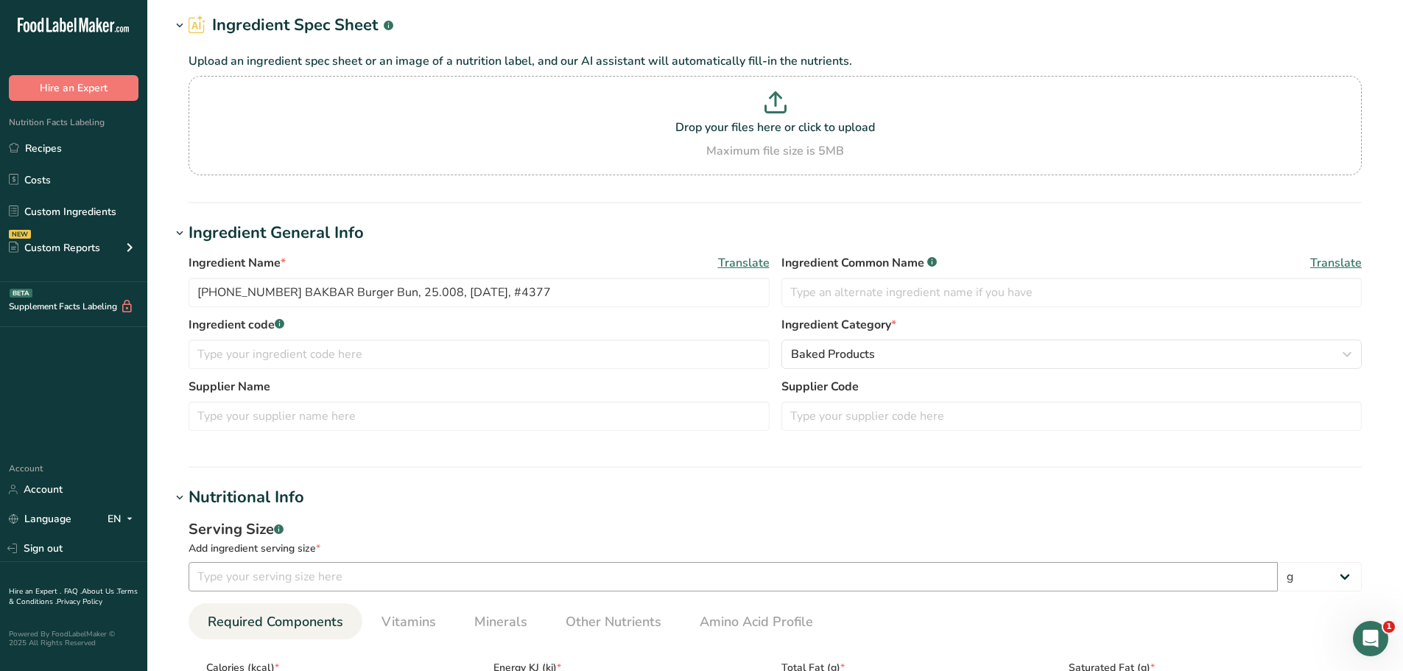
scroll to position [147, 0]
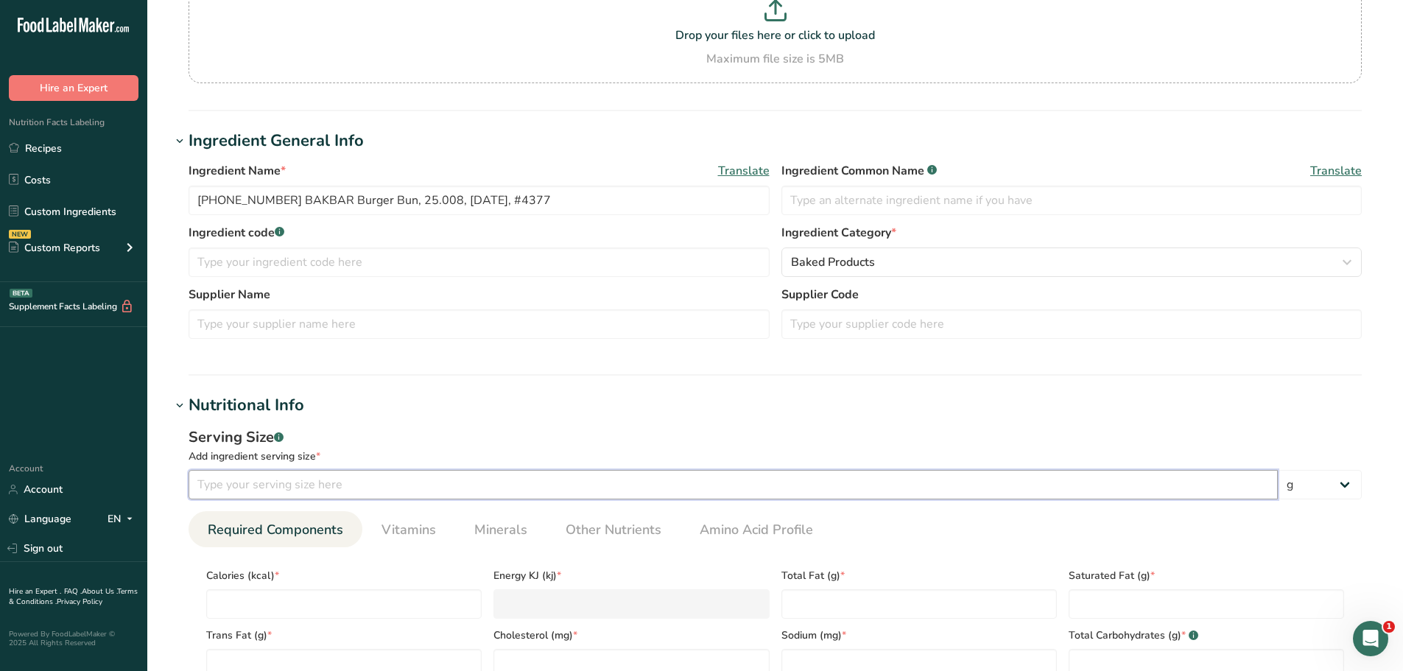
click at [322, 485] on input "number" at bounding box center [732, 484] width 1089 height 29
type input "100"
click at [412, 388] on section "Add new ingredient Ingredient Spec Sheet .a-a{fill:#347362;}.b-a{fill:#fff;} Up…" at bounding box center [774, 564] width 1255 height 1422
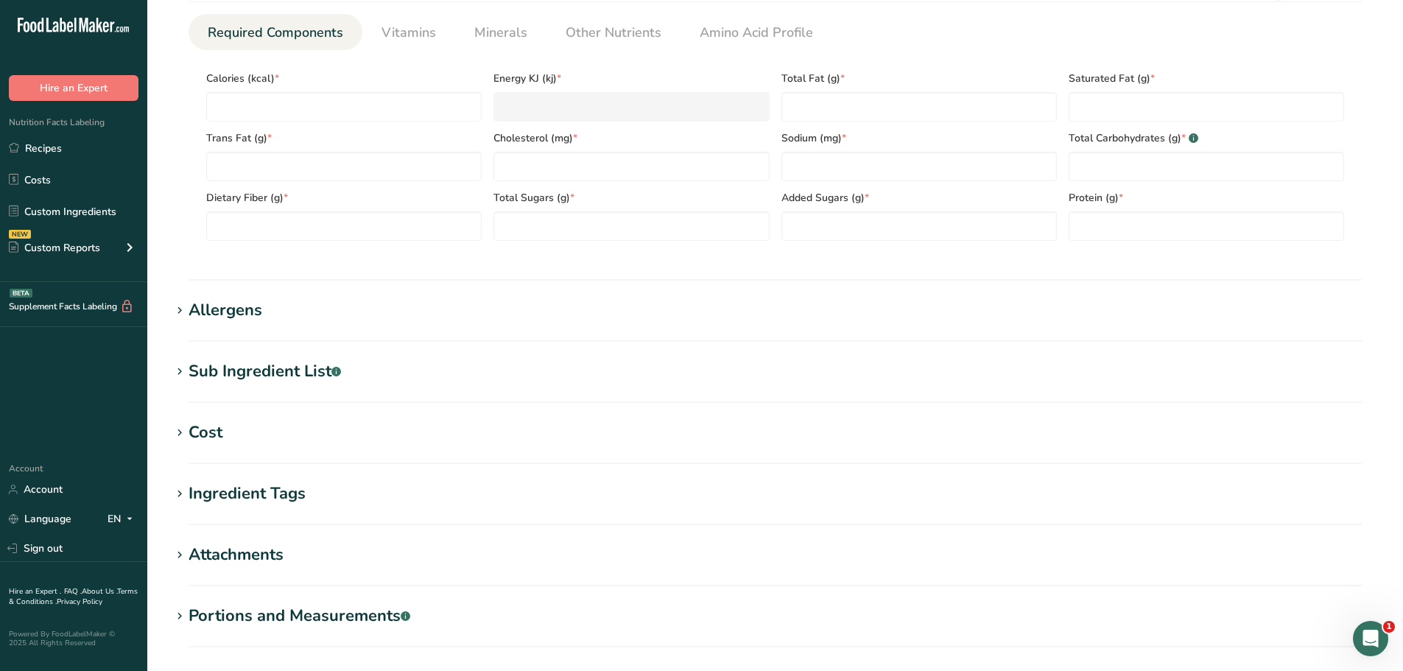
scroll to position [663, 0]
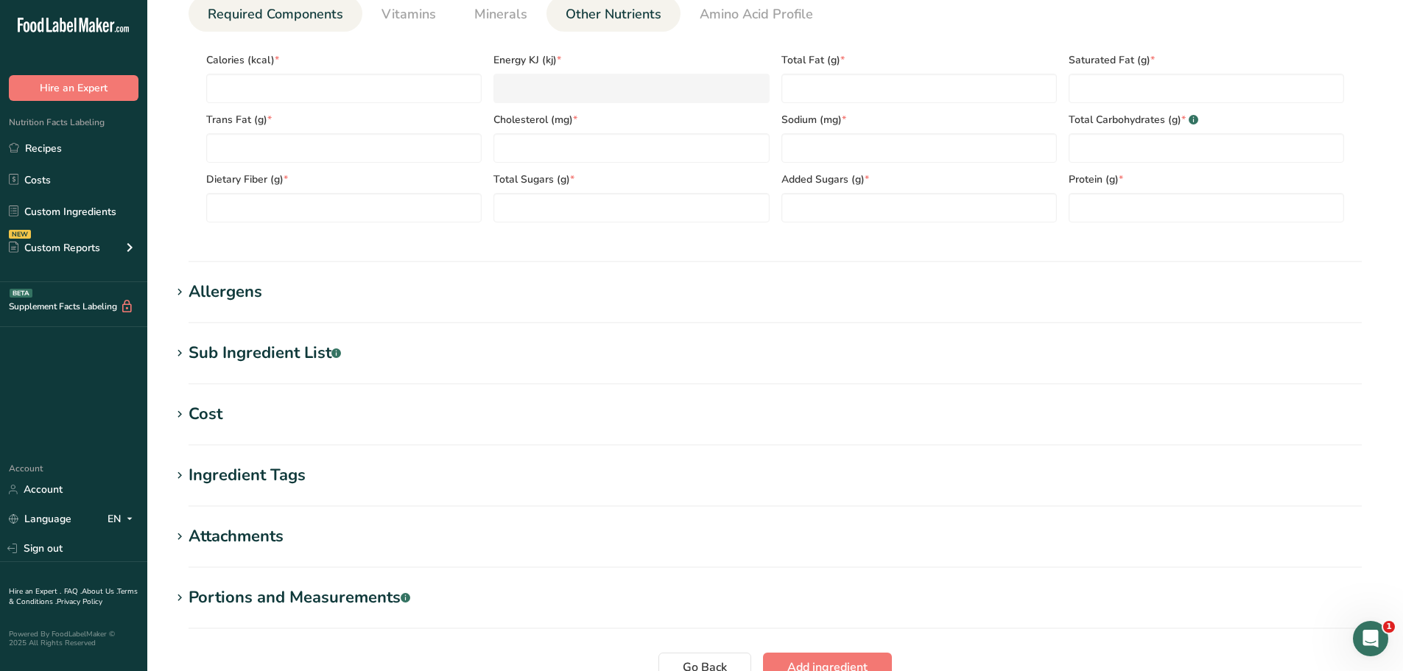
click at [616, 21] on span "Other Nutrients" at bounding box center [613, 14] width 96 height 20
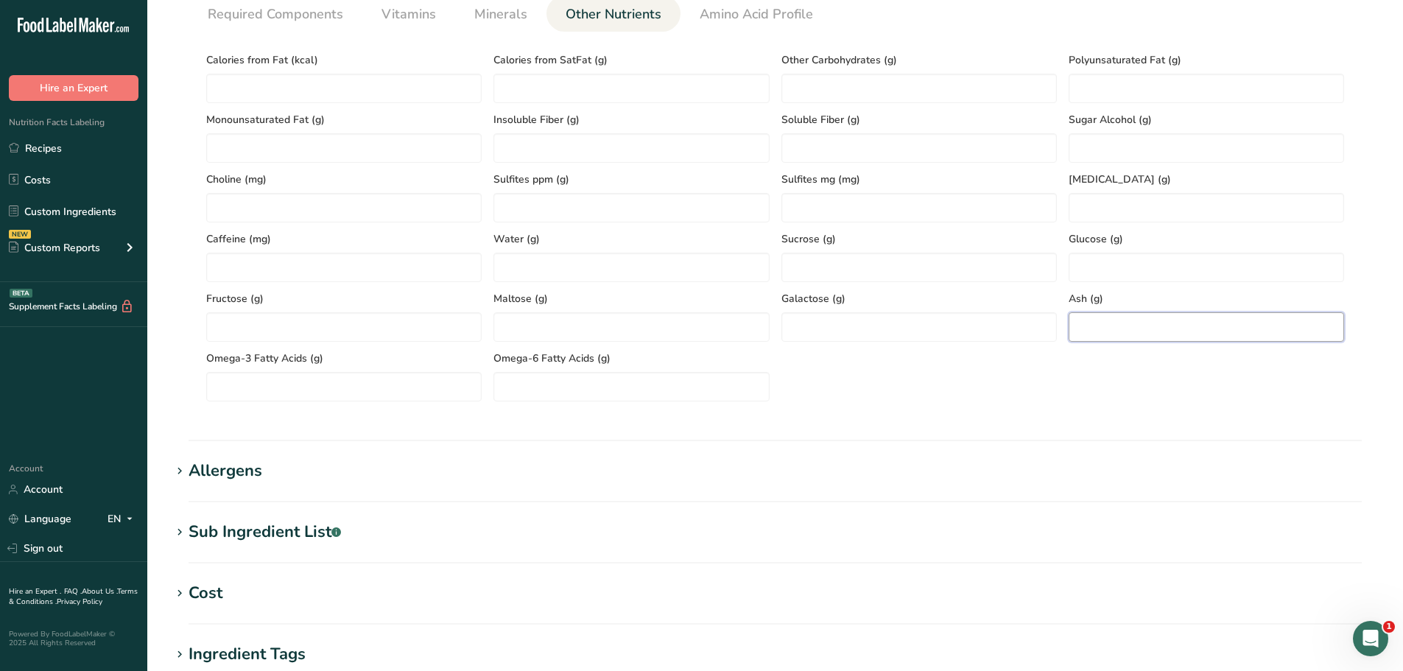
click at [1099, 314] on input "number" at bounding box center [1205, 326] width 275 height 29
paste input "1.74"
type input "1.74"
click at [251, 16] on span "Required Components" at bounding box center [275, 14] width 135 height 20
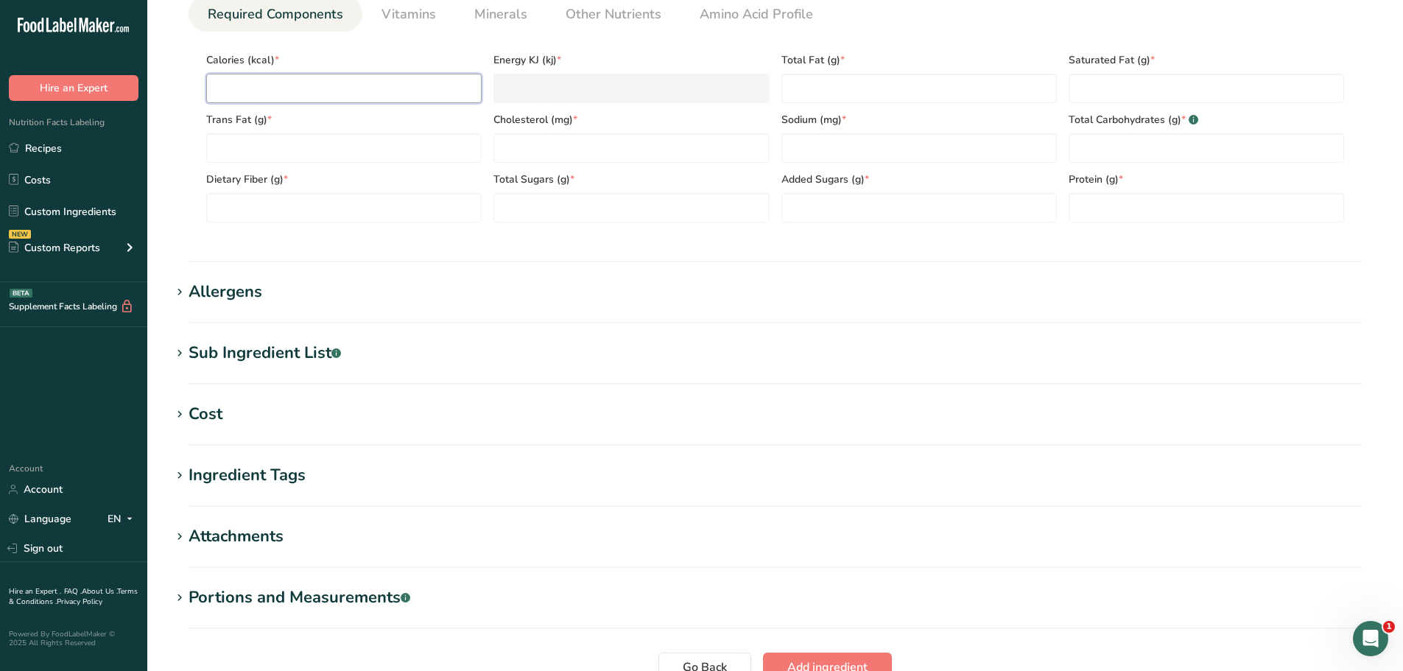
click at [222, 91] on input "number" at bounding box center [343, 88] width 275 height 29
paste input "338.54"
type input "338.54"
type KJ "1416.5"
type input "338.54"
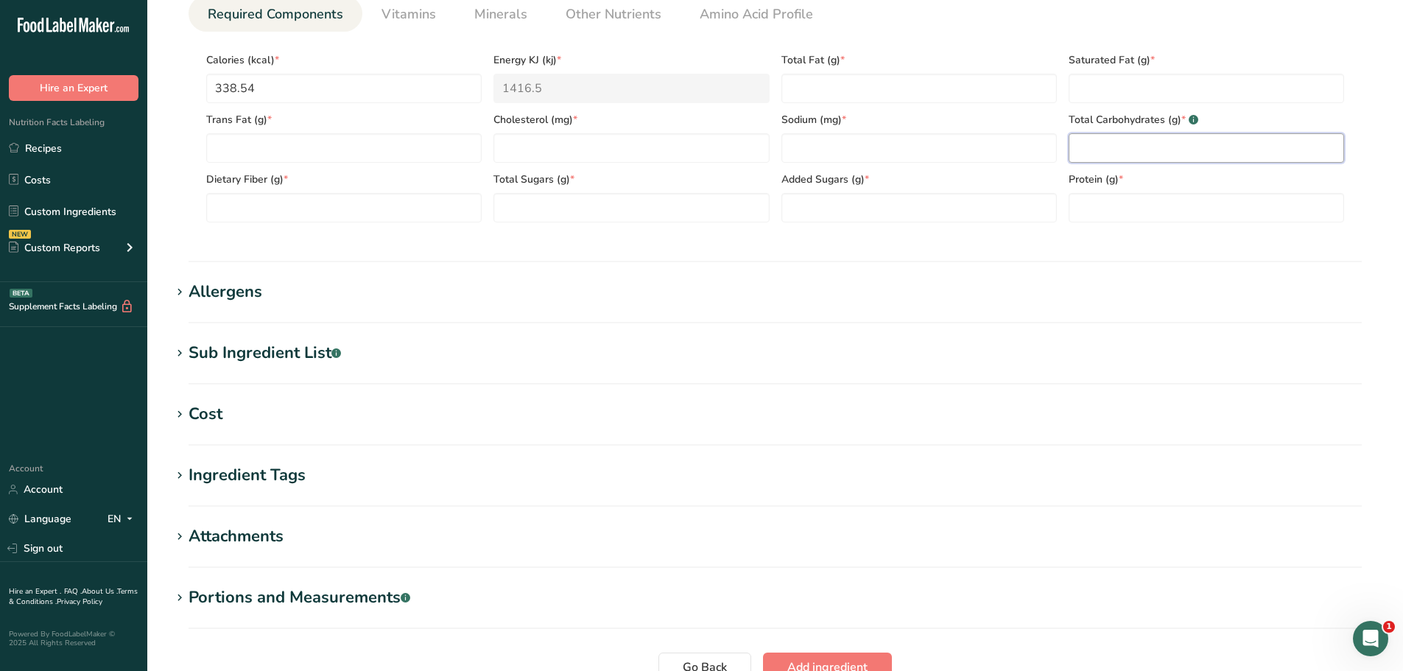
click at [1107, 152] on Carbohydrates "number" at bounding box center [1205, 147] width 275 height 29
paste Carbohydrates "53.08"
type Carbohydrates "53.08"
click at [568, 147] on input "number" at bounding box center [630, 147] width 275 height 29
paste input "31.71"
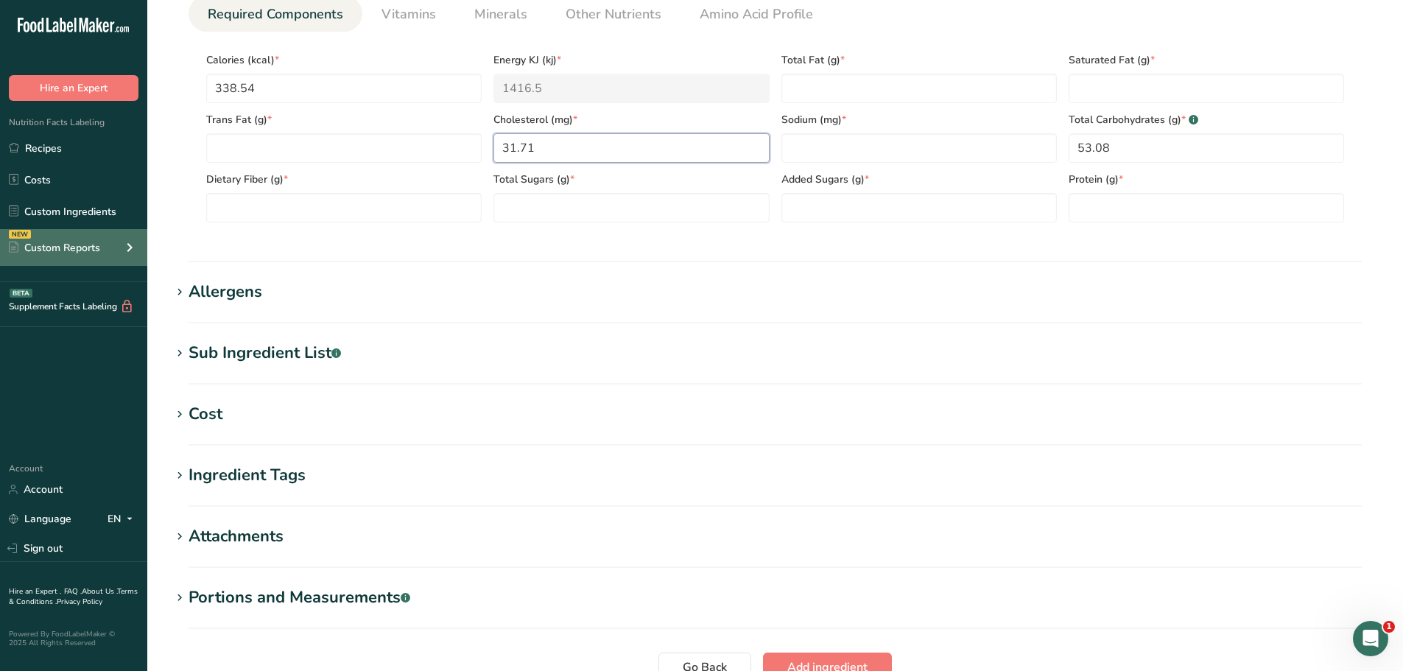
type input "31.71"
click at [345, 202] on Fiber "number" at bounding box center [343, 207] width 275 height 29
paste Fiber "1.51"
type Fiber "1.51"
click at [621, 19] on span "Other Nutrients" at bounding box center [613, 14] width 96 height 20
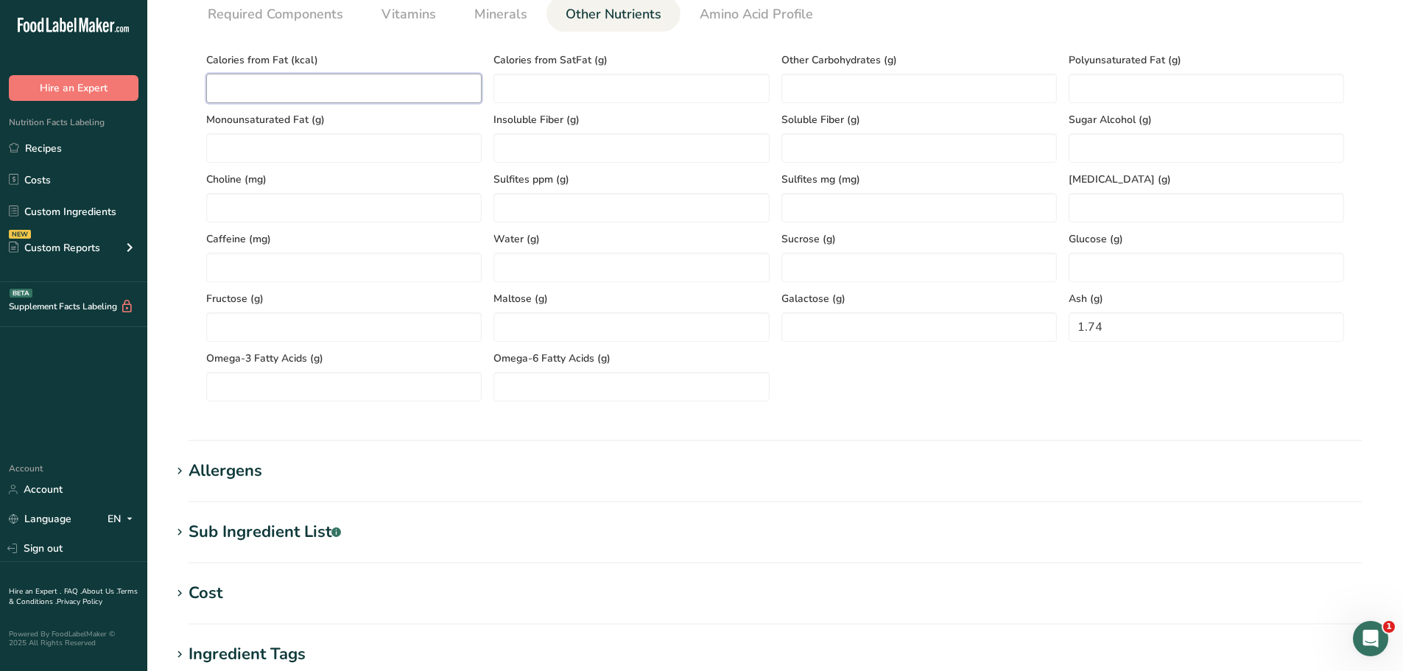
click at [232, 96] on Fat "number" at bounding box center [343, 88] width 275 height 29
paste Fat "85.14"
type Fat "85.14"
click at [310, 23] on span "Required Components" at bounding box center [275, 14] width 135 height 20
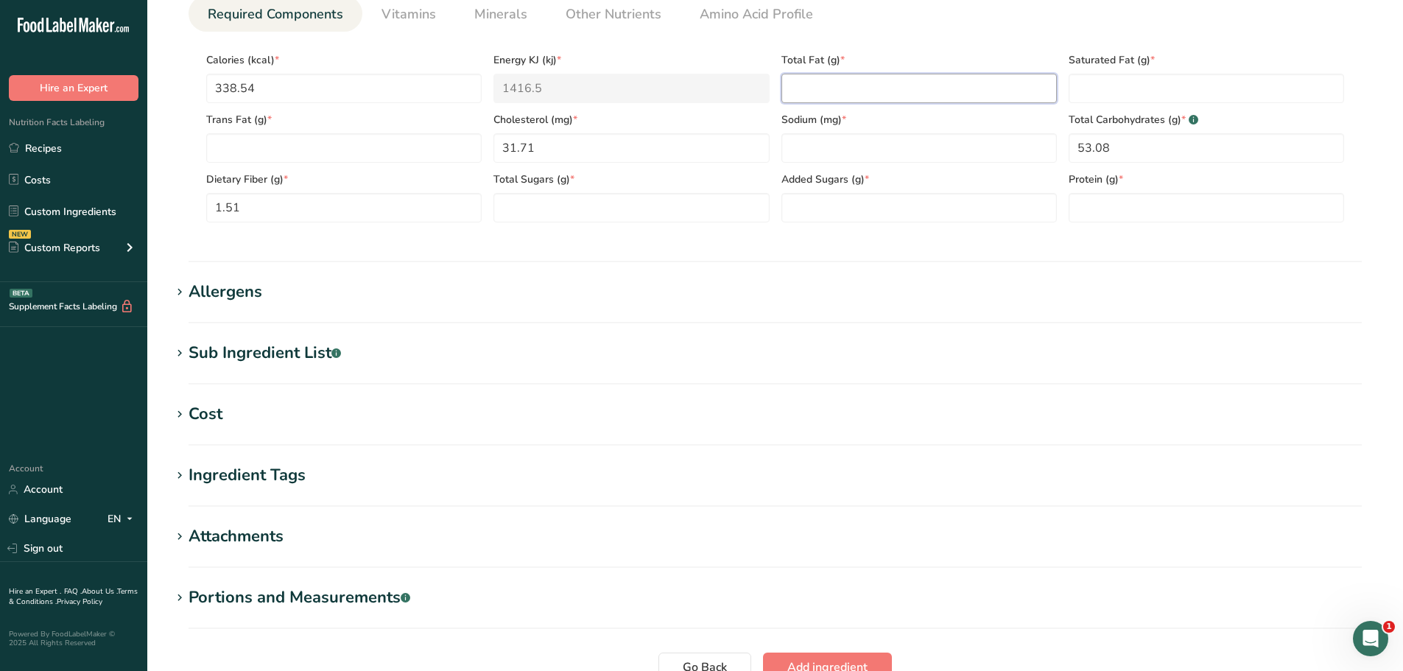
click at [899, 82] on Fat "number" at bounding box center [918, 88] width 275 height 29
paste Fat "9.46"
type Fat "9.46"
click at [495, 13] on span "Minerals" at bounding box center [500, 14] width 53 height 20
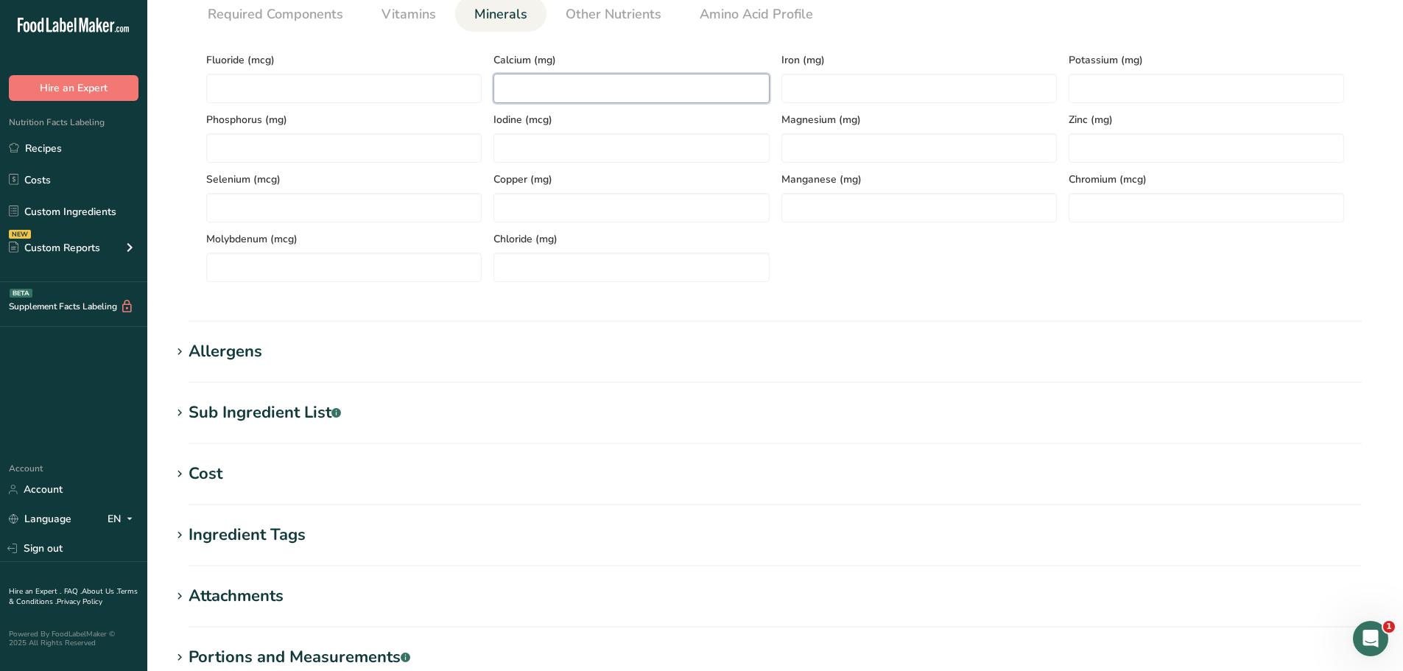
click at [520, 88] on input "number" at bounding box center [630, 88] width 275 height 29
paste input "48.94"
type input "48.94"
click at [824, 90] on input "number" at bounding box center [918, 88] width 275 height 29
paste input "0.9"
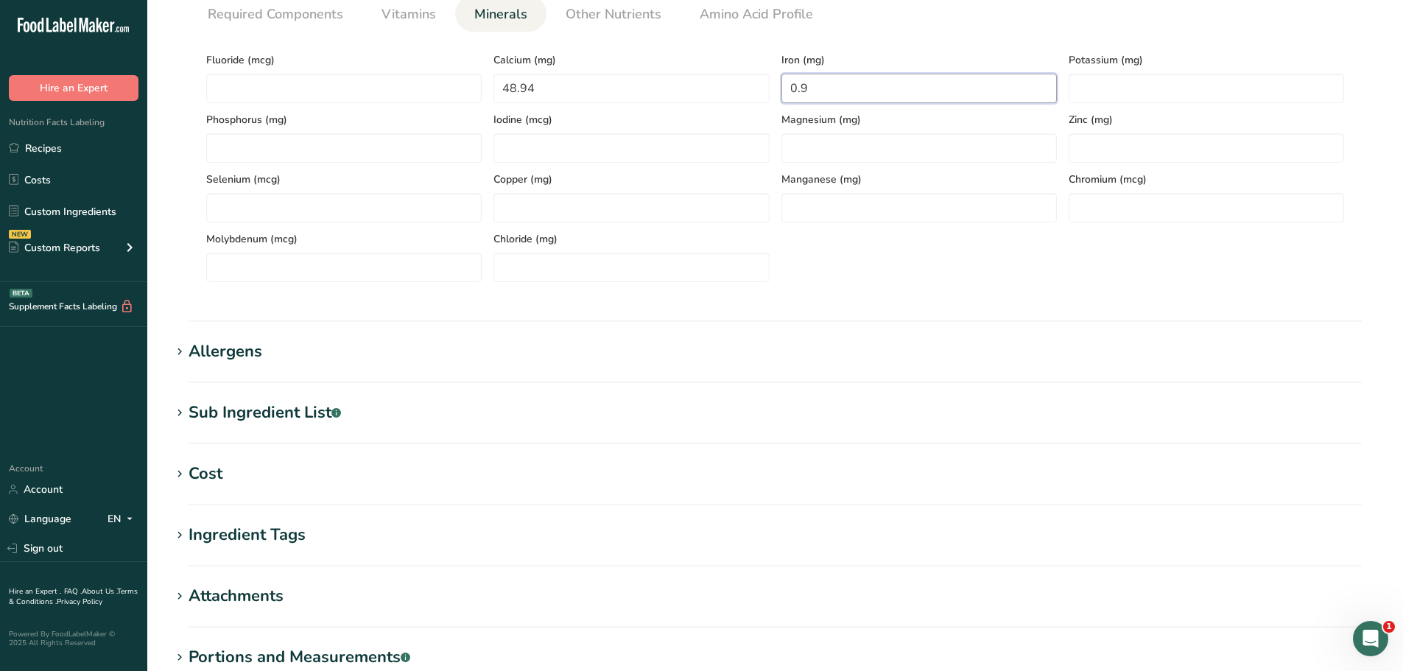
type input "0.9"
click at [1157, 92] on input "number" at bounding box center [1205, 88] width 275 height 29
paste input "136.98"
type input "136.98"
click at [282, 16] on span "Required Components" at bounding box center [275, 14] width 135 height 20
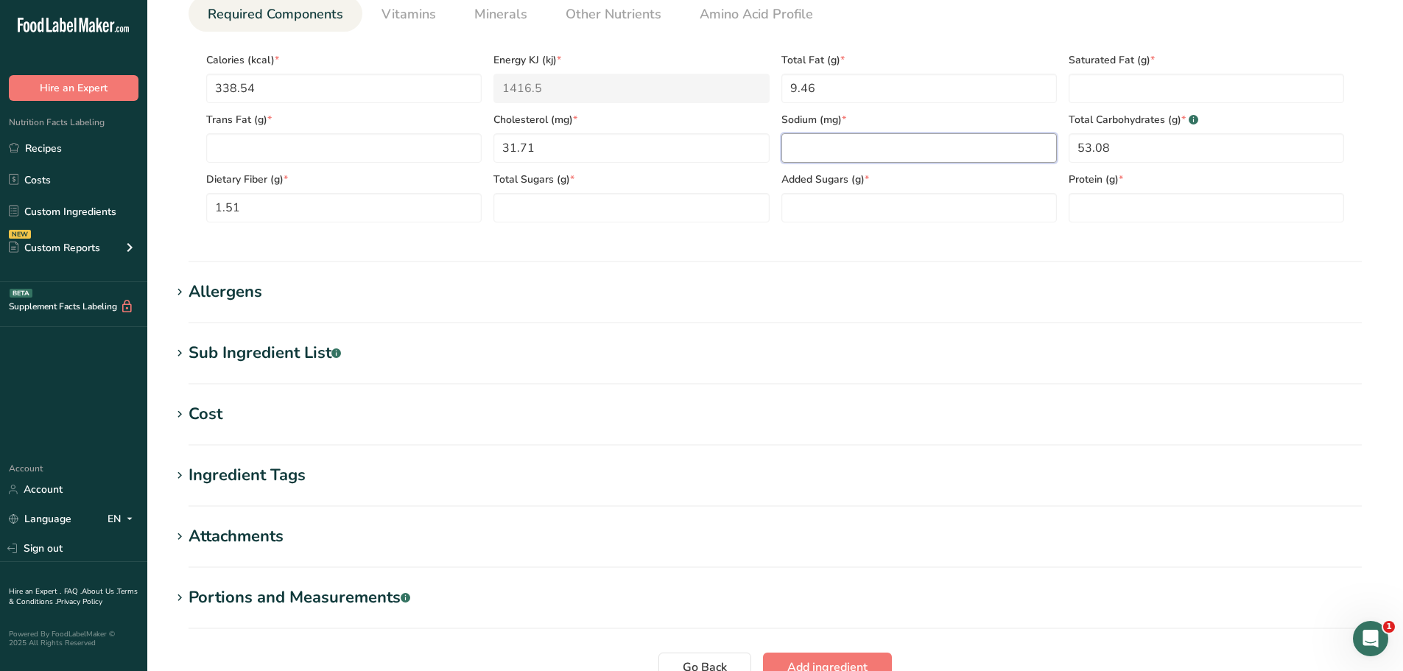
click at [885, 161] on input "number" at bounding box center [918, 147] width 275 height 29
paste input "415.08"
type input "415.08"
click at [580, 18] on span "Other Nutrients" at bounding box center [613, 14] width 96 height 20
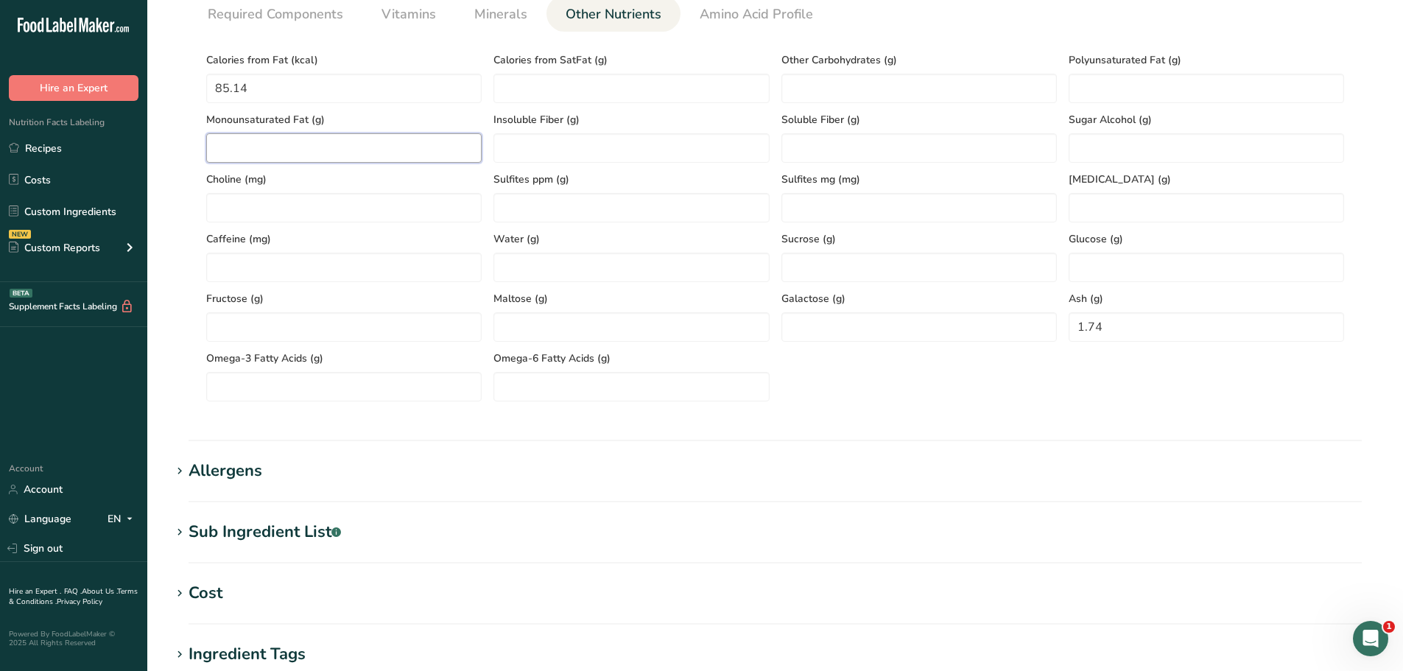
click at [281, 143] on Fat "number" at bounding box center [343, 147] width 275 height 29
paste Fat "4.59"
type Fat "4.59"
click at [1085, 74] on Fat "number" at bounding box center [1205, 88] width 275 height 29
paste Fat "2.34"
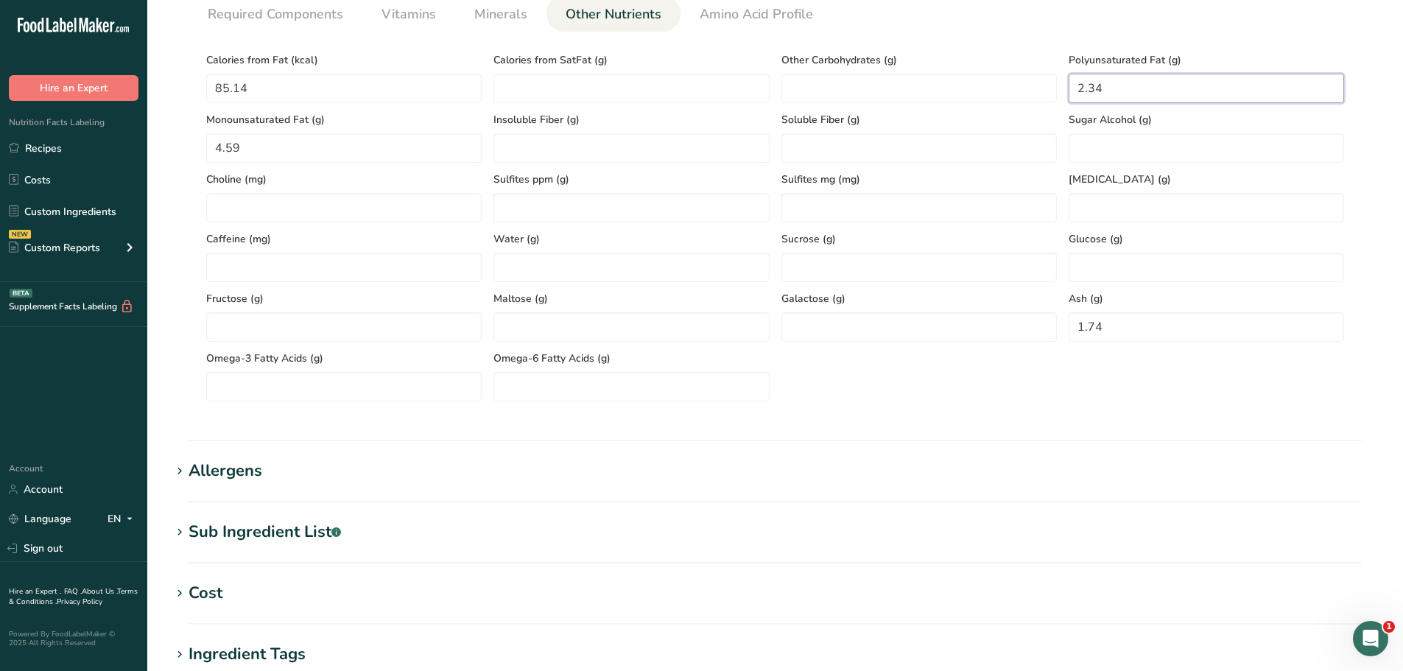
type Fat "2.34"
click at [283, 14] on span "Required Components" at bounding box center [275, 14] width 135 height 20
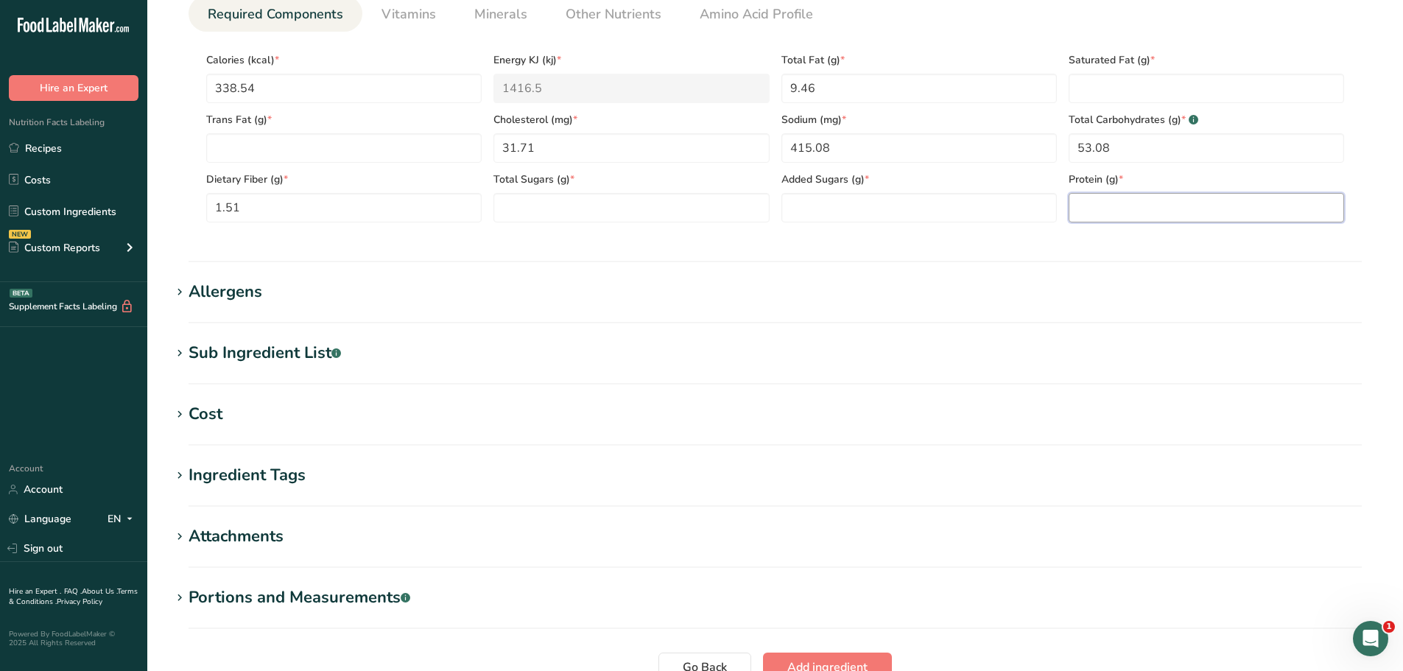
click at [1121, 210] on input "number" at bounding box center [1205, 207] width 275 height 29
paste input "10.27"
type input "10.27"
click at [1109, 94] on Fat "number" at bounding box center [1205, 88] width 275 height 29
paste Fat "2.53"
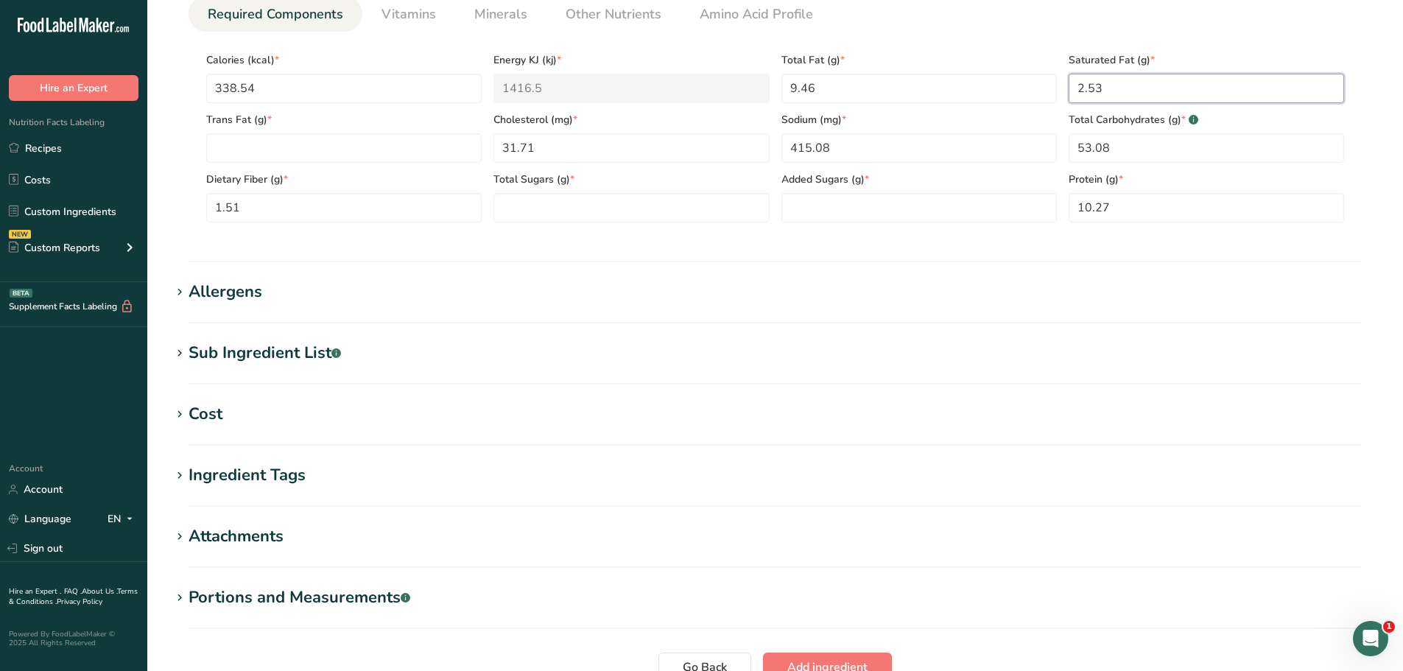
type Fat "2.53"
click at [615, 216] on Sugars "number" at bounding box center [630, 207] width 275 height 29
paste Sugars "11.23"
type Sugars "11.23"
click at [901, 202] on Sugars "number" at bounding box center [918, 207] width 275 height 29
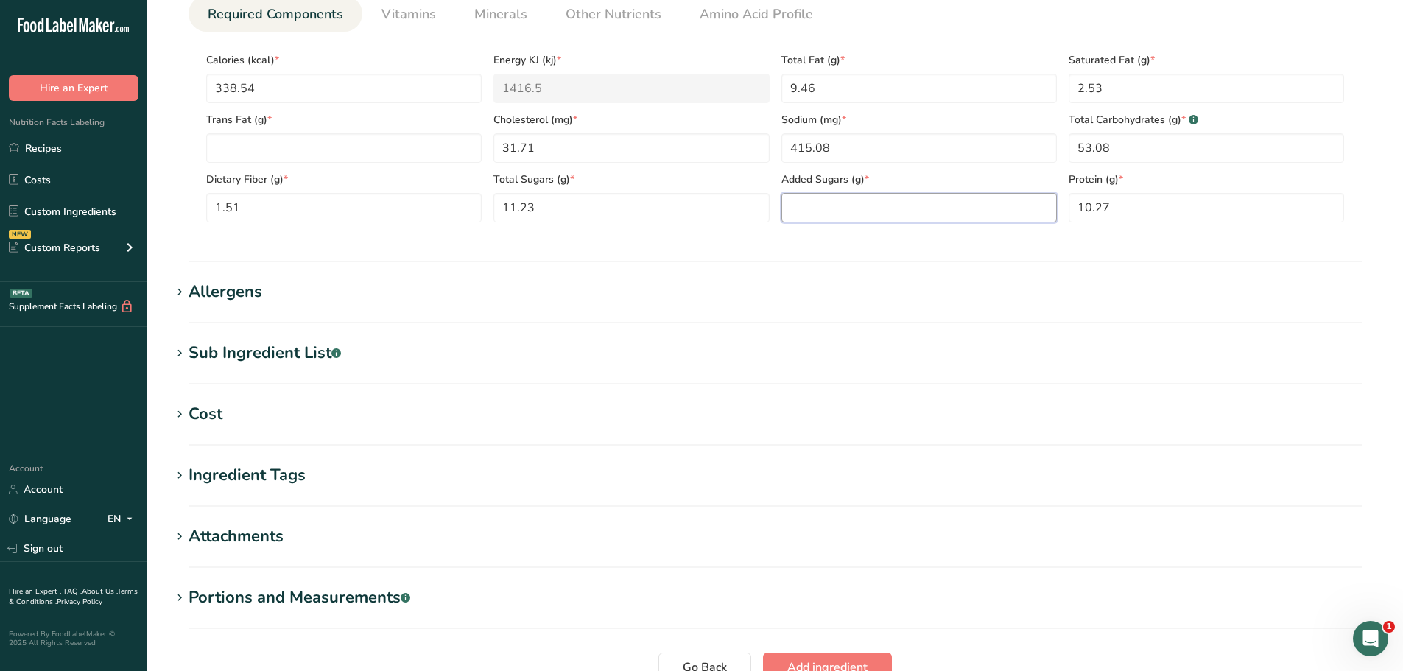
paste Sugars "10.67"
type Sugars "10.67"
click at [409, 17] on span "Vitamins" at bounding box center [408, 14] width 54 height 20
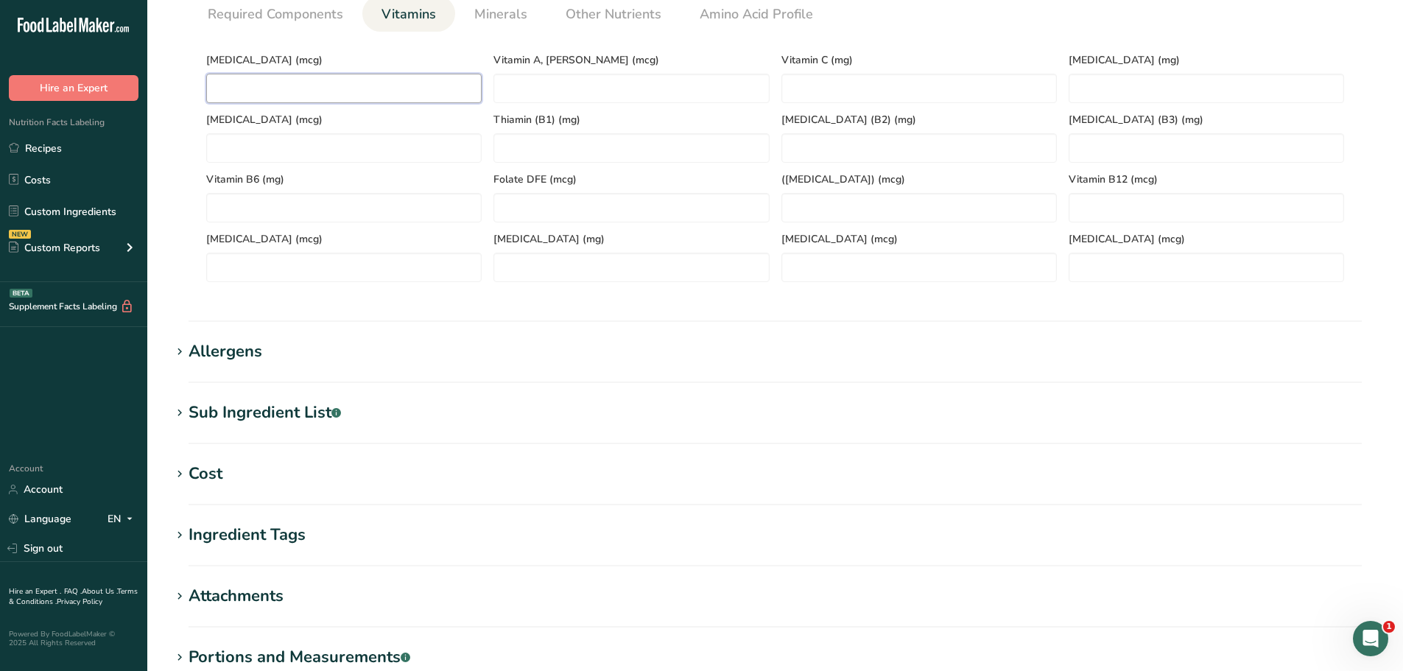
click at [254, 80] on D "number" at bounding box center [343, 88] width 275 height 29
paste D "0.3"
type D "0.3"
click at [233, 27] on link "Required Components" at bounding box center [275, 15] width 147 height 38
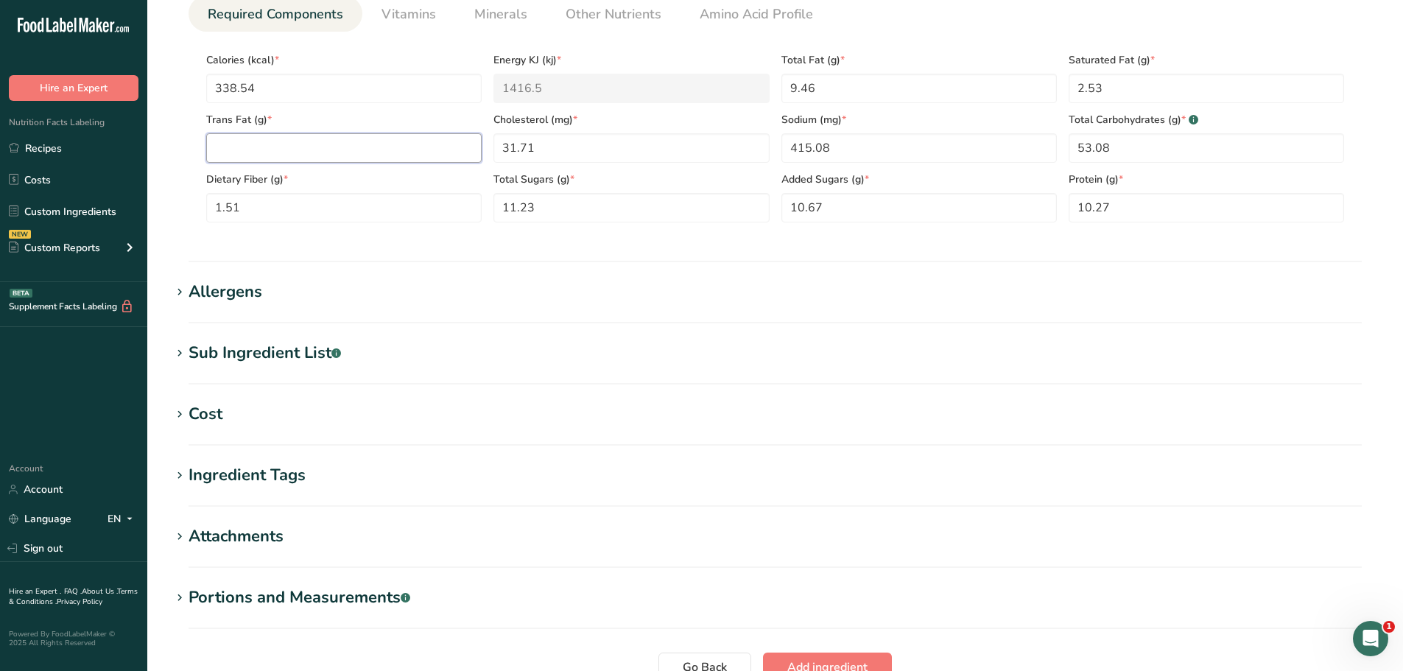
click at [247, 137] on Fat "number" at bounding box center [343, 147] width 275 height 29
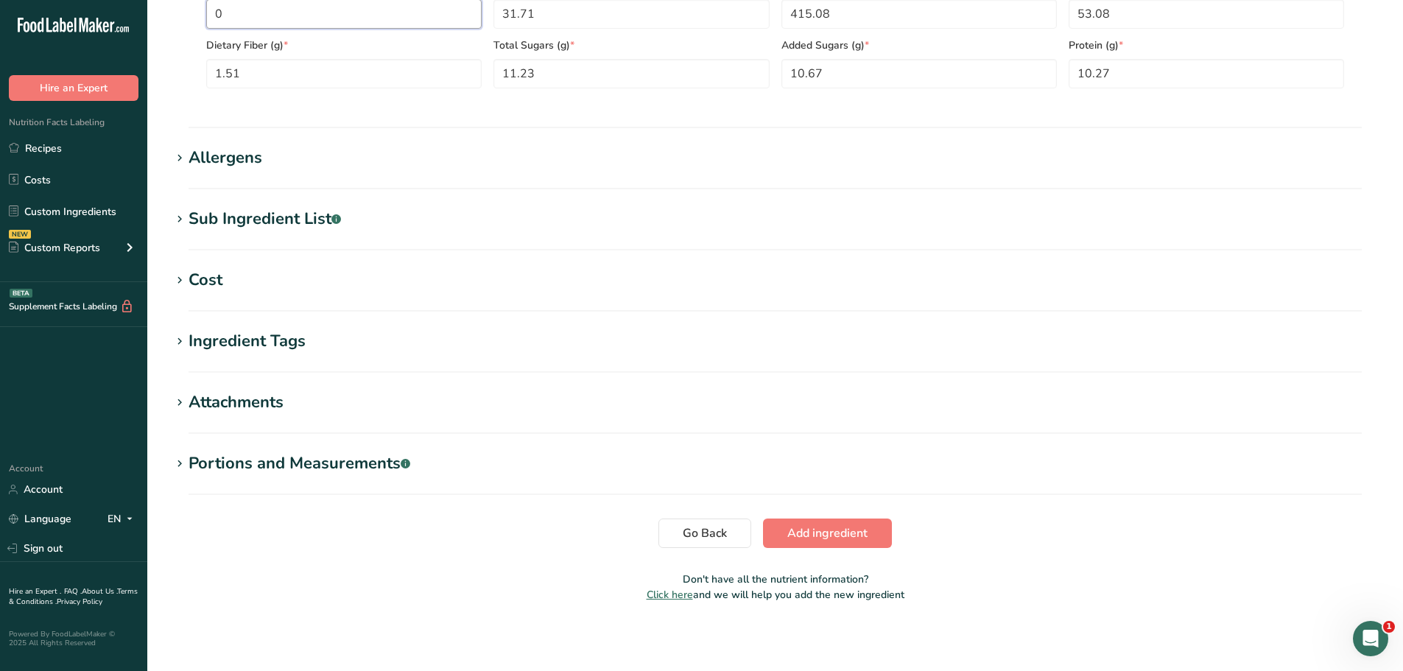
scroll to position [799, 0]
type Fat "0"
click at [806, 523] on span "Add ingredient" at bounding box center [827, 531] width 80 height 18
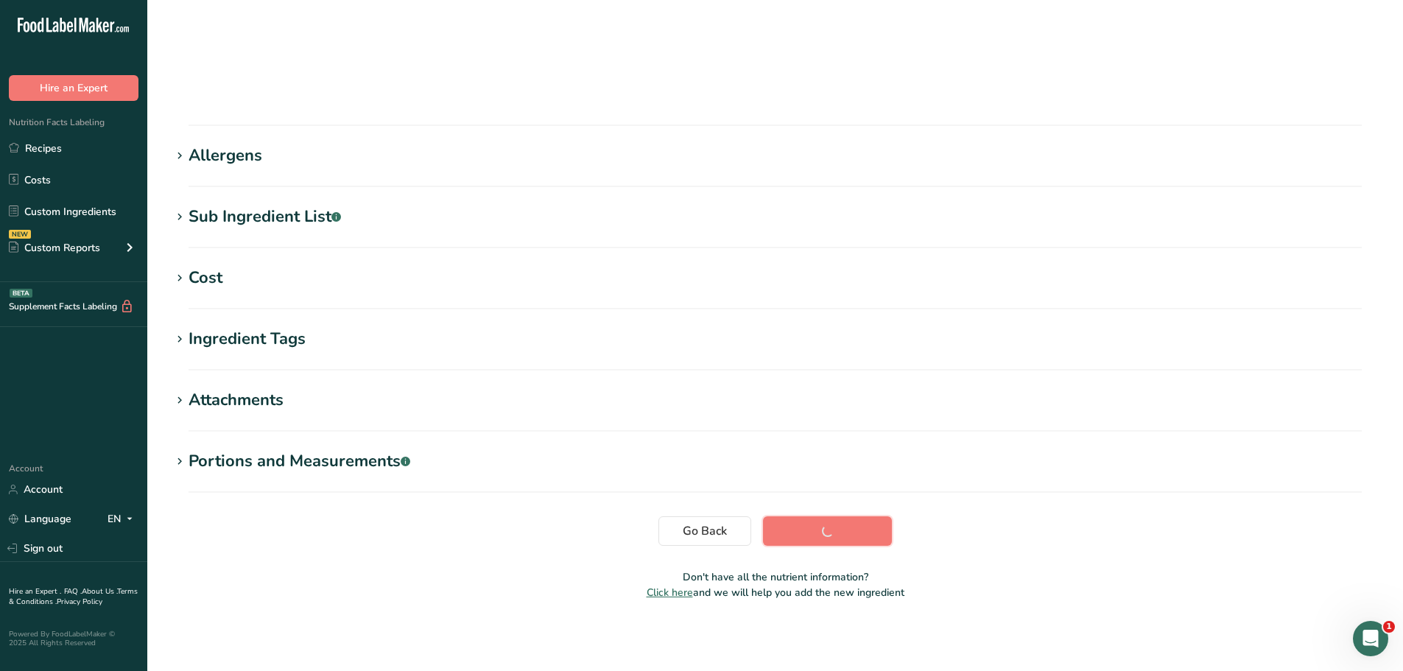
scroll to position [108, 0]
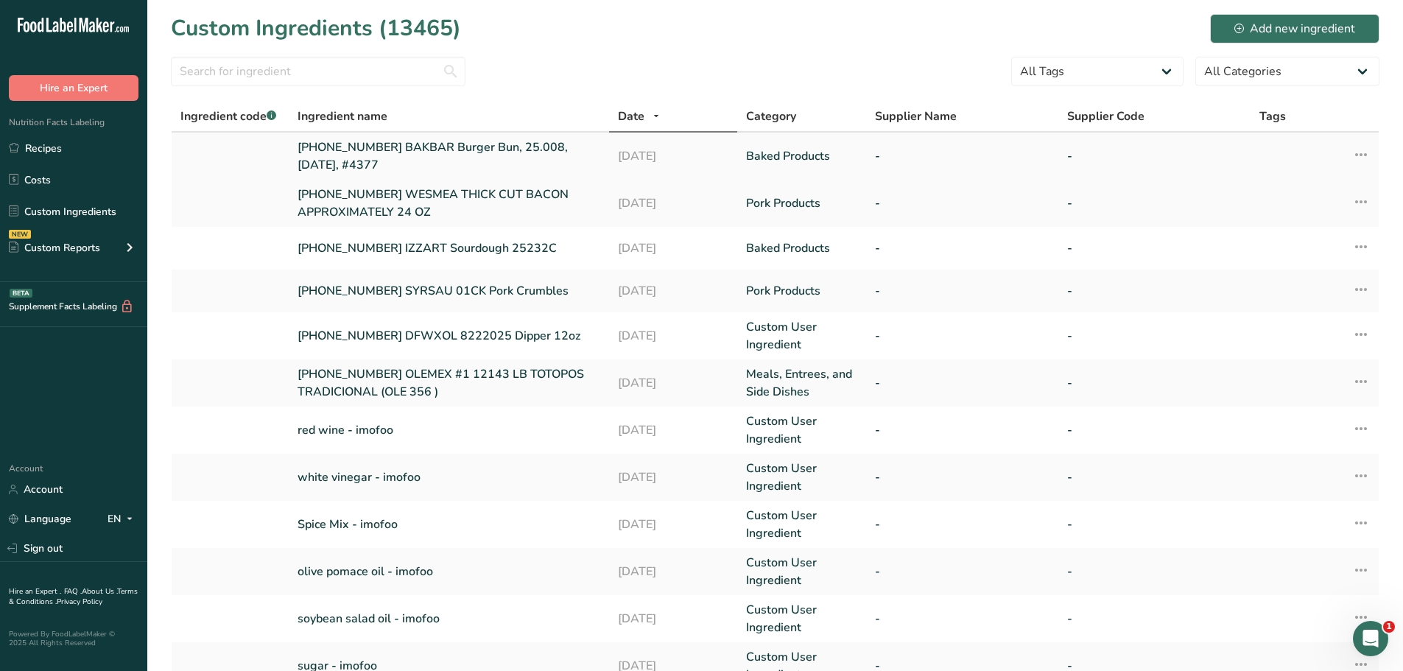
click at [399, 144] on link "25-475703-001 BAKBAR Burger Bun, 25.008, 8/18/25, #4377" at bounding box center [448, 155] width 303 height 35
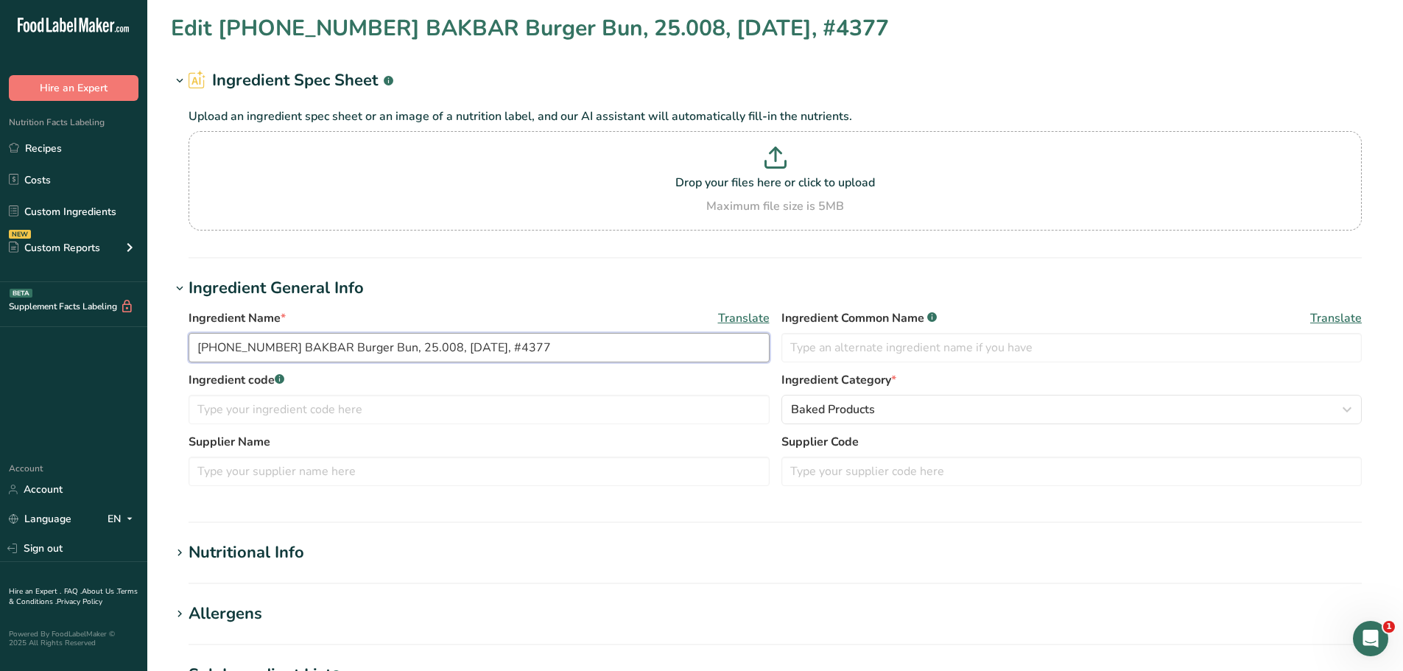
drag, startPoint x: 567, startPoint y: 356, endPoint x: 162, endPoint y: 364, distance: 405.0
click at [166, 364] on section "Edit 25-475703-001 BAKBAR Burger Bun, 25.008, 8/18/25, #4377 Ingredient Spec Sh…" at bounding box center [774, 541] width 1255 height 1082
click at [53, 153] on link "Recipes" at bounding box center [73, 148] width 147 height 28
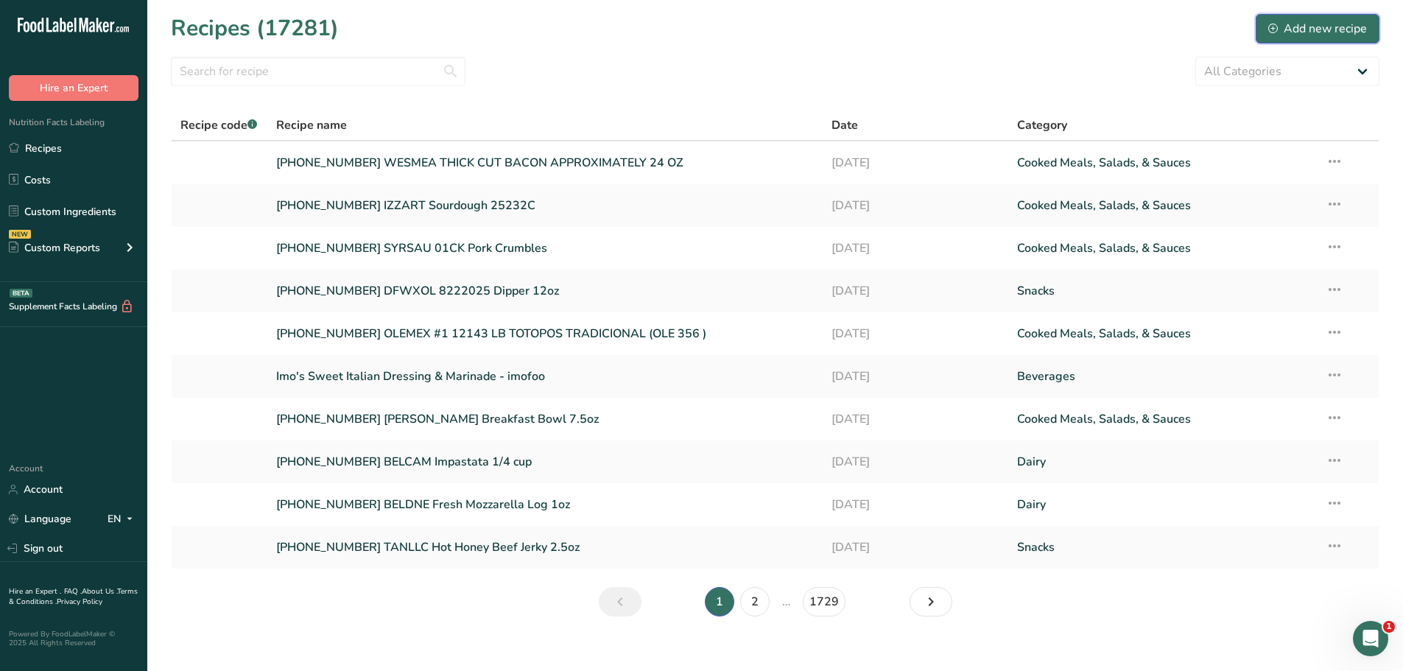
click at [1289, 38] on button "Add new recipe" at bounding box center [1317, 28] width 124 height 29
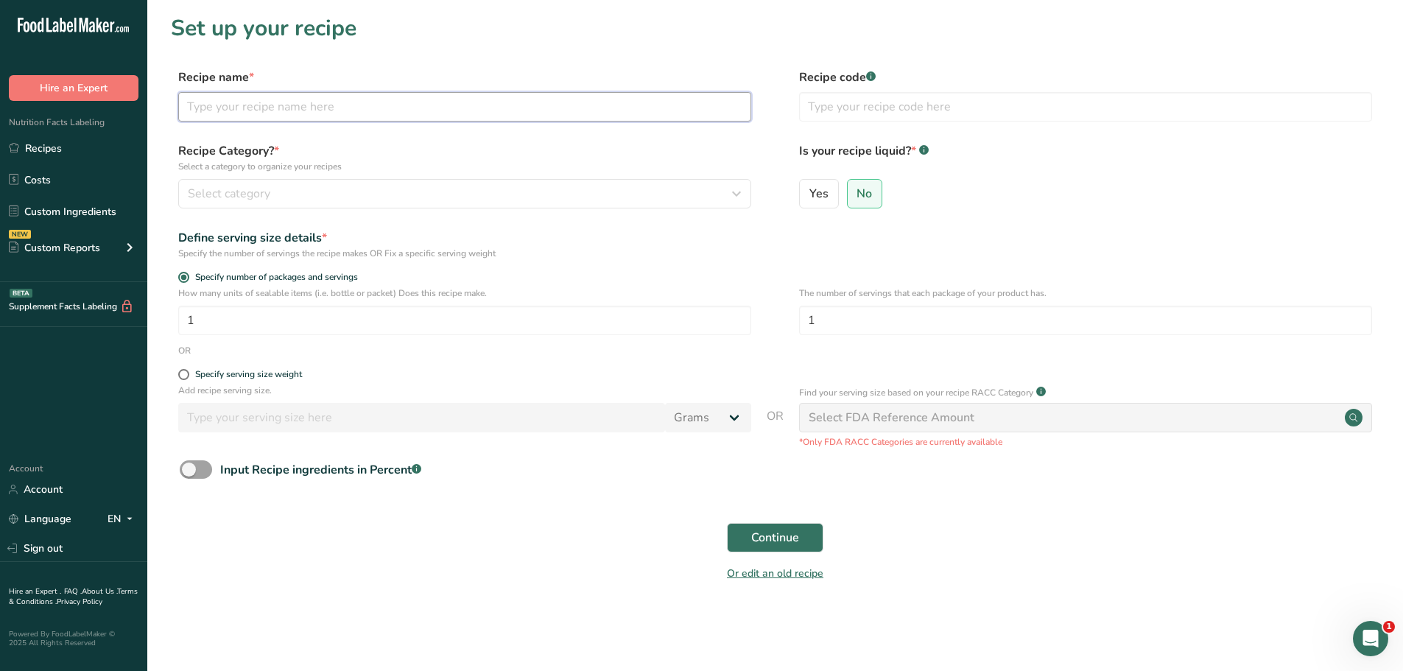
click at [230, 113] on input "text" at bounding box center [464, 106] width 573 height 29
paste input "25-475703-001 BAKBAR Burger Bun, 25.008, 8/18/25, #4377"
type input "25-475703-001 BAKBAR Burger Bun, 25.008, 8/18/25, #4377"
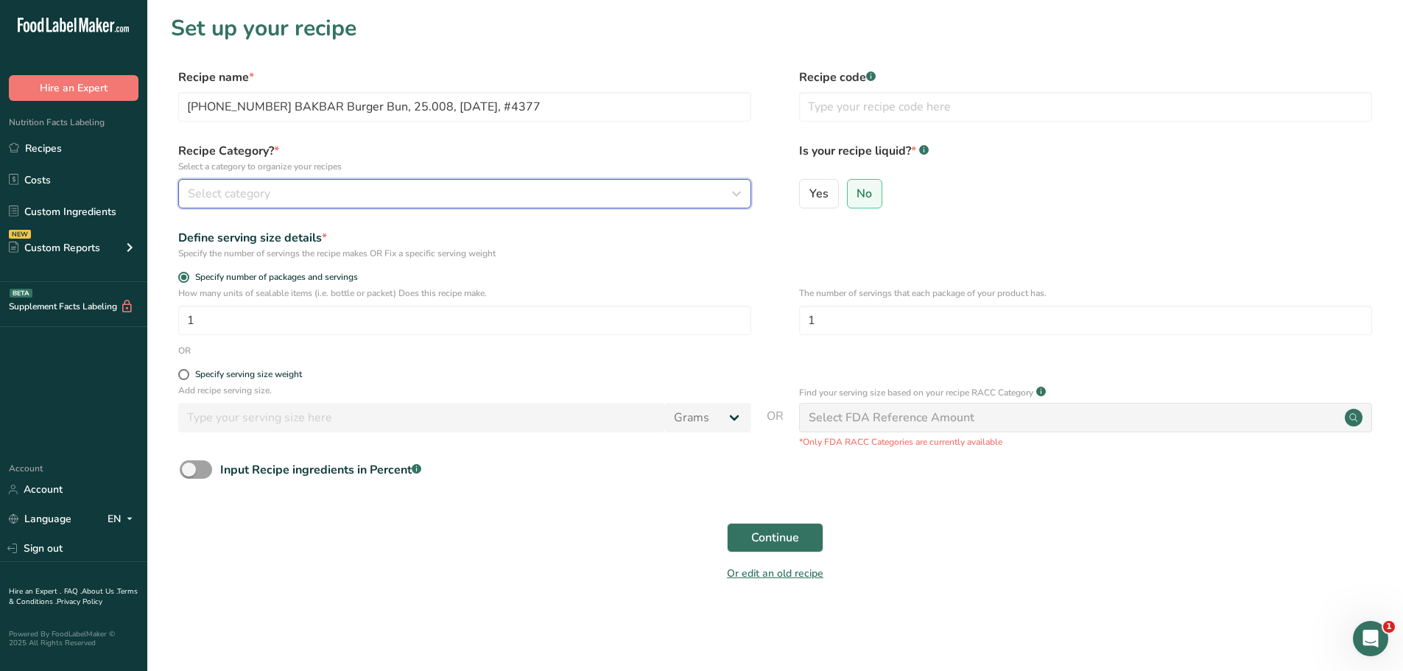
click at [465, 191] on div "Select category" at bounding box center [460, 194] width 545 height 18
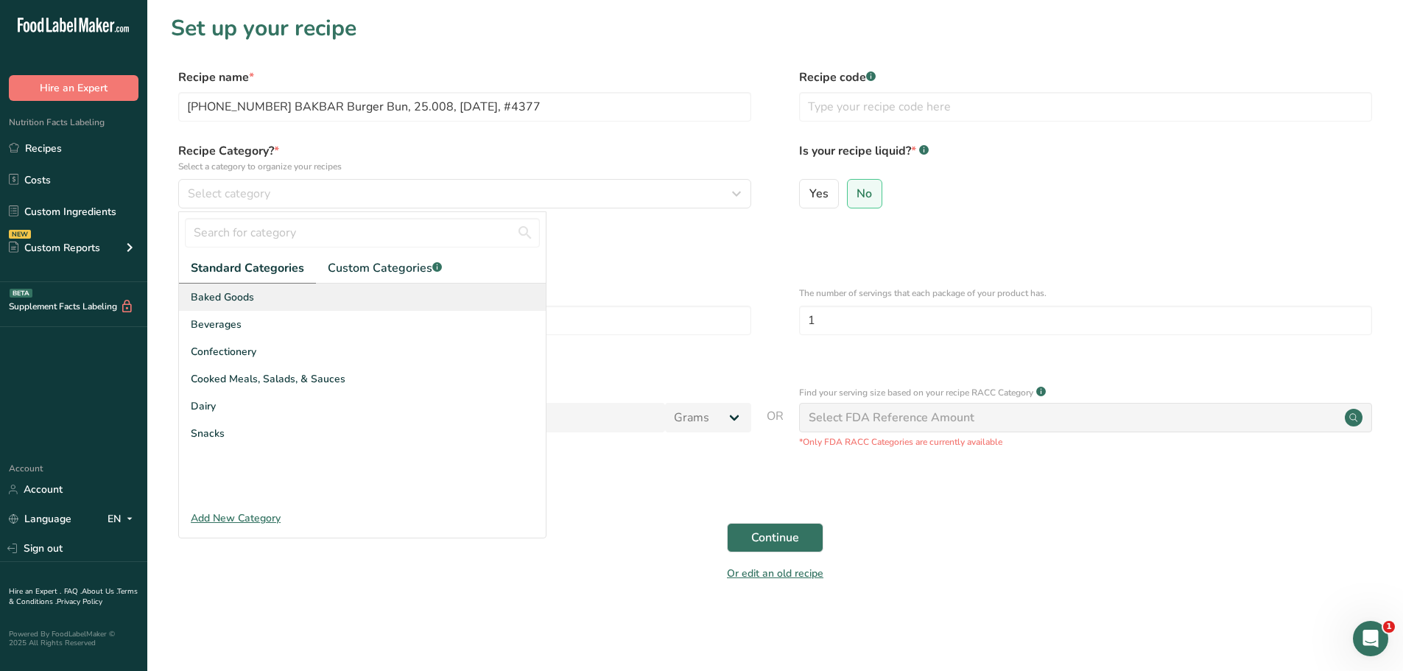
click at [239, 291] on span "Baked Goods" at bounding box center [222, 296] width 63 height 15
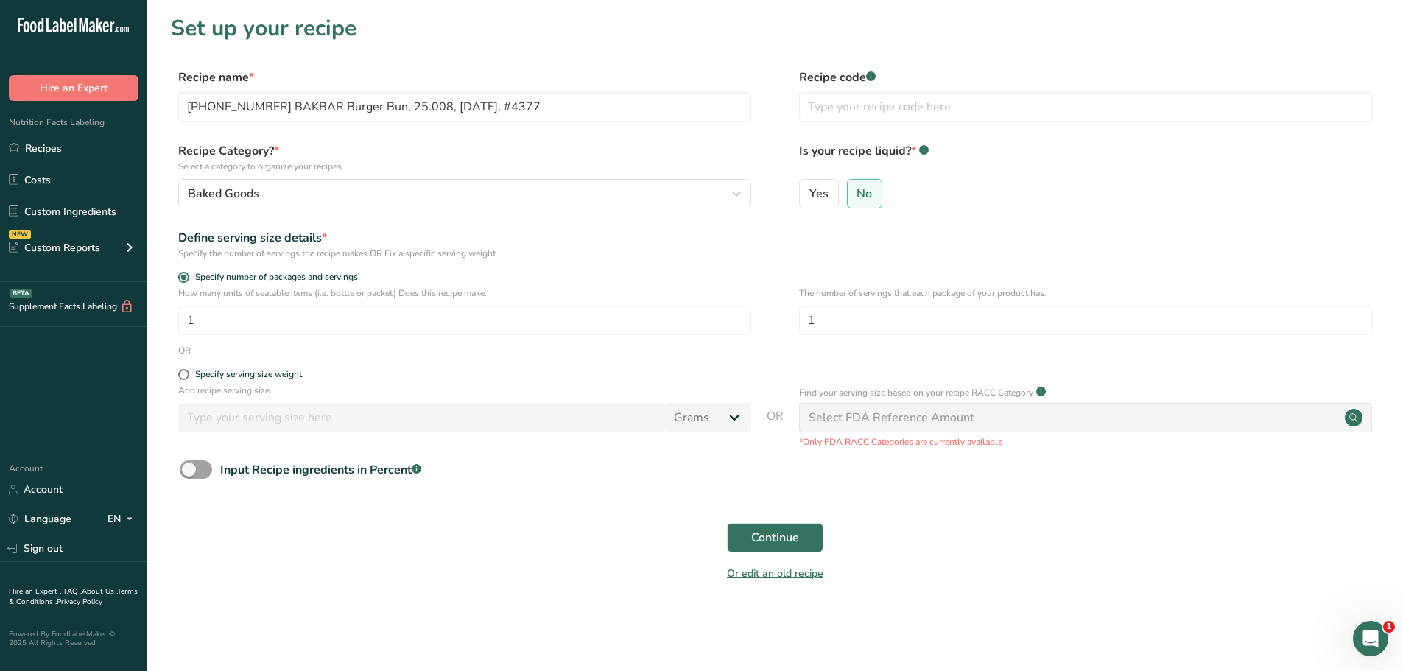
click at [185, 382] on div "Specify serving size weight" at bounding box center [464, 376] width 573 height 15
click at [181, 378] on span at bounding box center [183, 374] width 11 height 11
click at [181, 378] on input "Specify serving size weight" at bounding box center [183, 375] width 10 height 10
radio input "true"
radio input "false"
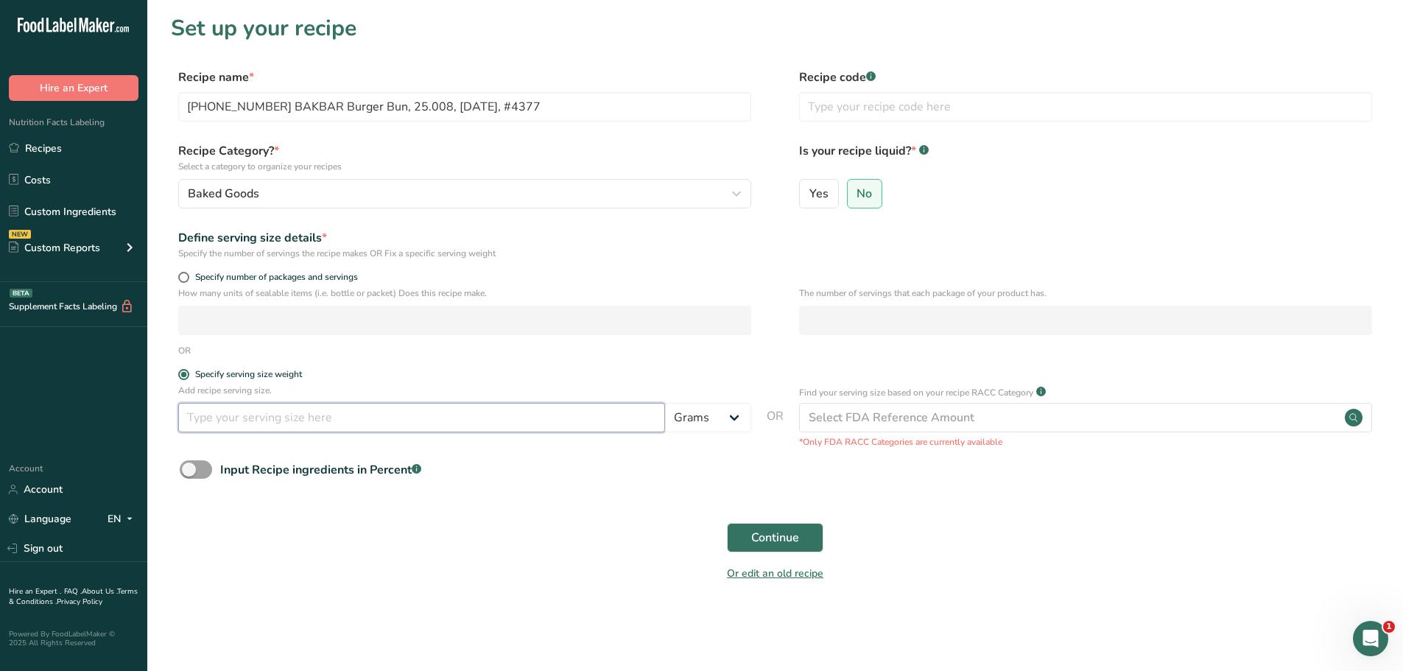
click at [215, 423] on input "number" at bounding box center [421, 417] width 487 height 29
type input "100"
click at [808, 537] on button "Continue" at bounding box center [775, 537] width 96 height 29
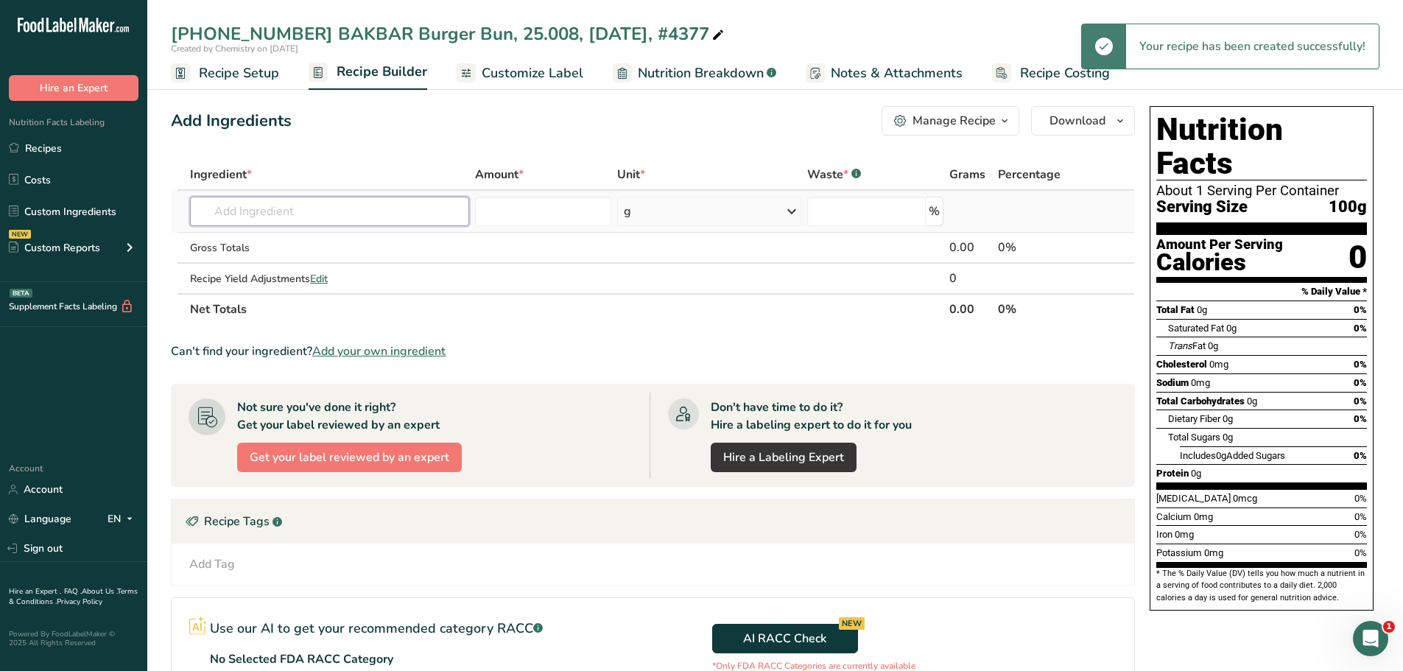
click at [313, 209] on input "text" at bounding box center [329, 211] width 279 height 29
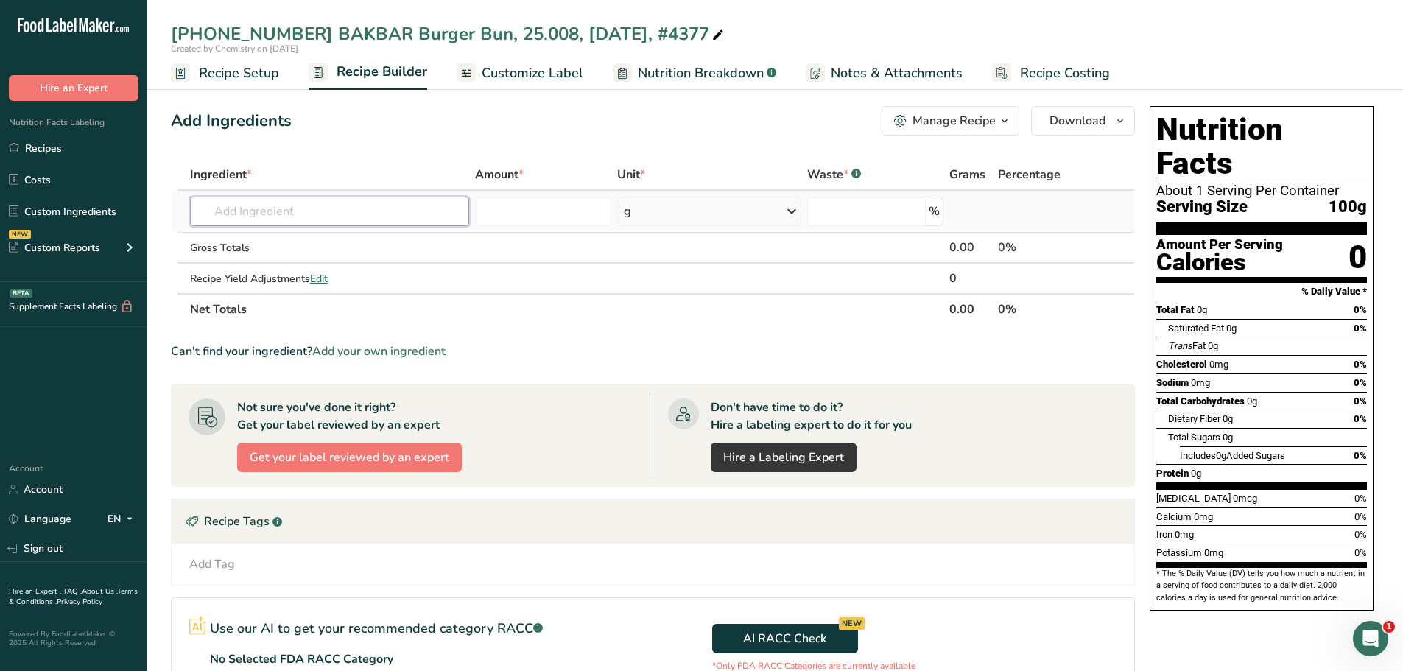
paste input "25-475703-001 BAKBAR Burger Bun, 25.008, 8/18/25, #4377"
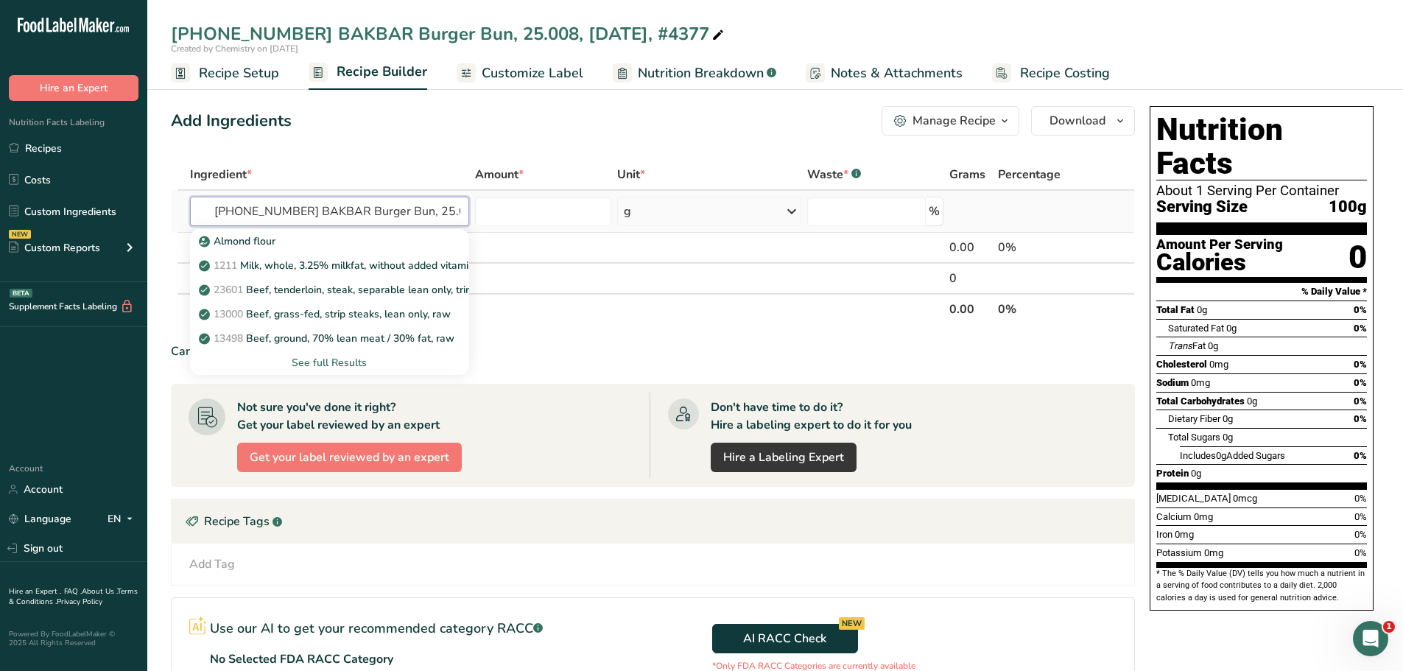
scroll to position [0, 89]
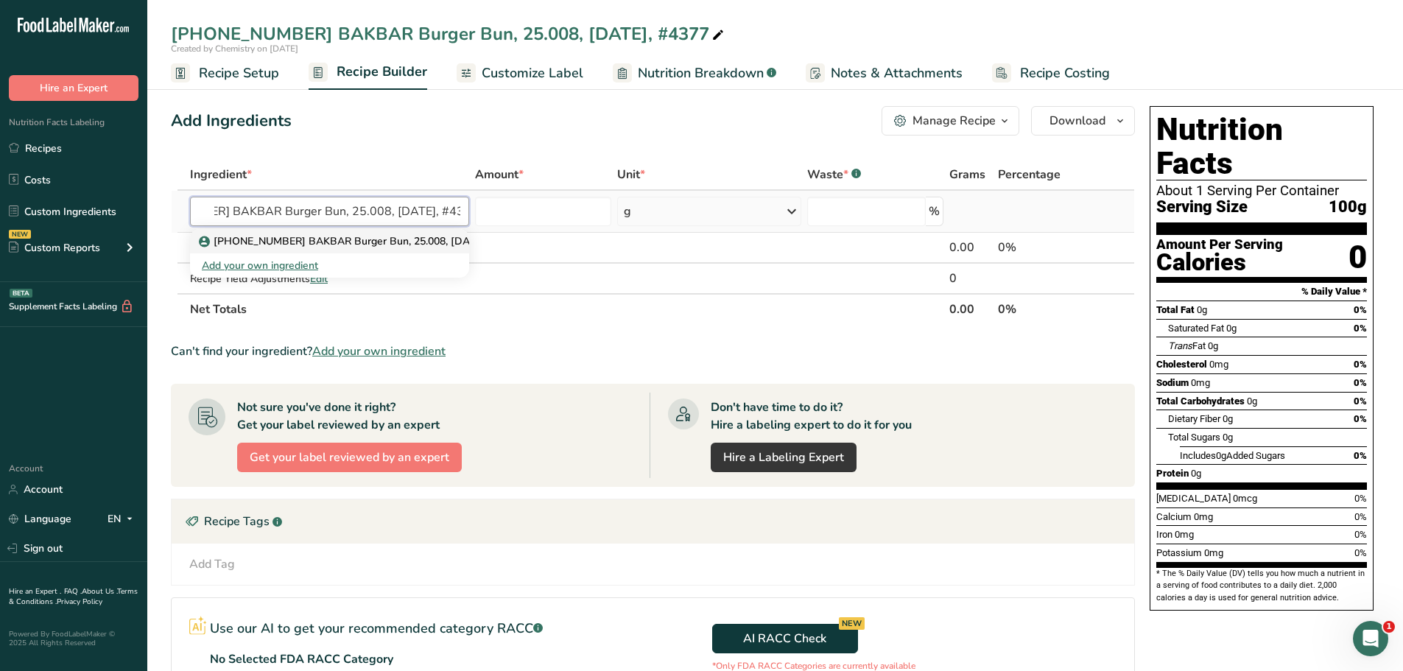
type input "25-475703-001 BAKBAR Burger Bun, 25.008, 8/18/25, #4377"
click at [447, 241] on p "25-475703-001 BAKBAR Burger Bun, 25.008, 8/18/25, #4377" at bounding box center [361, 240] width 318 height 15
type input "25-475703-001 BAKBAR Burger Bun, 25.008, 8/18/25, #4377"
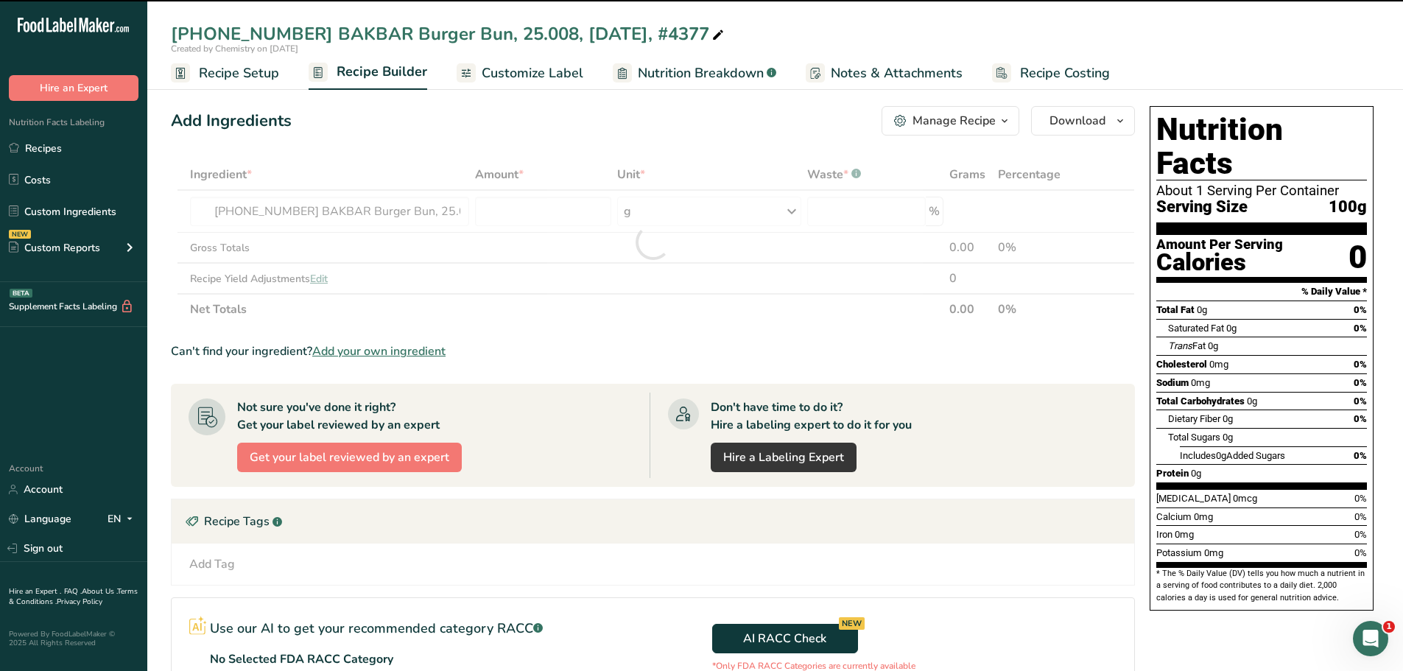
type input "0"
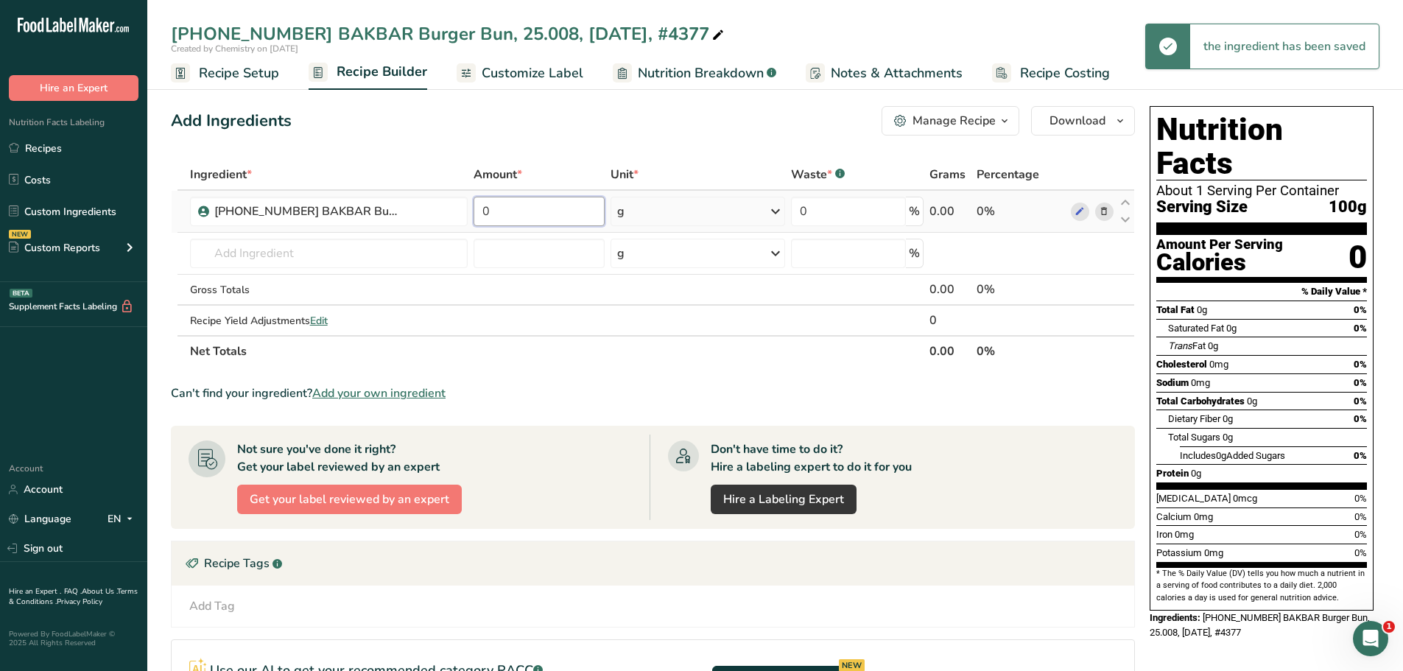
click at [569, 211] on input "0" at bounding box center [539, 211] width 132 height 29
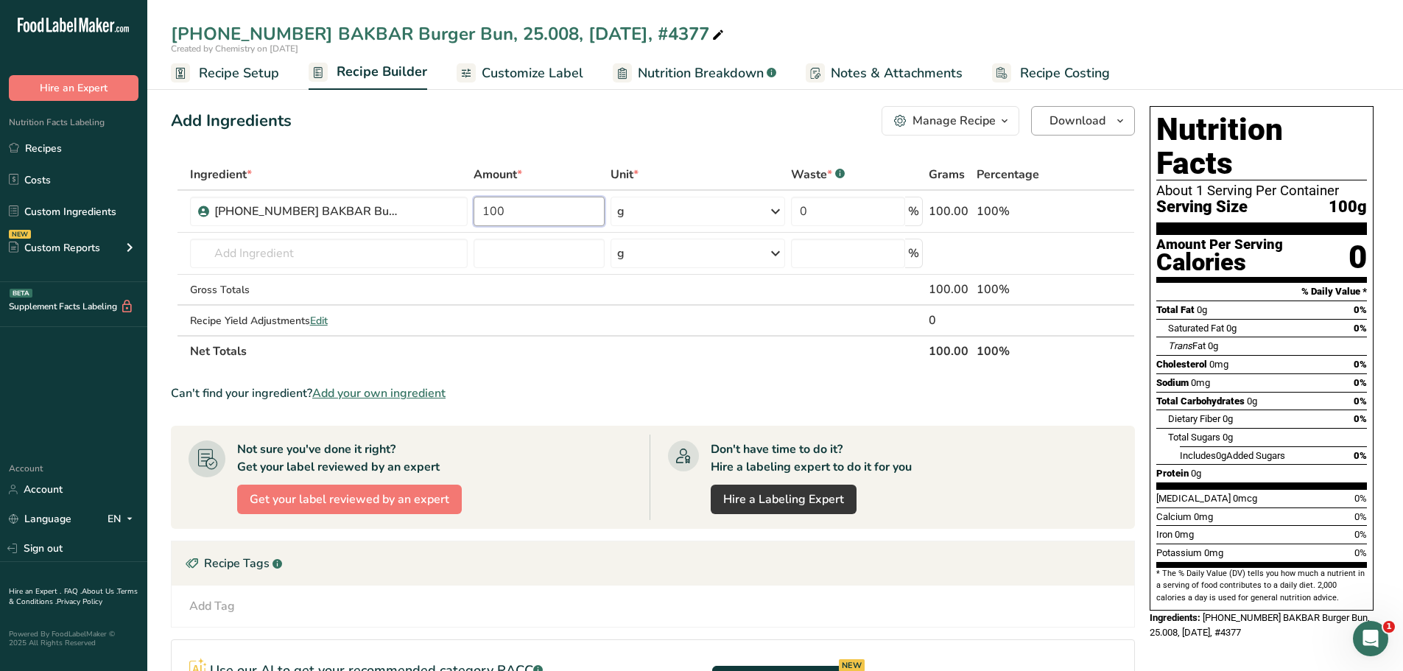
type input "100"
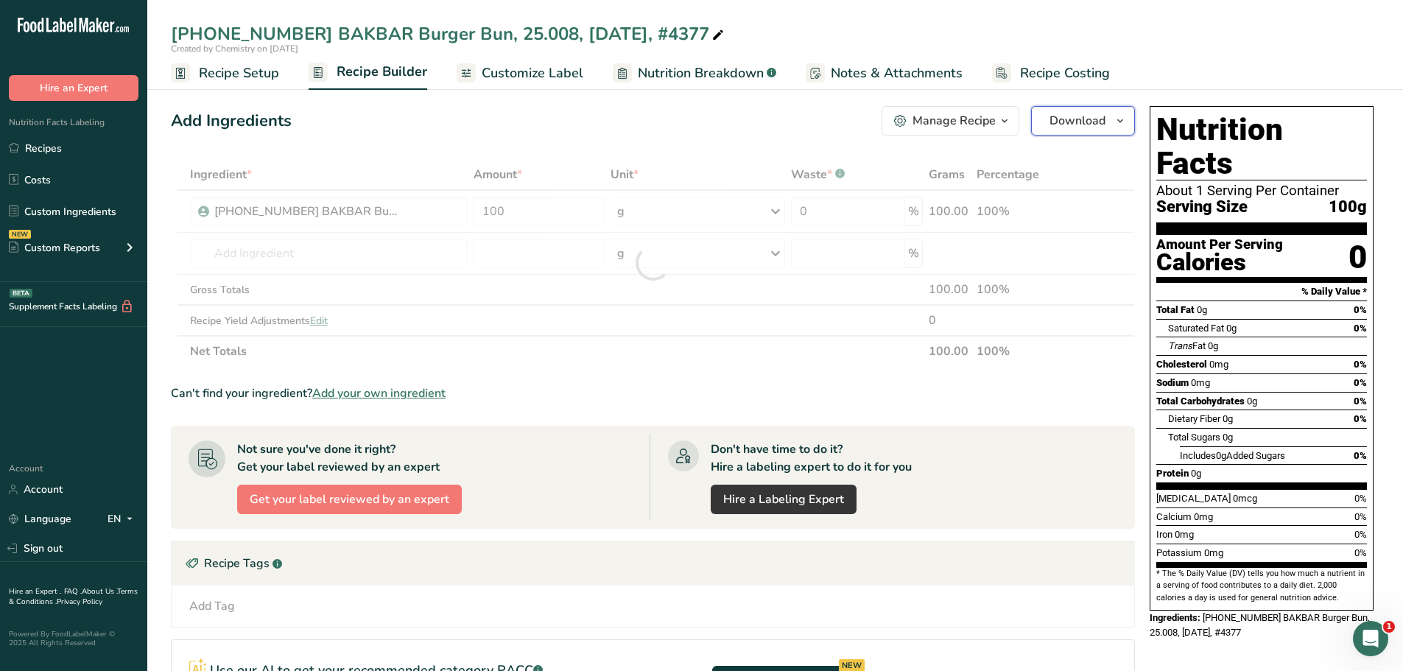
click at [1123, 124] on icon "button" at bounding box center [1120, 121] width 12 height 18
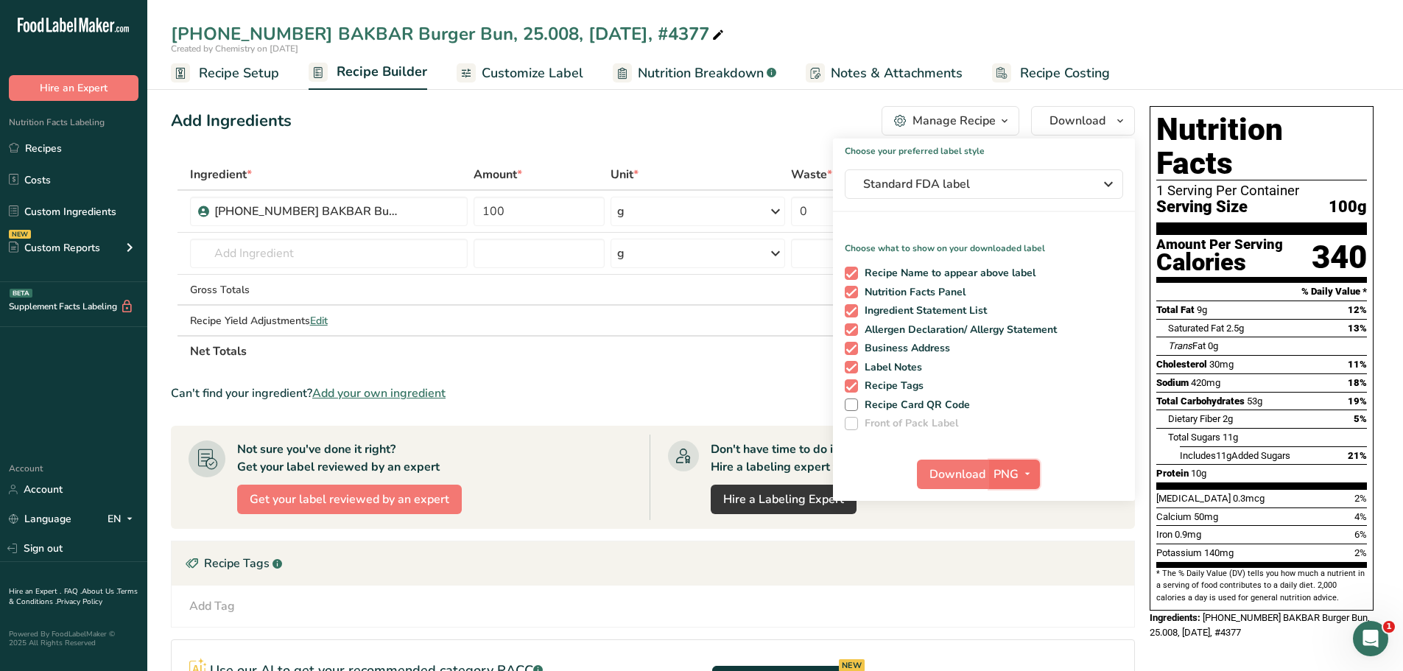
click at [1024, 468] on icon "button" at bounding box center [1027, 474] width 12 height 18
click at [1015, 574] on link "PDF" at bounding box center [1015, 577] width 47 height 24
click at [974, 480] on span "Download" at bounding box center [958, 474] width 56 height 18
click at [255, 80] on span "Recipe Setup" at bounding box center [239, 73] width 80 height 20
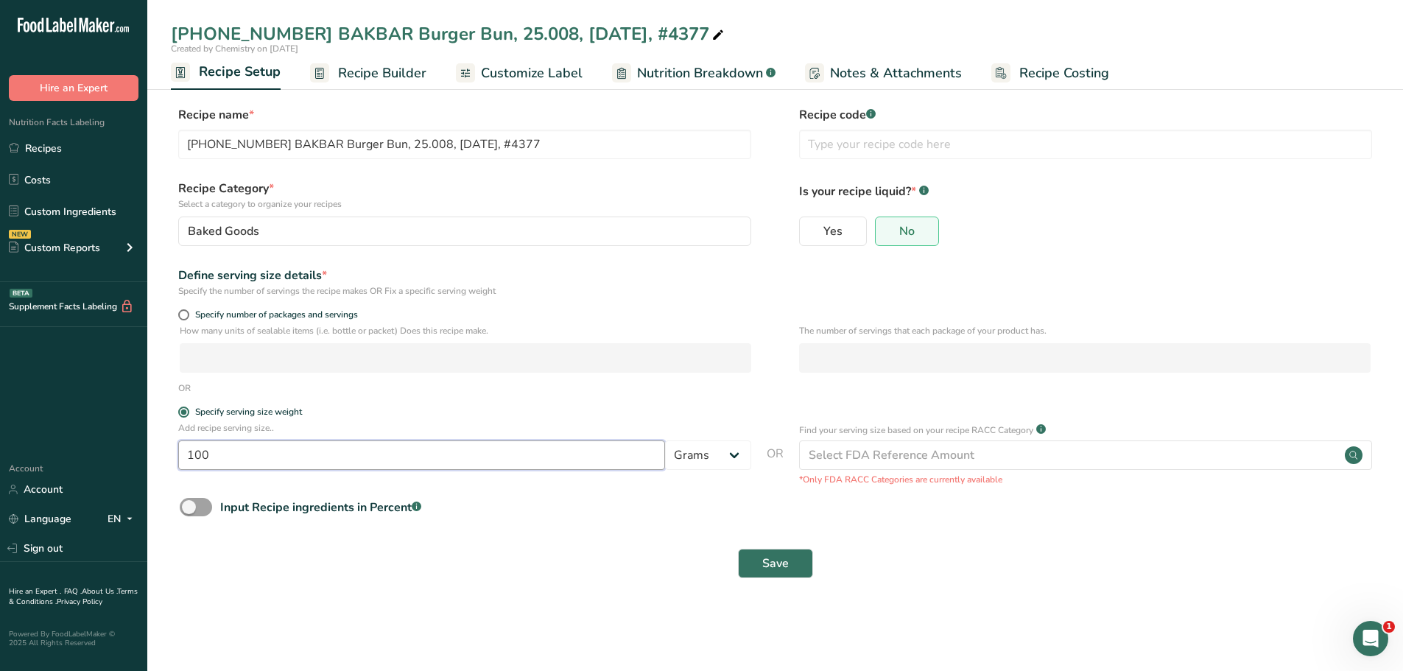
drag, startPoint x: 211, startPoint y: 451, endPoint x: 107, endPoint y: 451, distance: 103.1
click at [107, 451] on div ".a-20{fill:#fff;} Hire an Expert Nutrition Facts Labeling Recipes Costs Custom …" at bounding box center [701, 335] width 1403 height 671
type input "50"
click at [790, 559] on button "Save" at bounding box center [775, 562] width 75 height 29
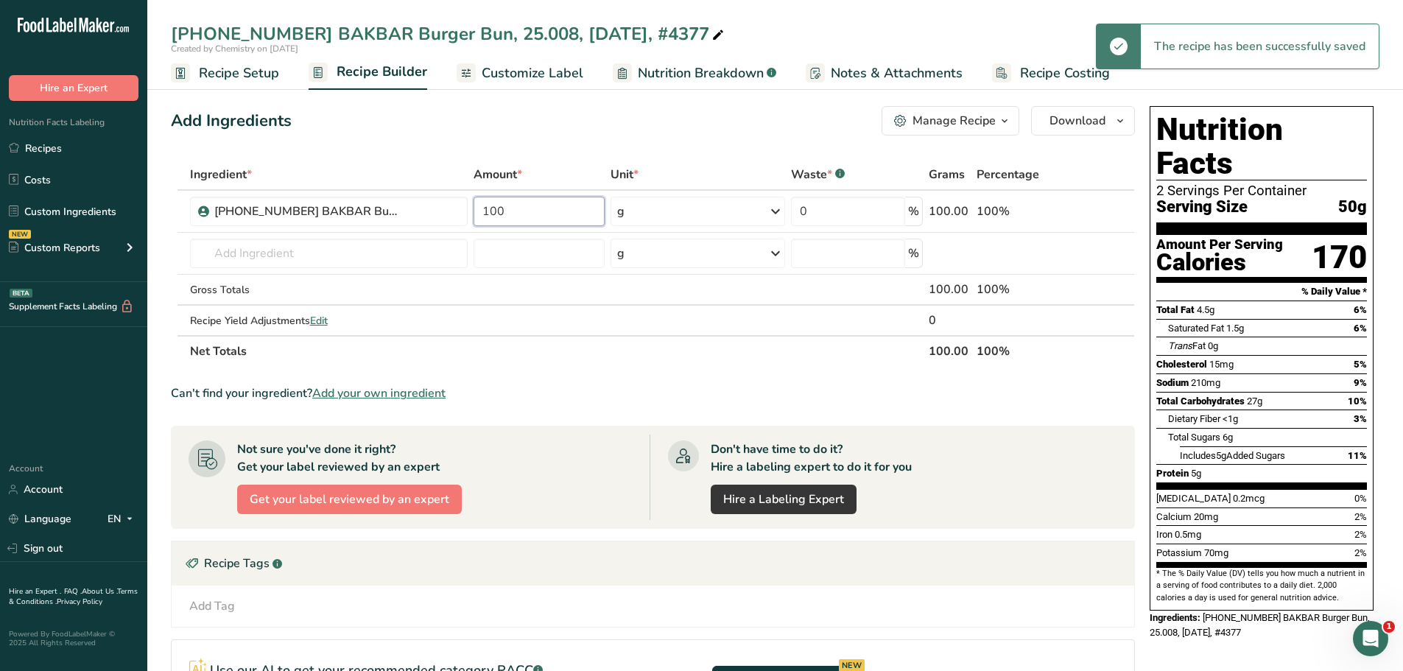
drag, startPoint x: 524, startPoint y: 209, endPoint x: 264, endPoint y: 164, distance: 264.5
click at [294, 163] on table "Ingredient * Amount * Unit * Waste * .a-a{fill:#347362;}.b-a{fill:#fff;} Grams …" at bounding box center [653, 263] width 964 height 208
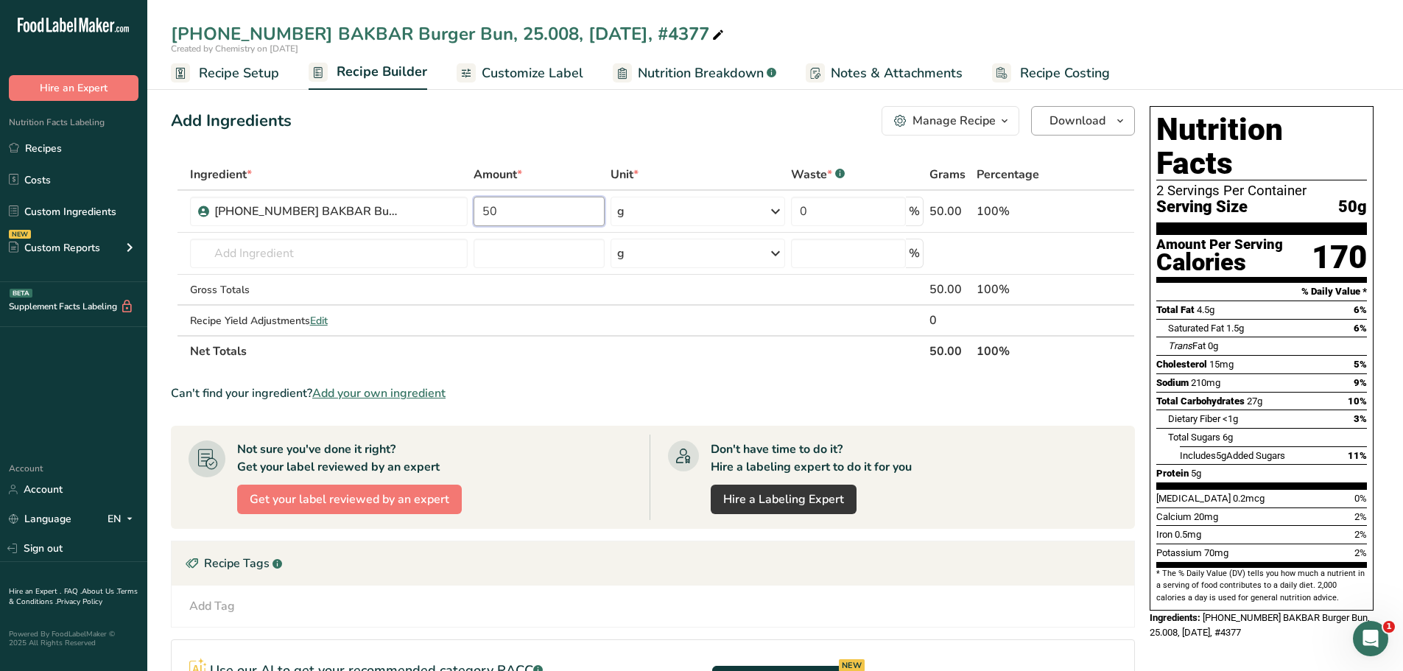
type input "50"
click at [1117, 121] on icon "button" at bounding box center [1120, 121] width 12 height 18
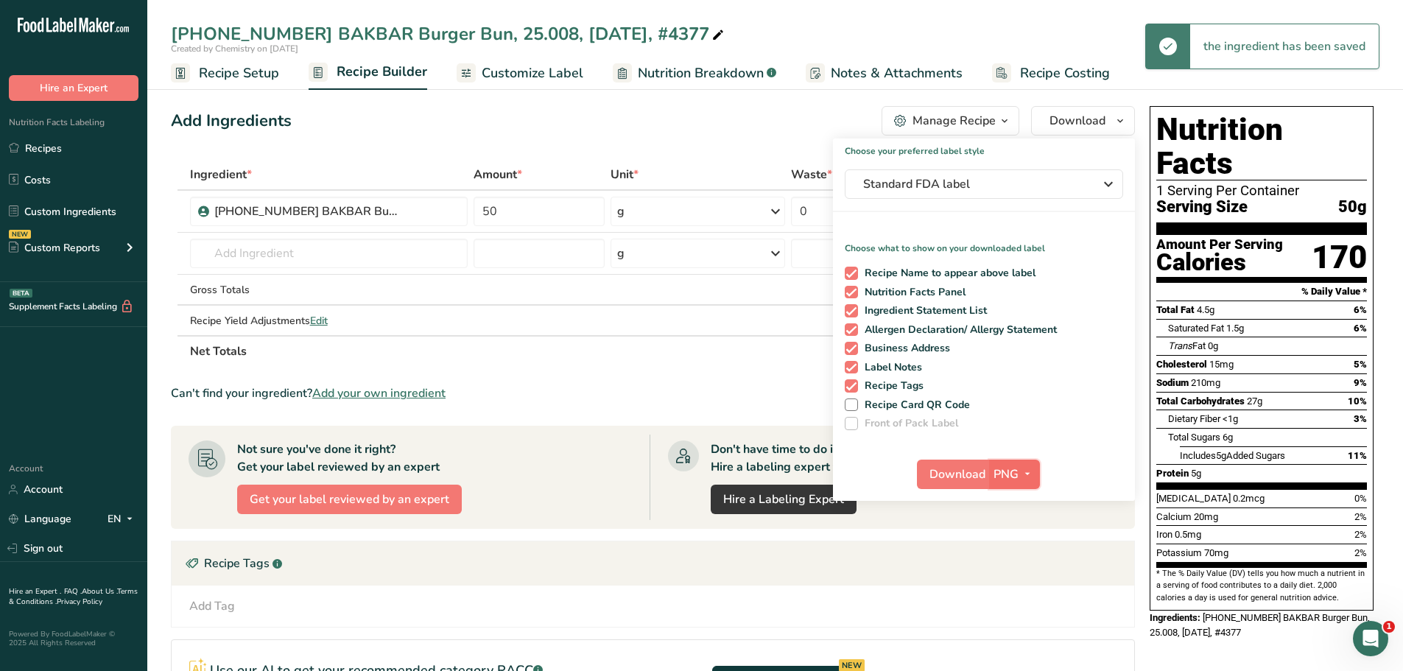
click at [1019, 468] on span "button" at bounding box center [1027, 474] width 18 height 18
click at [1008, 571] on link "PDF" at bounding box center [1015, 577] width 47 height 24
click at [964, 465] on span "Download" at bounding box center [958, 474] width 56 height 18
click at [514, 72] on span "Customize Label" at bounding box center [532, 73] width 102 height 20
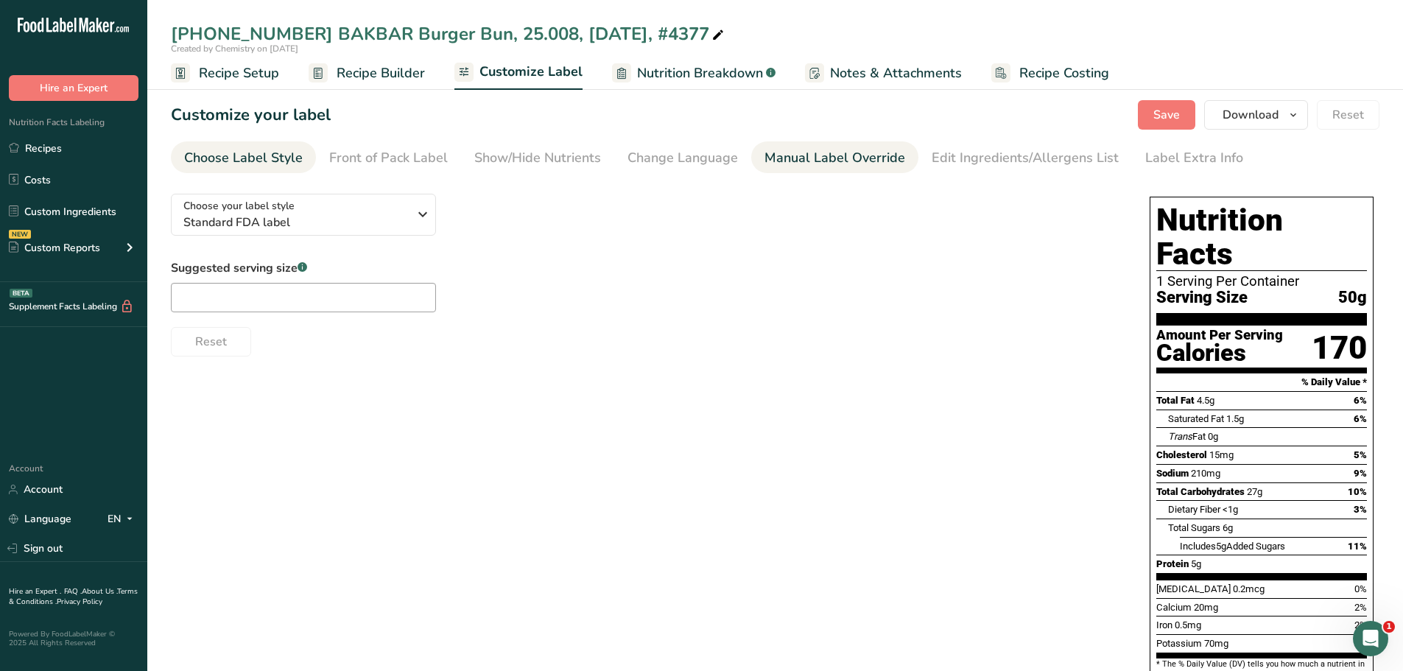
click at [827, 172] on link "Manual Label Override" at bounding box center [834, 157] width 141 height 33
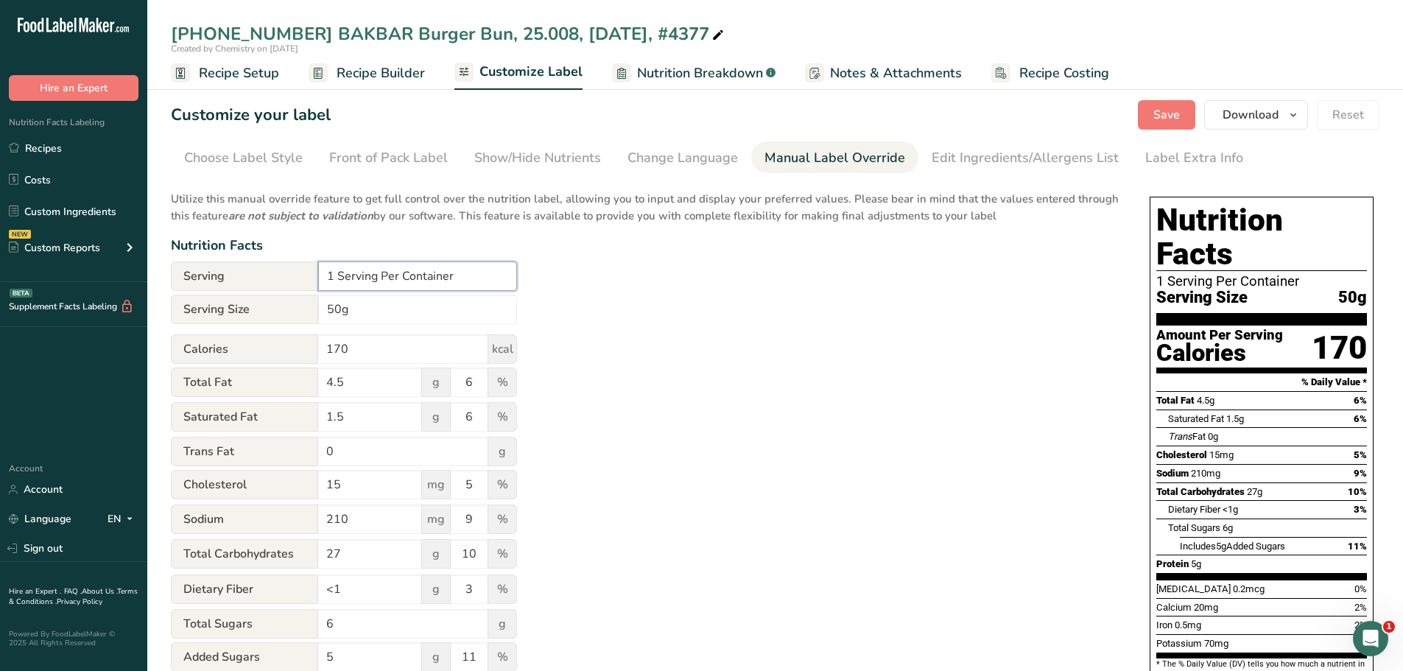
click at [336, 279] on input "1 Serving Per Container" at bounding box center [417, 275] width 199 height 29
type input "4 Servings Per Container"
click at [1160, 120] on span "Save" at bounding box center [1166, 115] width 27 height 18
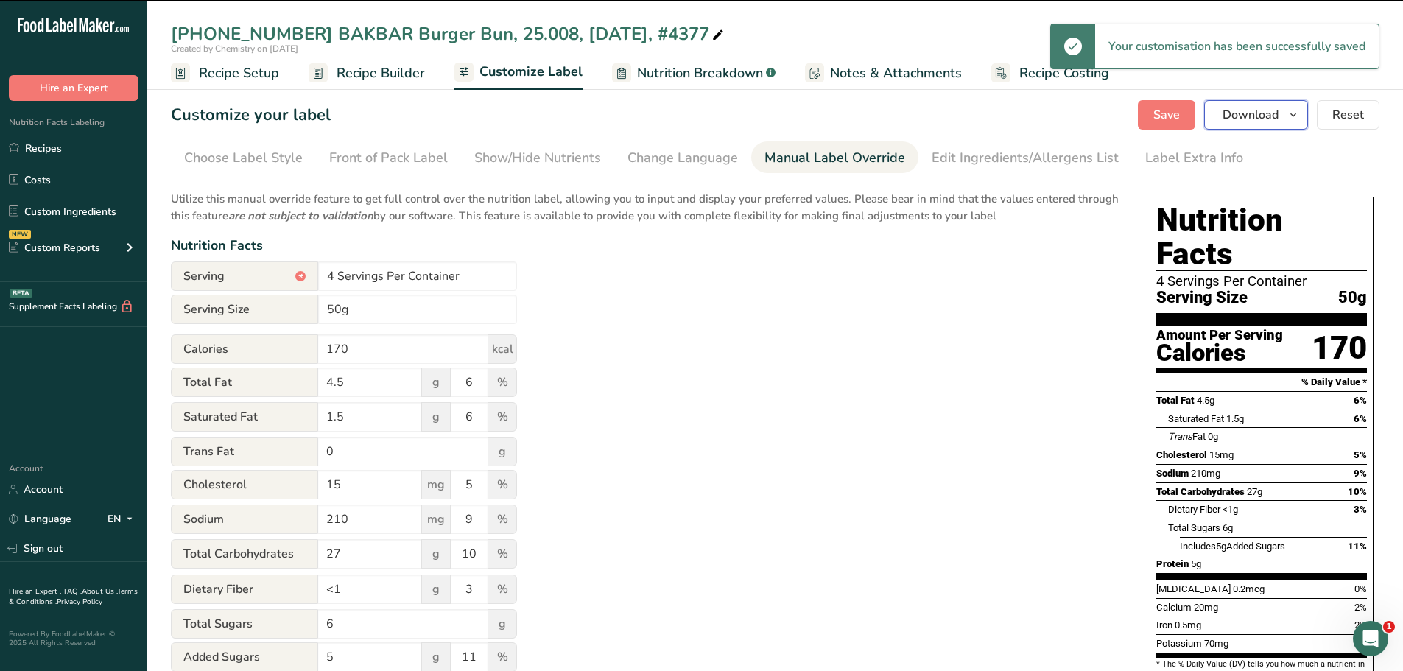
click at [1295, 115] on icon "button" at bounding box center [1293, 115] width 12 height 18
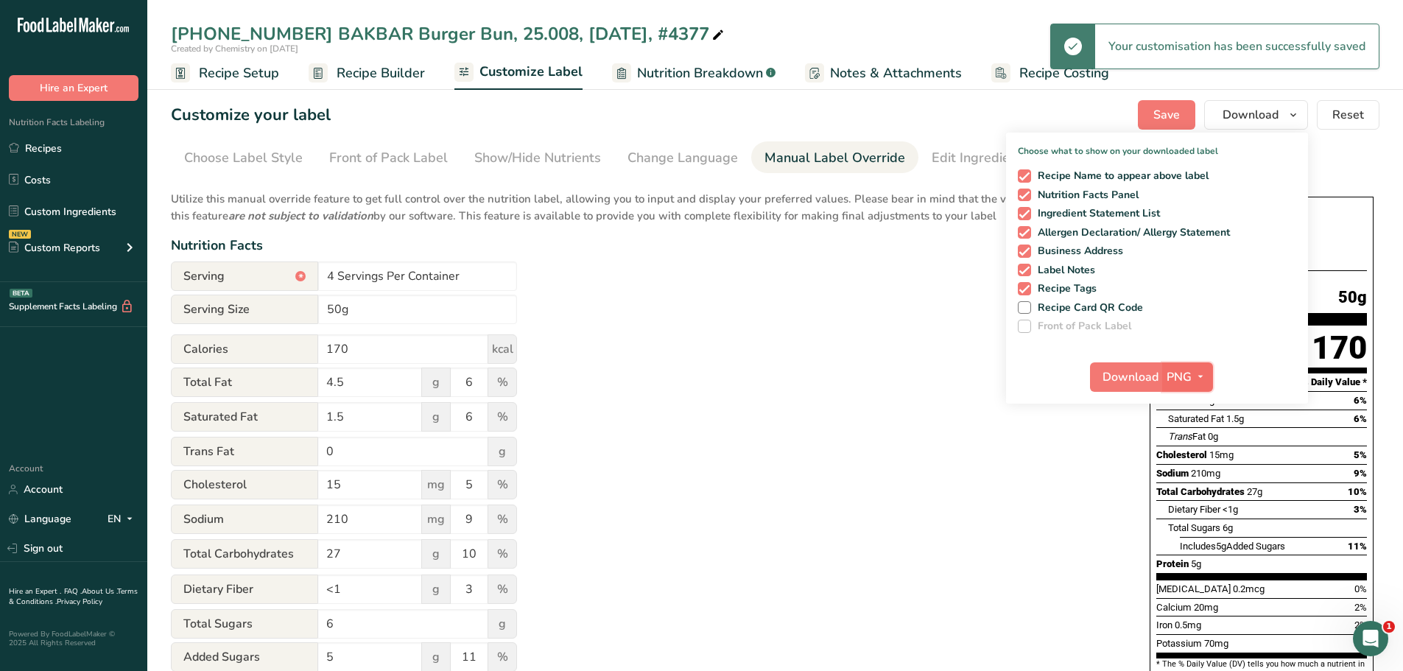
click at [1199, 376] on icon "button" at bounding box center [1200, 376] width 12 height 18
click at [1192, 483] on link "PDF" at bounding box center [1188, 480] width 47 height 24
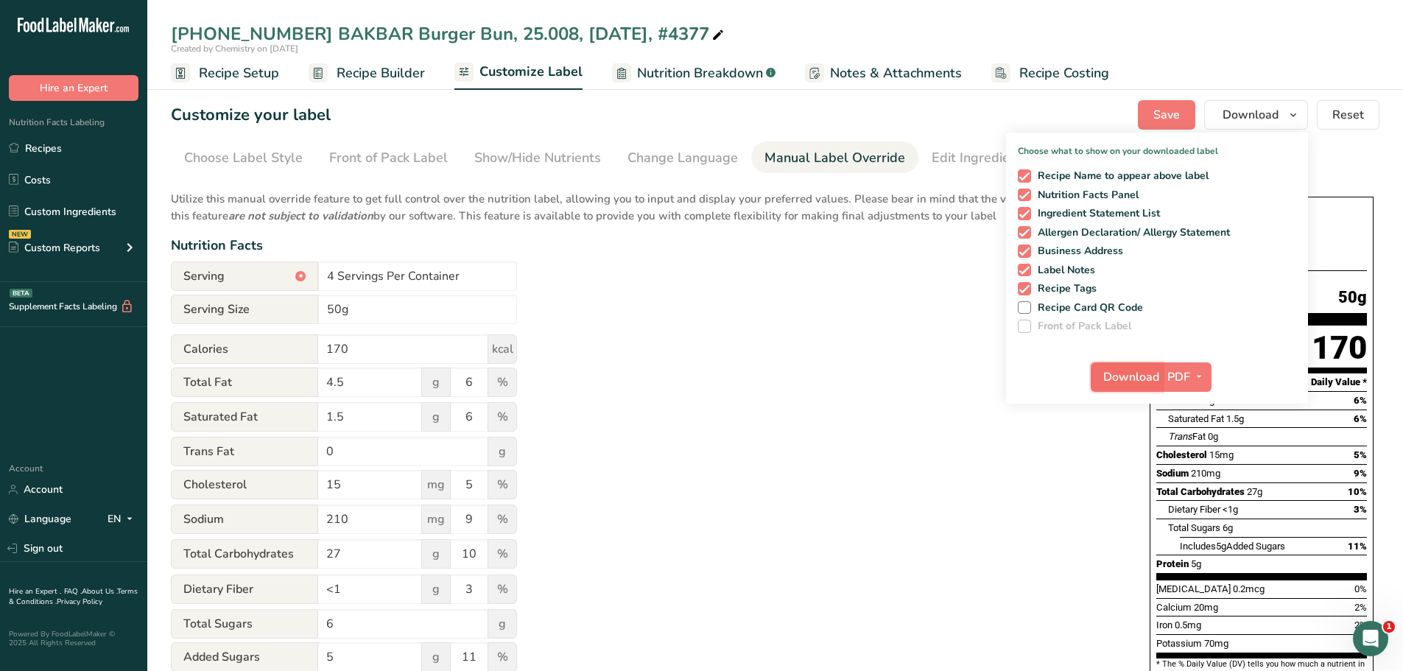
click at [1143, 385] on span "Download" at bounding box center [1131, 377] width 56 height 18
